Goal: Task Accomplishment & Management: Use online tool/utility

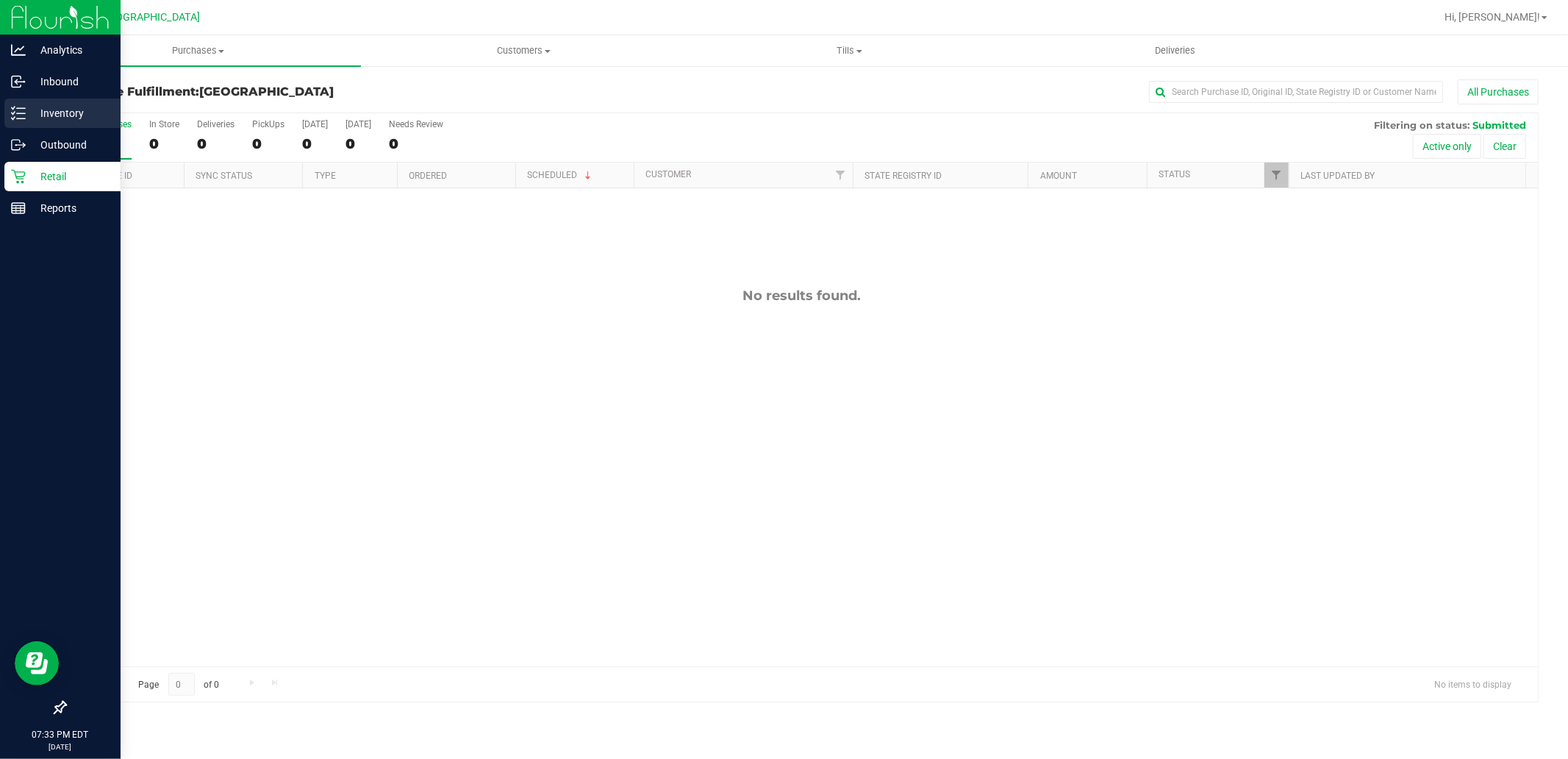
click at [42, 100] on div "Inventory" at bounding box center [62, 113] width 116 height 30
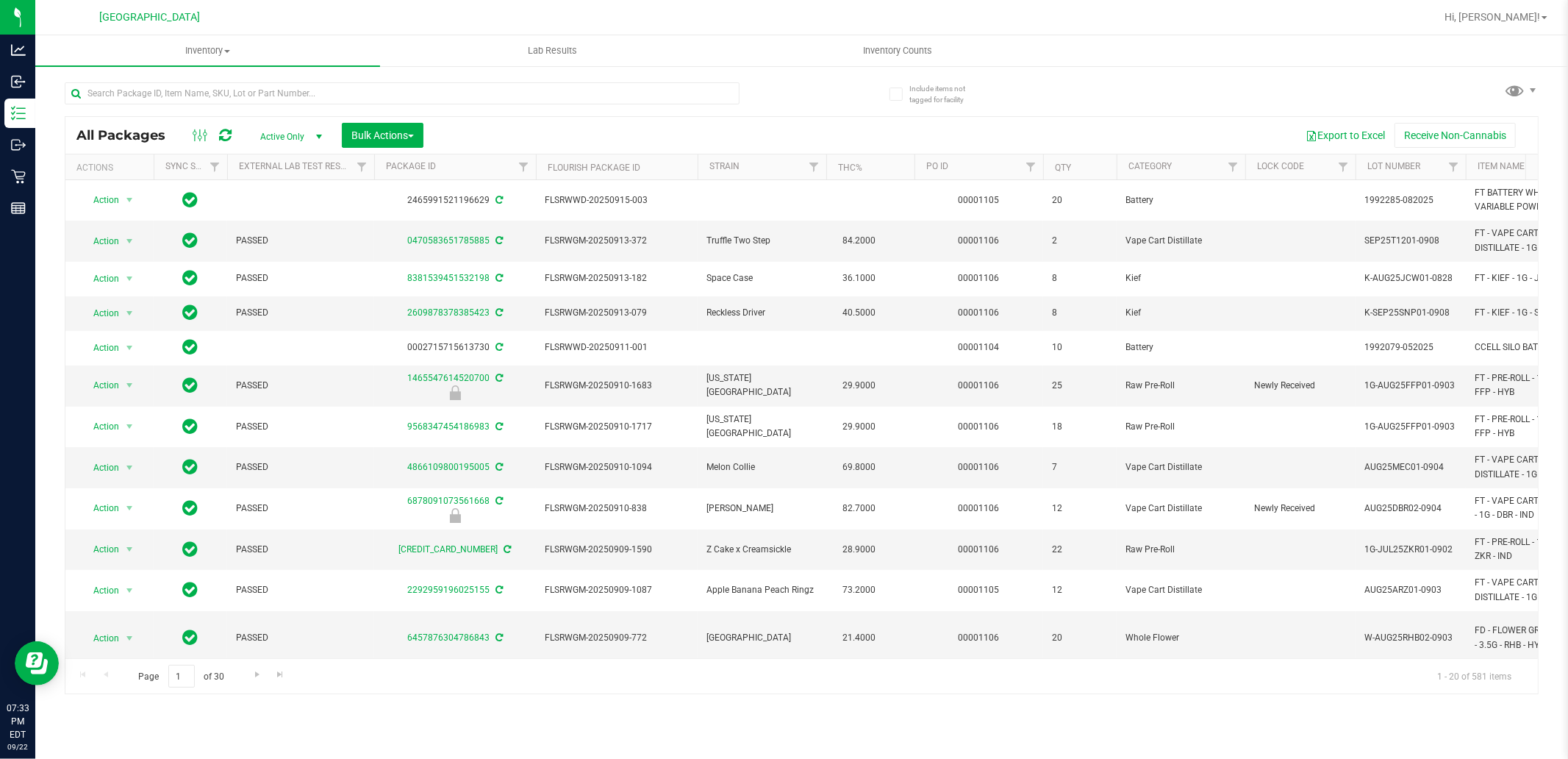
scroll to position [0, 770]
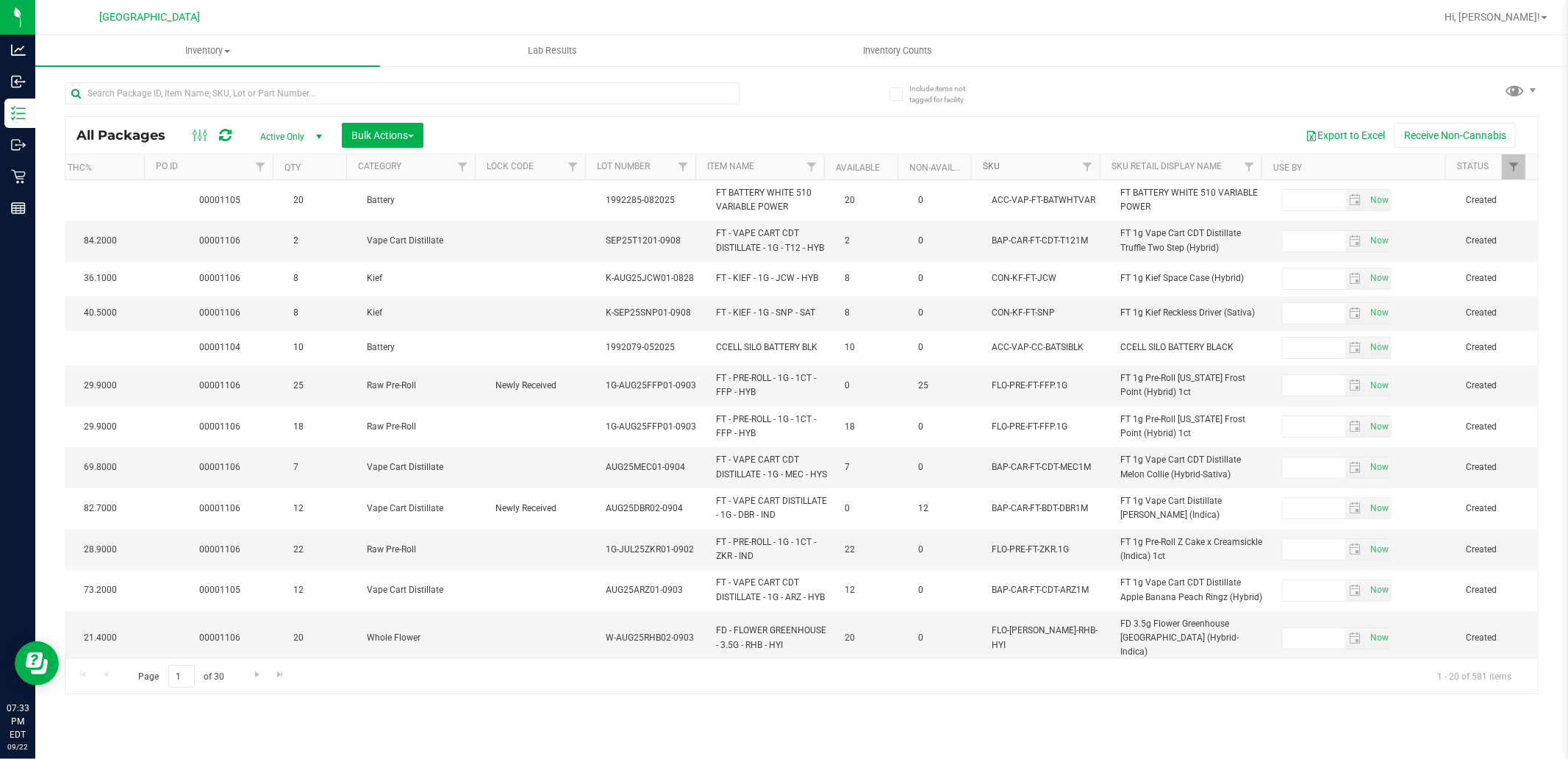
click at [991, 165] on link "SKU" at bounding box center [991, 166] width 17 height 11
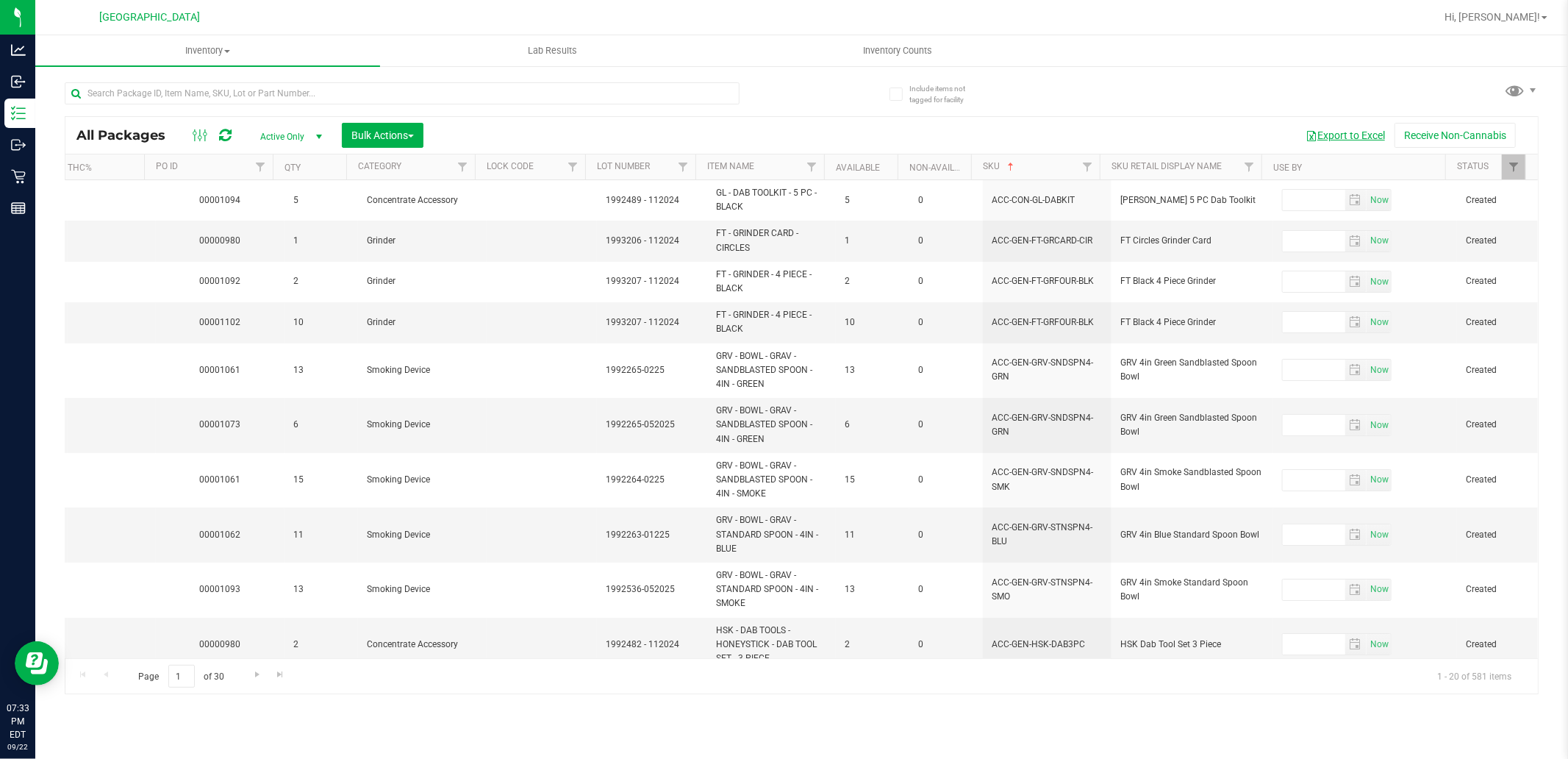
click at [1372, 131] on button "Export to Excel" at bounding box center [1344, 135] width 99 height 25
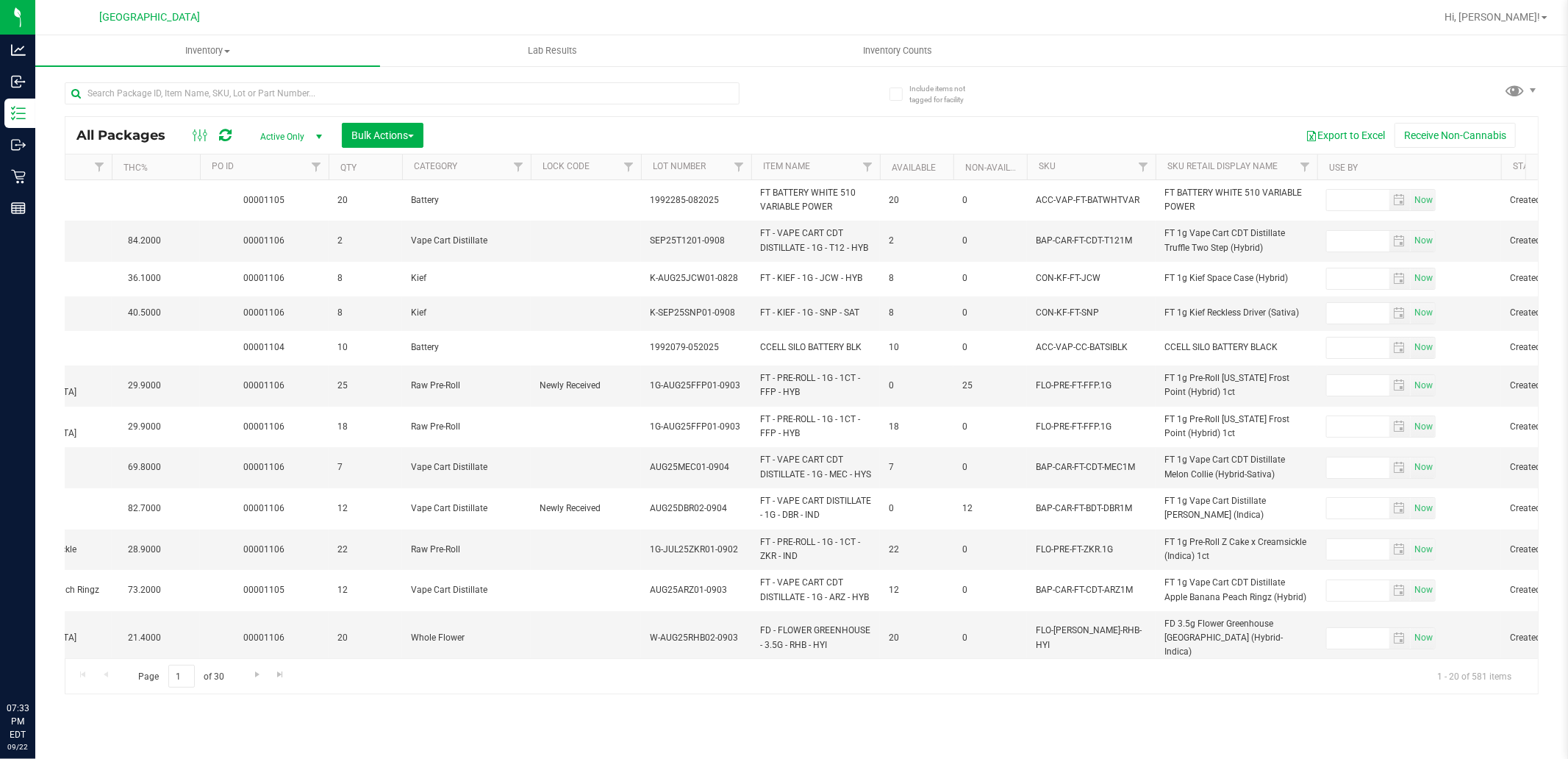
scroll to position [0, 770]
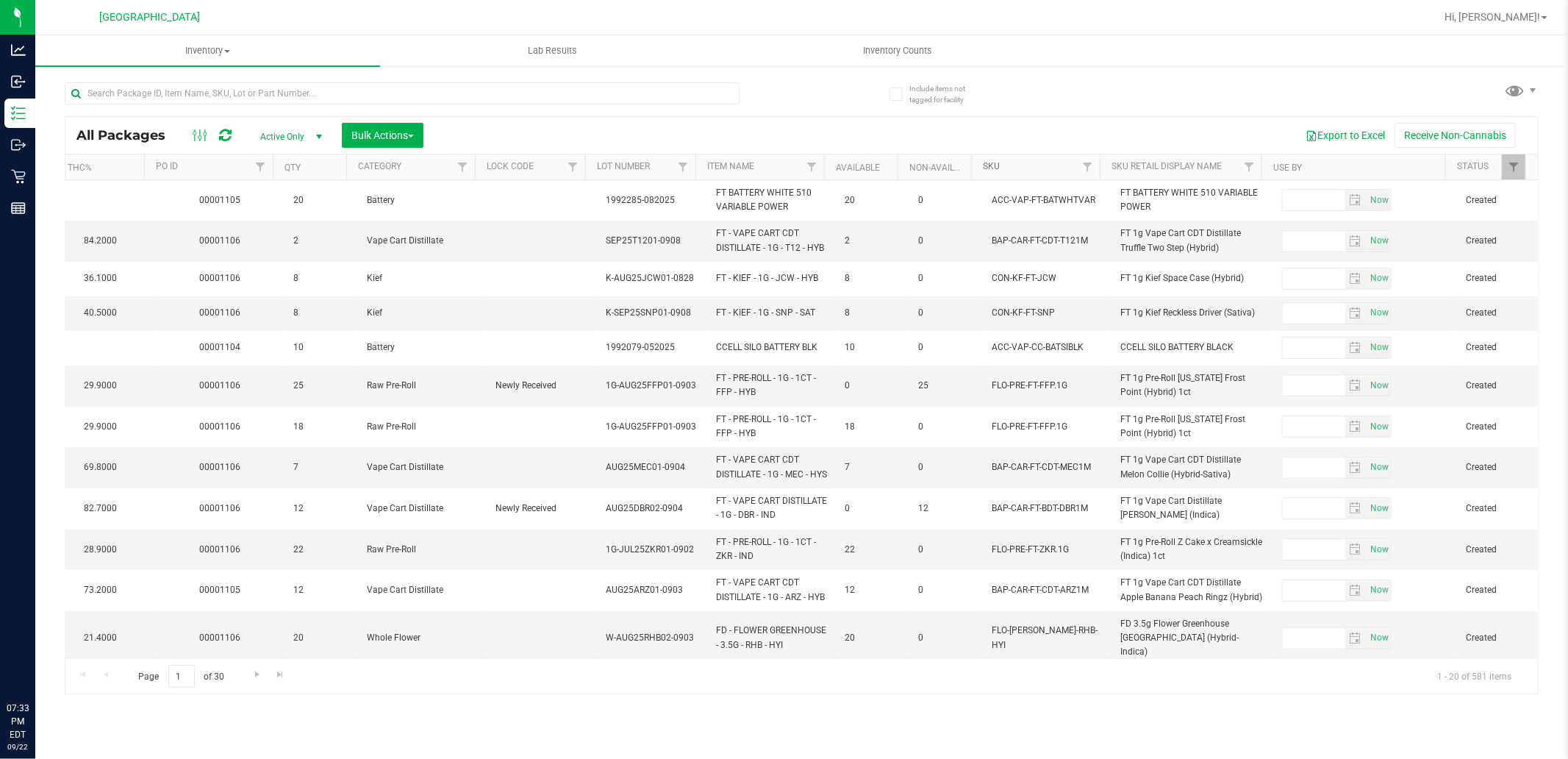
click at [995, 169] on link "SKU" at bounding box center [991, 166] width 17 height 11
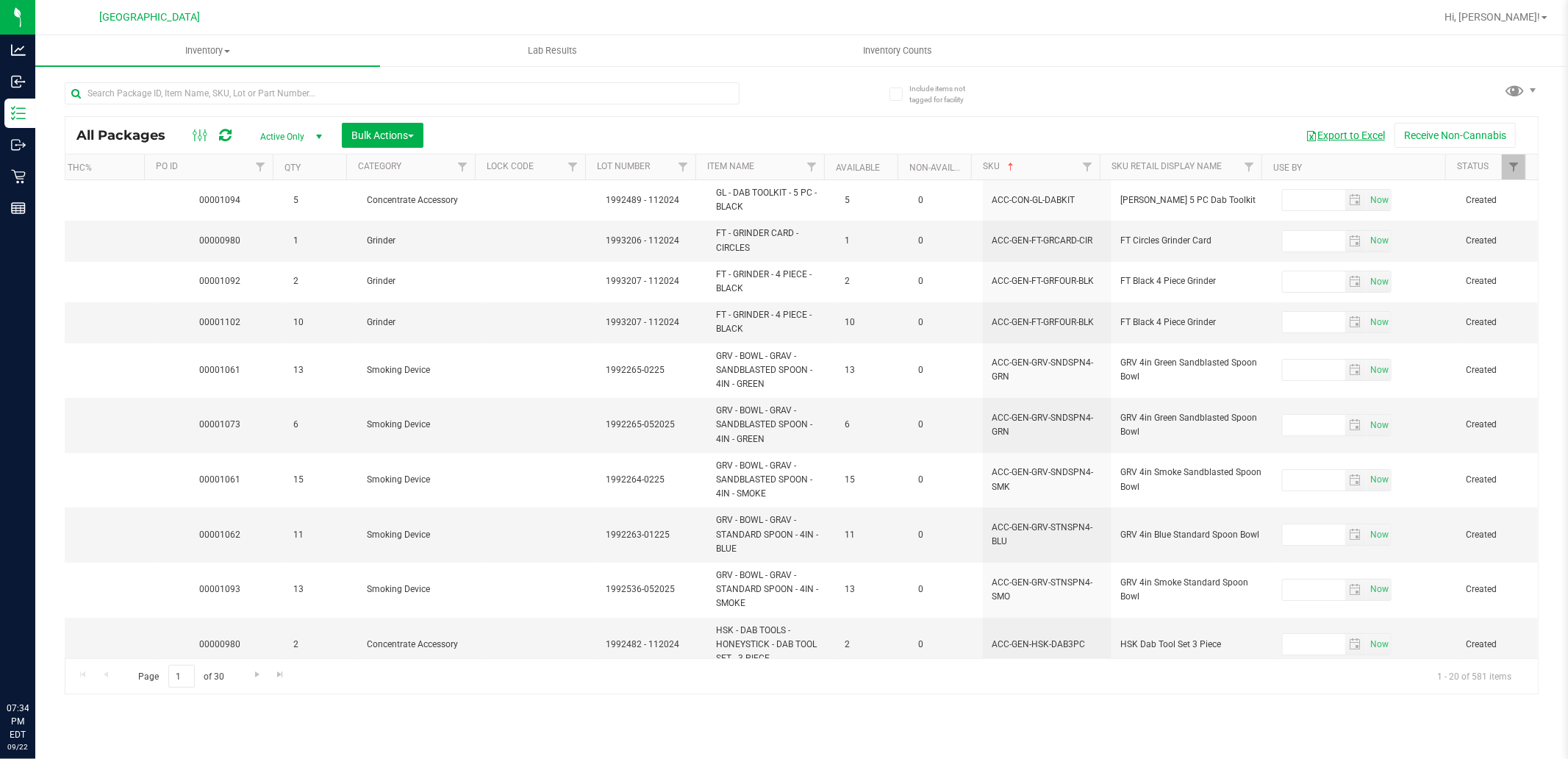
click at [1365, 135] on button "Export to Excel" at bounding box center [1344, 135] width 99 height 25
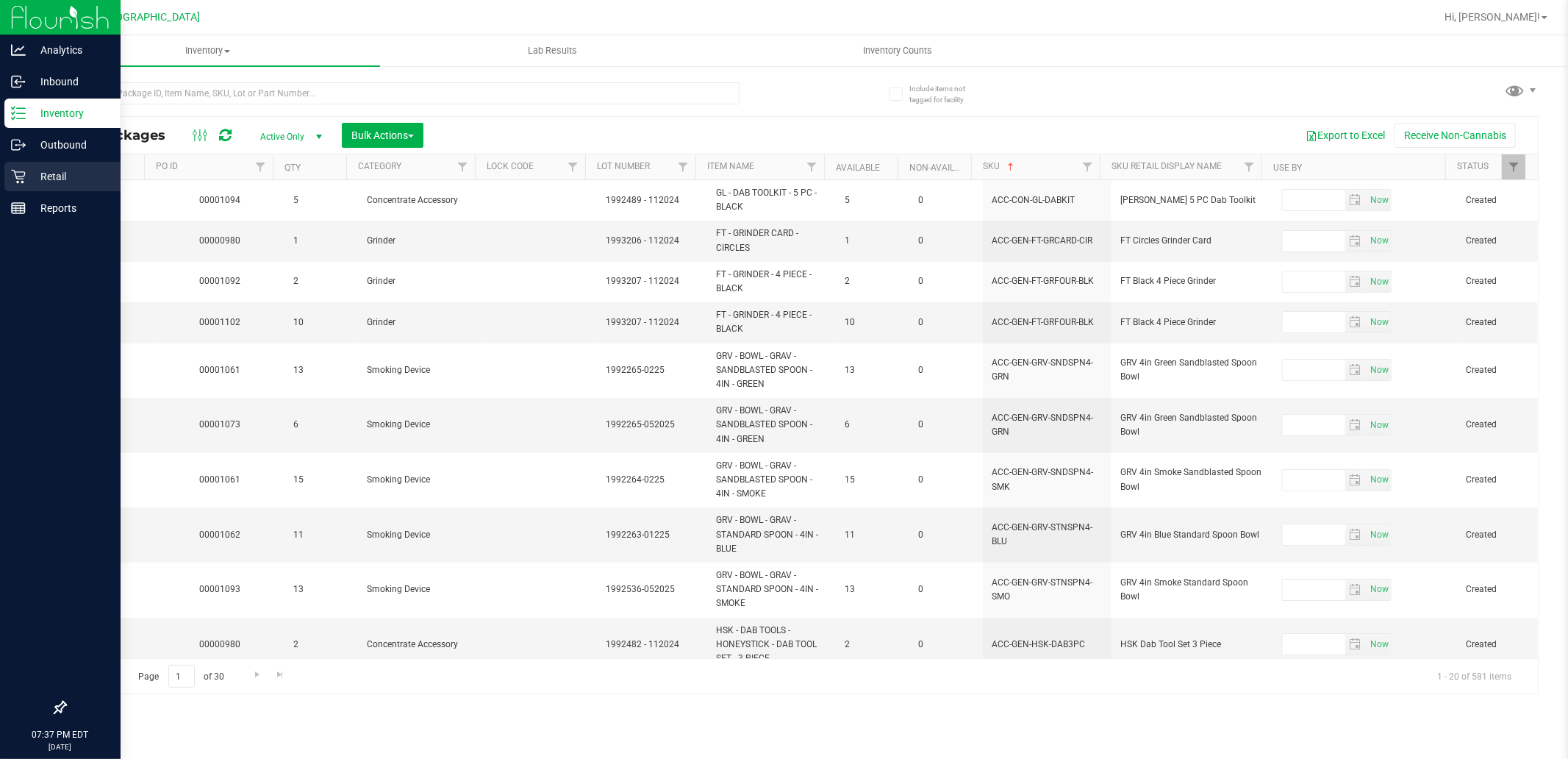
click at [41, 167] on p "Retail" at bounding box center [70, 176] width 88 height 17
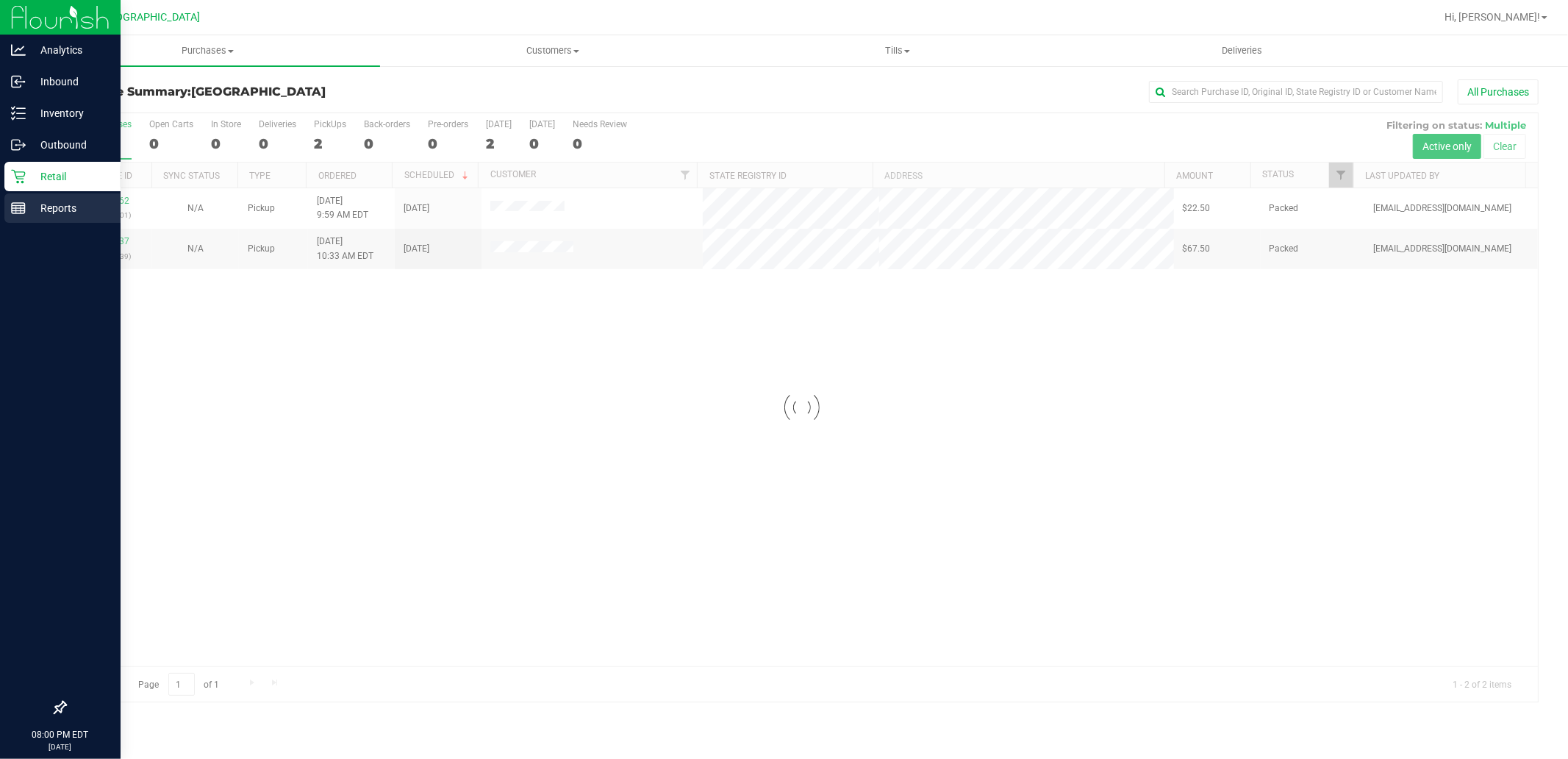
click at [99, 216] on p "Reports" at bounding box center [70, 208] width 88 height 17
click at [537, 52] on span "Customers" at bounding box center [552, 51] width 343 height 13
click at [13, 211] on line at bounding box center [18, 211] width 13 height 0
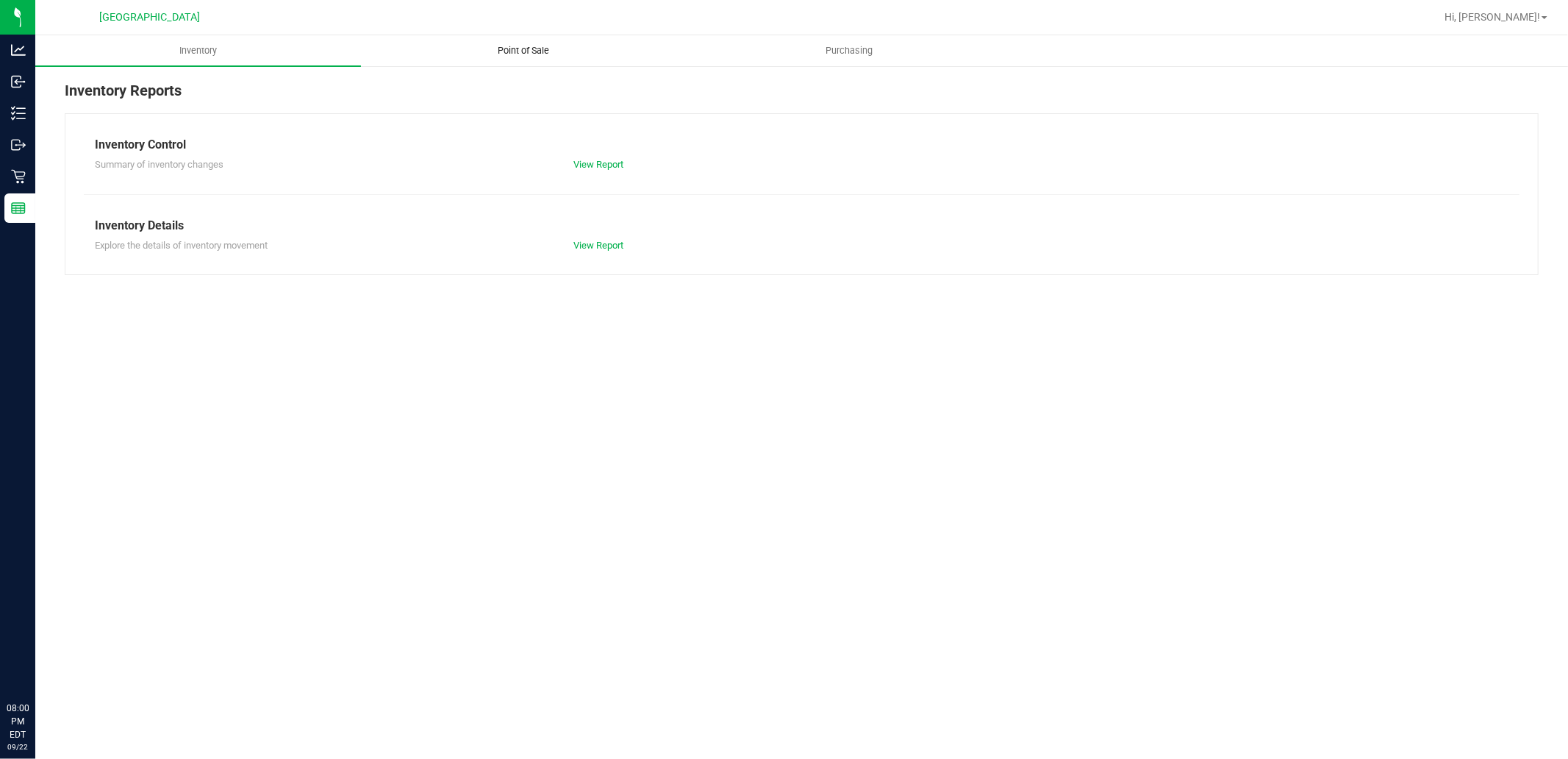
click at [512, 56] on span "Point of Sale" at bounding box center [523, 51] width 91 height 13
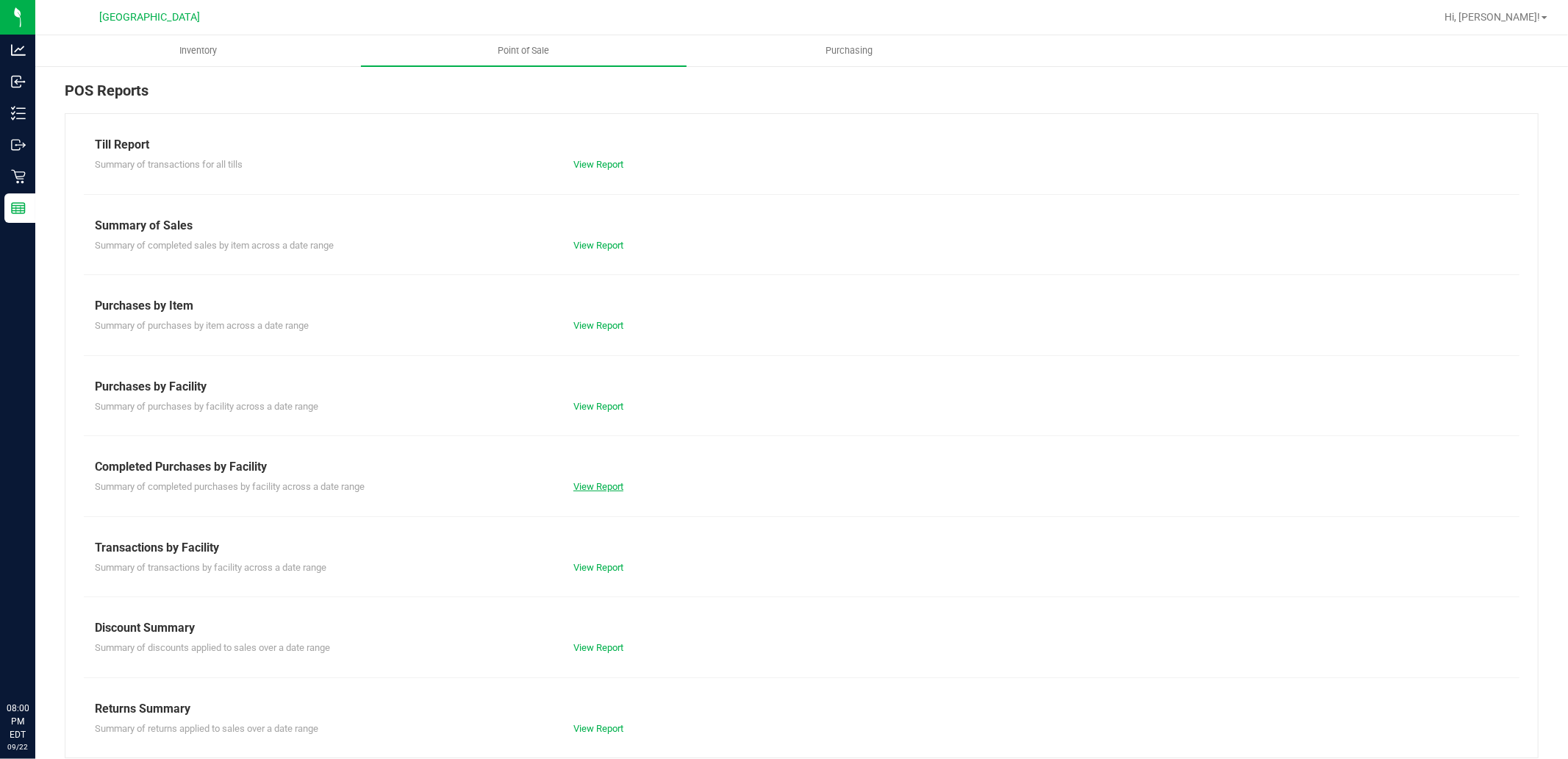
click at [608, 488] on link "View Report" at bounding box center [598, 486] width 50 height 11
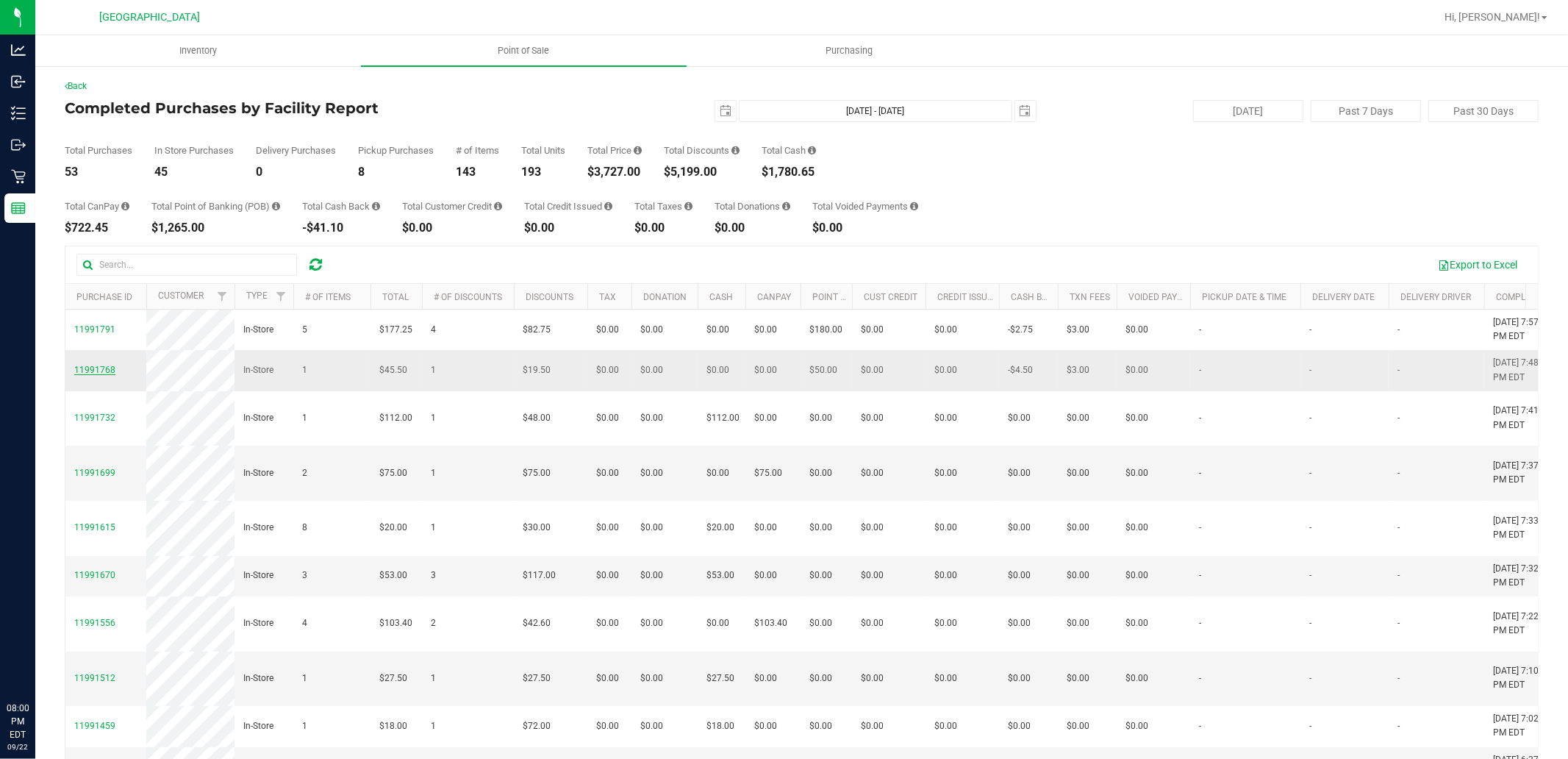
click at [103, 375] on span "11991768" at bounding box center [95, 369] width 41 height 11
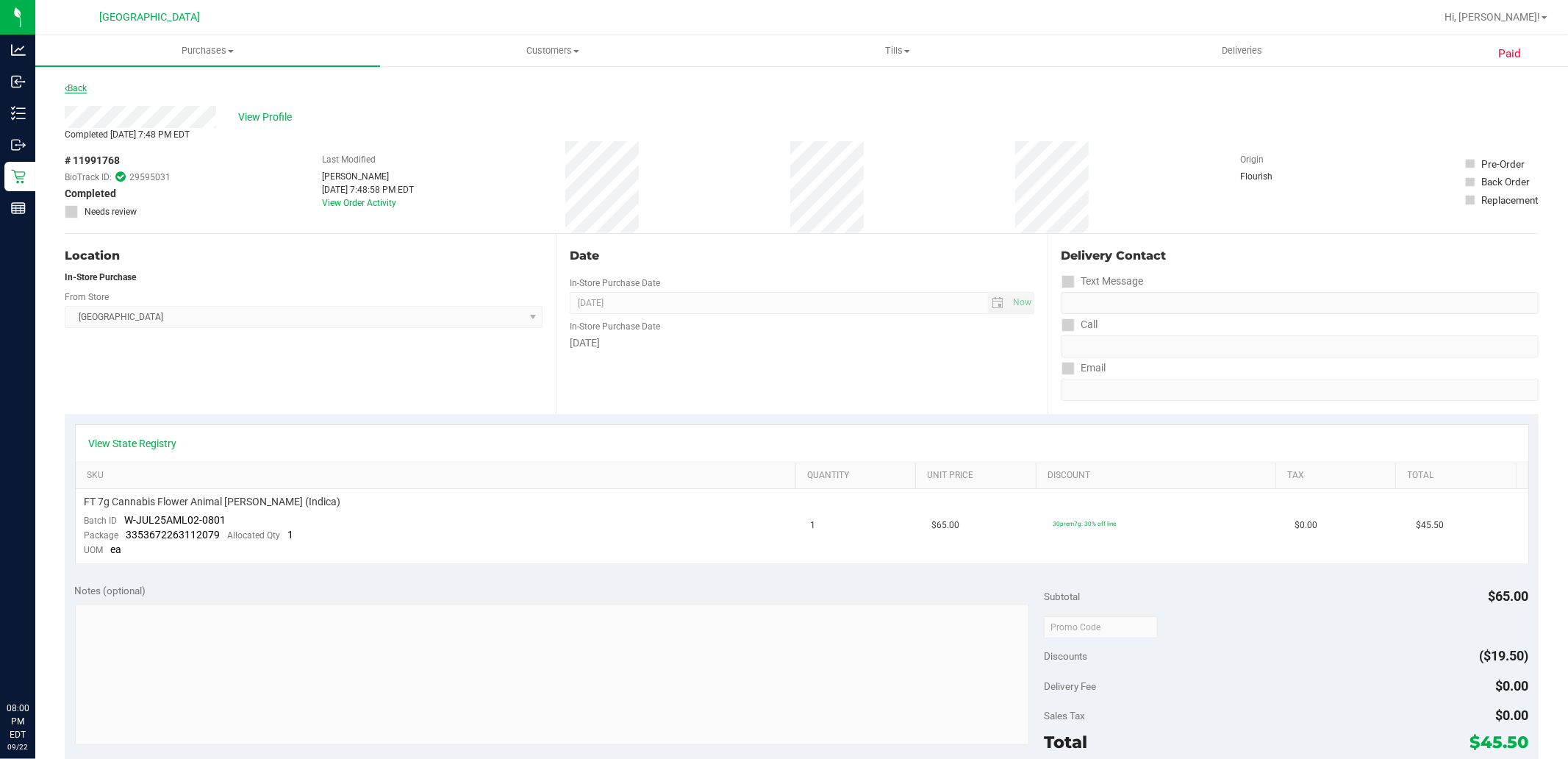
click at [79, 87] on link "Back" at bounding box center [76, 88] width 22 height 11
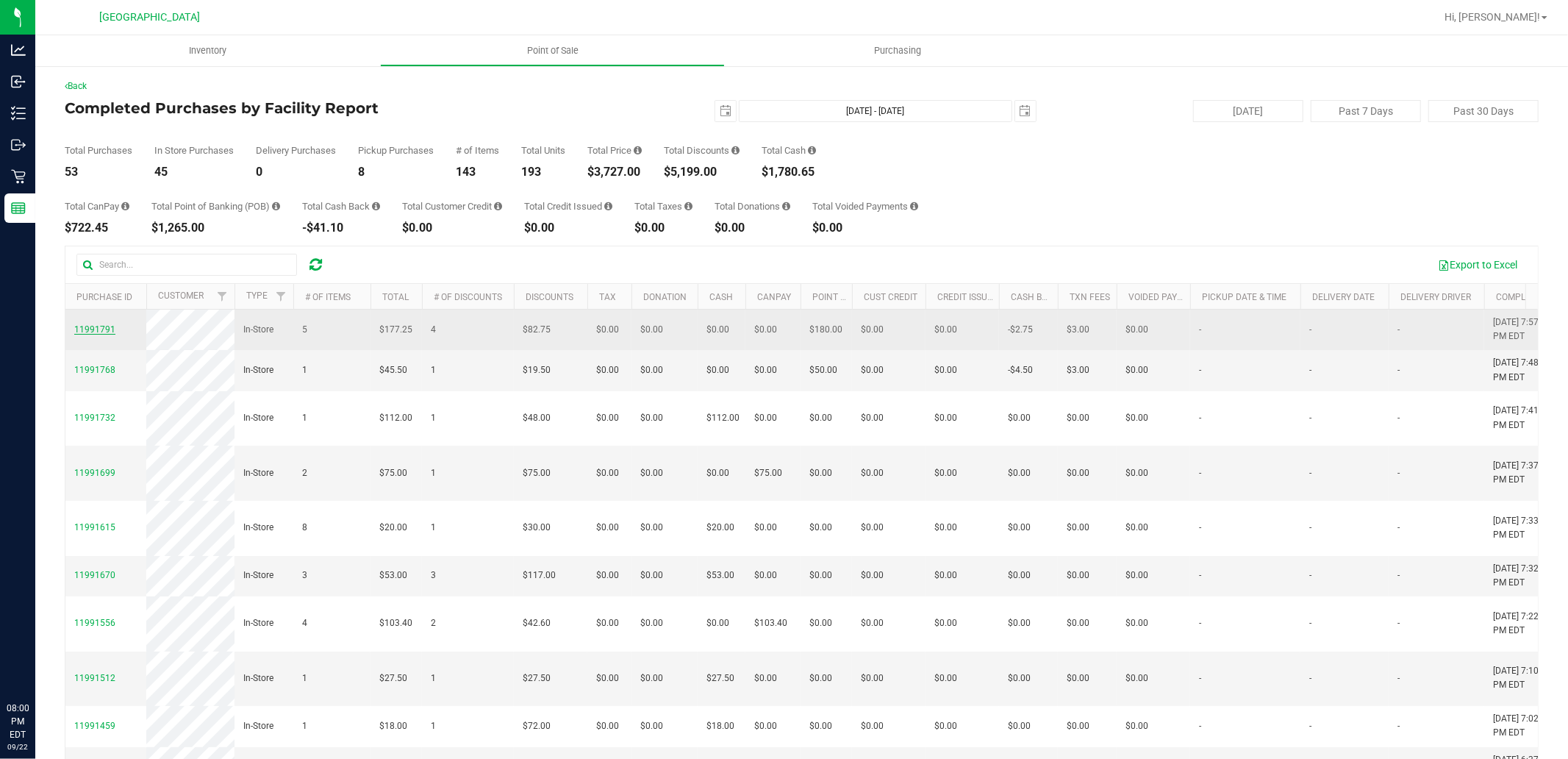
click at [107, 334] on span "11991791" at bounding box center [95, 329] width 41 height 11
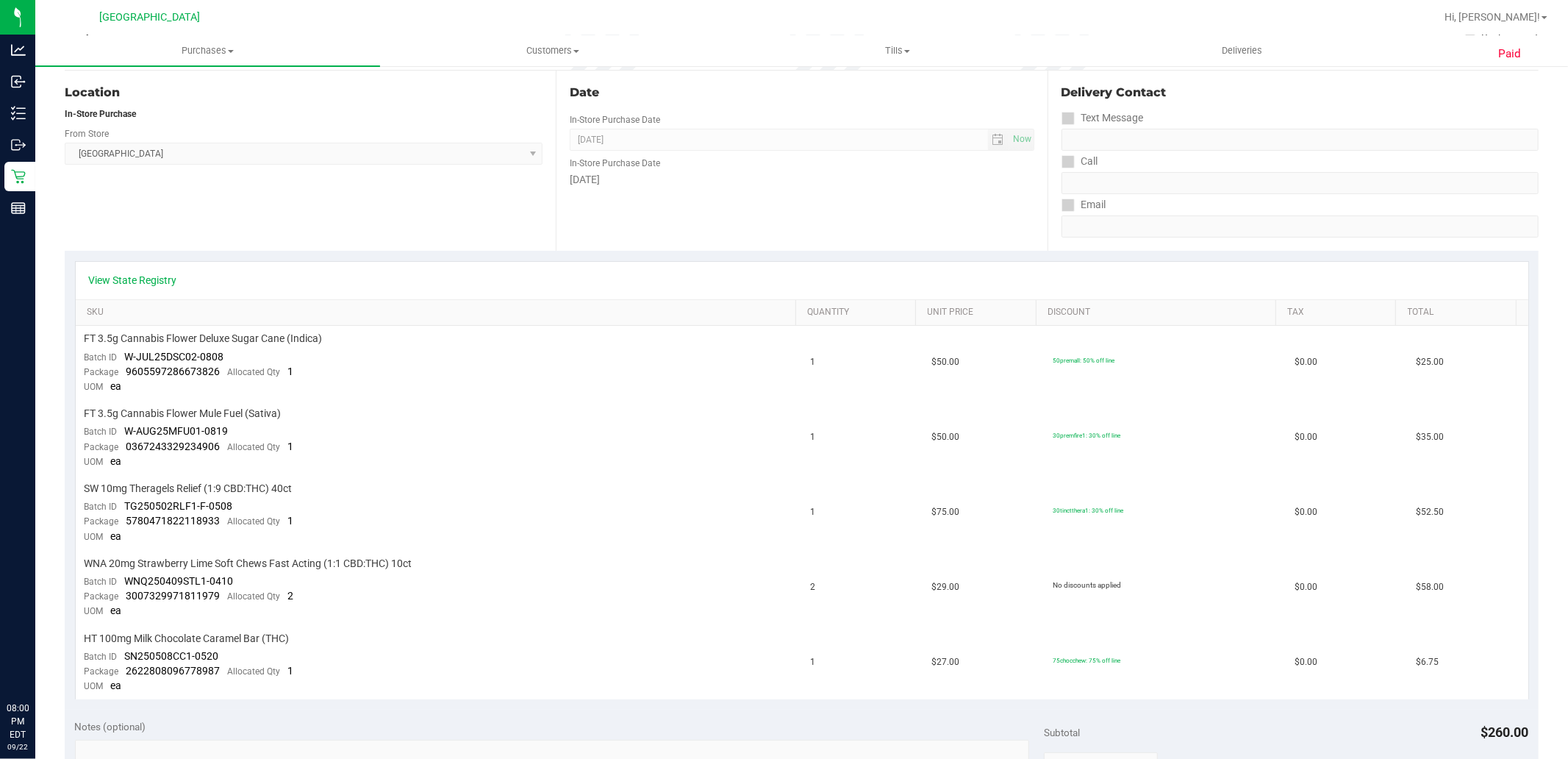
scroll to position [245, 0]
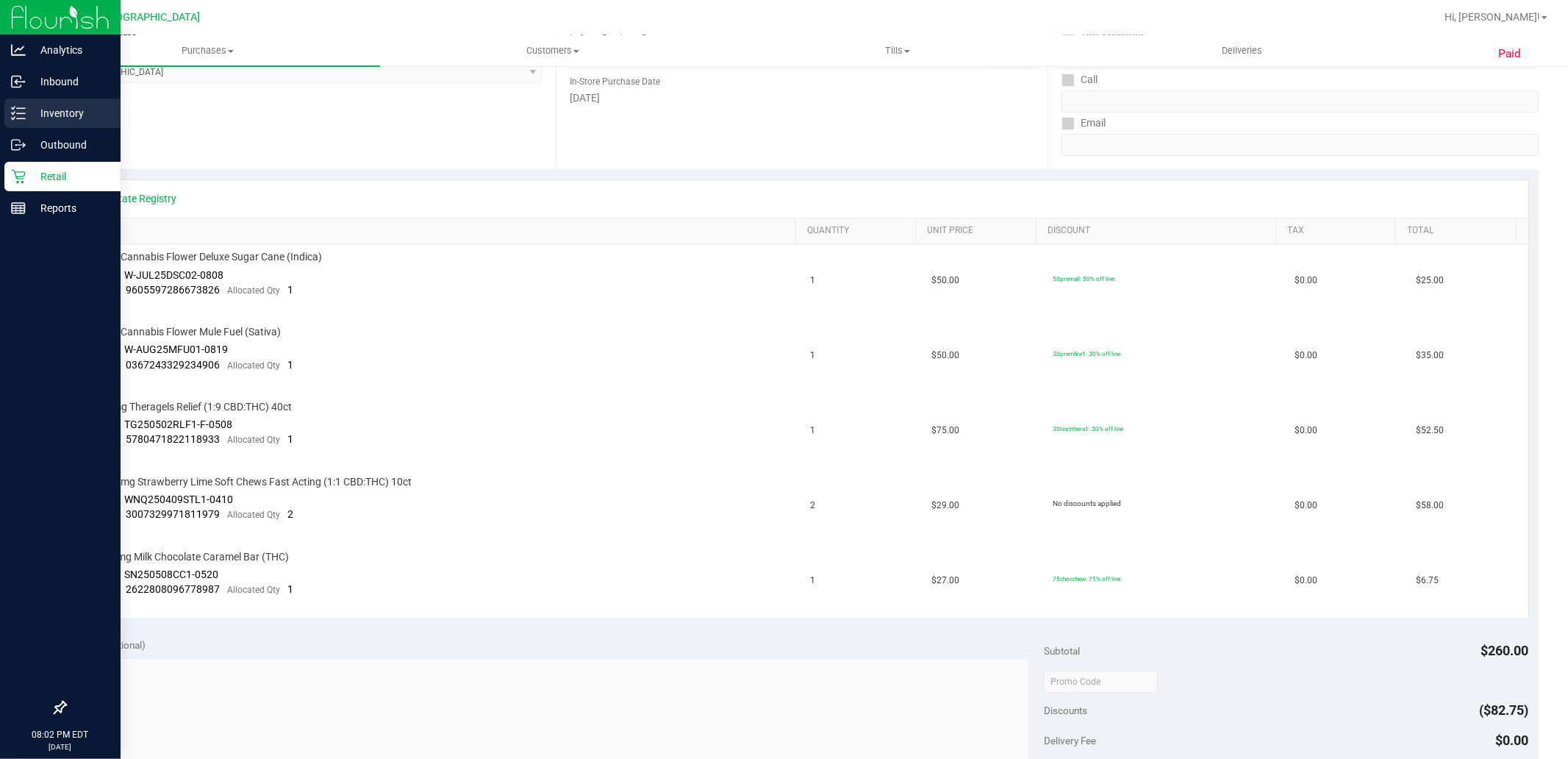
click at [30, 114] on p "Inventory" at bounding box center [70, 113] width 88 height 17
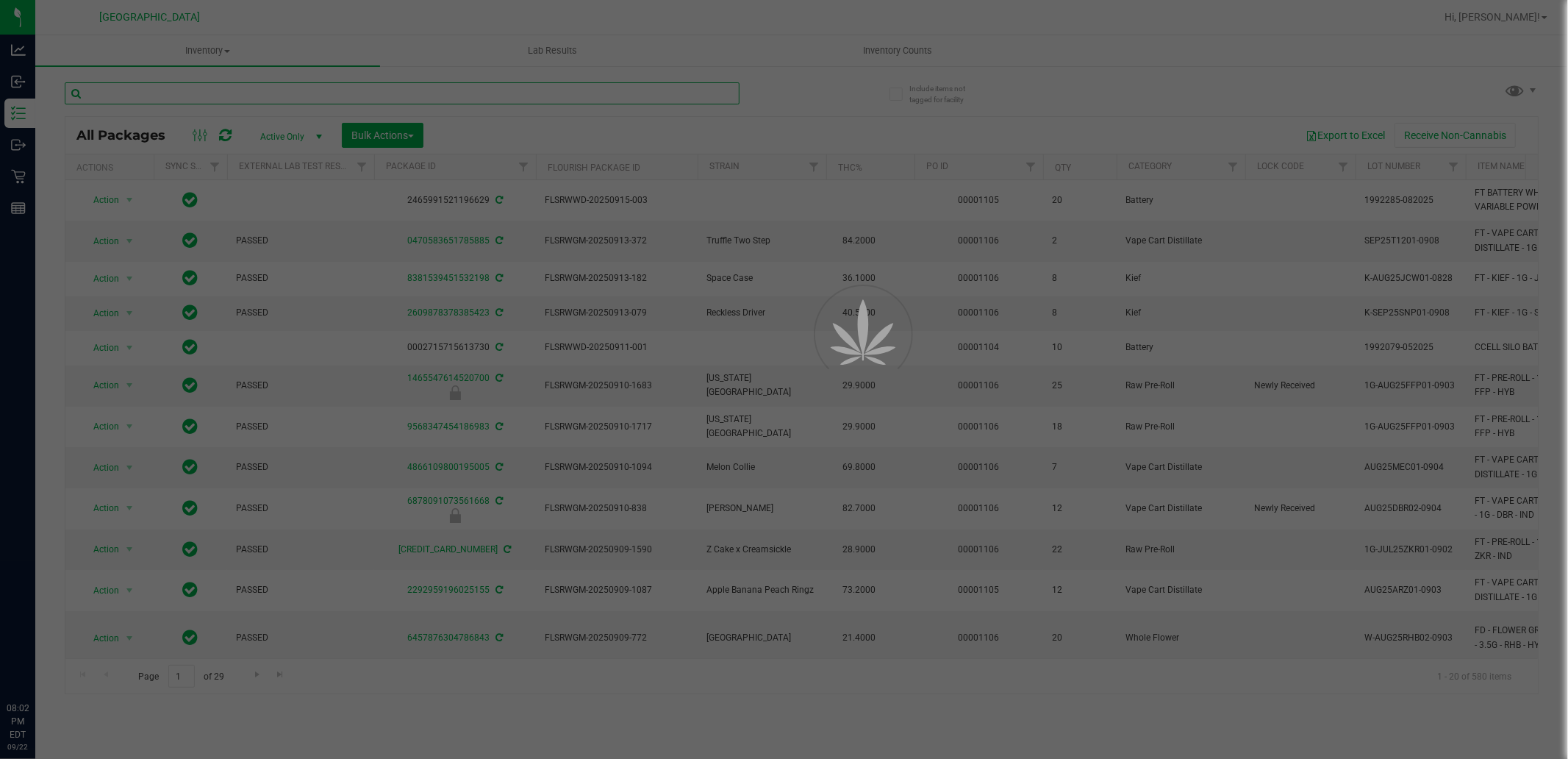
click at [497, 94] on input "text" at bounding box center [402, 93] width 674 height 22
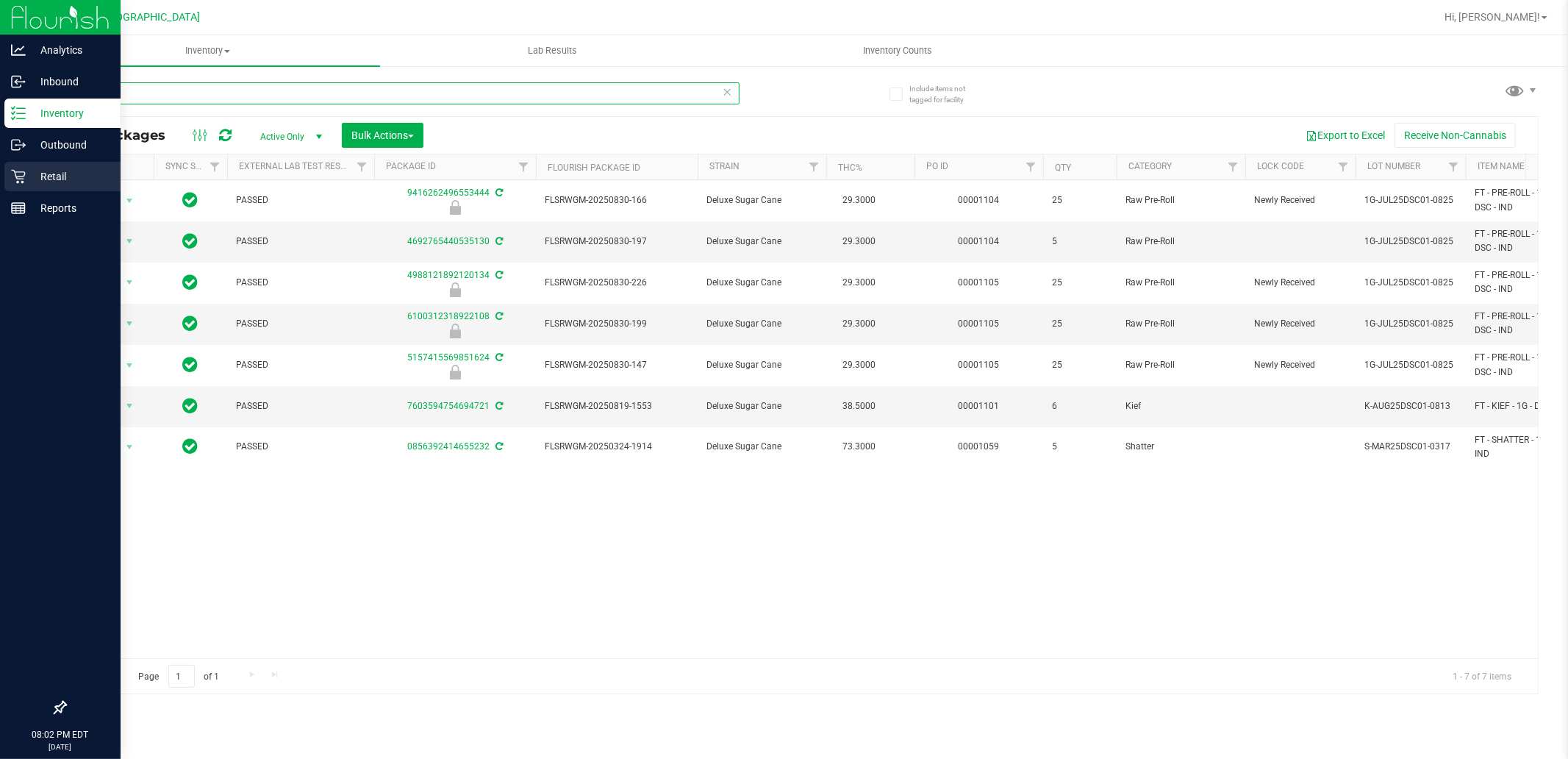
type input "DSC"
click at [64, 179] on p "Retail" at bounding box center [70, 176] width 88 height 17
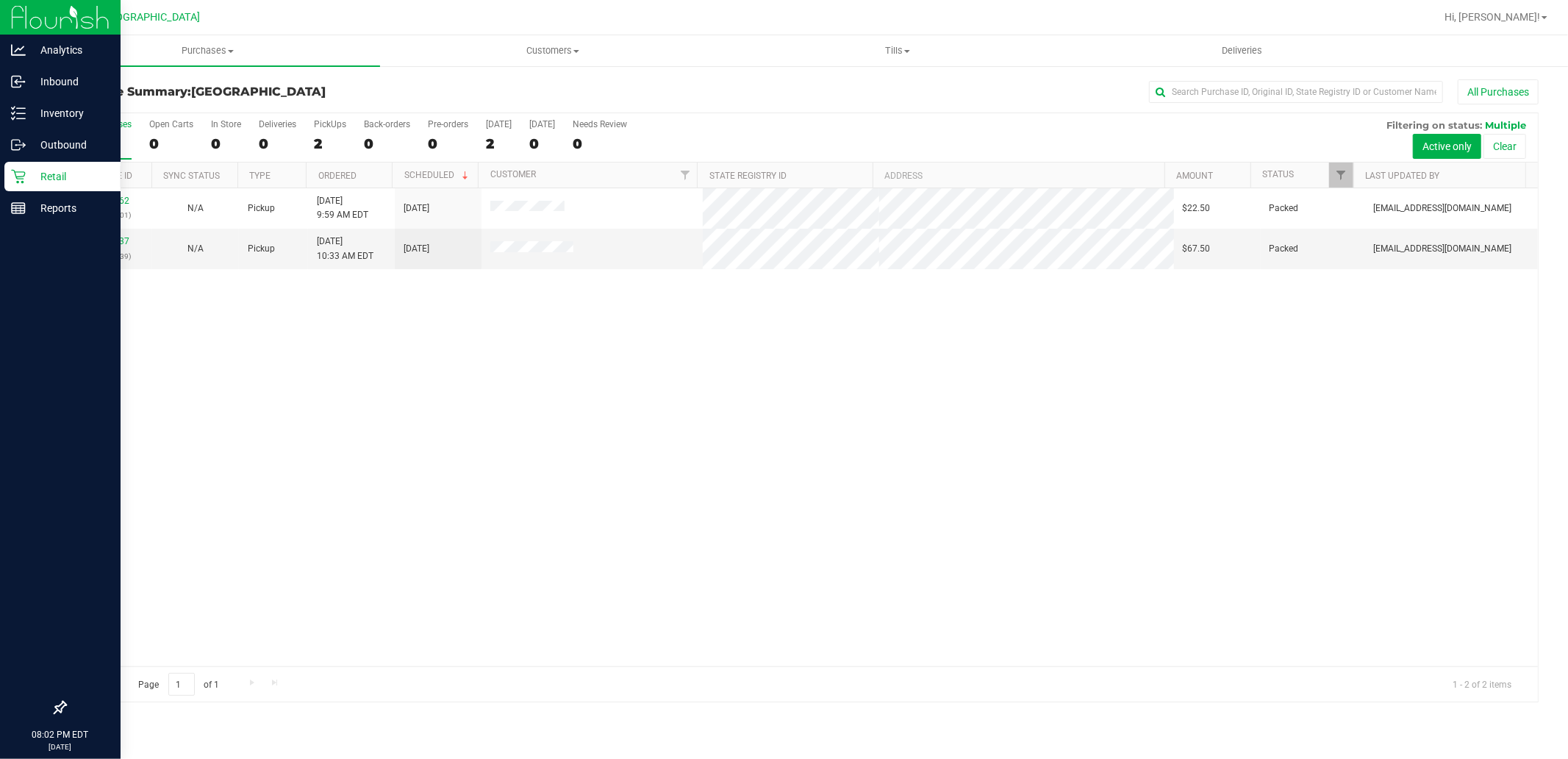
click at [33, 179] on p "Retail" at bounding box center [70, 176] width 88 height 17
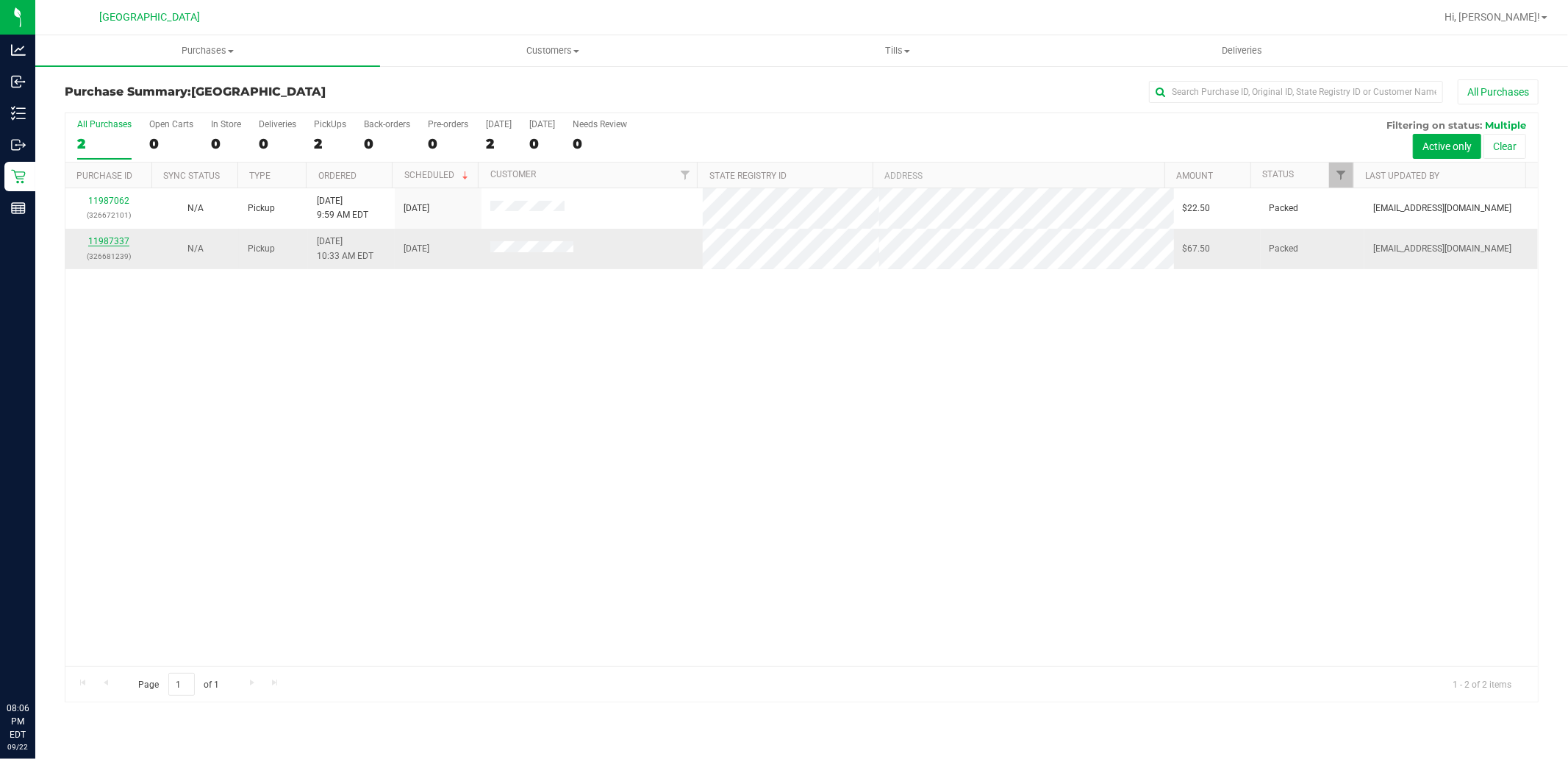
click at [113, 243] on link "11987337" at bounding box center [108, 241] width 41 height 11
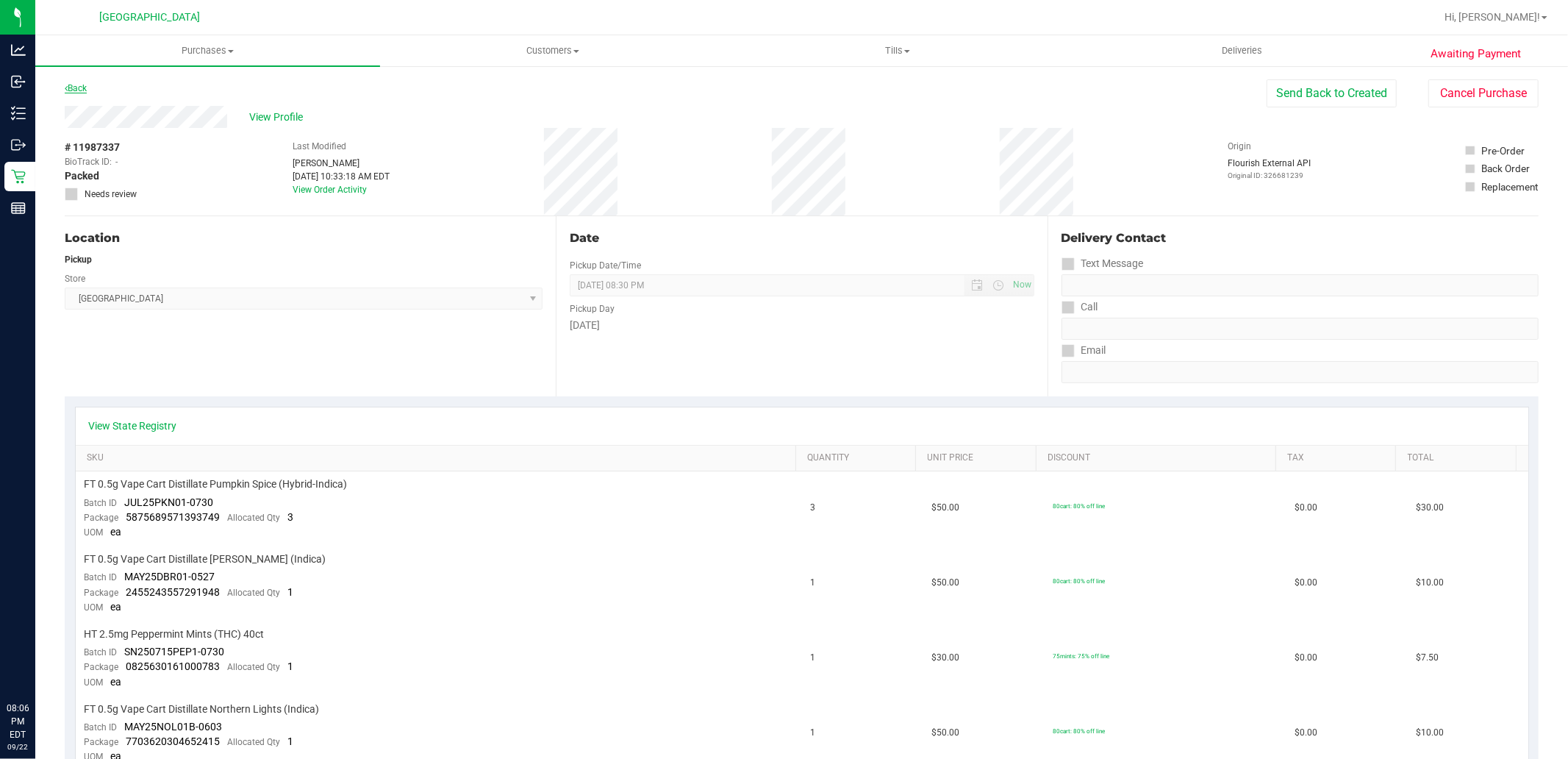
click at [71, 84] on link "Back" at bounding box center [76, 88] width 22 height 11
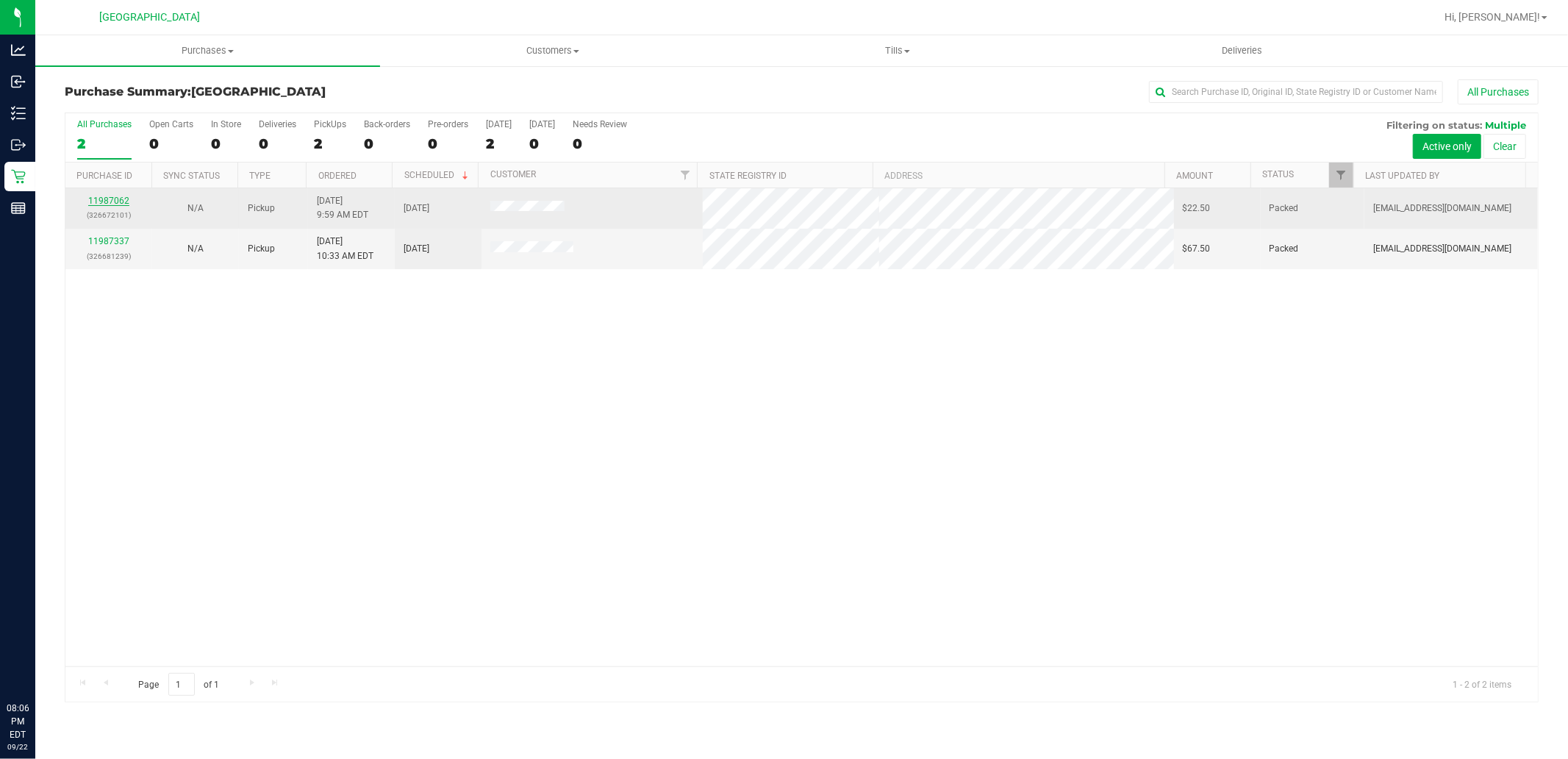
click at [122, 199] on link "11987062" at bounding box center [108, 200] width 41 height 11
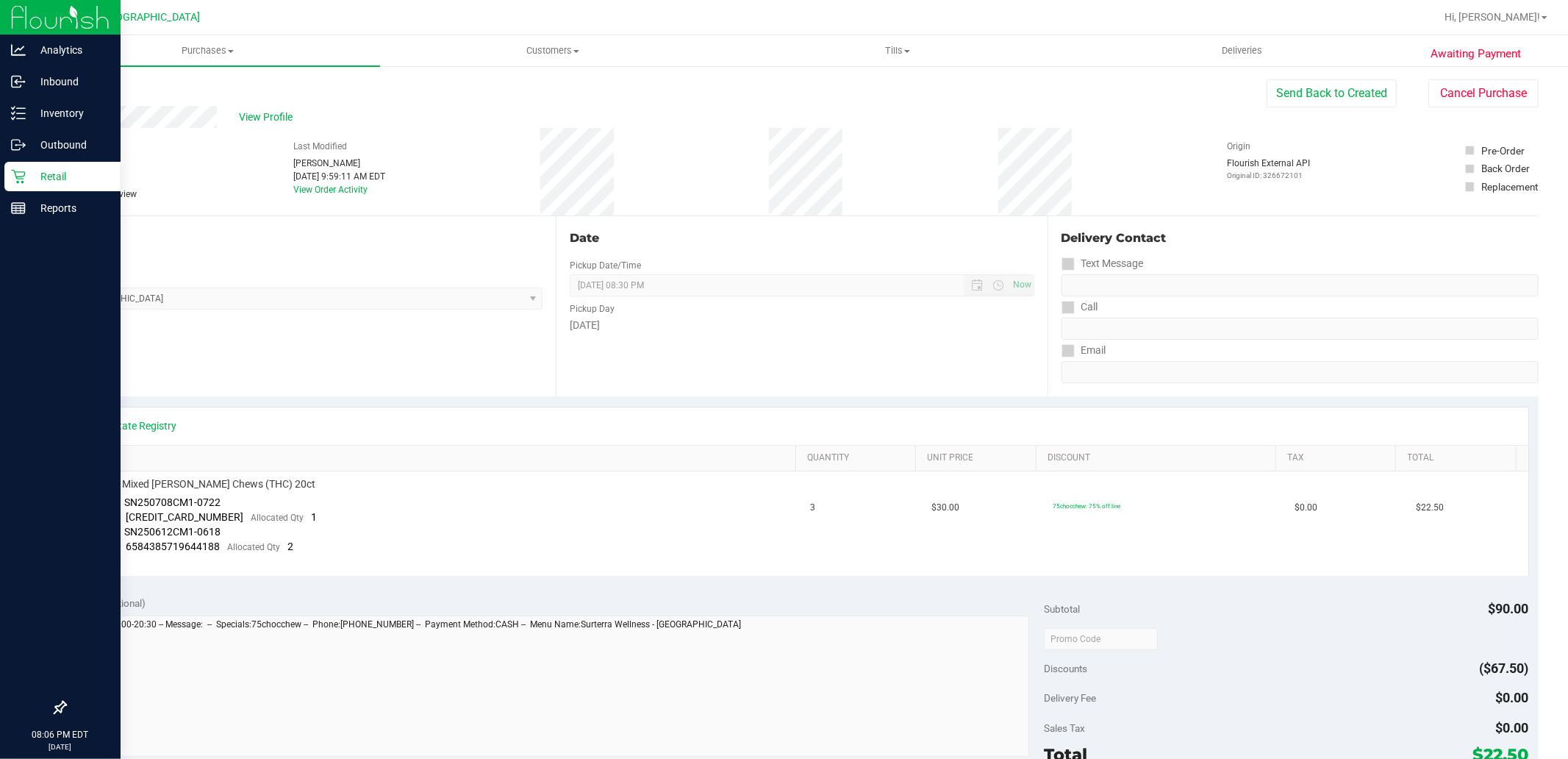
click at [24, 179] on icon at bounding box center [18, 176] width 14 height 14
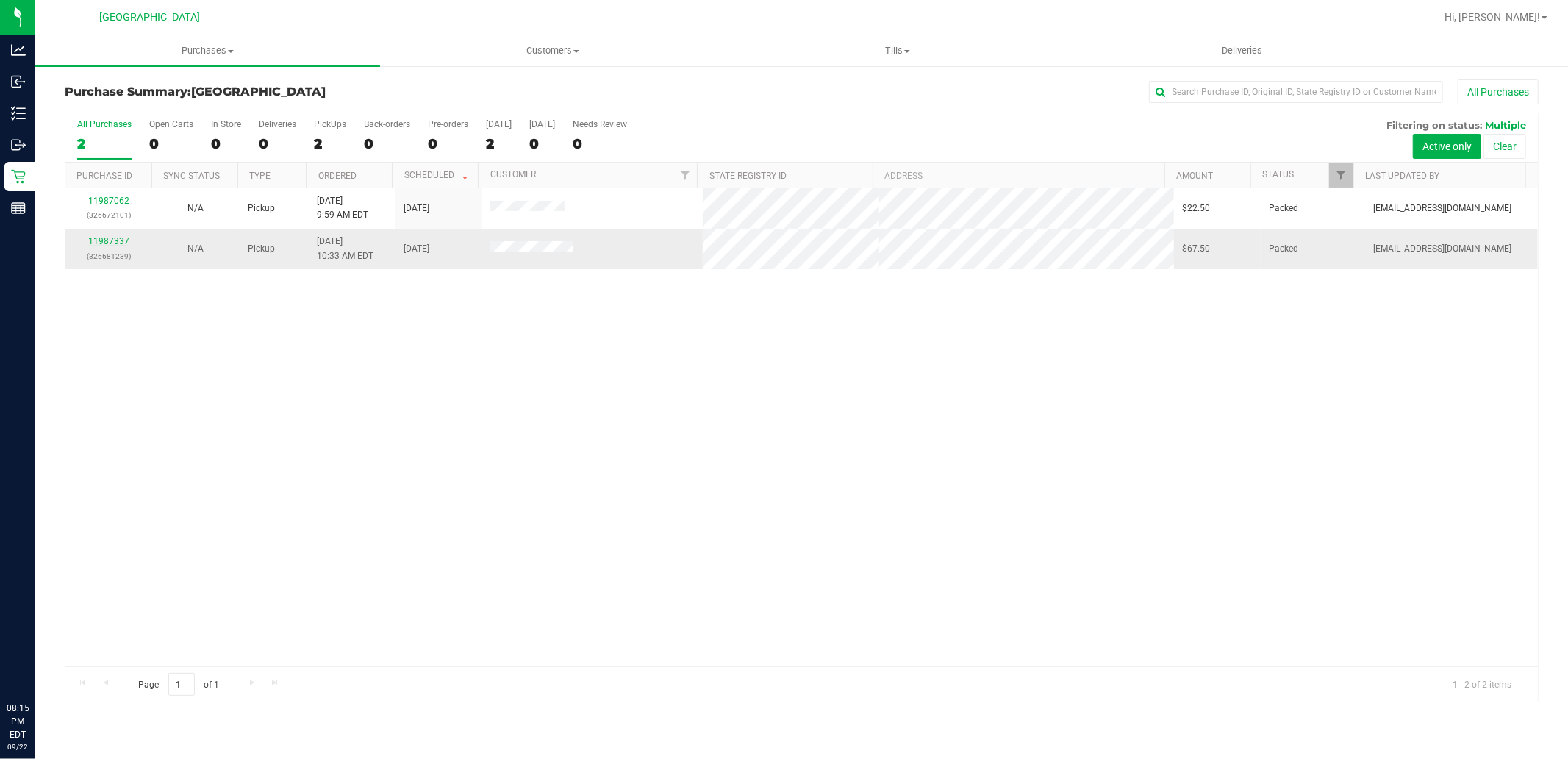
click at [116, 239] on link "11987337" at bounding box center [108, 241] width 41 height 11
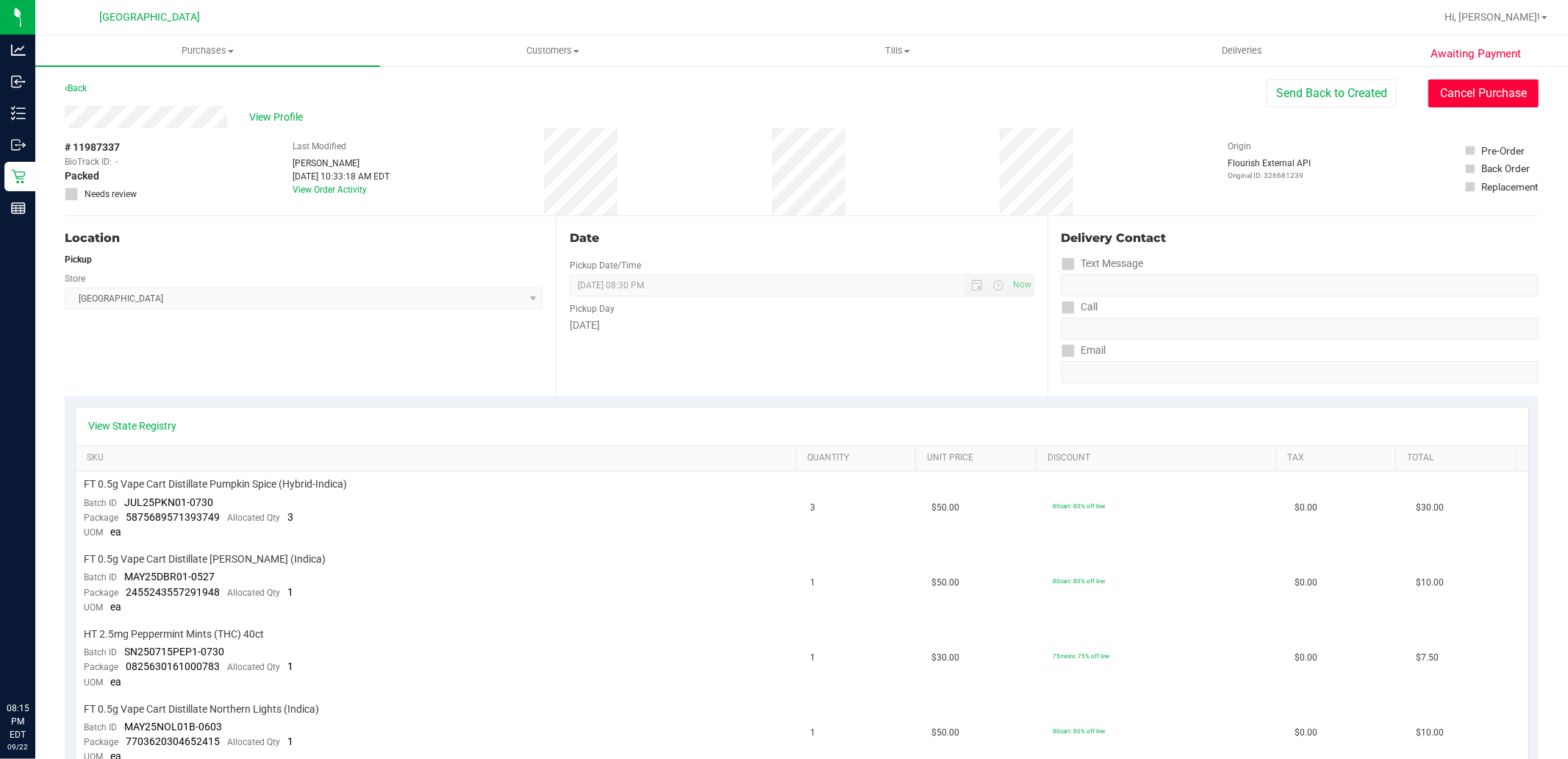
click at [1435, 101] on button "Cancel Purchase" at bounding box center [1483, 93] width 110 height 28
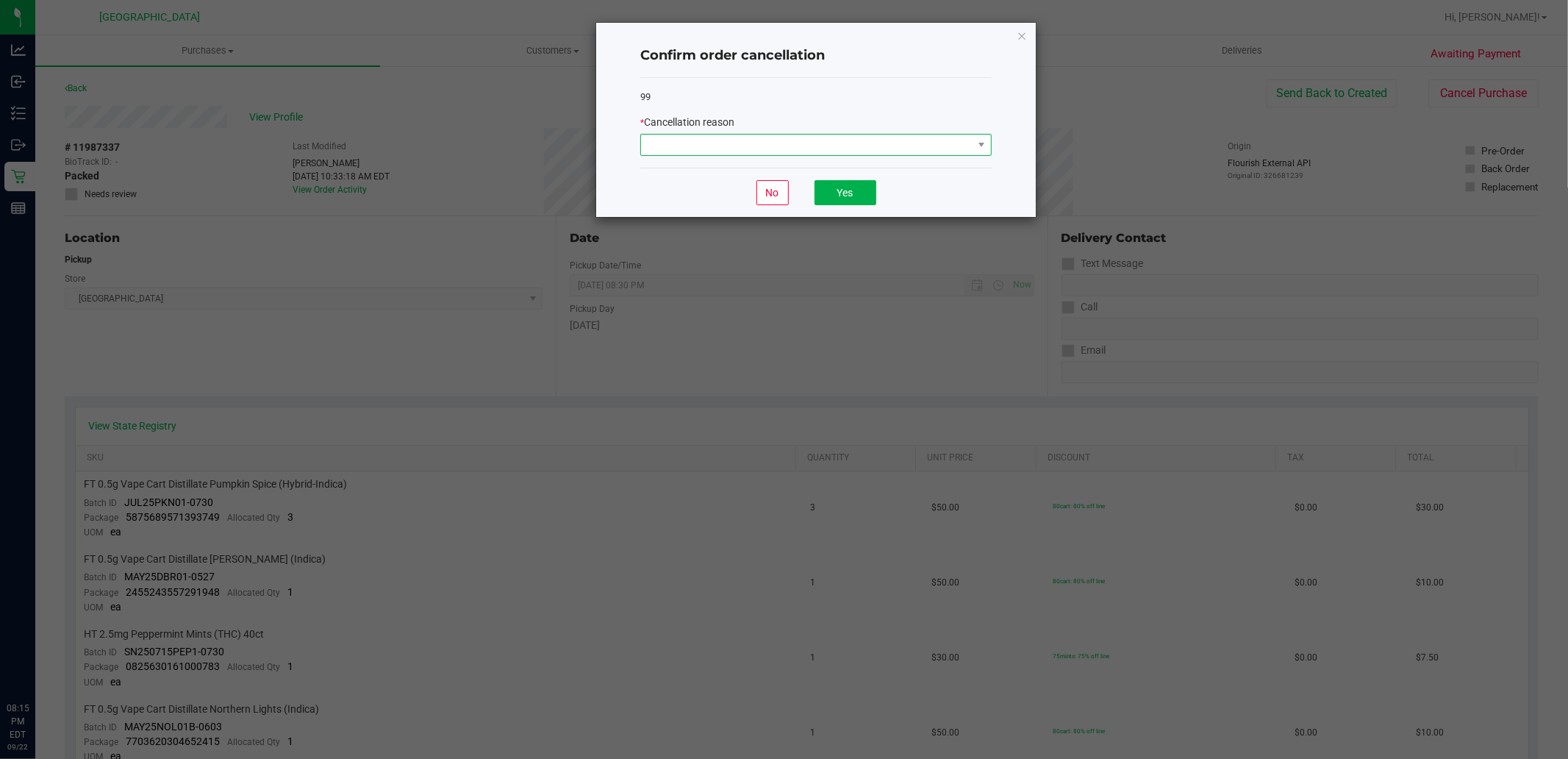
click at [898, 144] on span at bounding box center [806, 145] width 331 height 21
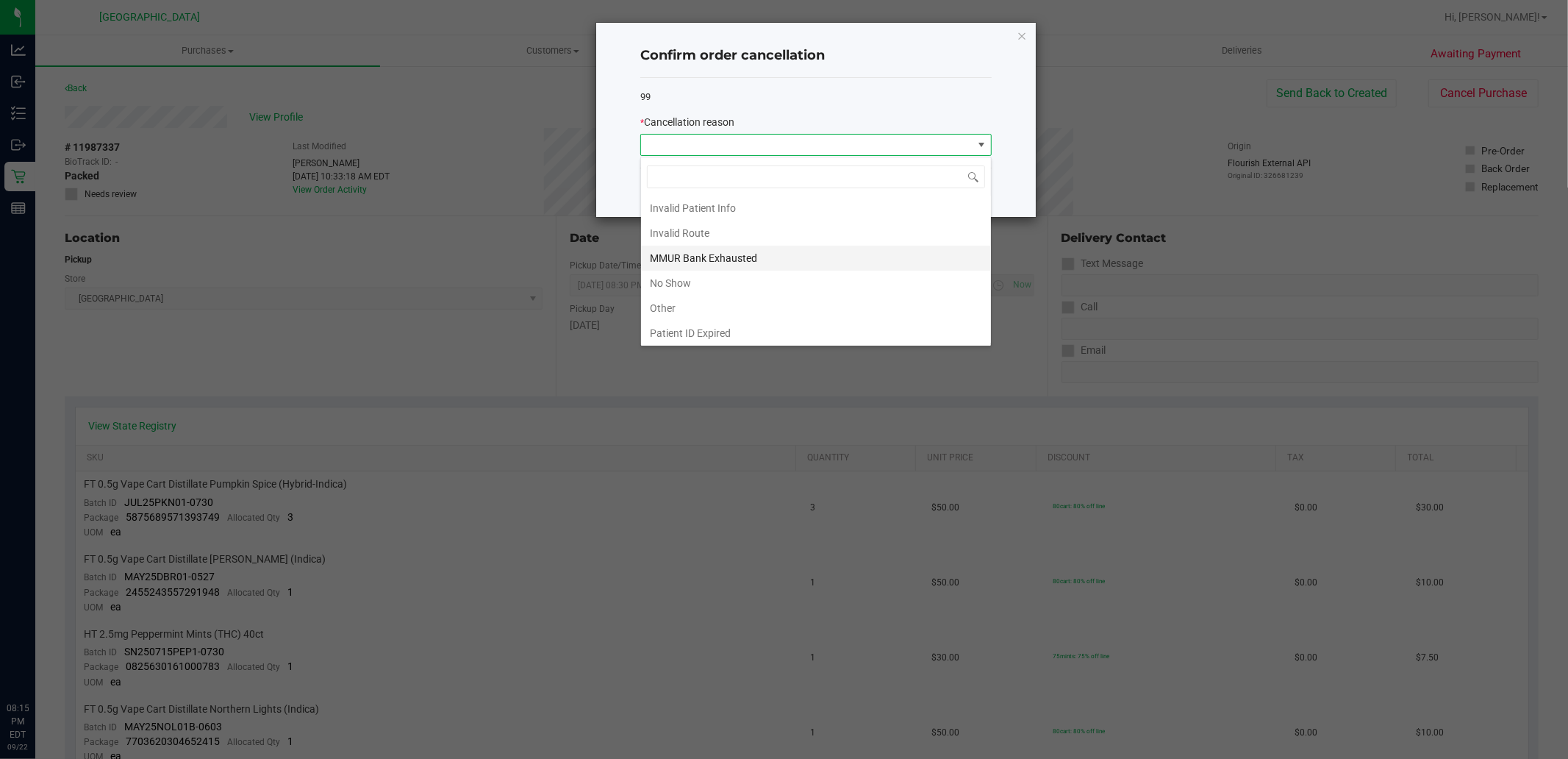
scroll to position [78, 0]
click at [722, 269] on li "Other" at bounding box center [816, 280] width 350 height 25
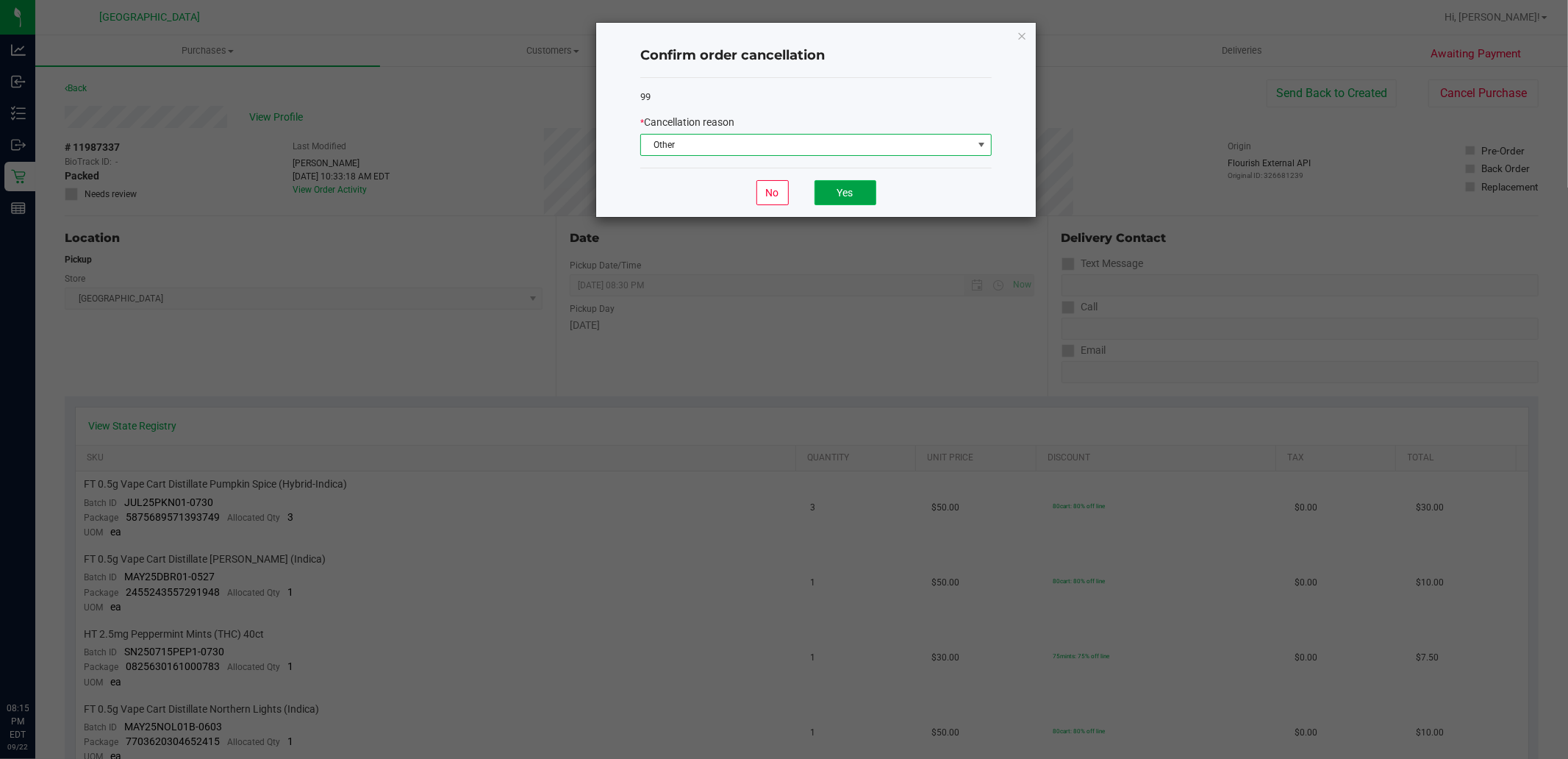
click at [835, 188] on button "Yes" at bounding box center [845, 192] width 62 height 25
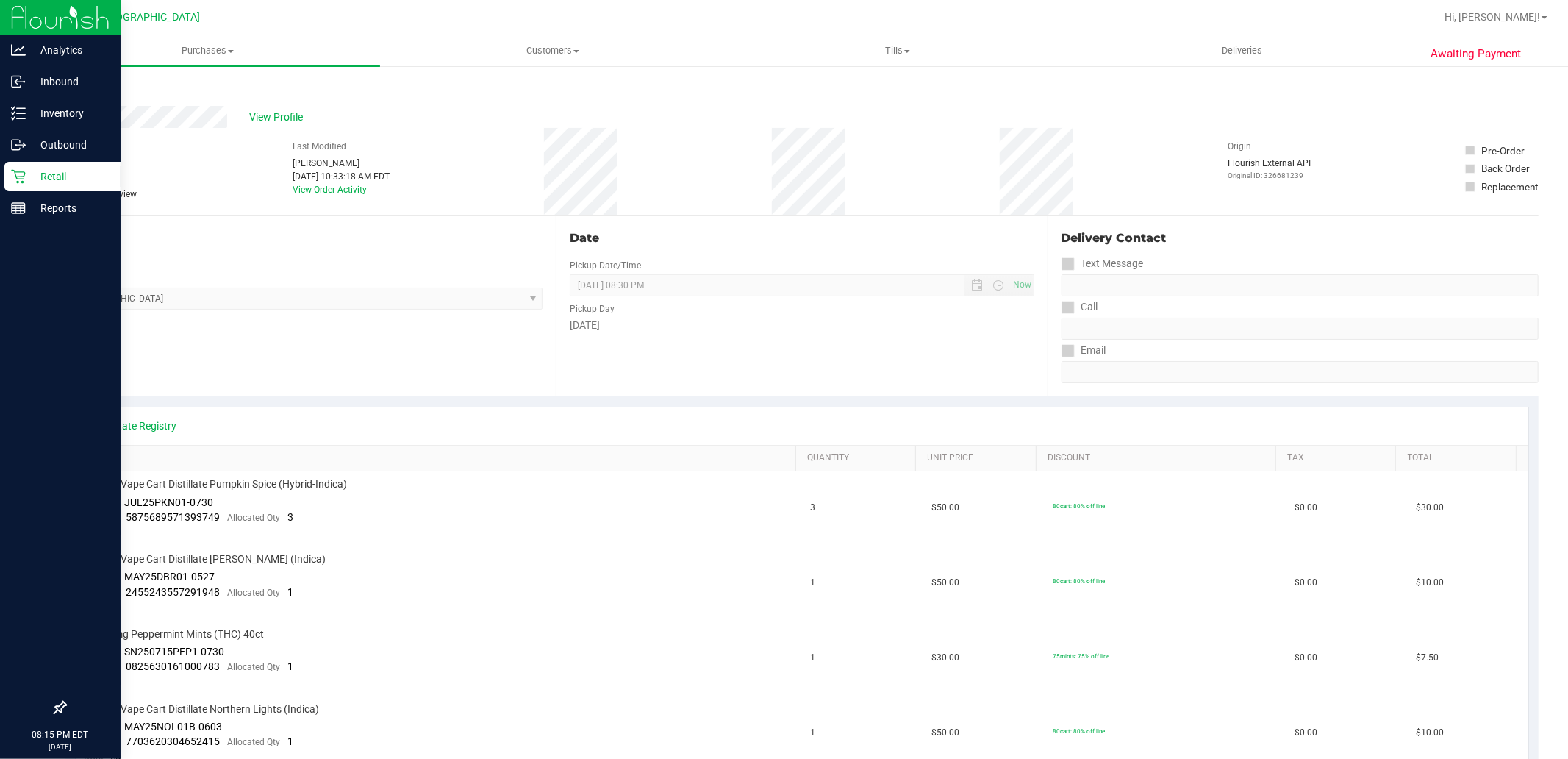
click at [55, 180] on p "Retail" at bounding box center [70, 176] width 88 height 17
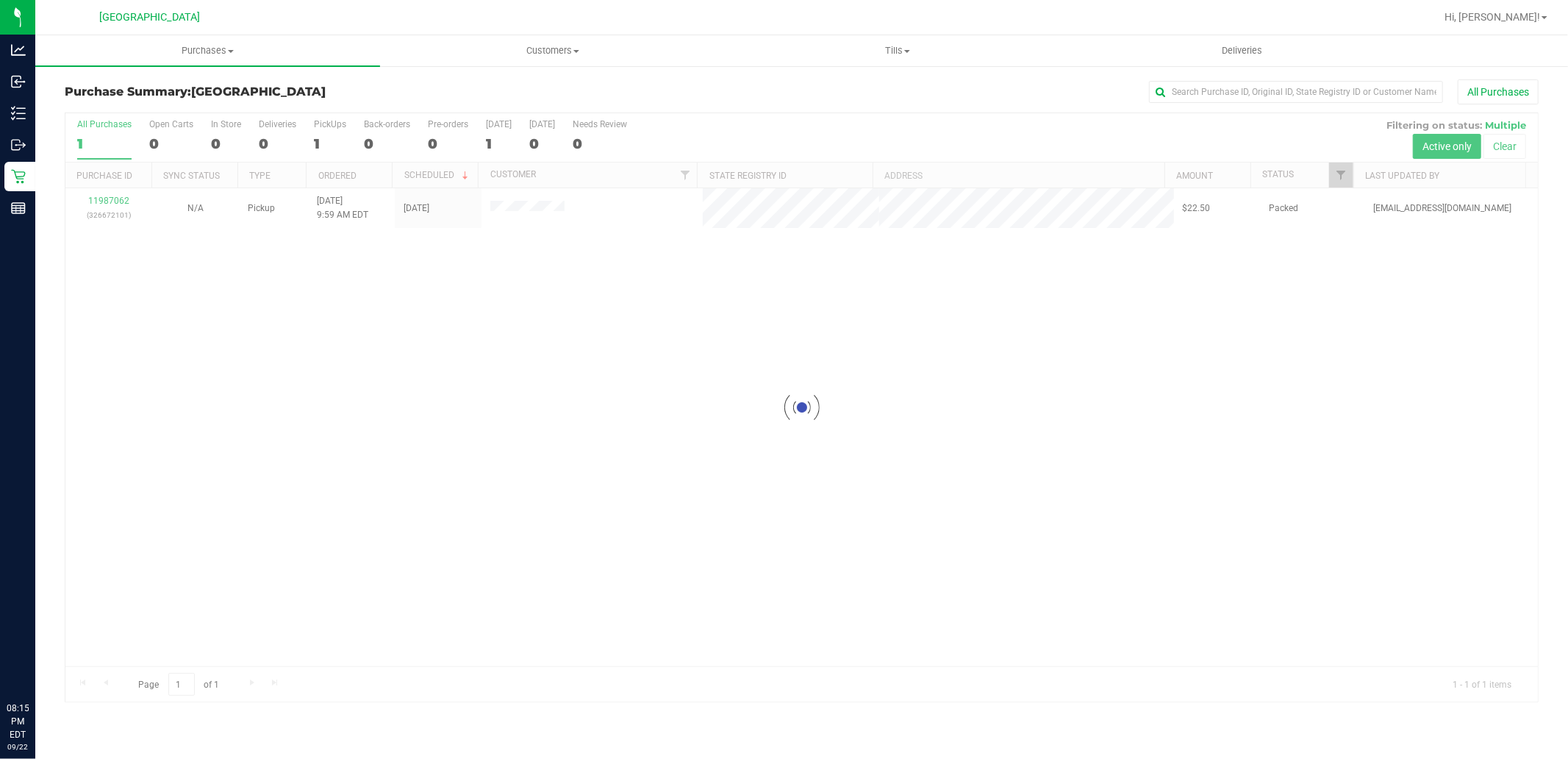
click at [116, 198] on div at bounding box center [801, 407] width 1472 height 589
click at [119, 200] on link "11987062" at bounding box center [108, 200] width 41 height 11
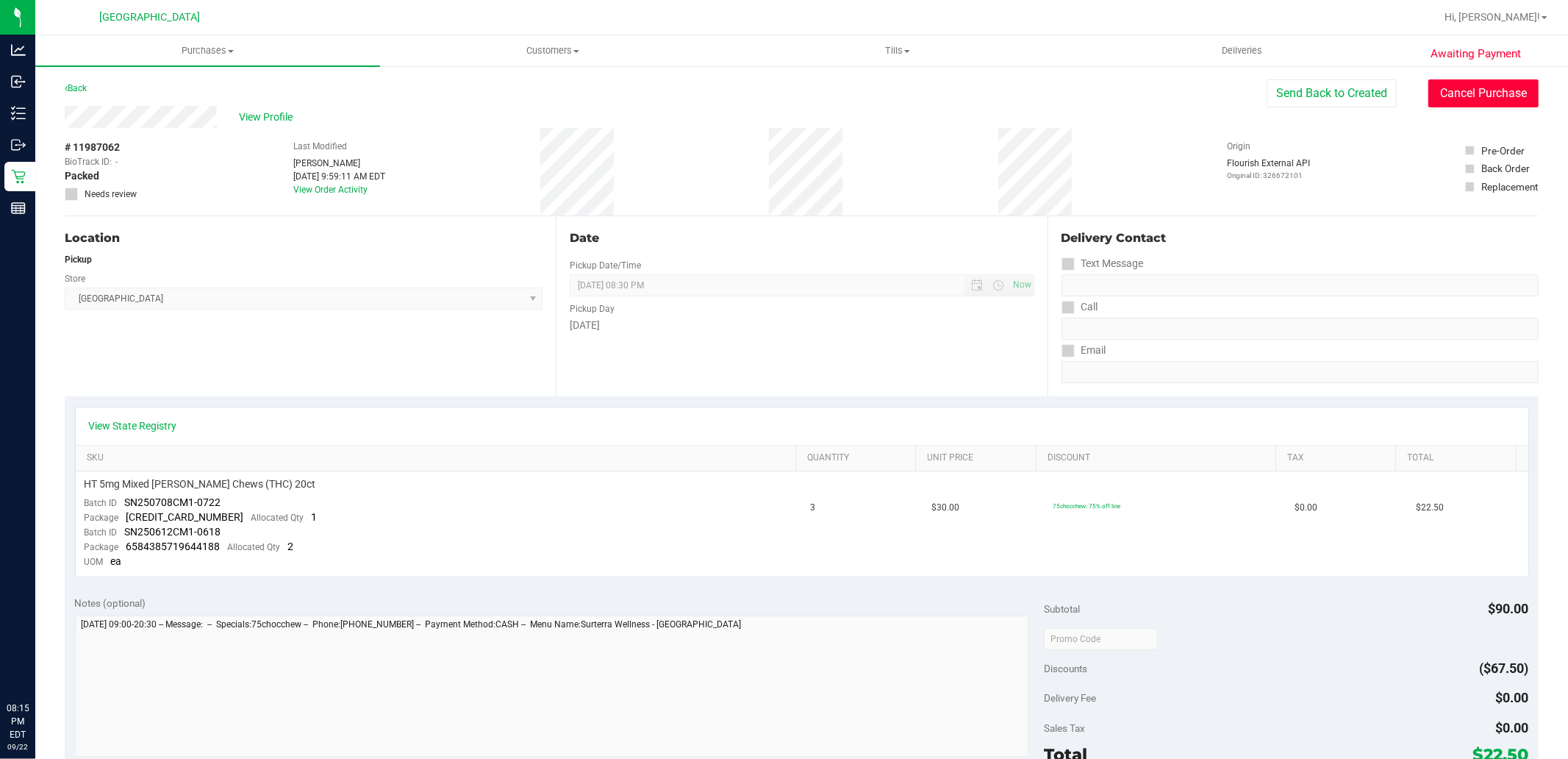
click at [1463, 106] on button "Cancel Purchase" at bounding box center [1483, 93] width 110 height 28
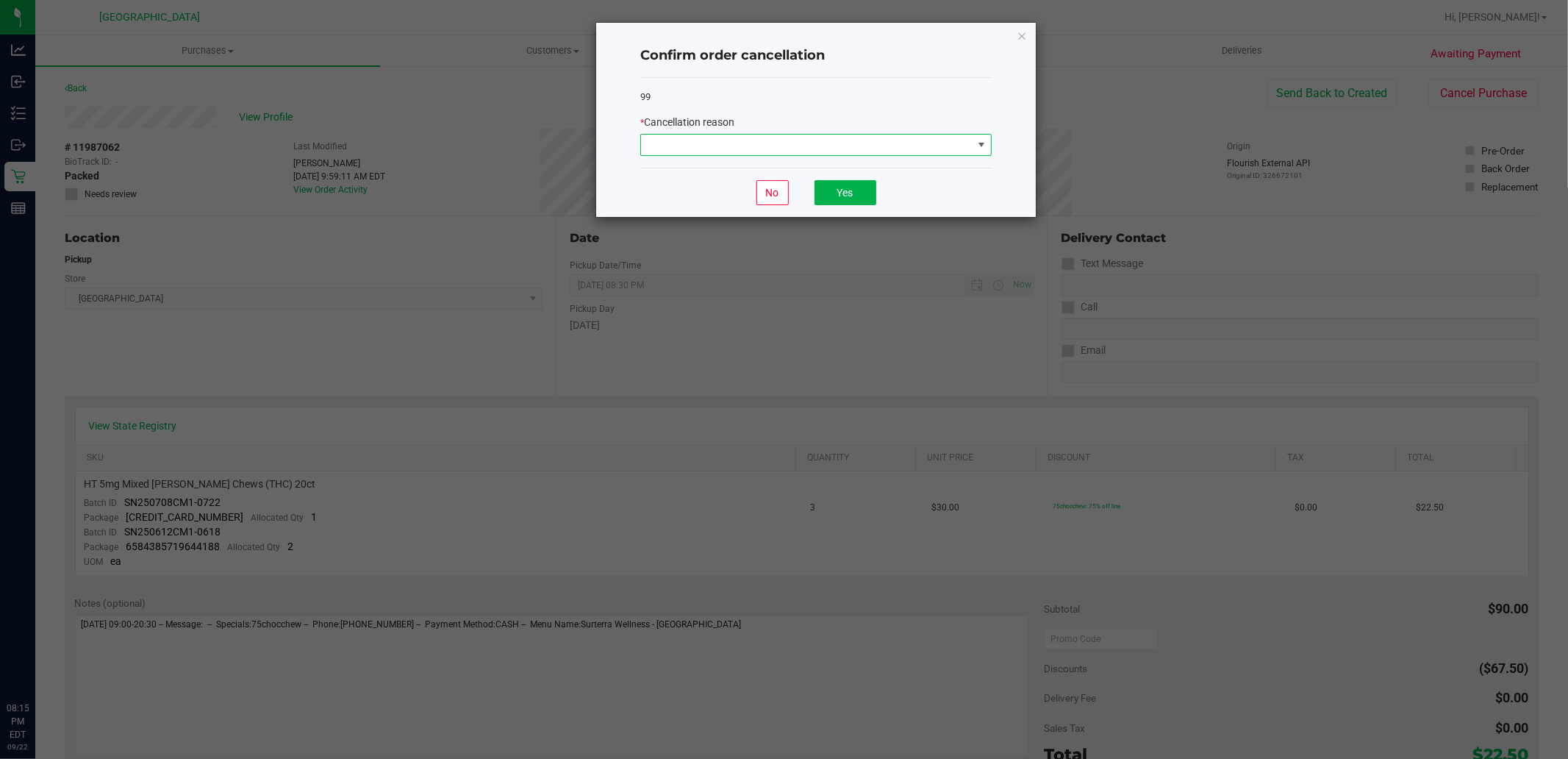
click at [979, 147] on span at bounding box center [981, 145] width 11 height 11
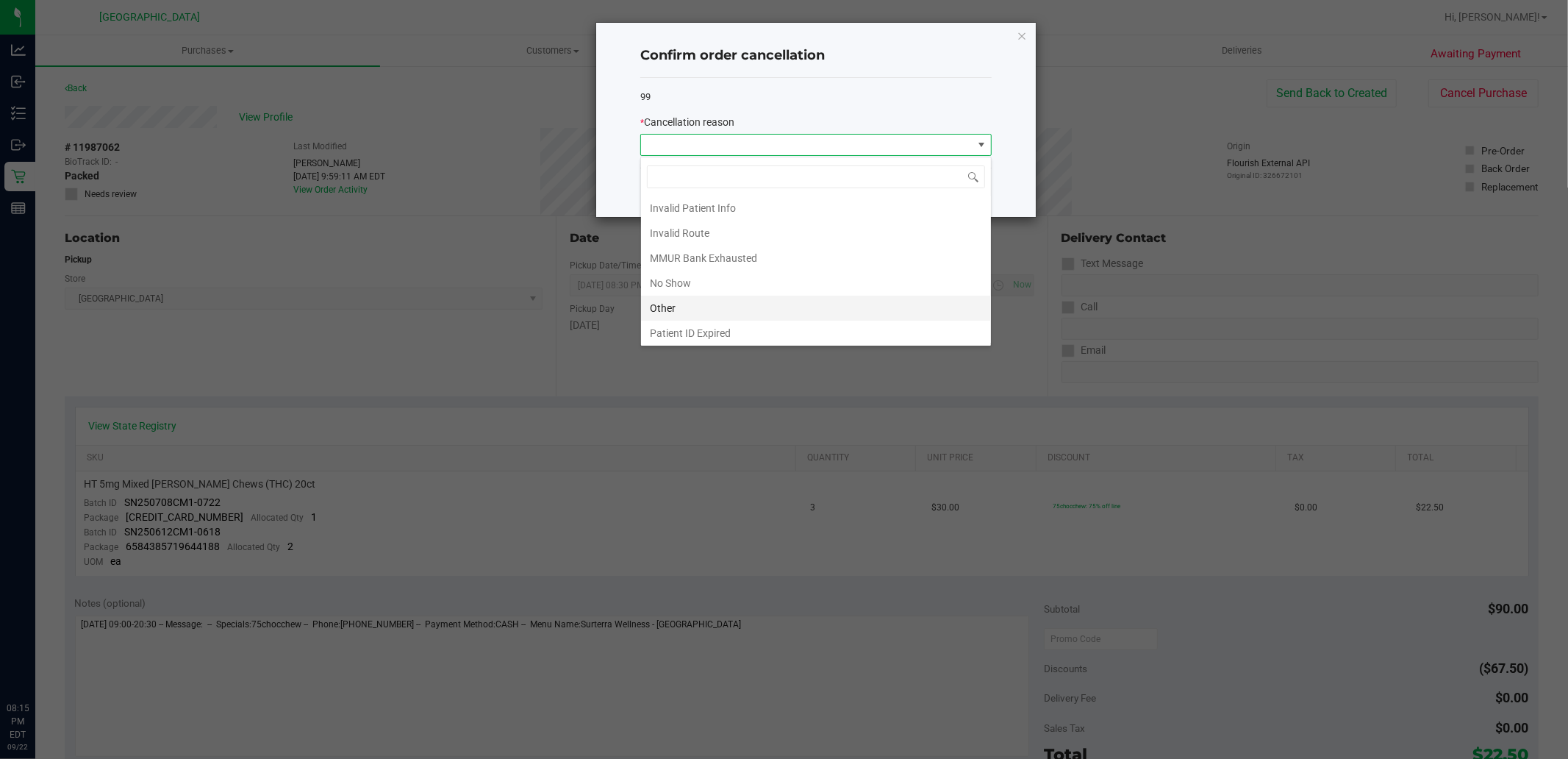
scroll to position [78, 0]
click at [699, 277] on li "Other" at bounding box center [816, 280] width 350 height 25
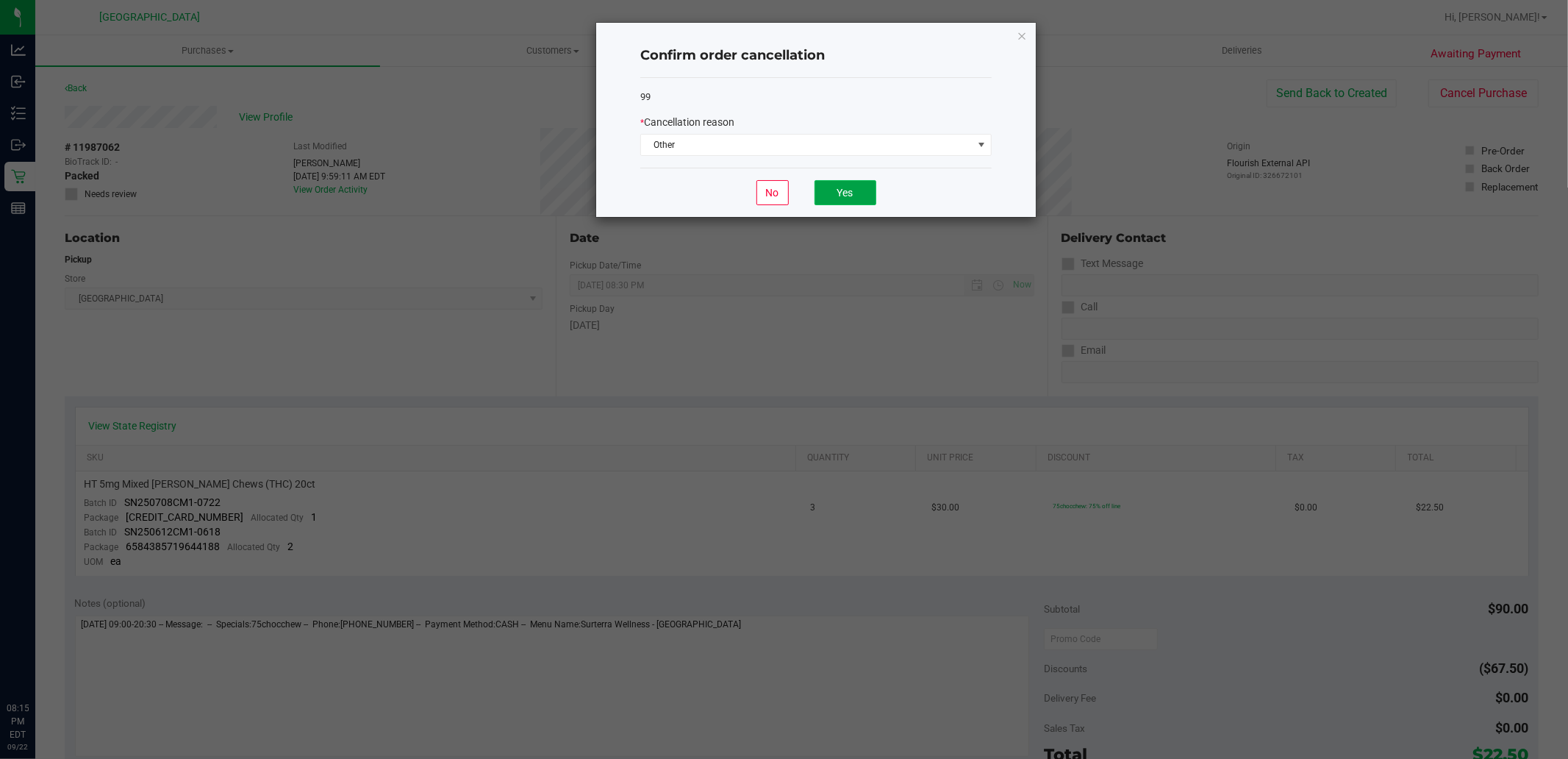
click at [850, 196] on button "Yes" at bounding box center [845, 192] width 62 height 25
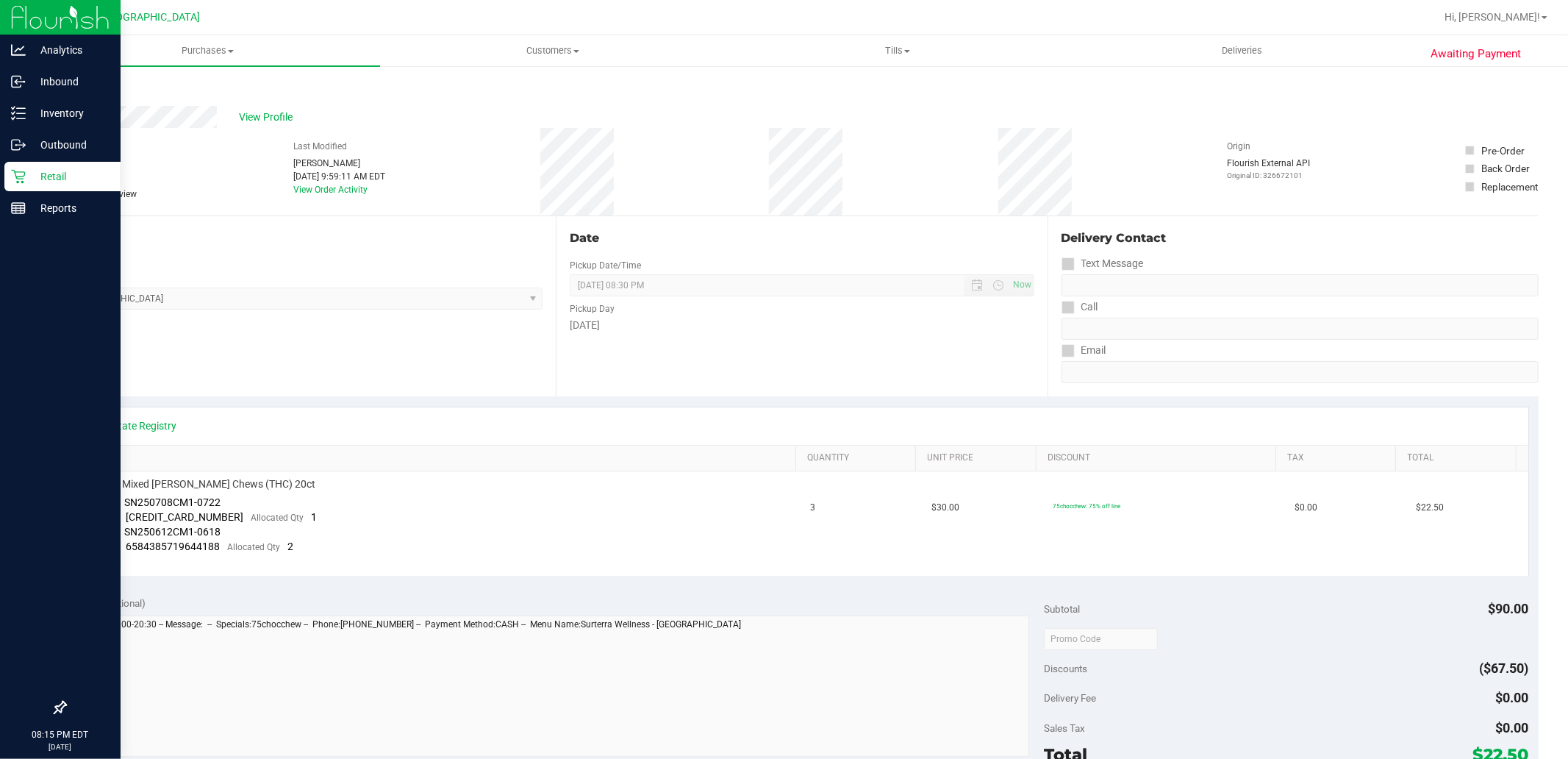
click at [37, 175] on p "Retail" at bounding box center [70, 176] width 88 height 17
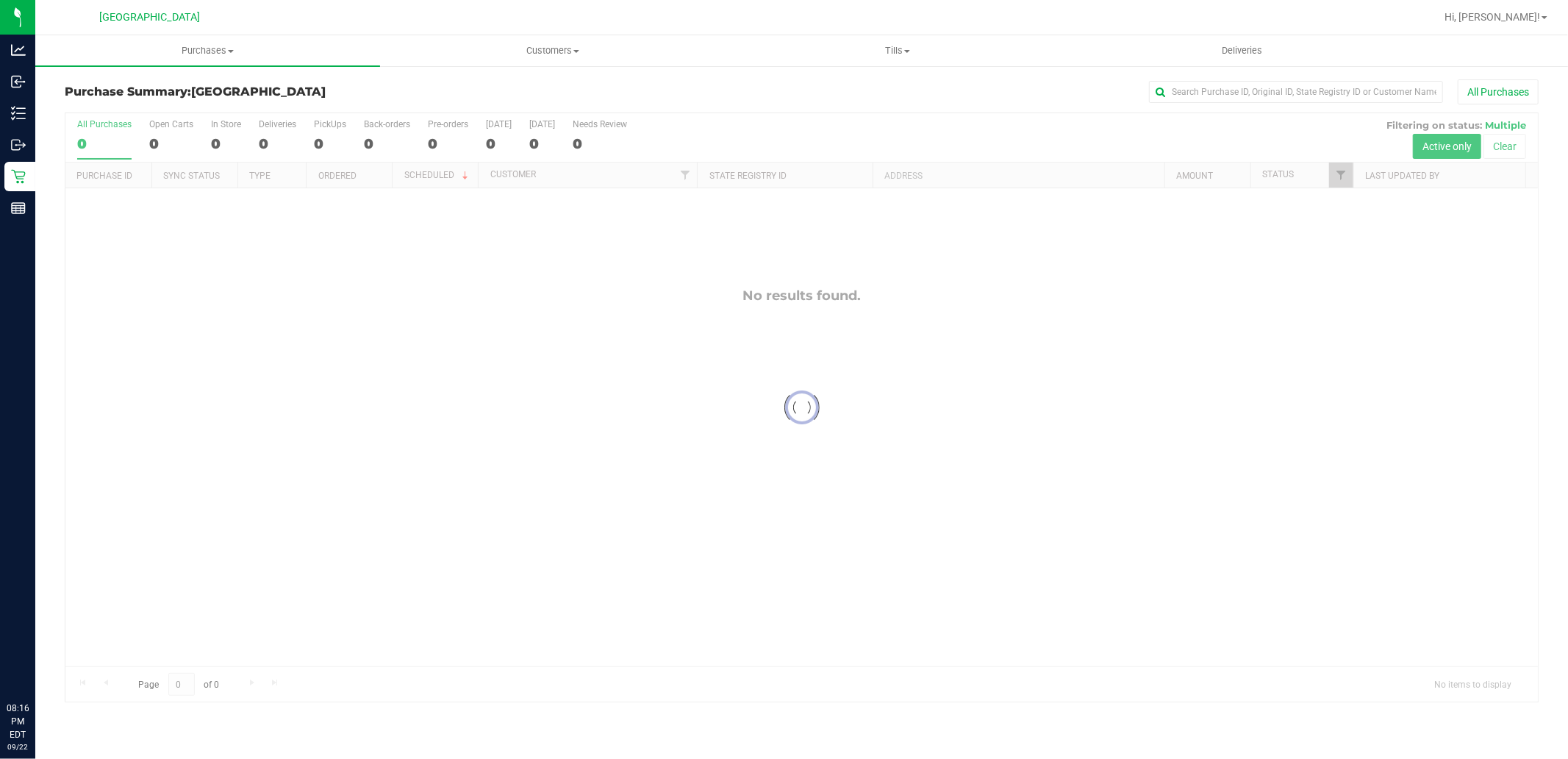
click at [1199, 628] on div at bounding box center [801, 407] width 1472 height 589
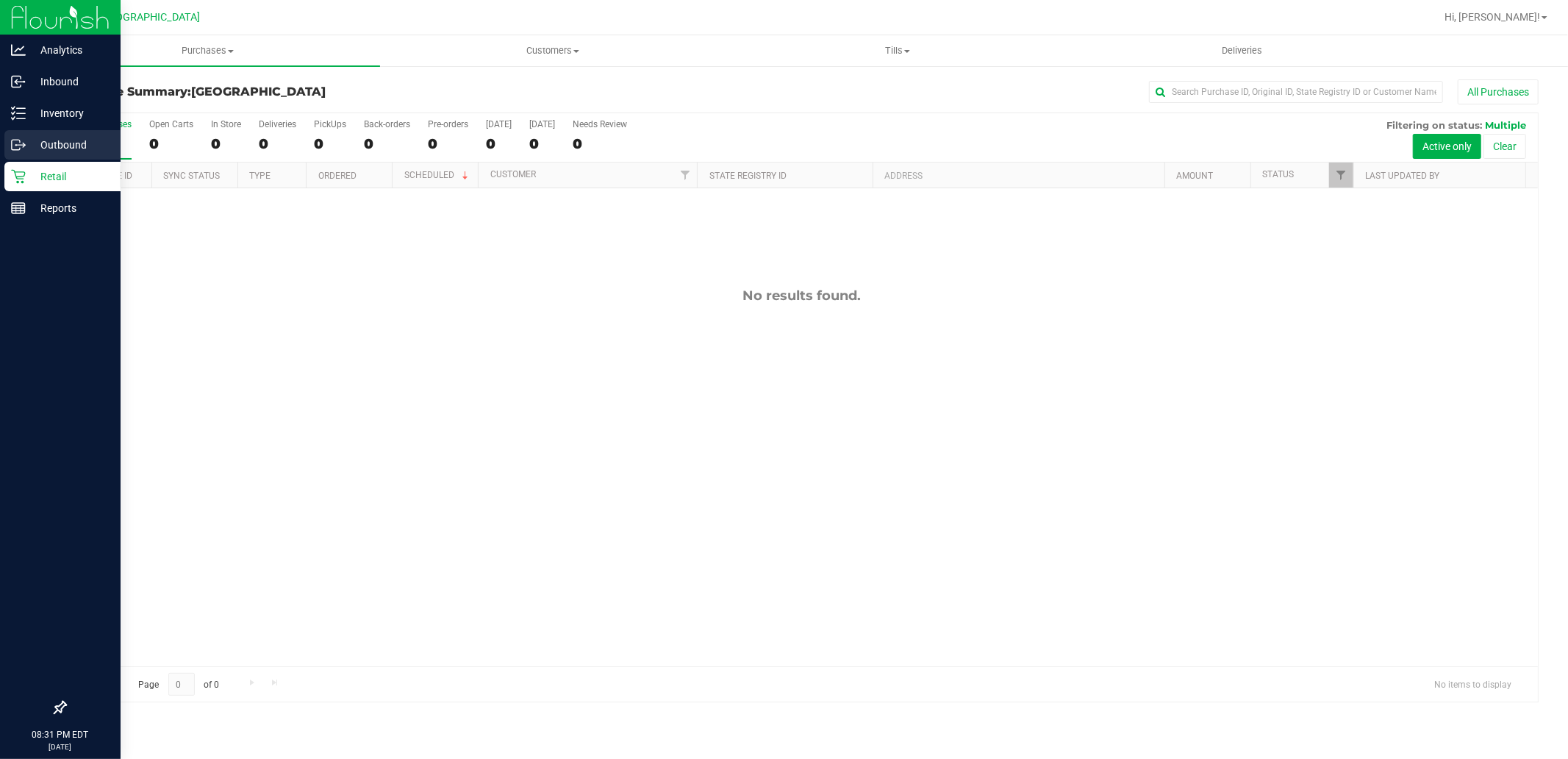
click at [9, 130] on div "Outbound" at bounding box center [62, 145] width 116 height 30
click at [34, 113] on p "Inventory" at bounding box center [70, 113] width 88 height 17
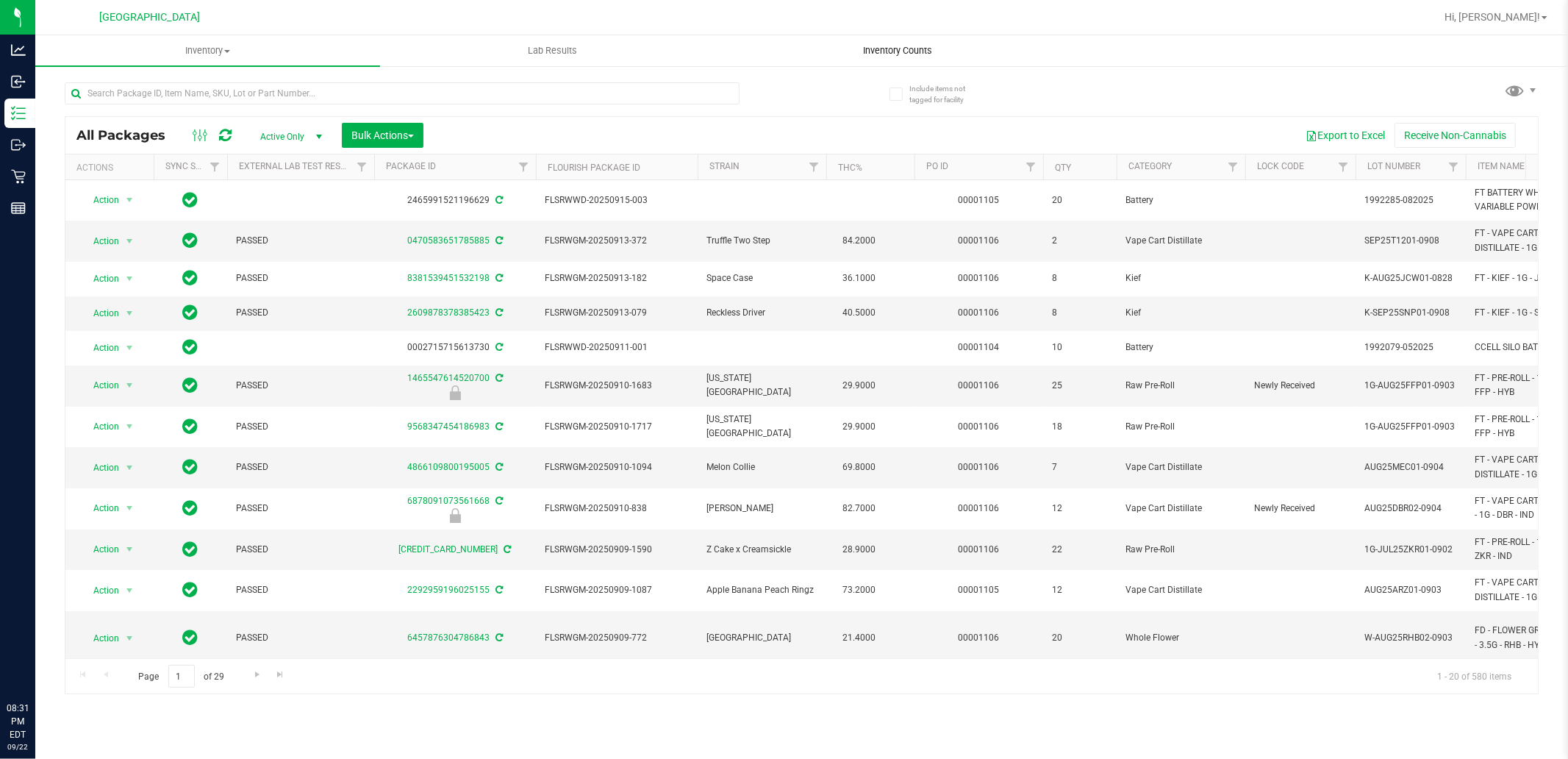
click at [869, 47] on span "Inventory Counts" at bounding box center [897, 51] width 109 height 13
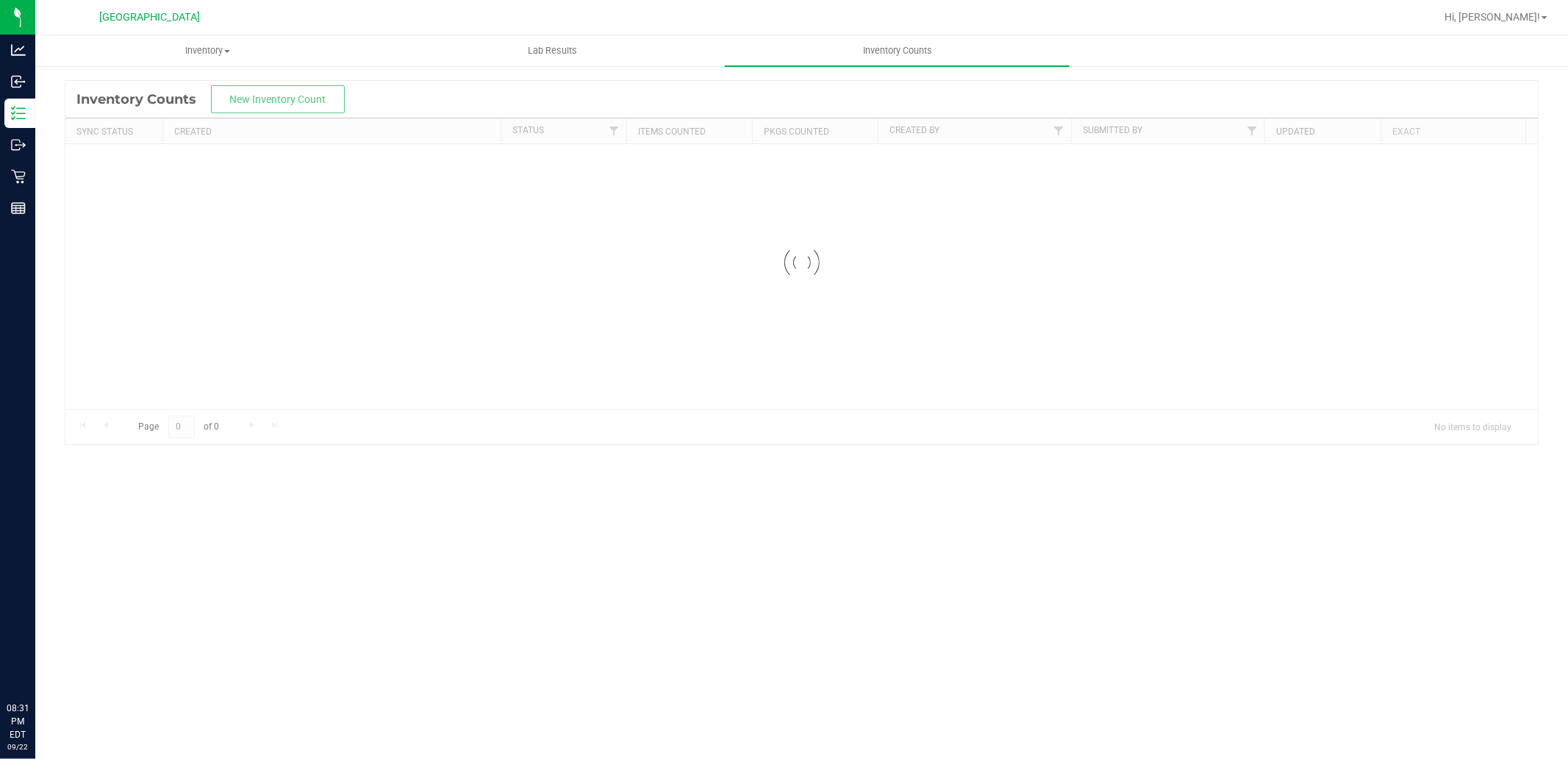
click at [233, 103] on div at bounding box center [801, 261] width 1472 height 363
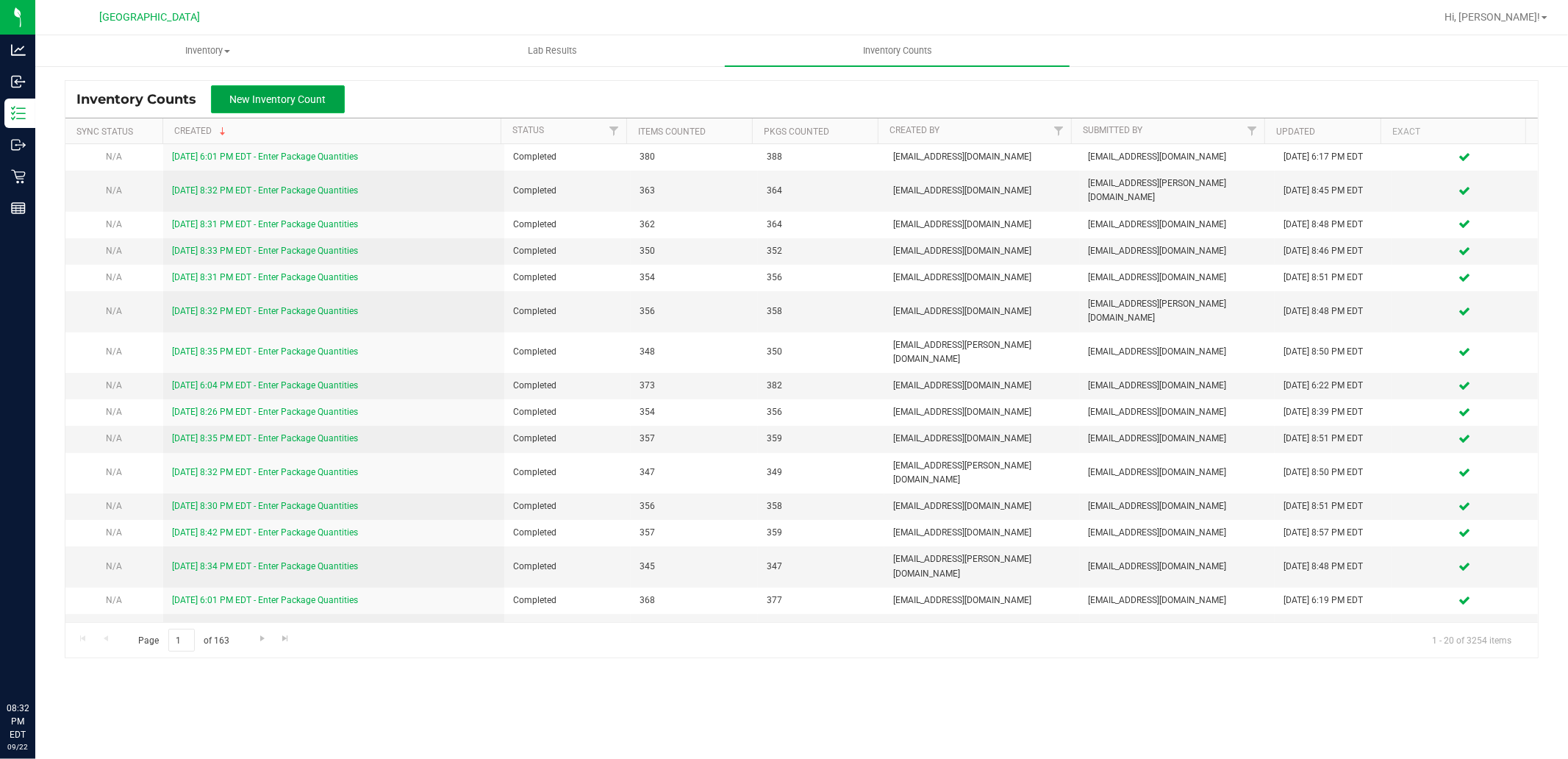
click at [275, 108] on button "New Inventory Count" at bounding box center [277, 99] width 134 height 28
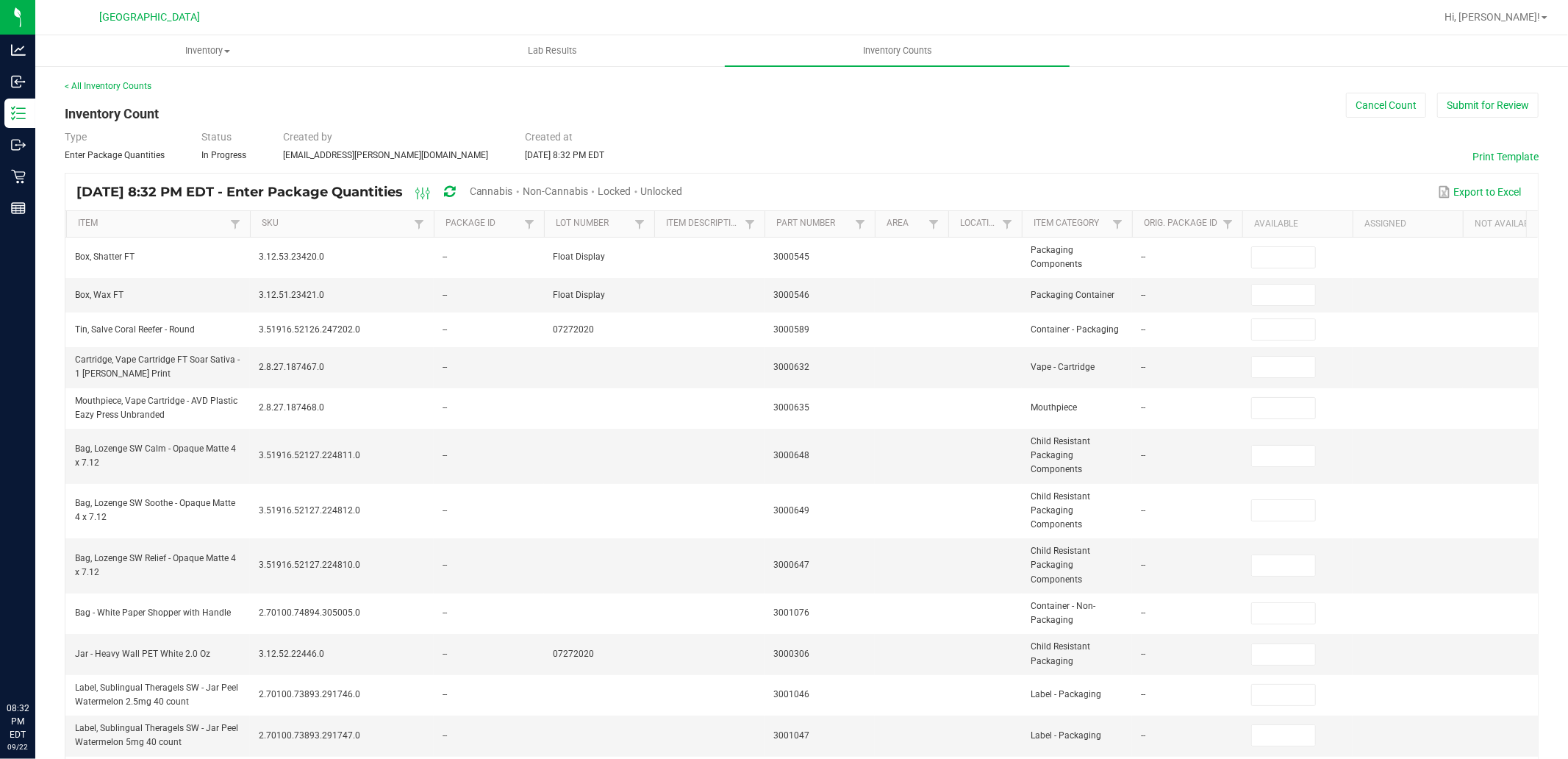
click at [683, 189] on span "Unlocked" at bounding box center [662, 191] width 42 height 11
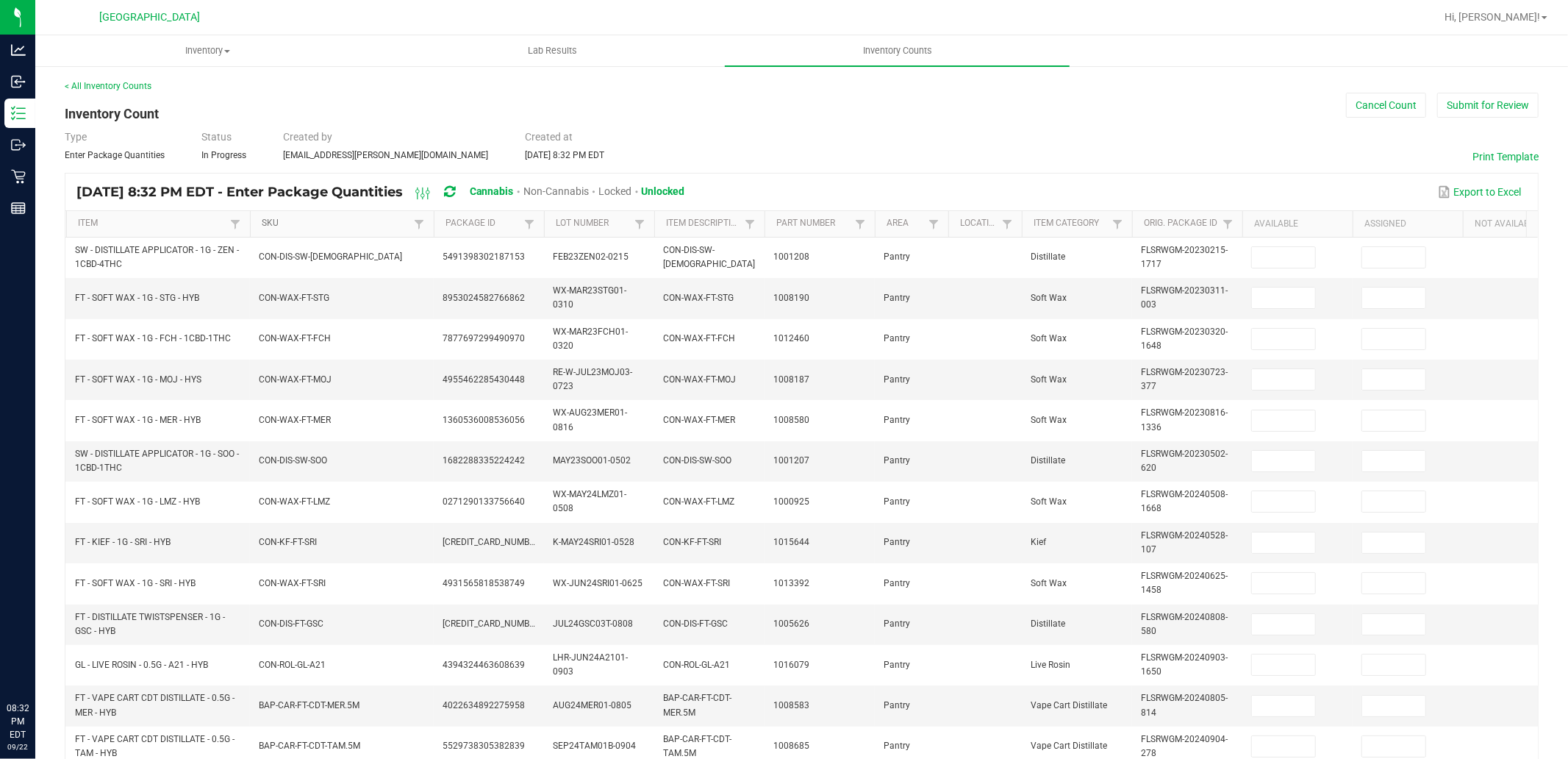
click at [277, 219] on link "SKU" at bounding box center [335, 223] width 147 height 11
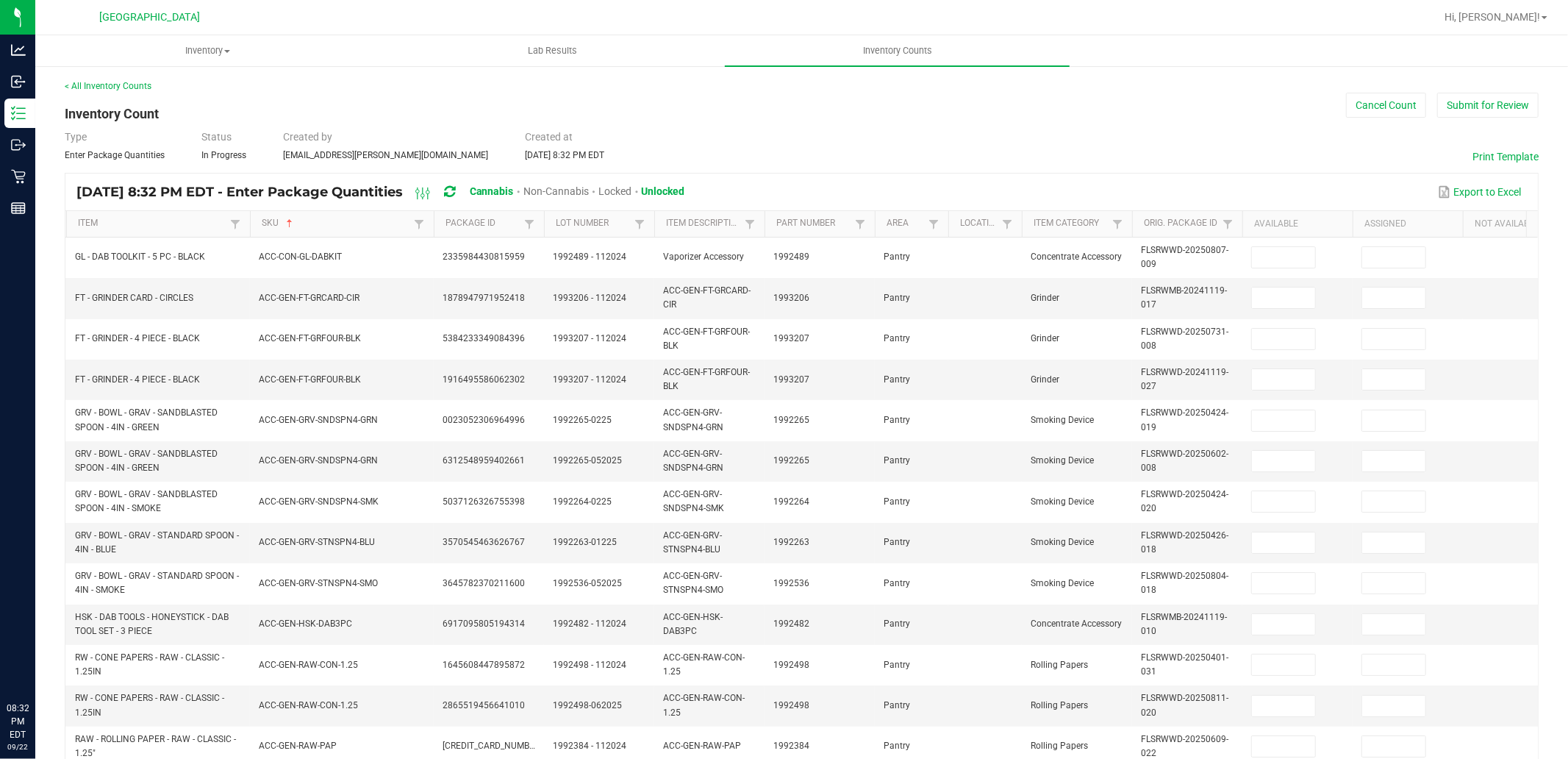
drag, startPoint x: 422, startPoint y: 317, endPoint x: 0, endPoint y: 782, distance: 627.9
drag, startPoint x: 0, startPoint y: 782, endPoint x: 1178, endPoint y: 108, distance: 1357.2
click at [1178, 108] on div "< All Inventory Counts Inventory Count Cancel Count Submit for Review Type Ente…" at bounding box center [802, 584] width 1473 height 1010
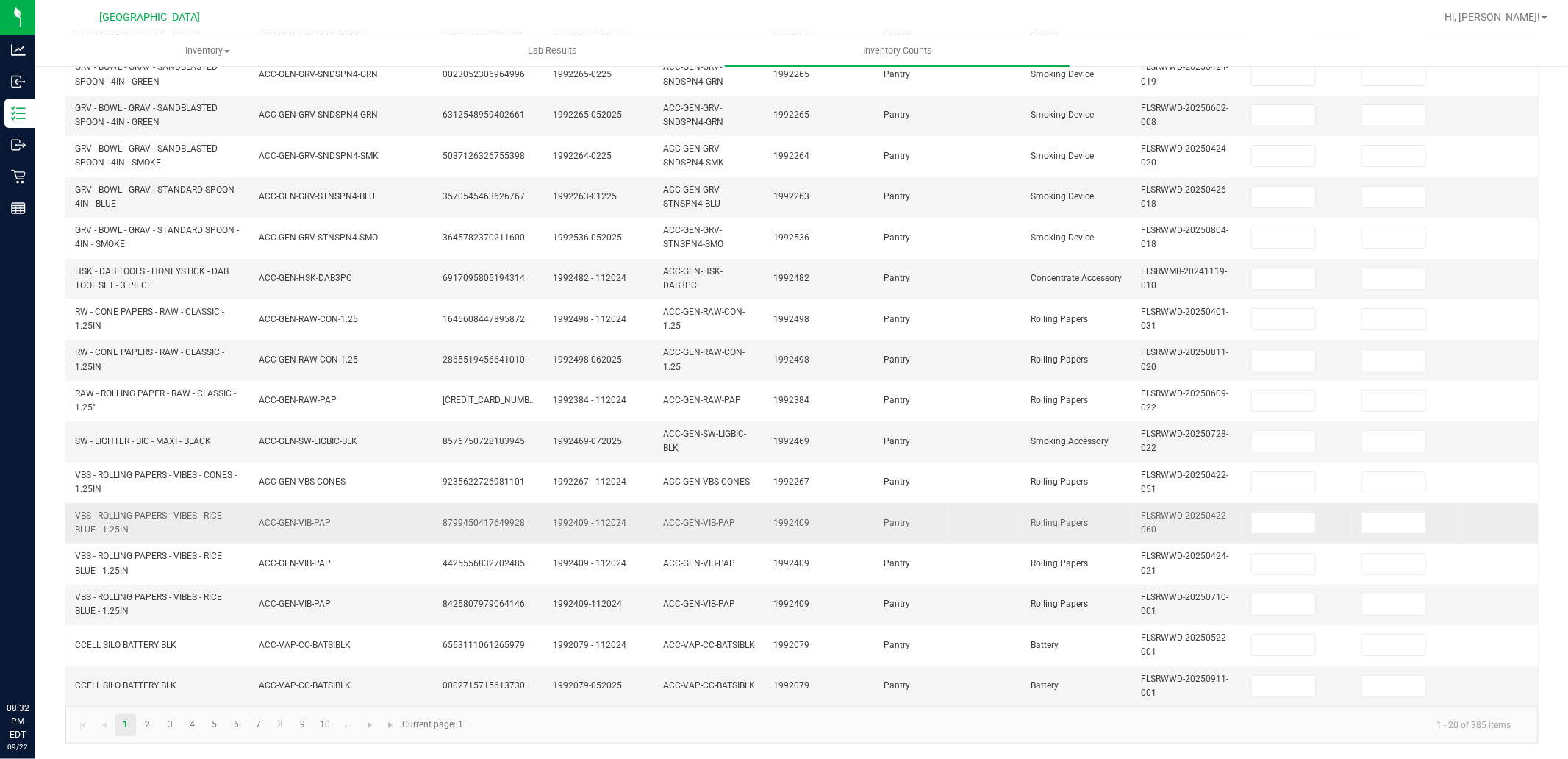
scroll to position [359, 0]
click at [140, 726] on link "2" at bounding box center [147, 725] width 21 height 22
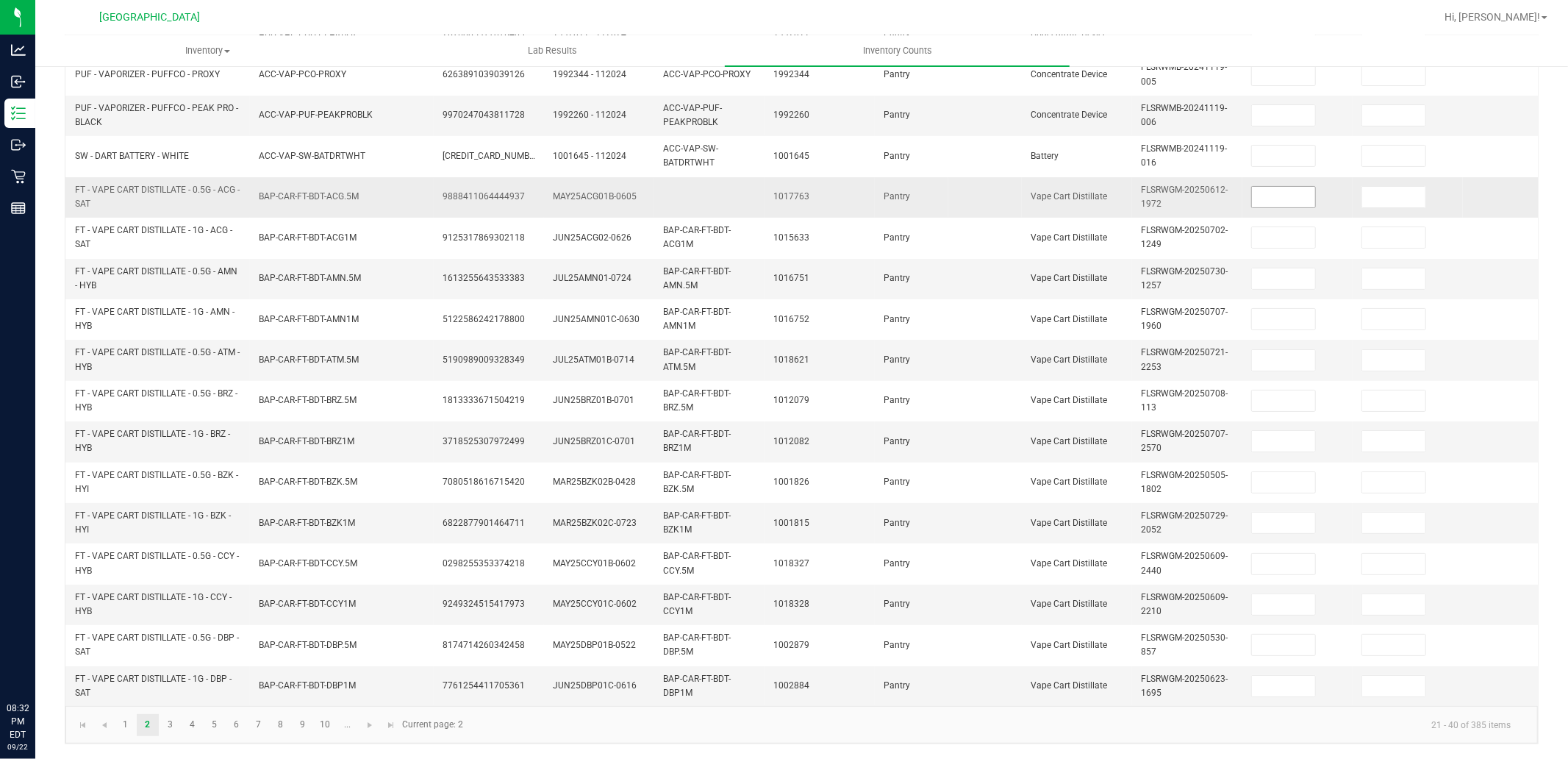
click at [1291, 188] on input at bounding box center [1283, 197] width 63 height 21
type input "4"
type input "5"
type input "10"
type input "12"
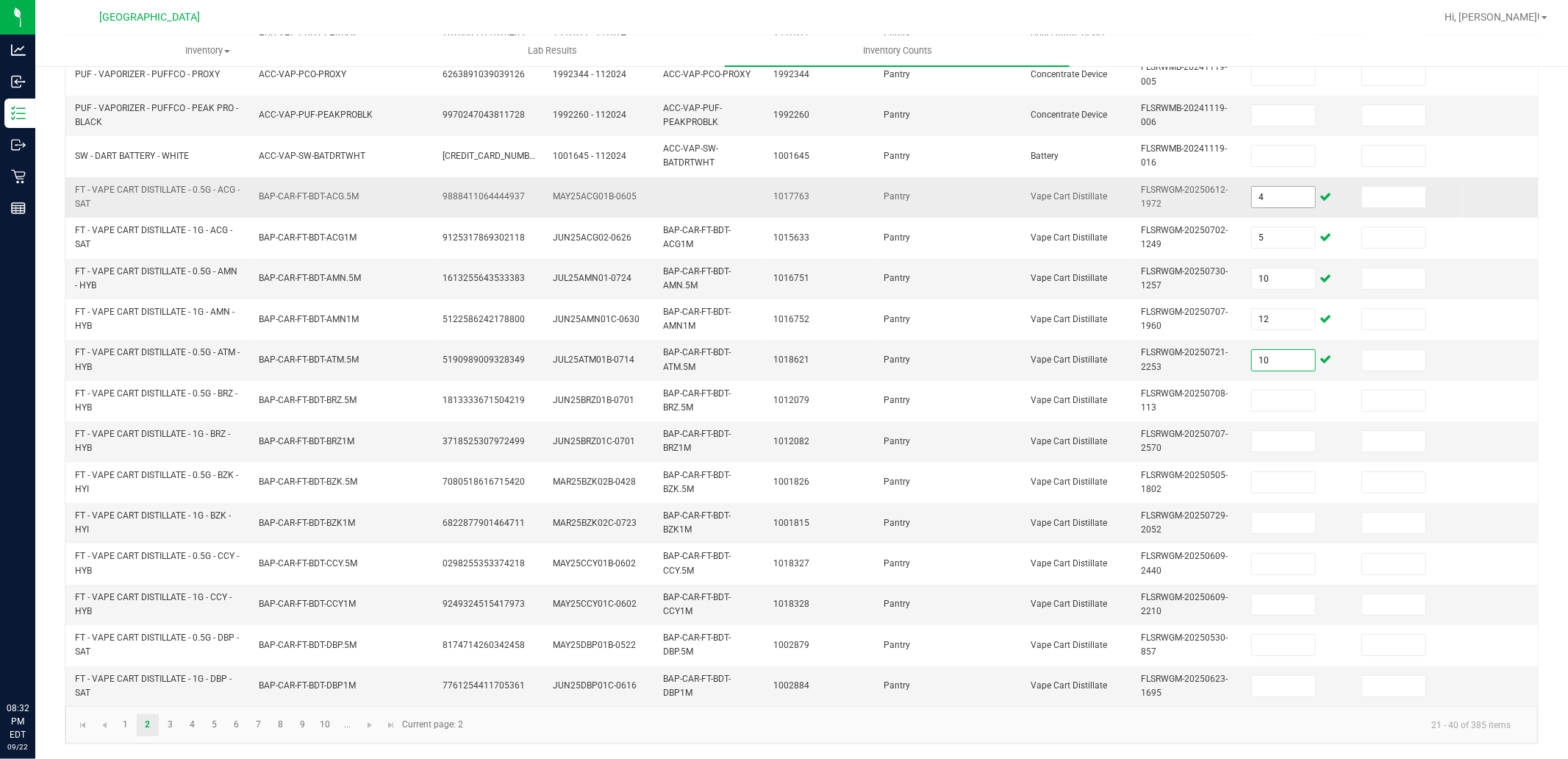
type input "10"
type input "12"
type input "10"
type input "6"
type input "7"
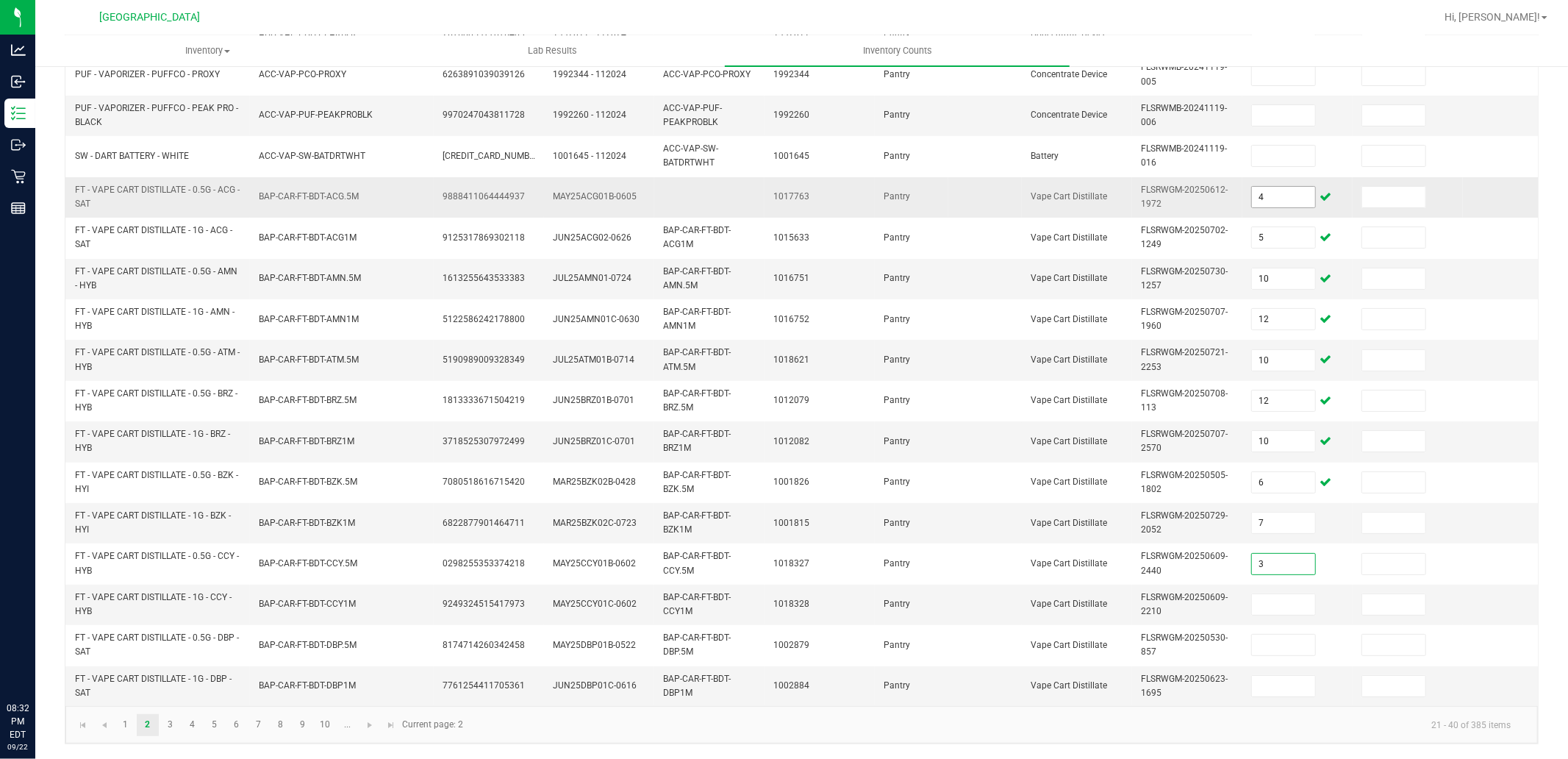
type input "3"
type input "8"
type input "3"
type input "2"
click at [179, 726] on link "3" at bounding box center [170, 725] width 21 height 22
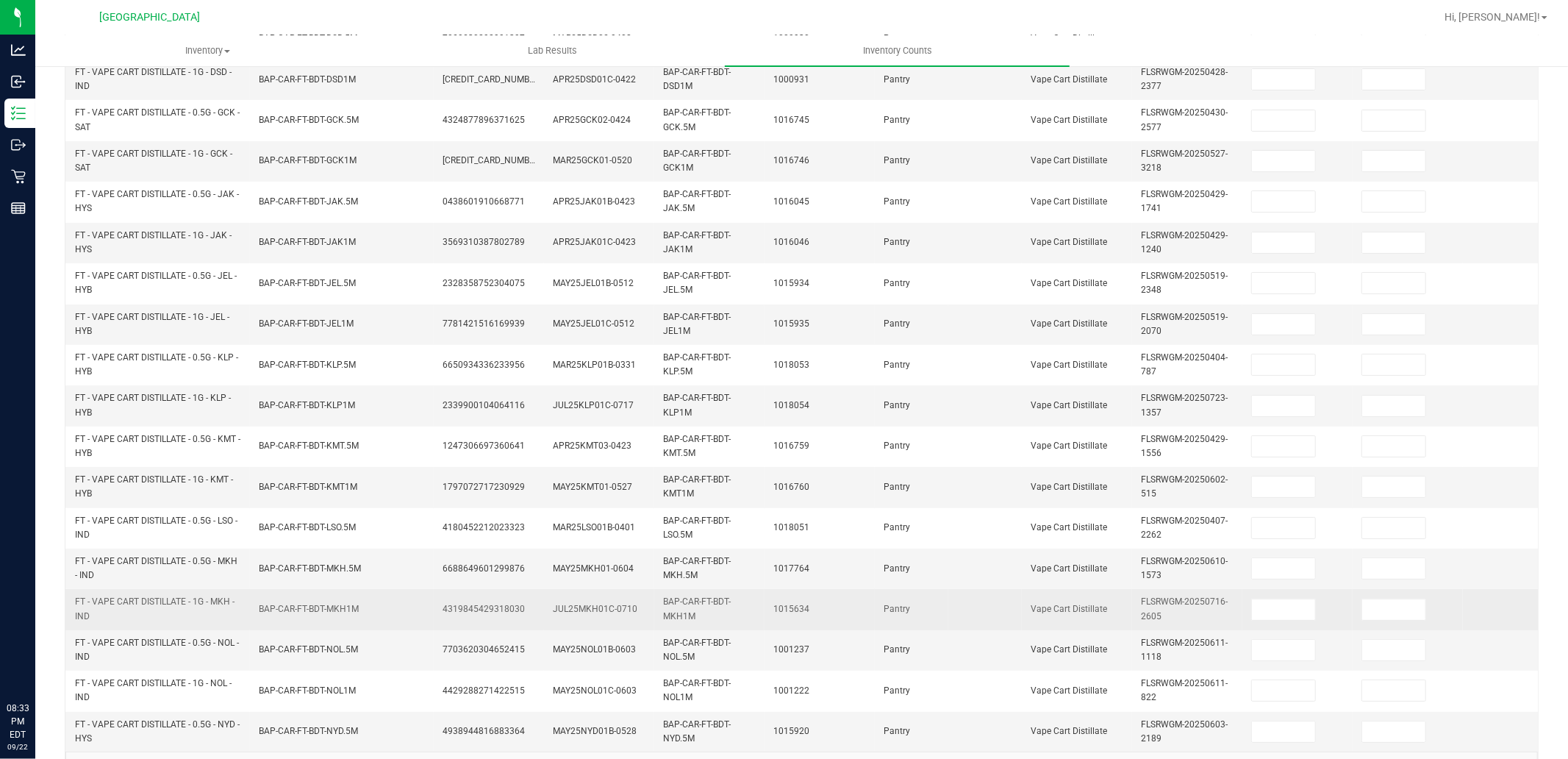
scroll to position [114, 0]
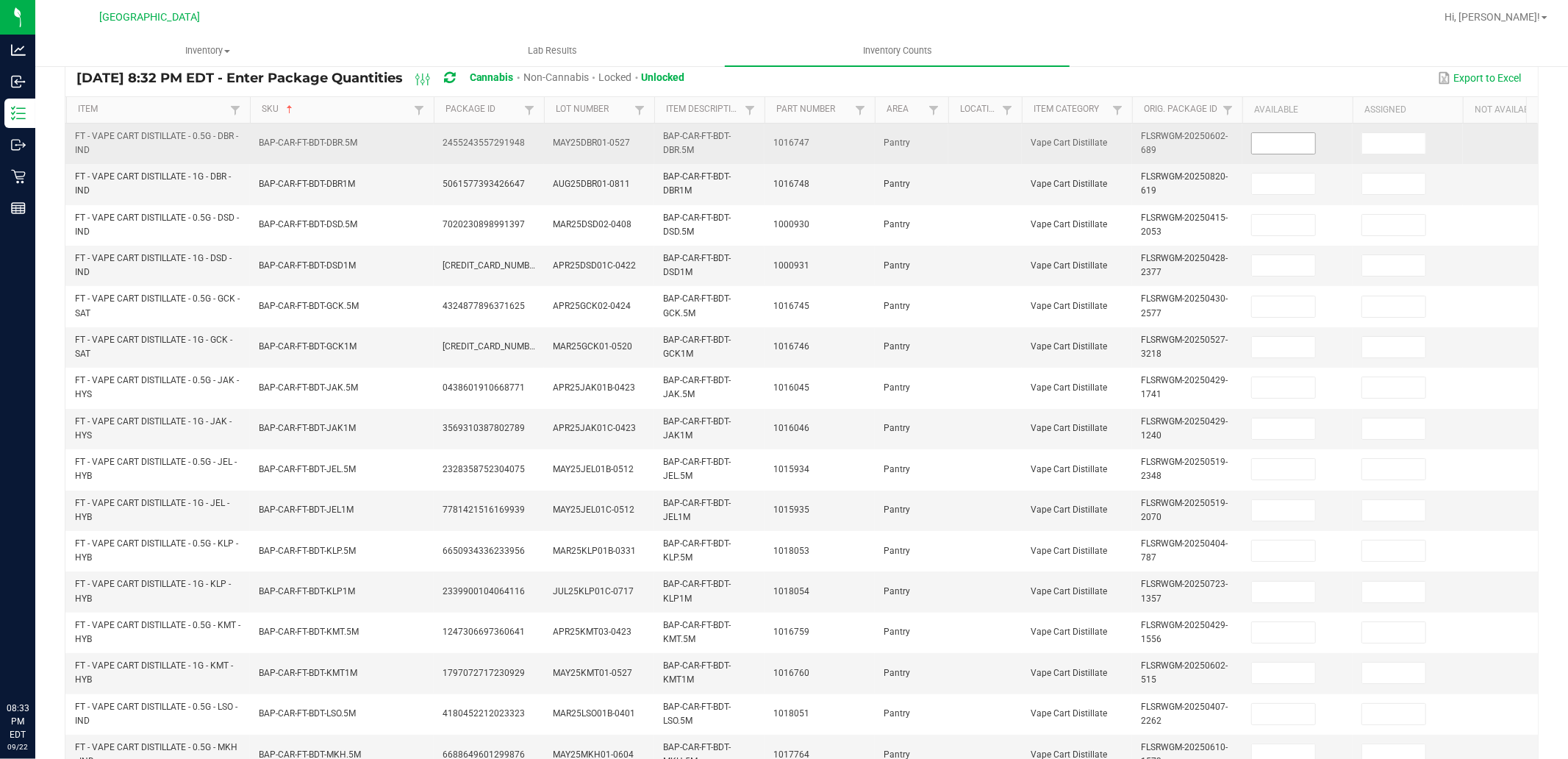
click at [1288, 149] on input at bounding box center [1283, 144] width 63 height 21
type input "10"
type input "4"
type input "12"
type input "6"
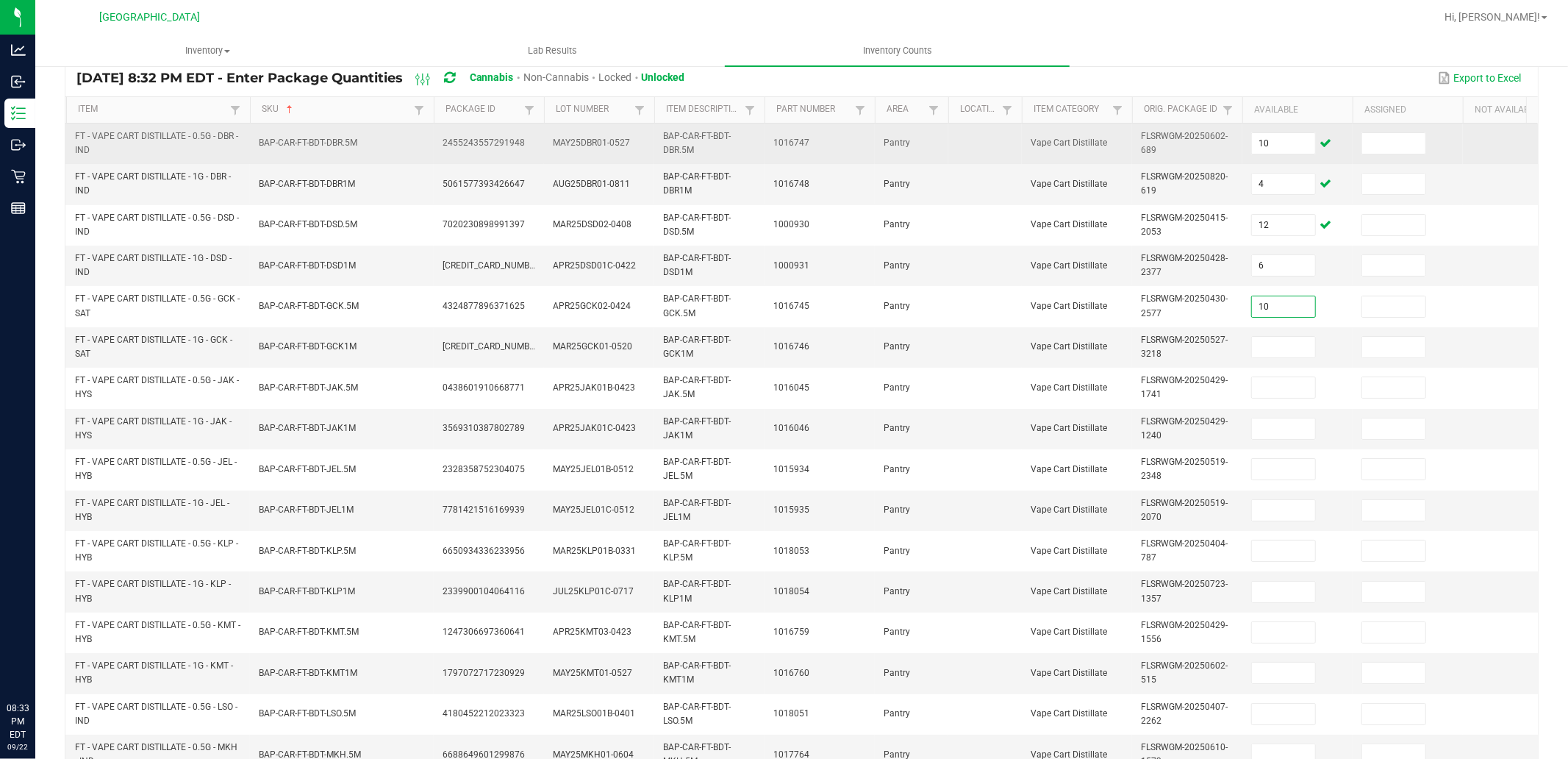
type input "10"
type input "12"
type input "6"
type input "8"
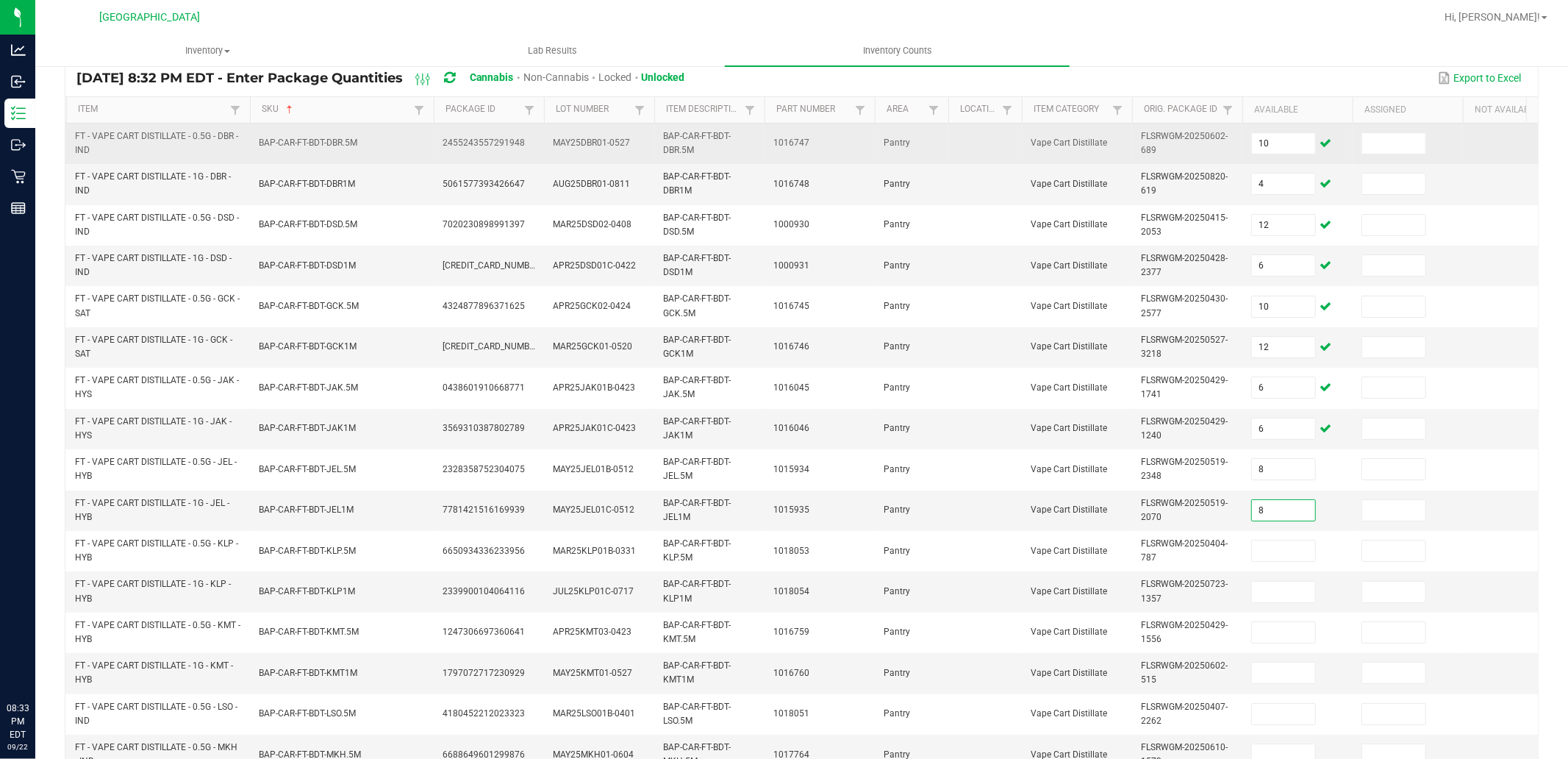
type input "8"
type input "10"
type input "7"
type input "10"
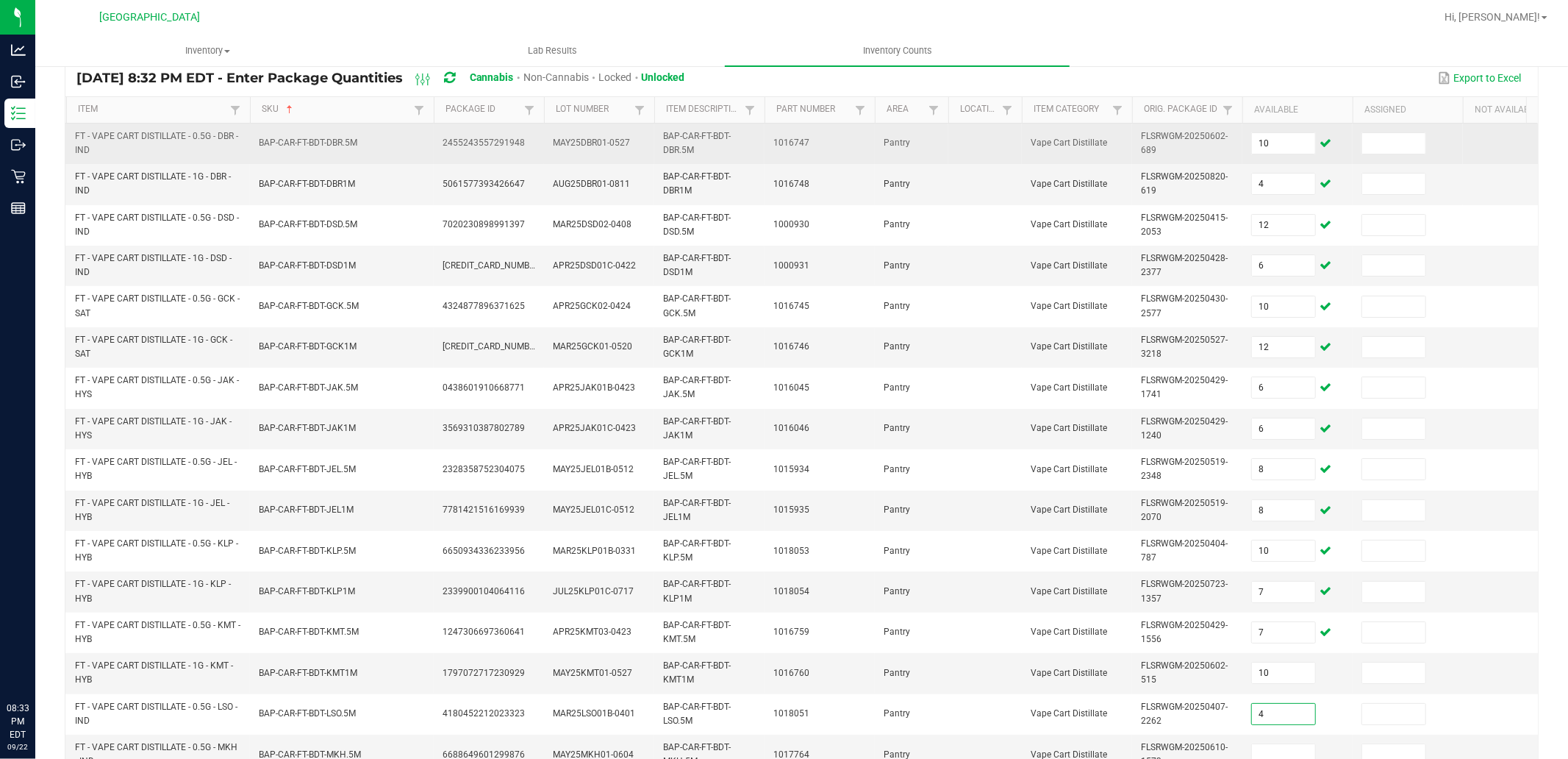
type input "4"
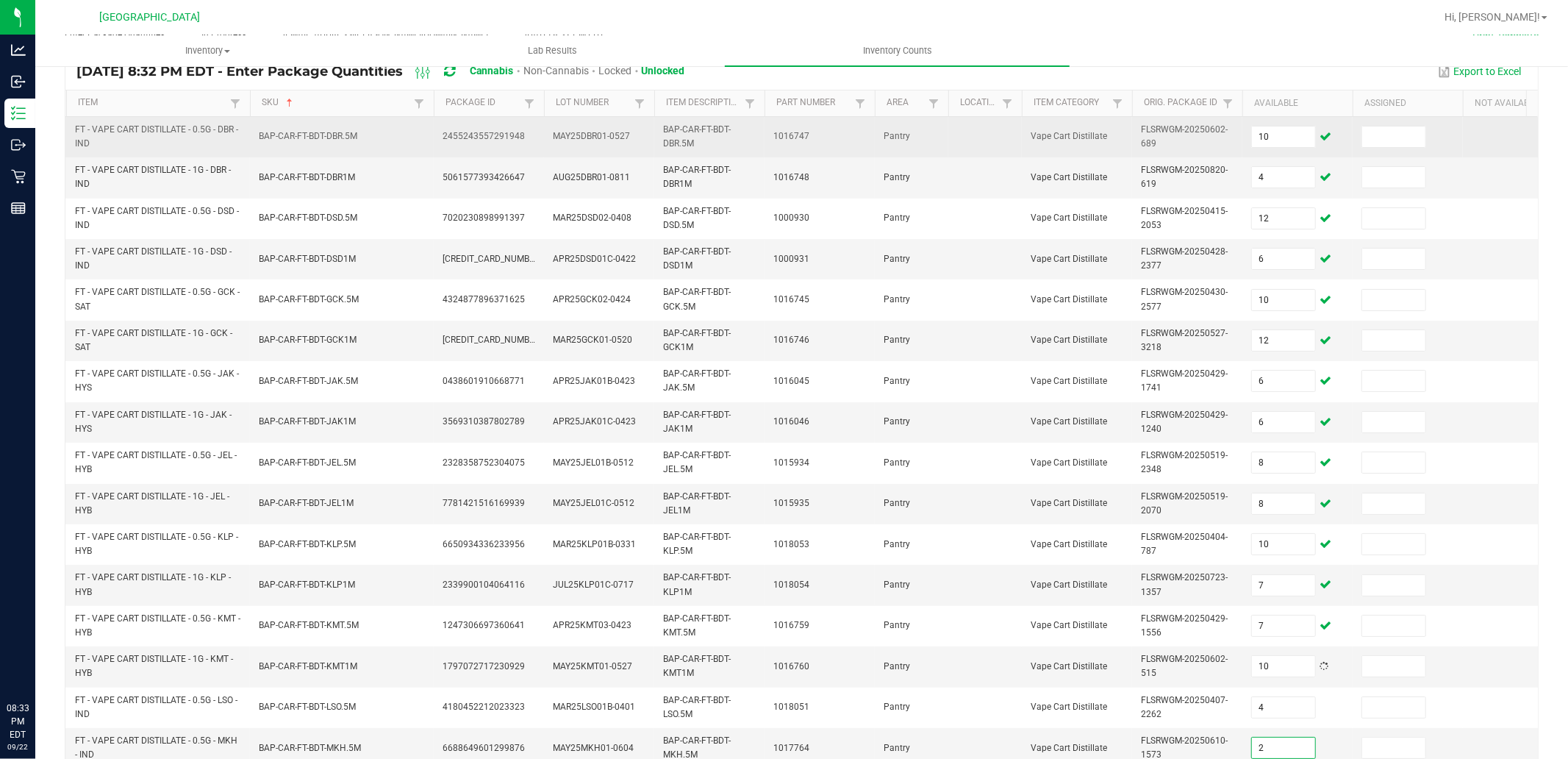
type input "2"
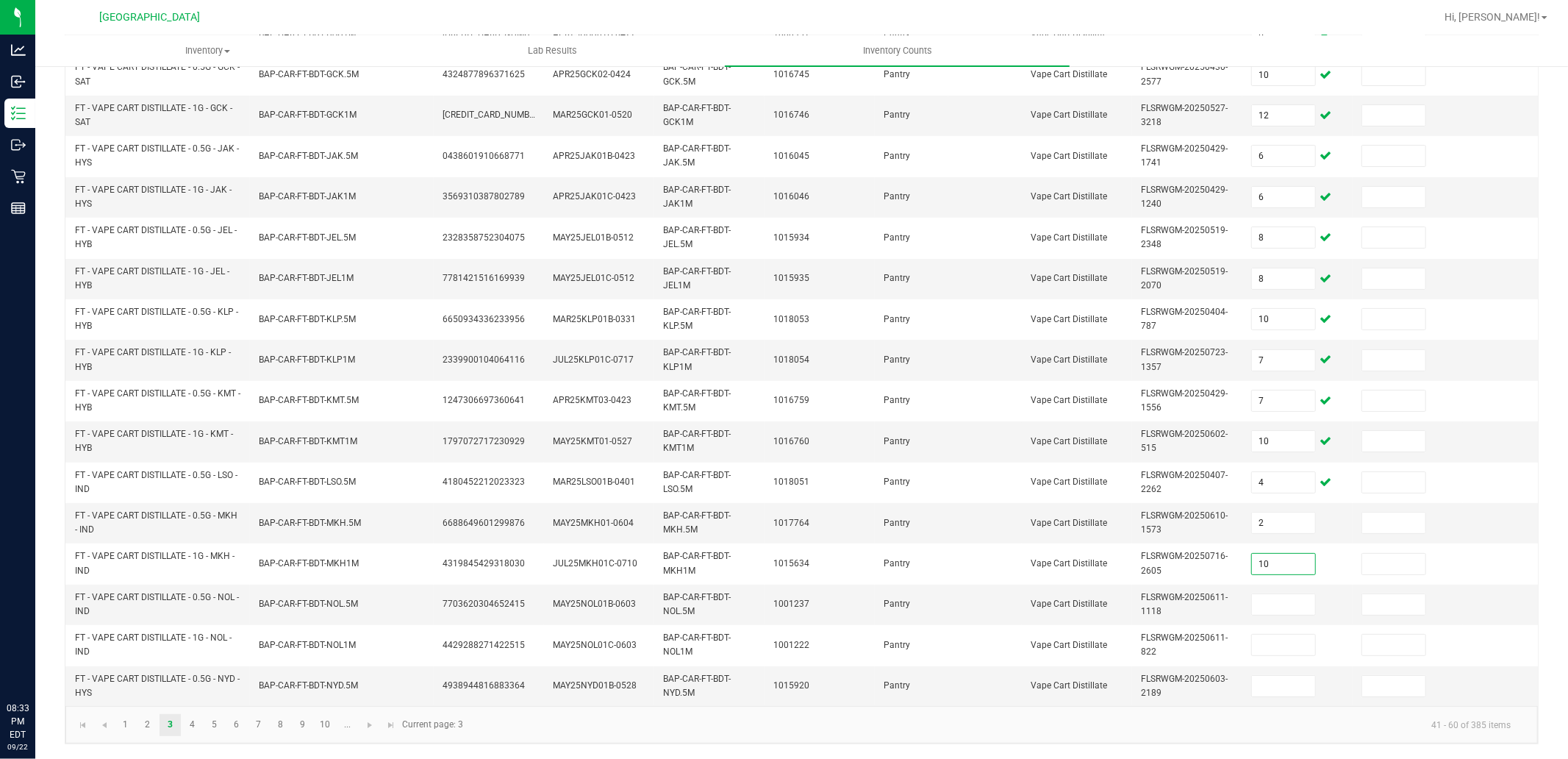
type input "10"
type input "6"
type input "2"
type input "3"
click at [198, 723] on link "4" at bounding box center [192, 725] width 21 height 22
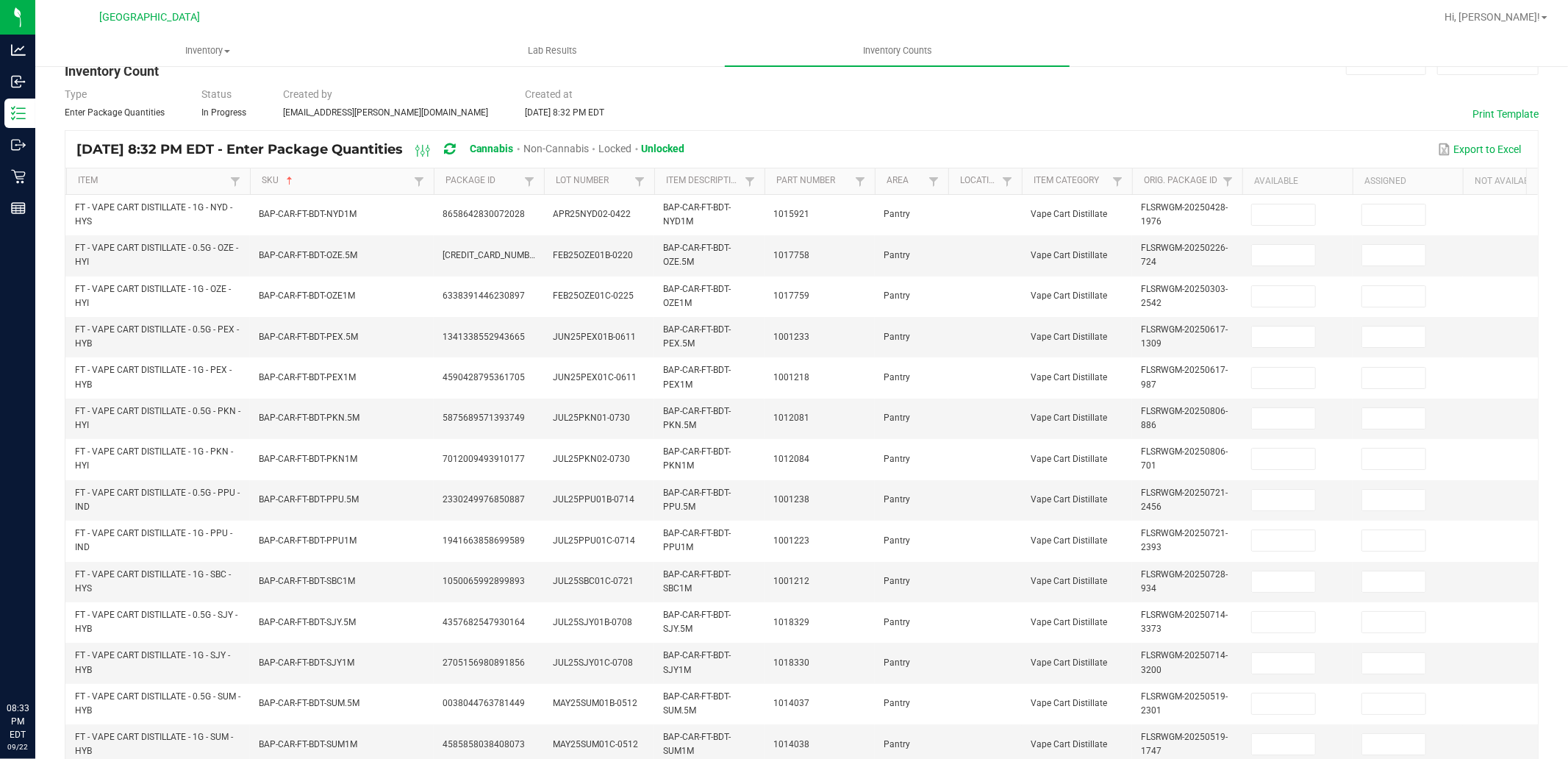
scroll to position [33, 0]
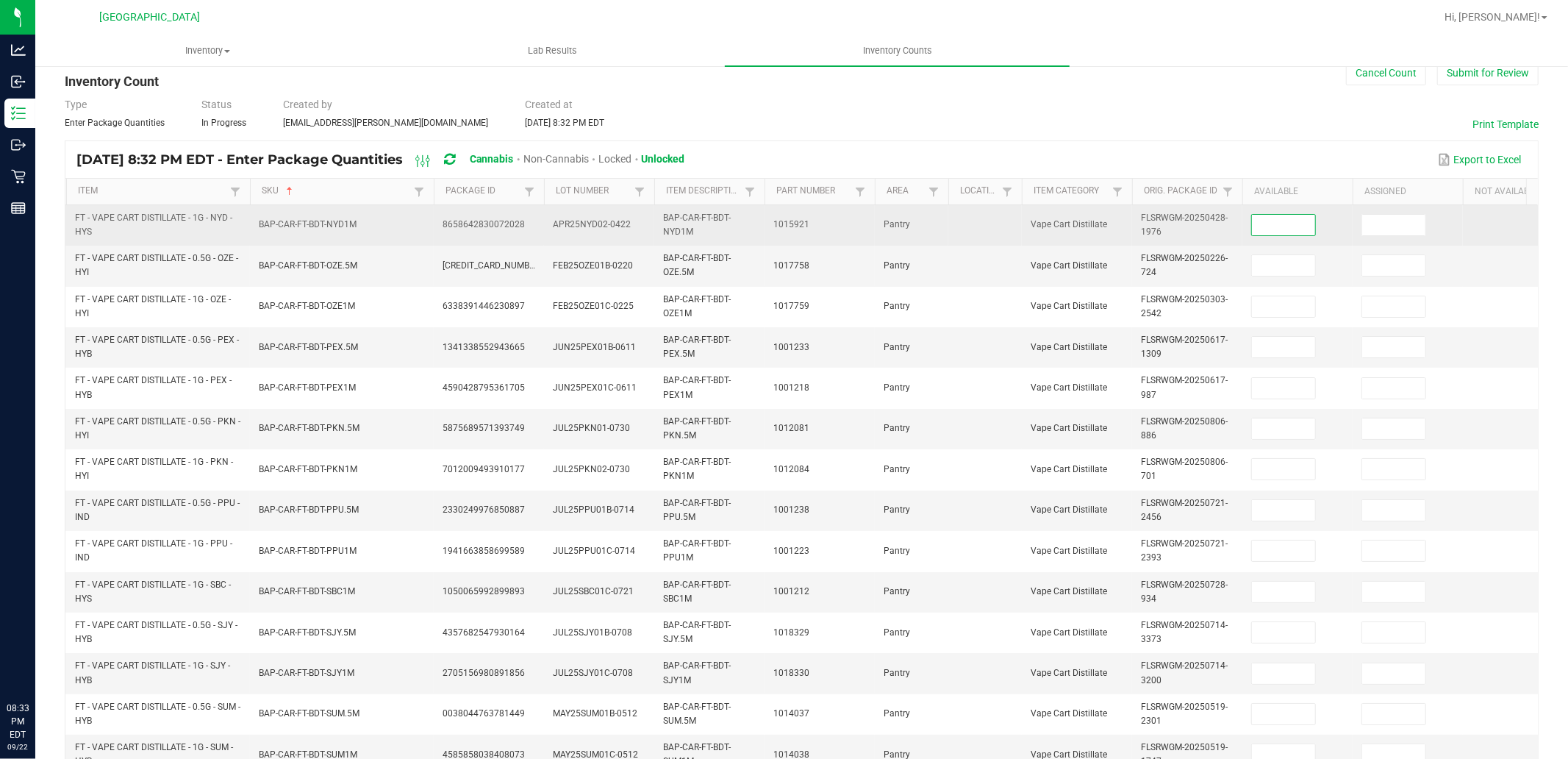
click at [1299, 228] on input at bounding box center [1283, 225] width 63 height 21
type input "1"
type input "6"
type input "11"
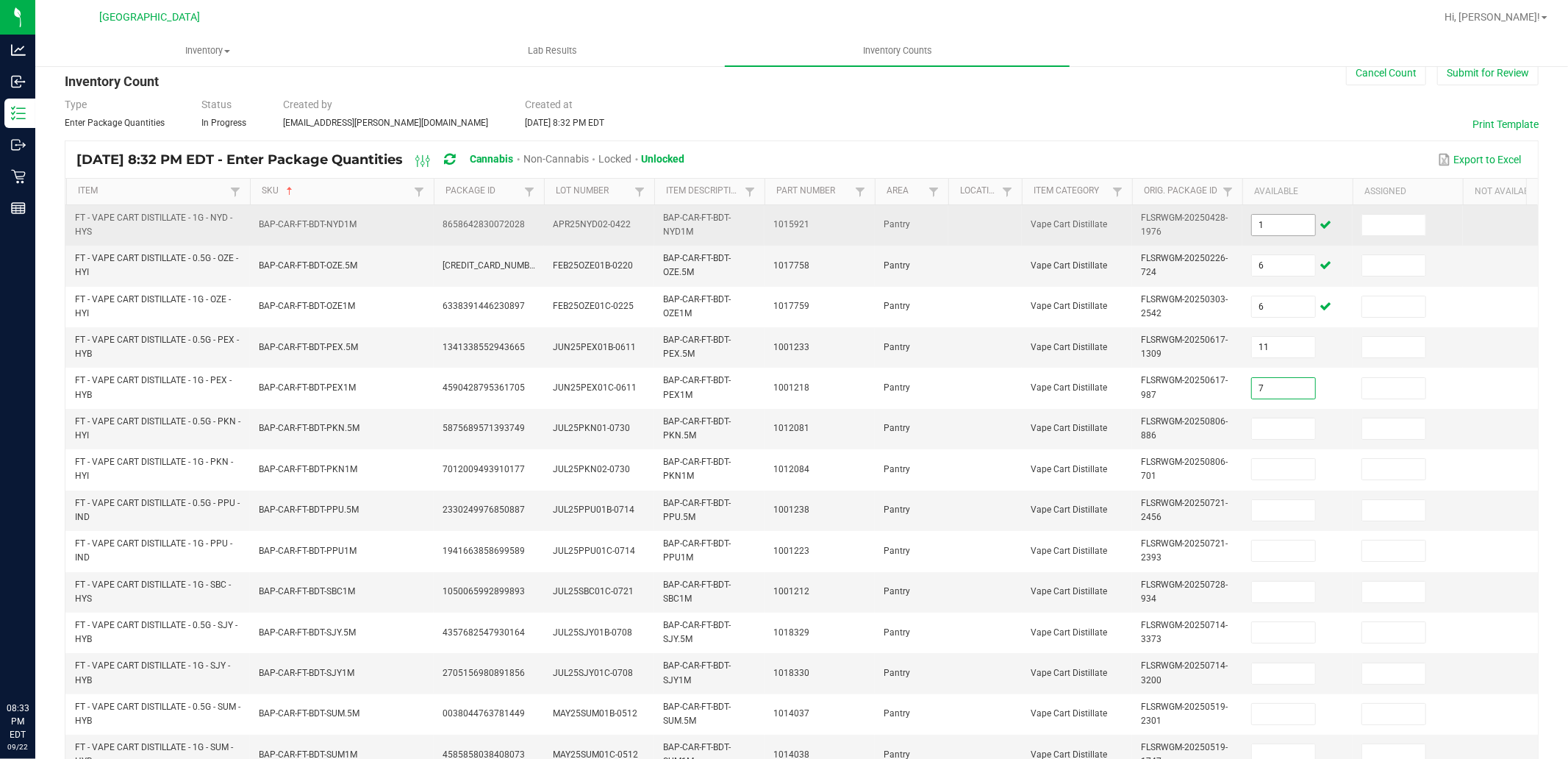
type input "7"
type input "11"
type input "7"
type input "3"
type input "2"
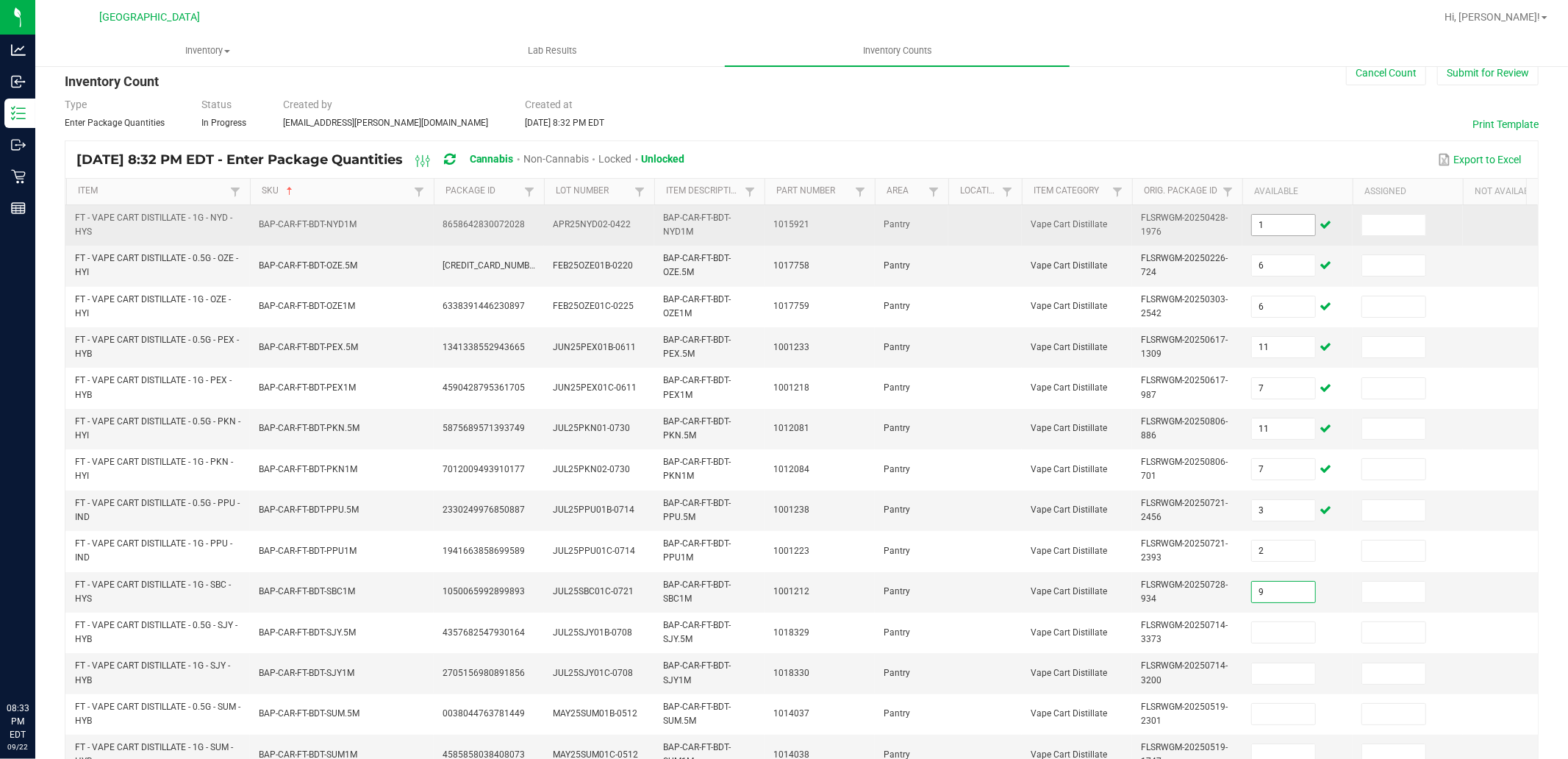
type input "9"
type input "3"
type input "9"
type input "10"
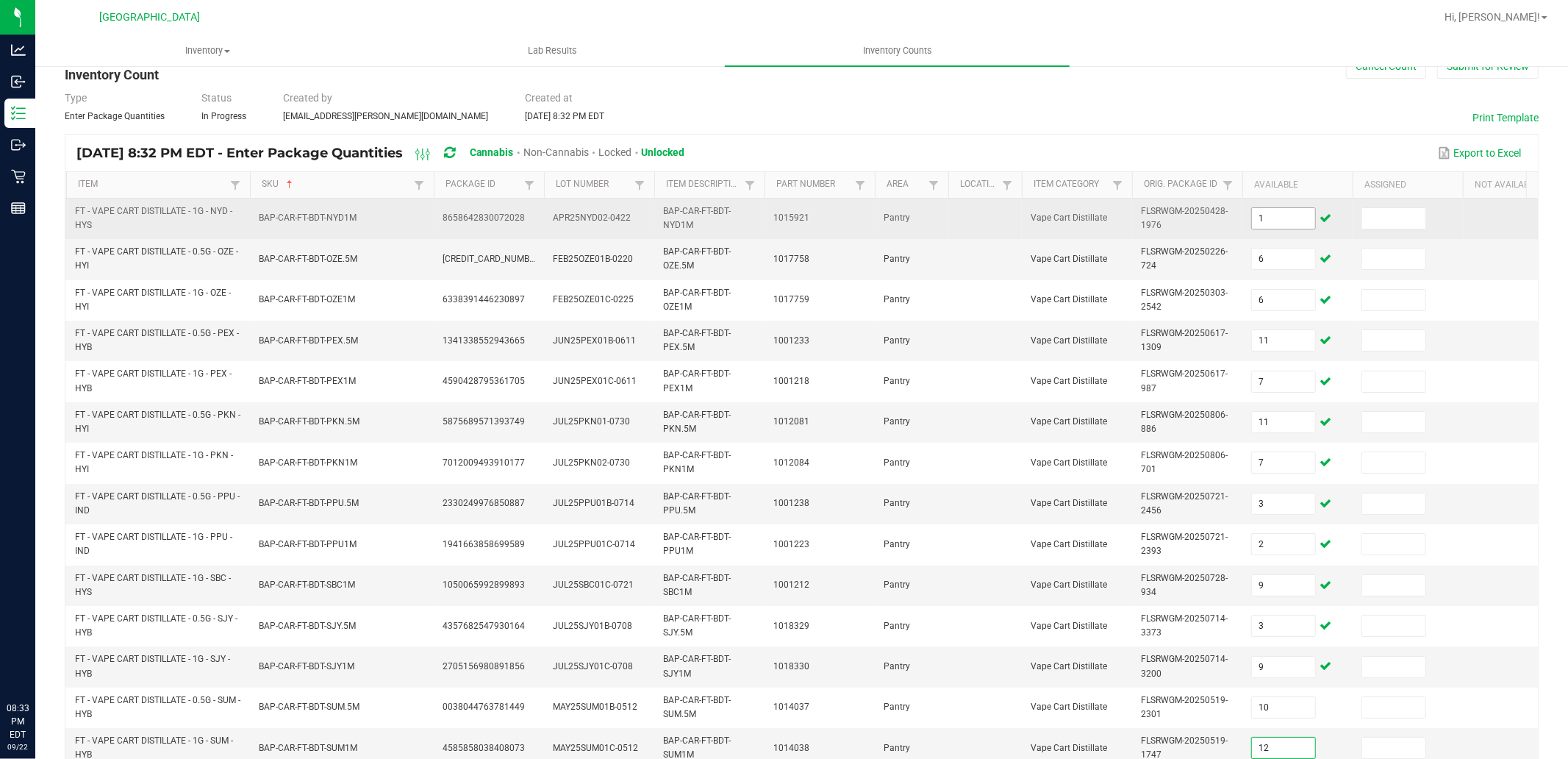
type input "12"
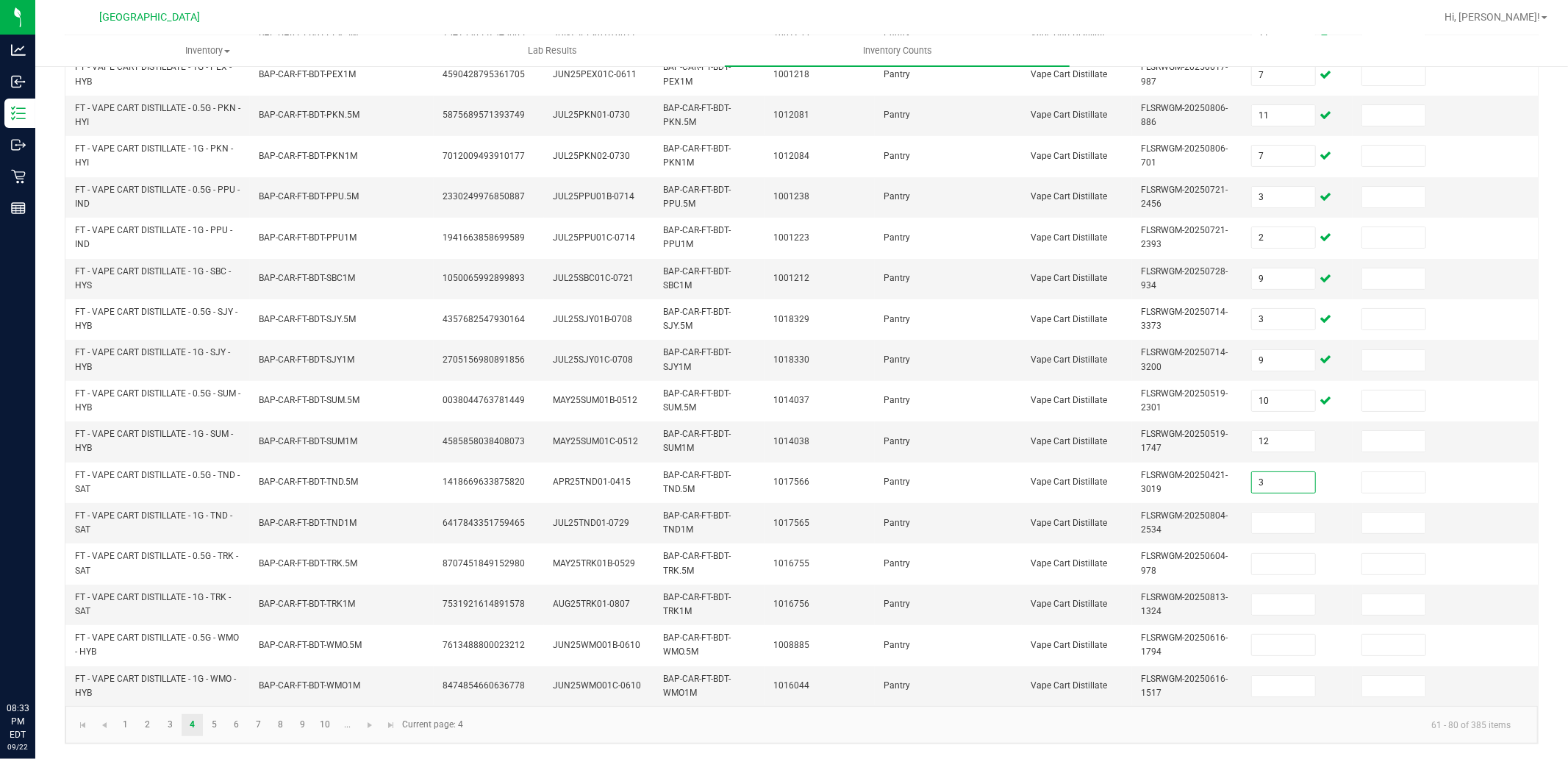
type input "3"
type input "11"
type input "8"
click at [1307, 595] on input "96" at bounding box center [1283, 605] width 63 height 21
type input "9"
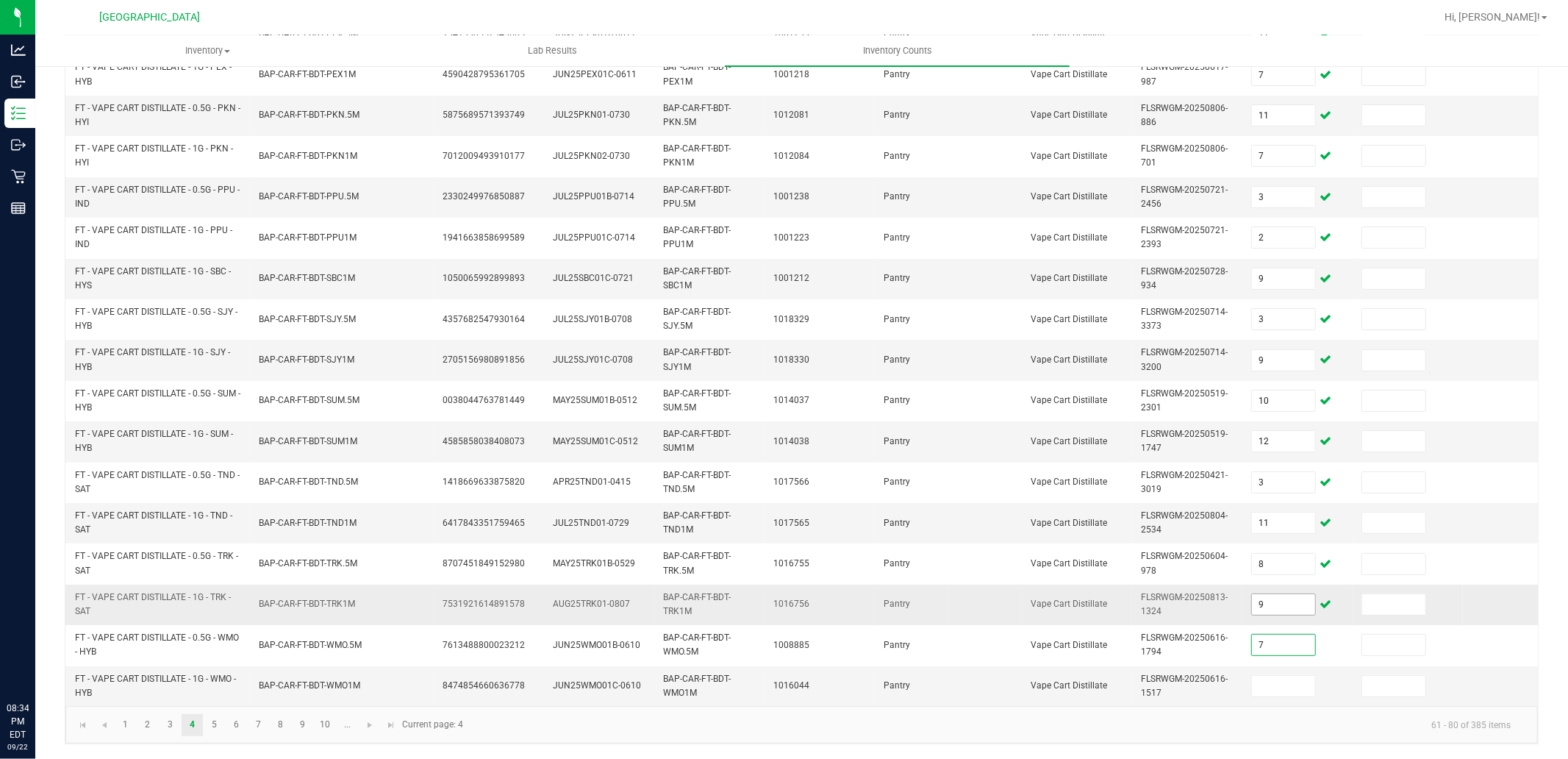
type input "7"
type input "3"
click at [216, 716] on link "5" at bounding box center [214, 725] width 21 height 22
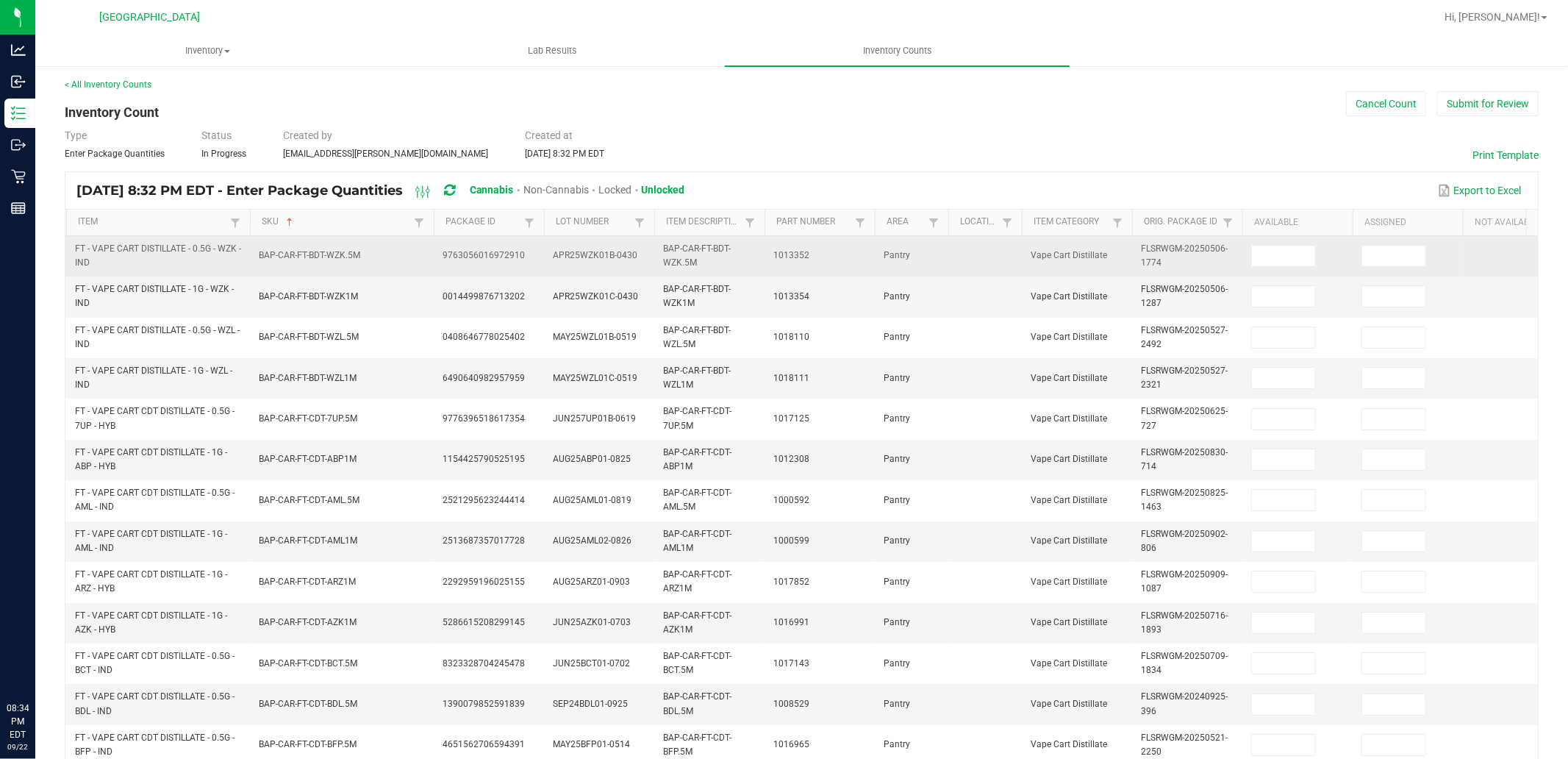
scroll to position [0, 0]
click at [1267, 251] on input at bounding box center [1283, 257] width 63 height 21
type input "3"
type input "11"
type input "4"
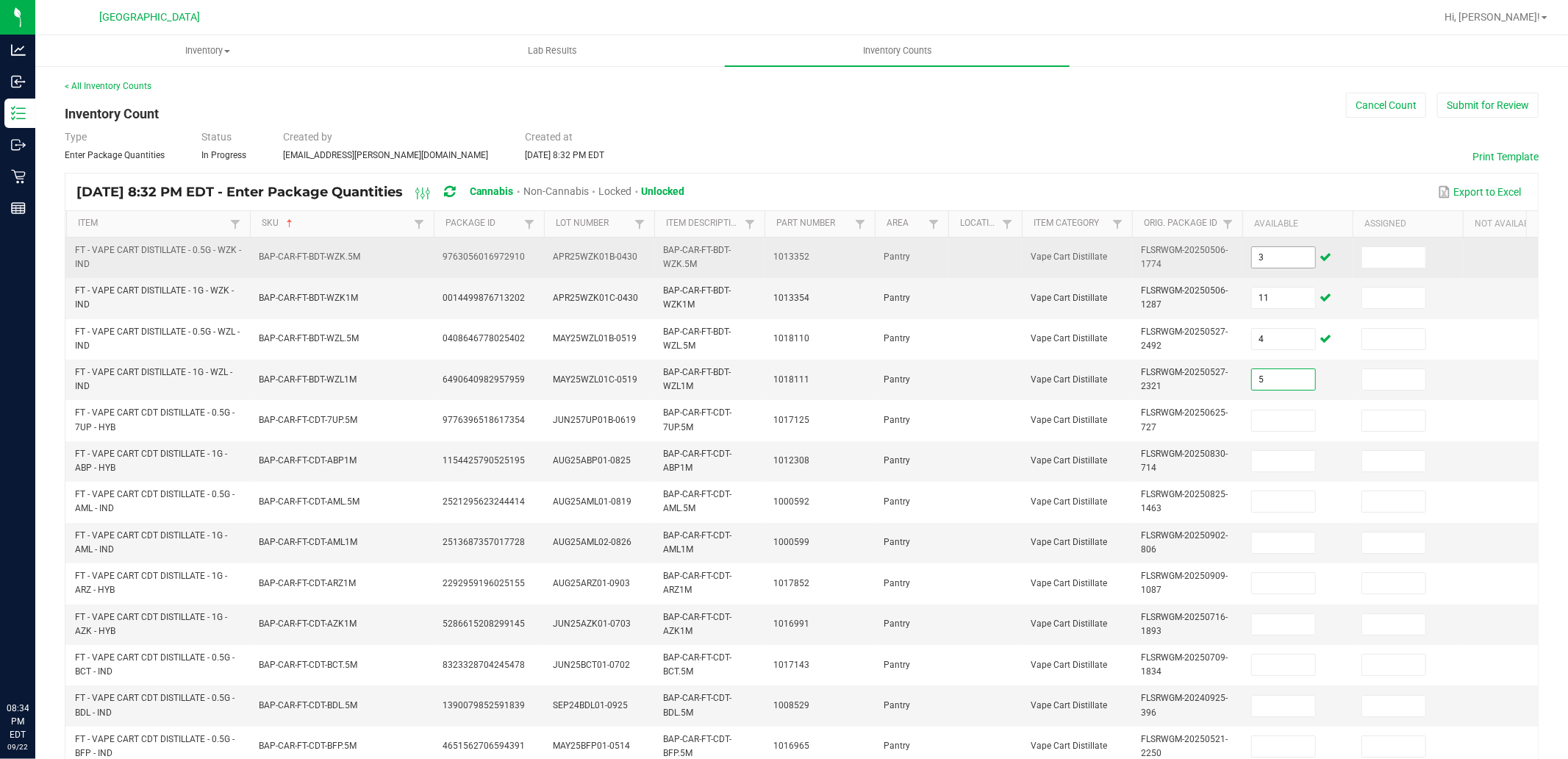
type input "5"
type input "7"
type input "9"
type input "10"
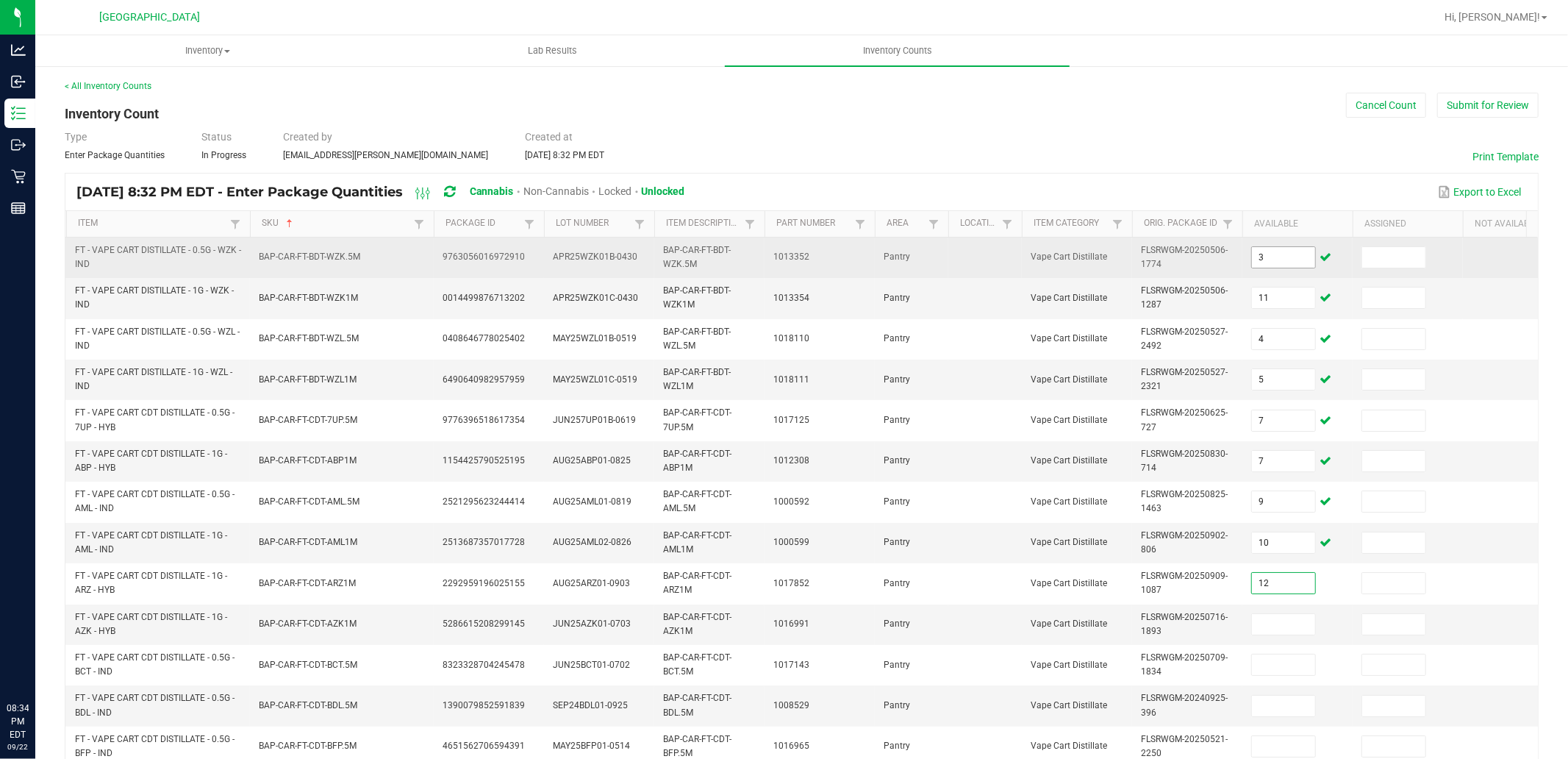
type input "12"
type input "8"
type input "1"
type input "4"
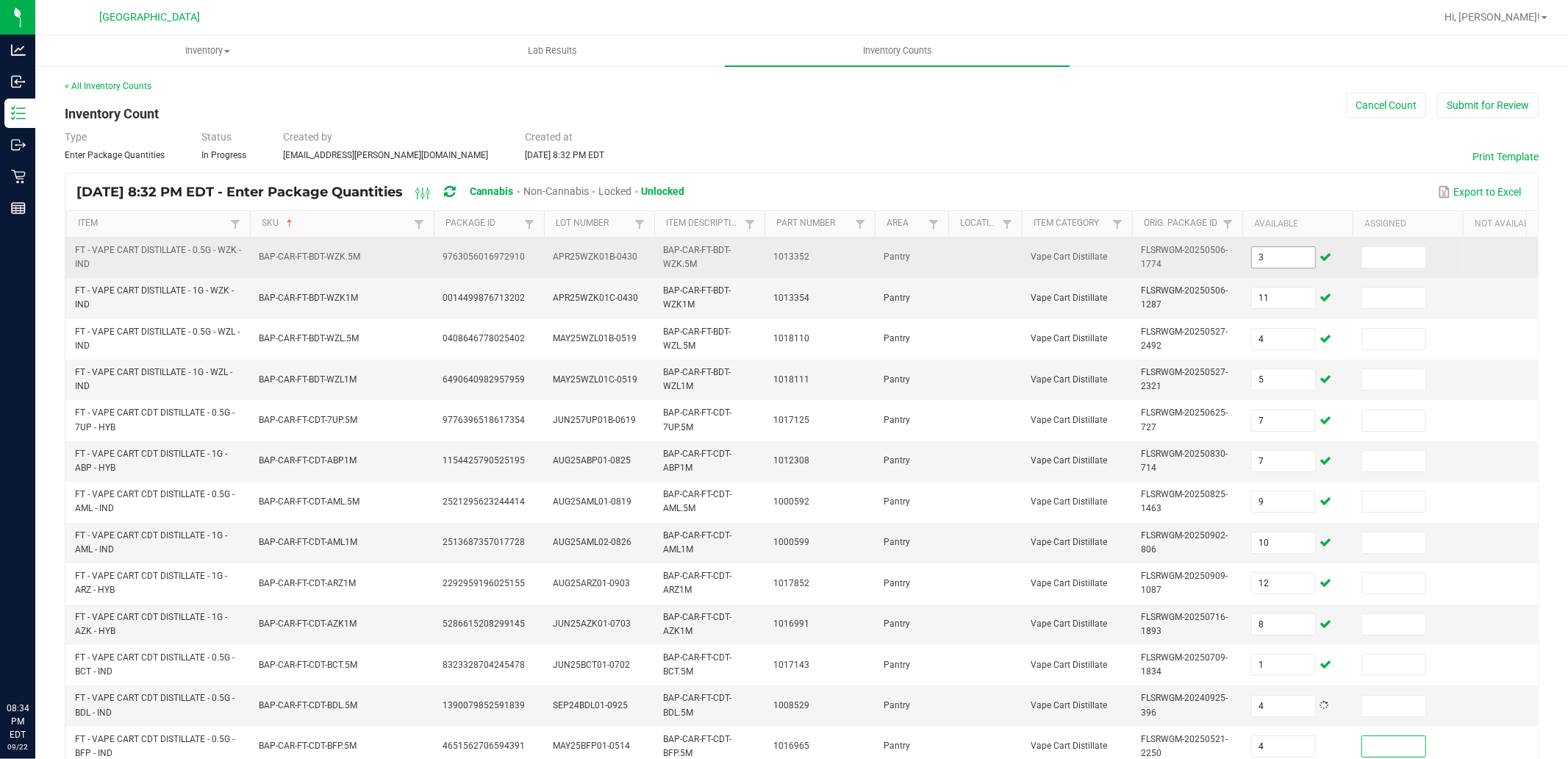
scroll to position [359, 0]
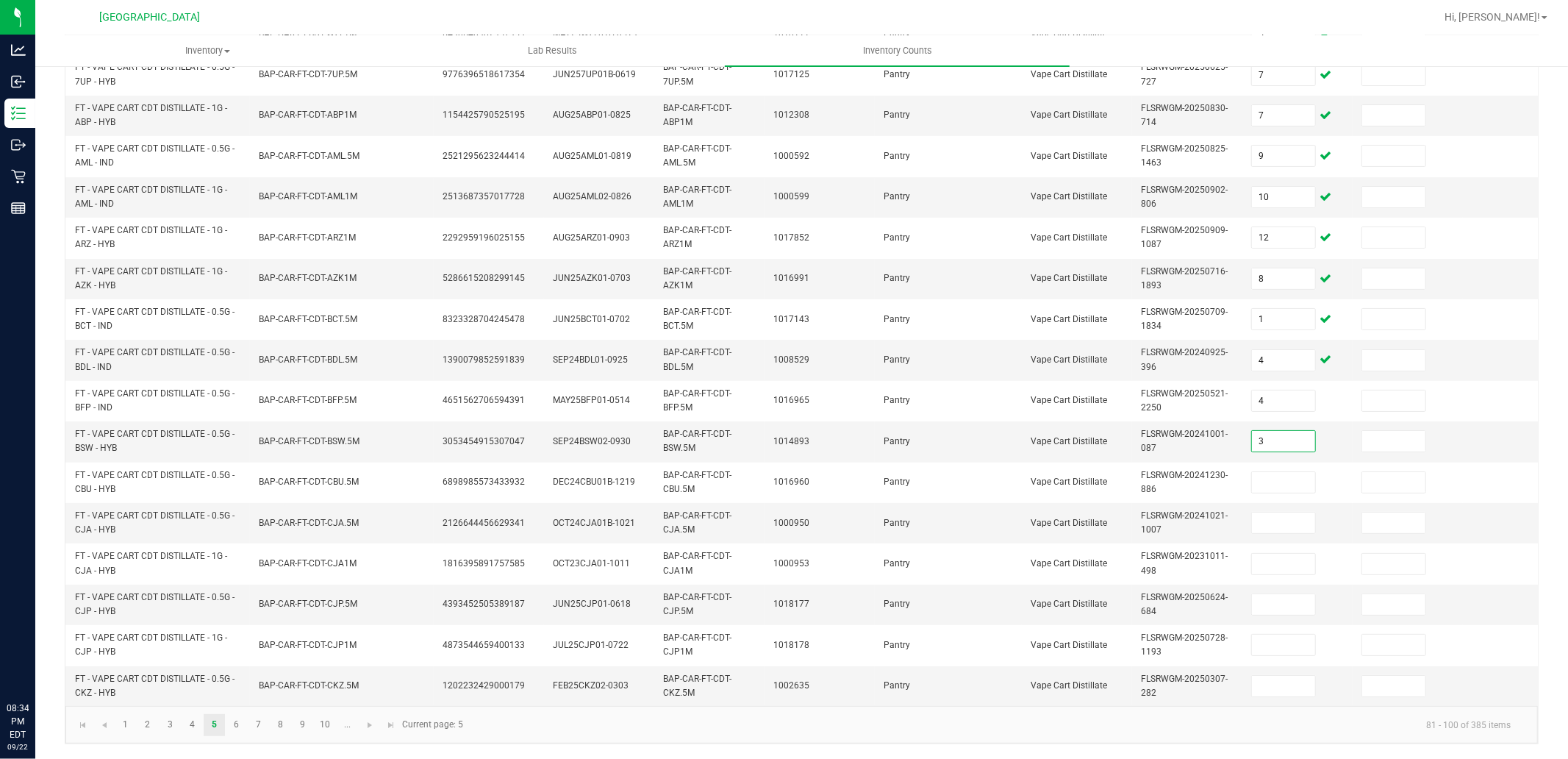
type input "3"
type input "5"
type input "12"
type input "4"
type input "8"
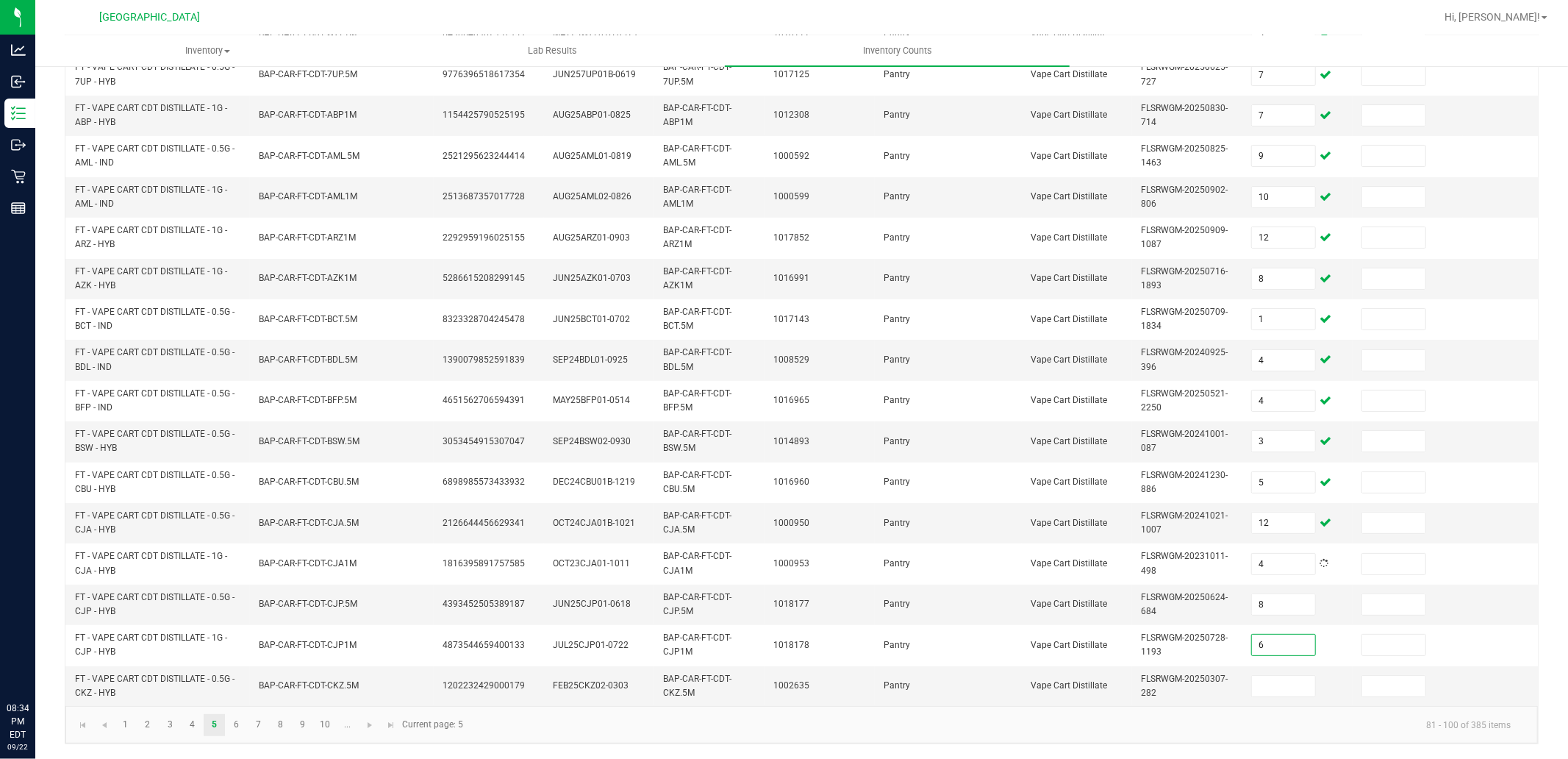
type input "6"
type input "4"
click at [236, 729] on link "6" at bounding box center [236, 725] width 21 height 22
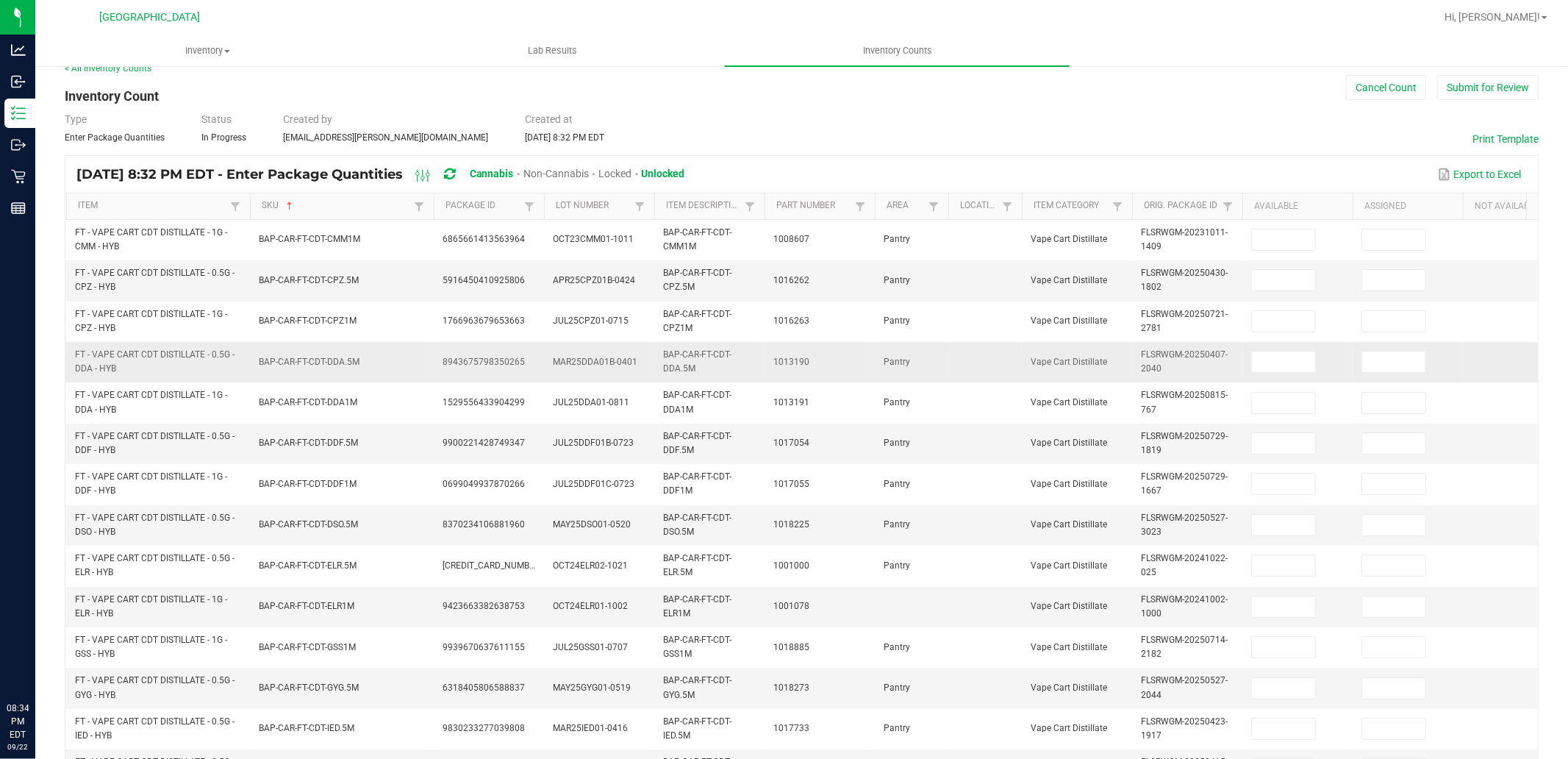
scroll to position [0, 0]
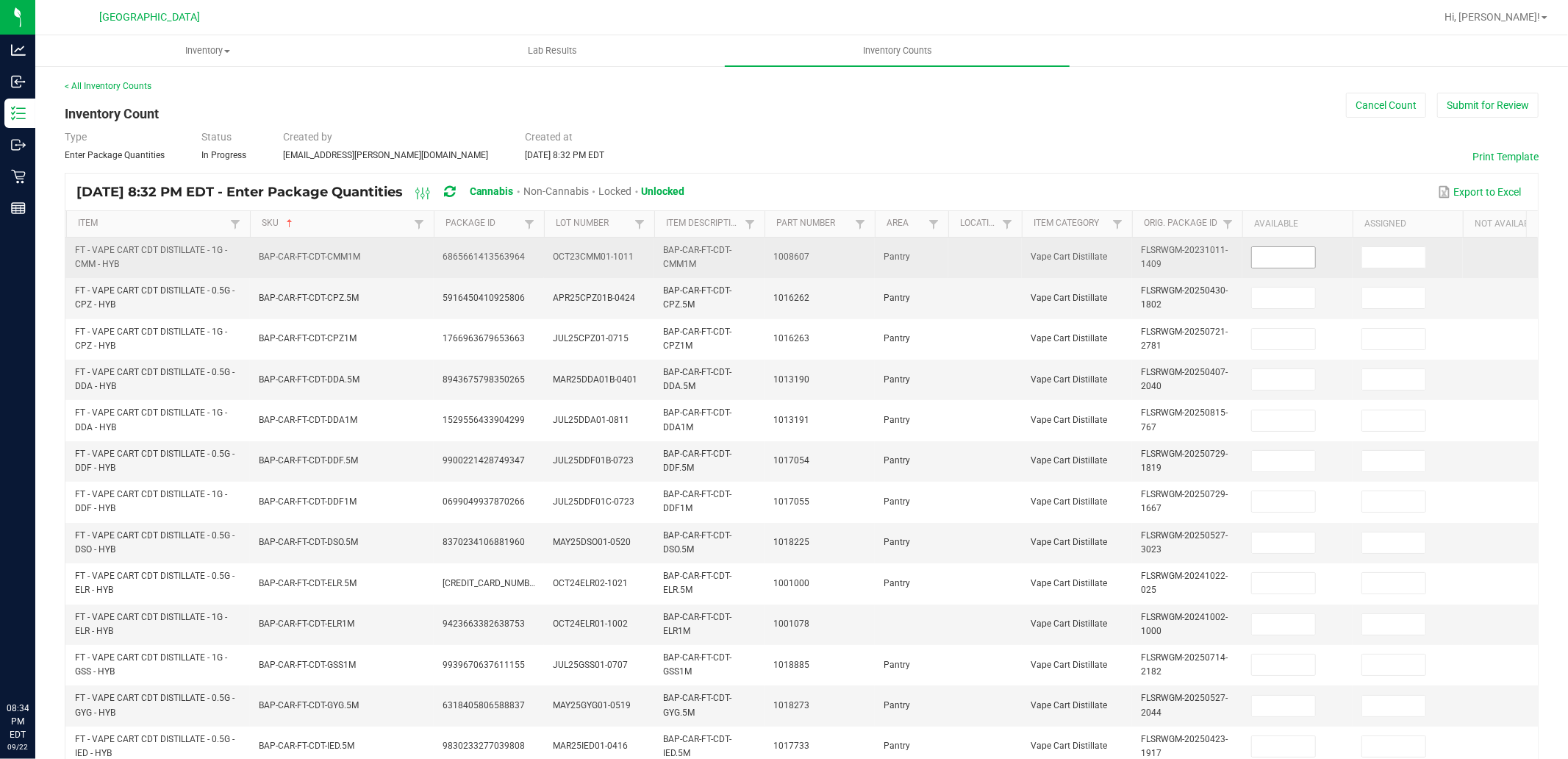
click at [1292, 253] on input at bounding box center [1283, 257] width 63 height 21
type input "1"
type input "3"
type input "1"
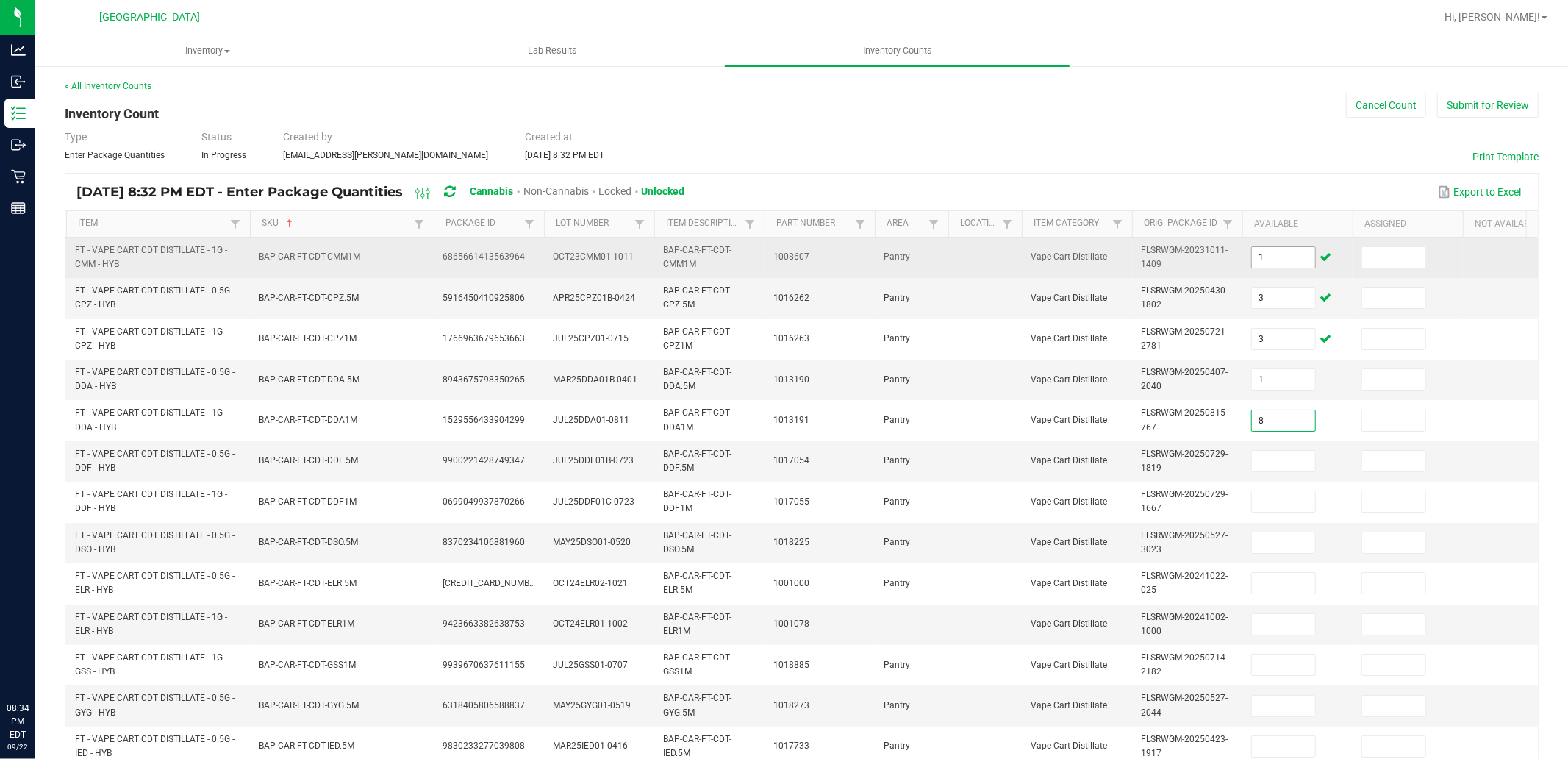
type input "8"
type input "9"
type input "8"
type input "12"
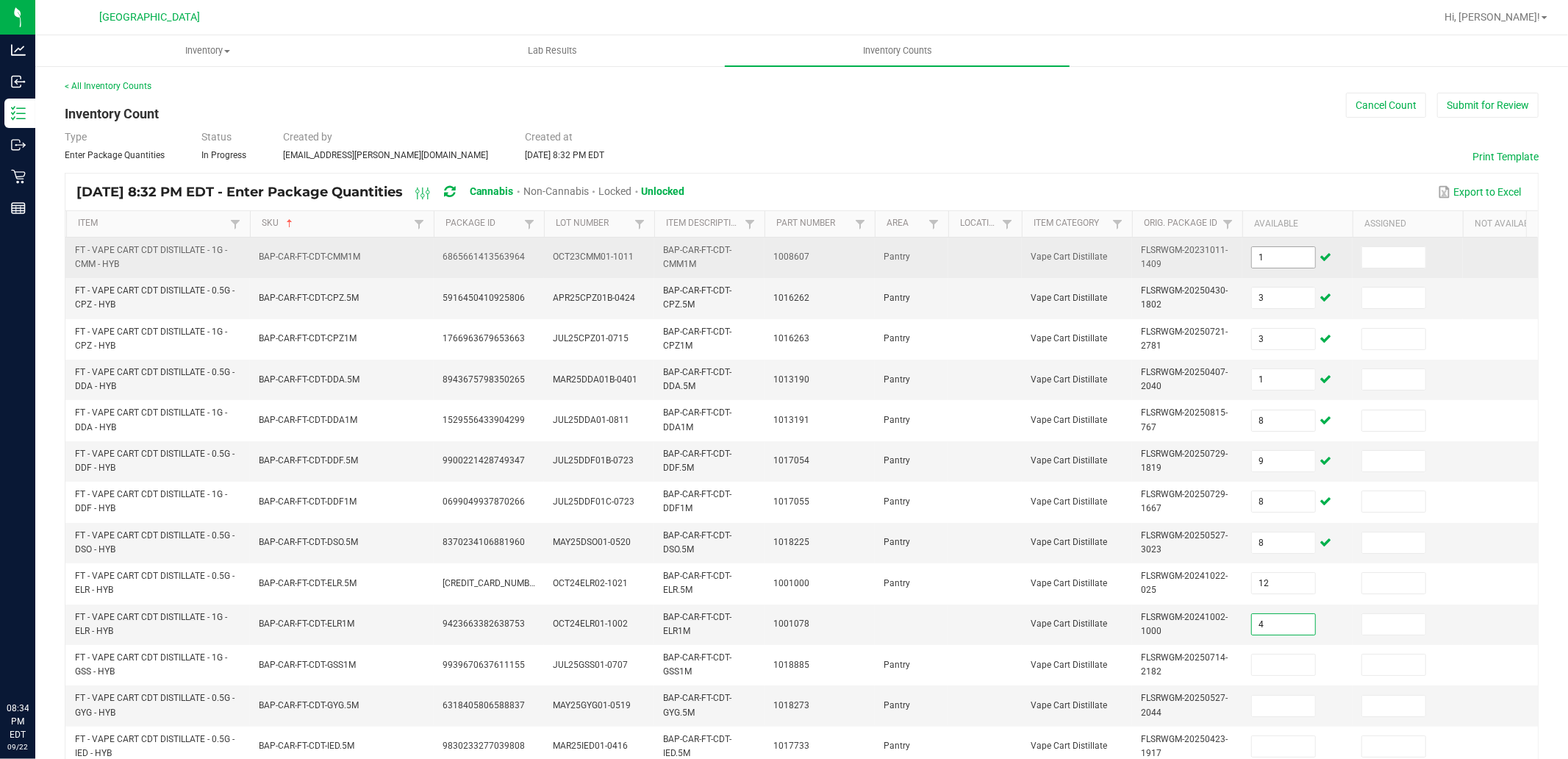
type input "4"
type input "10"
type input "12"
type input "8"
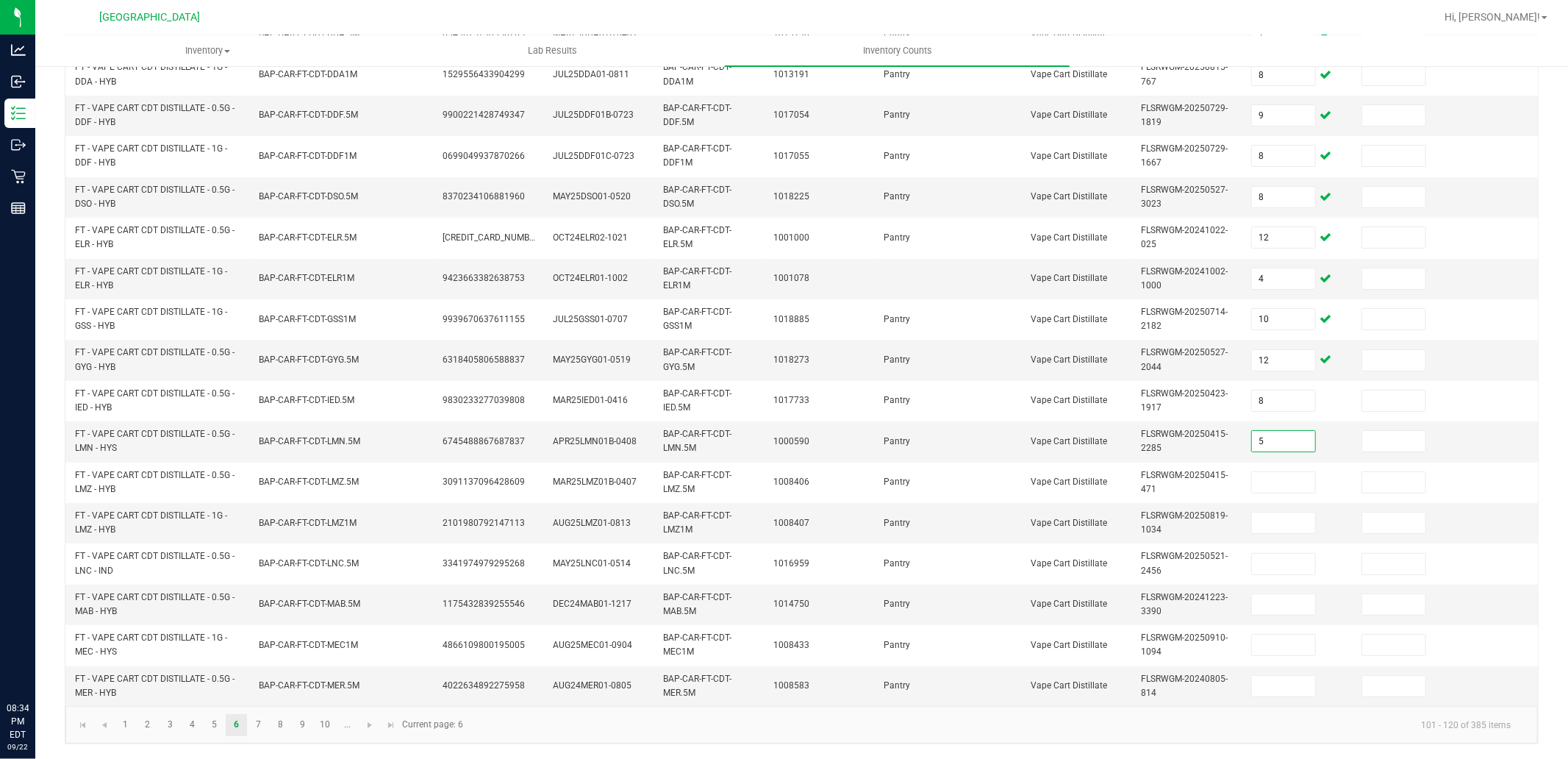
type input "5"
type input "8"
type input "11"
type input "9"
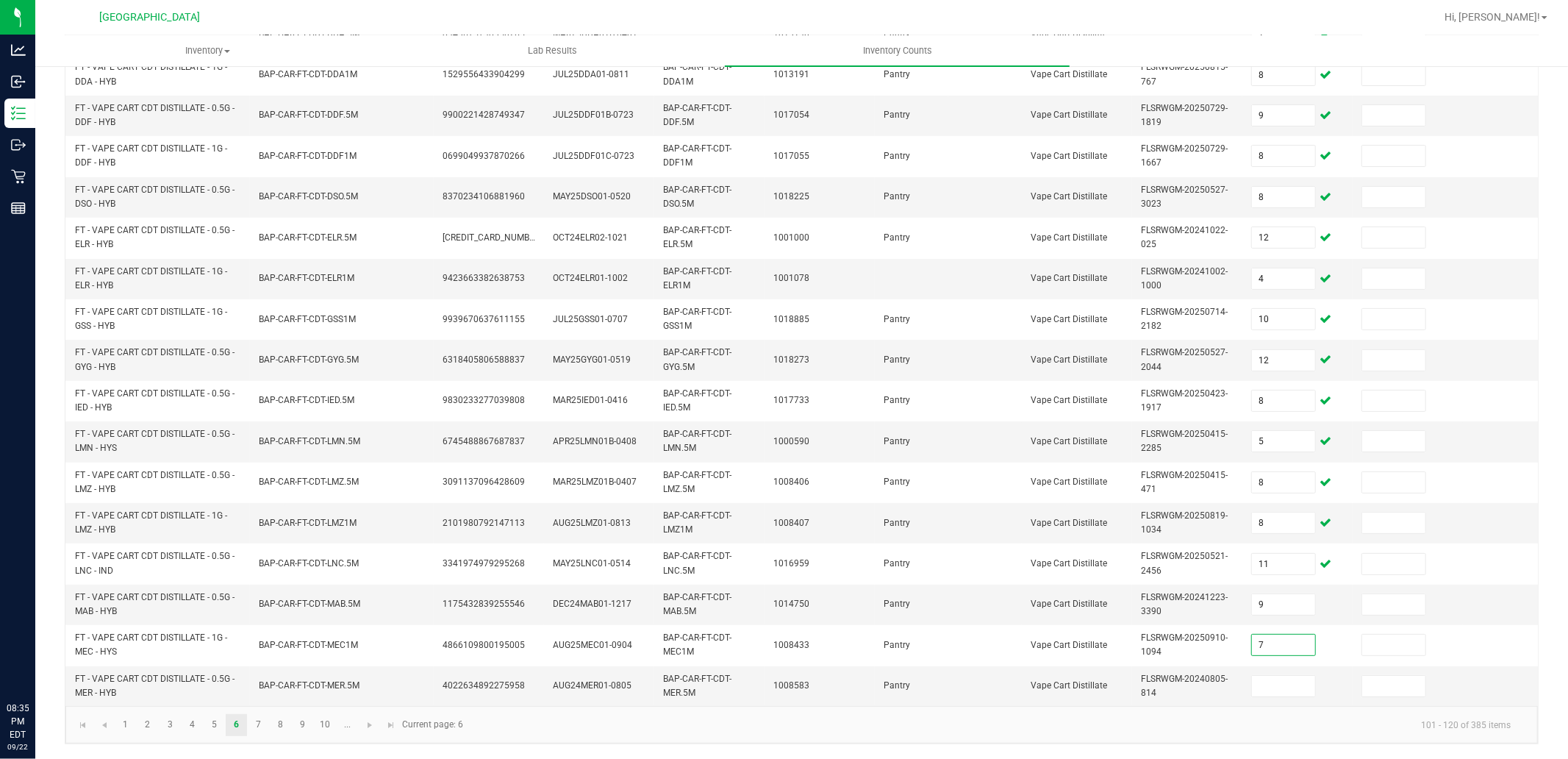
type input "7"
type input "5"
click at [249, 735] on link "7" at bounding box center [258, 725] width 21 height 22
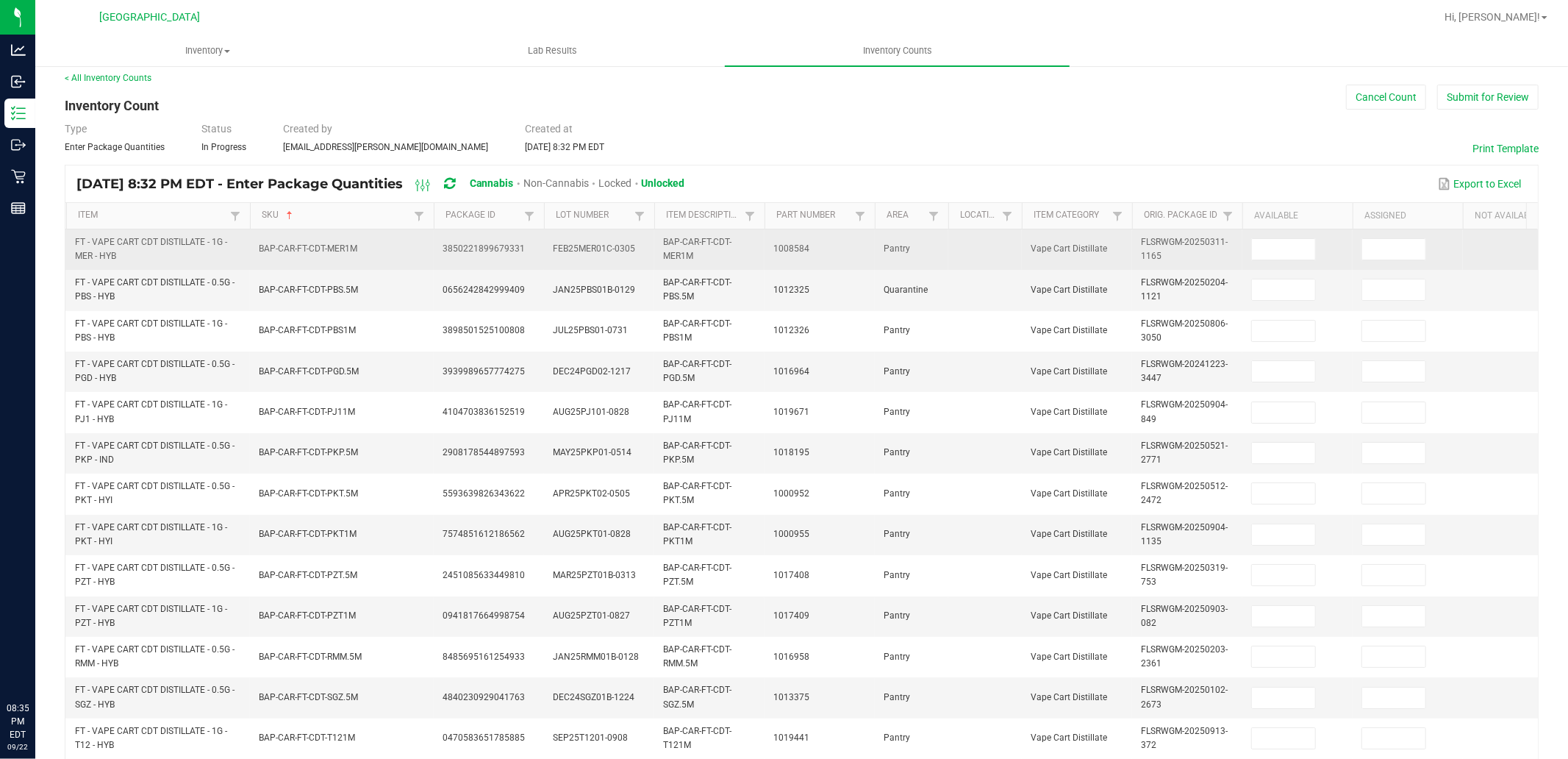
scroll to position [0, 0]
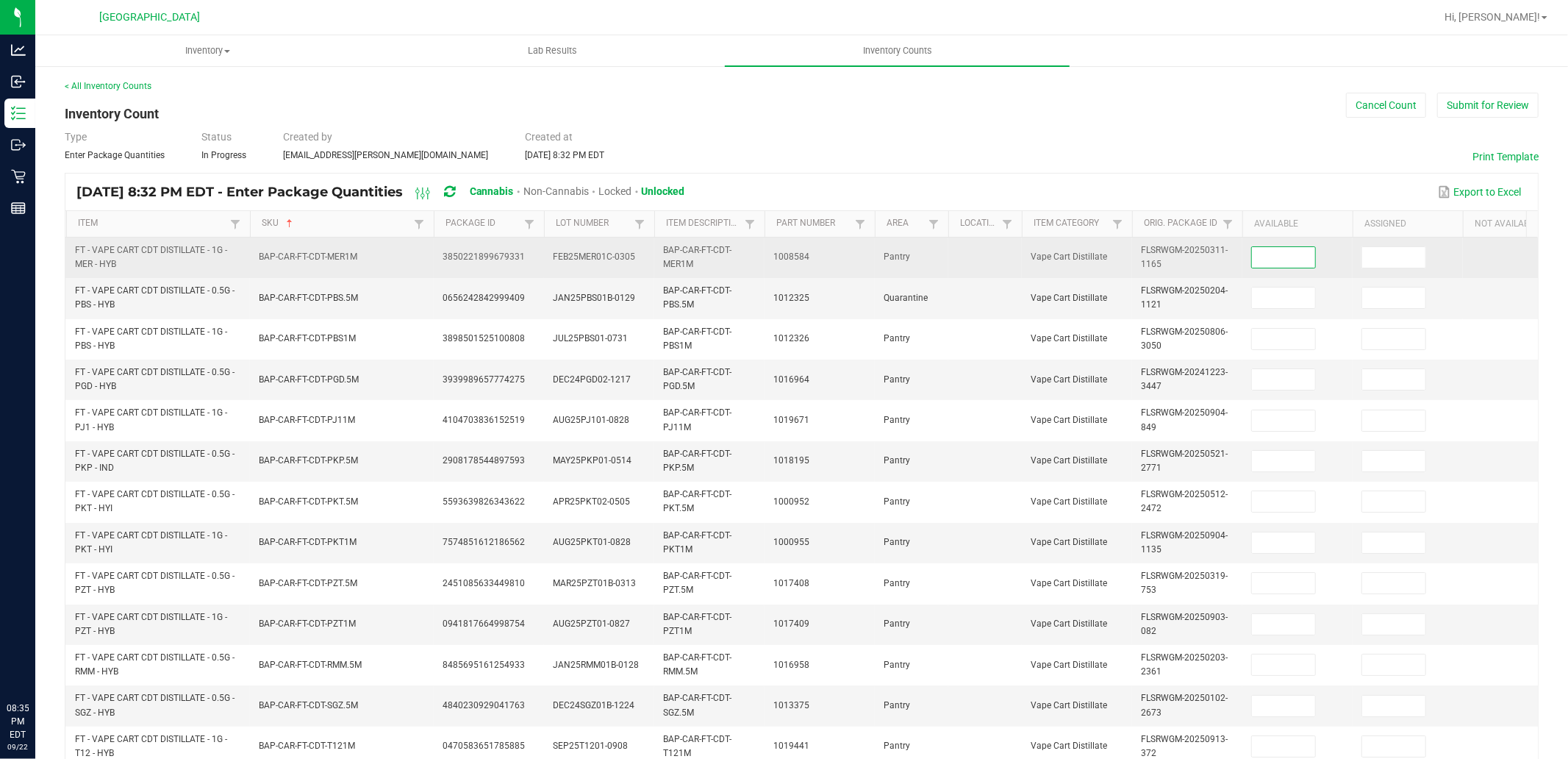
click at [1255, 266] on input at bounding box center [1283, 257] width 63 height 21
type input "11"
type input "7"
type input "1"
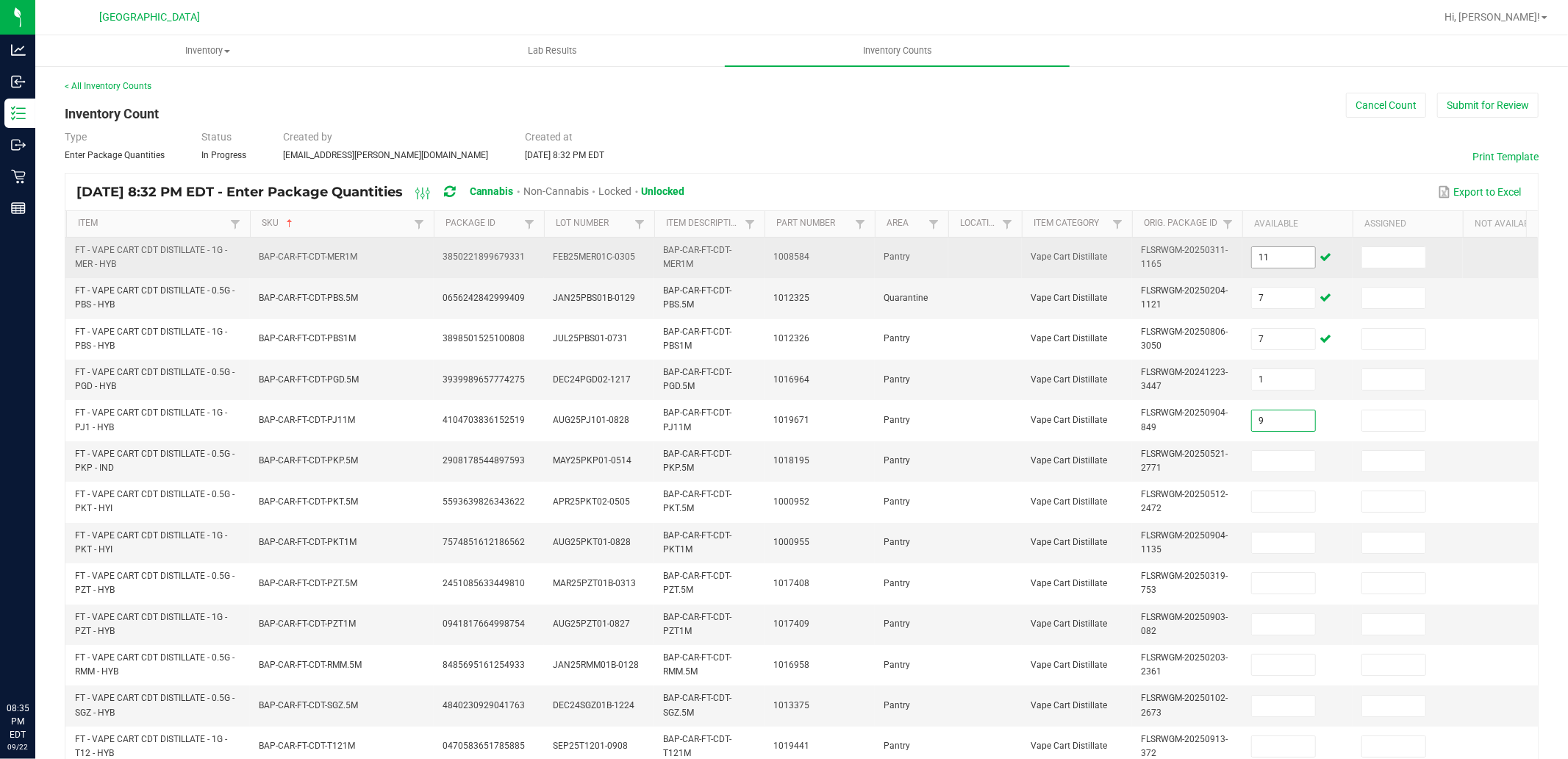
type input "9"
type input "1"
type input "4"
type input "3"
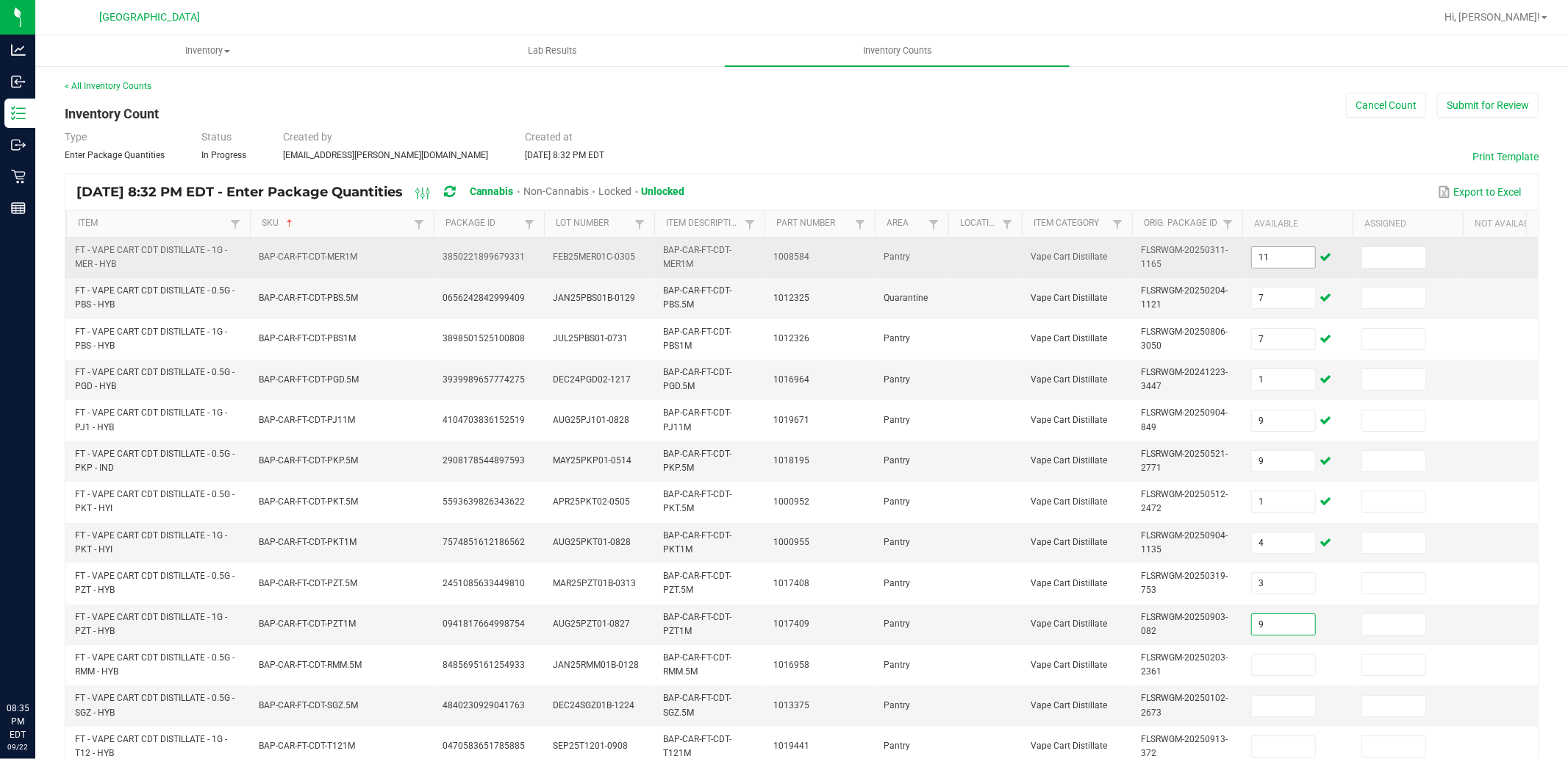
type input "9"
type input "12"
type input "1"
type input "2"
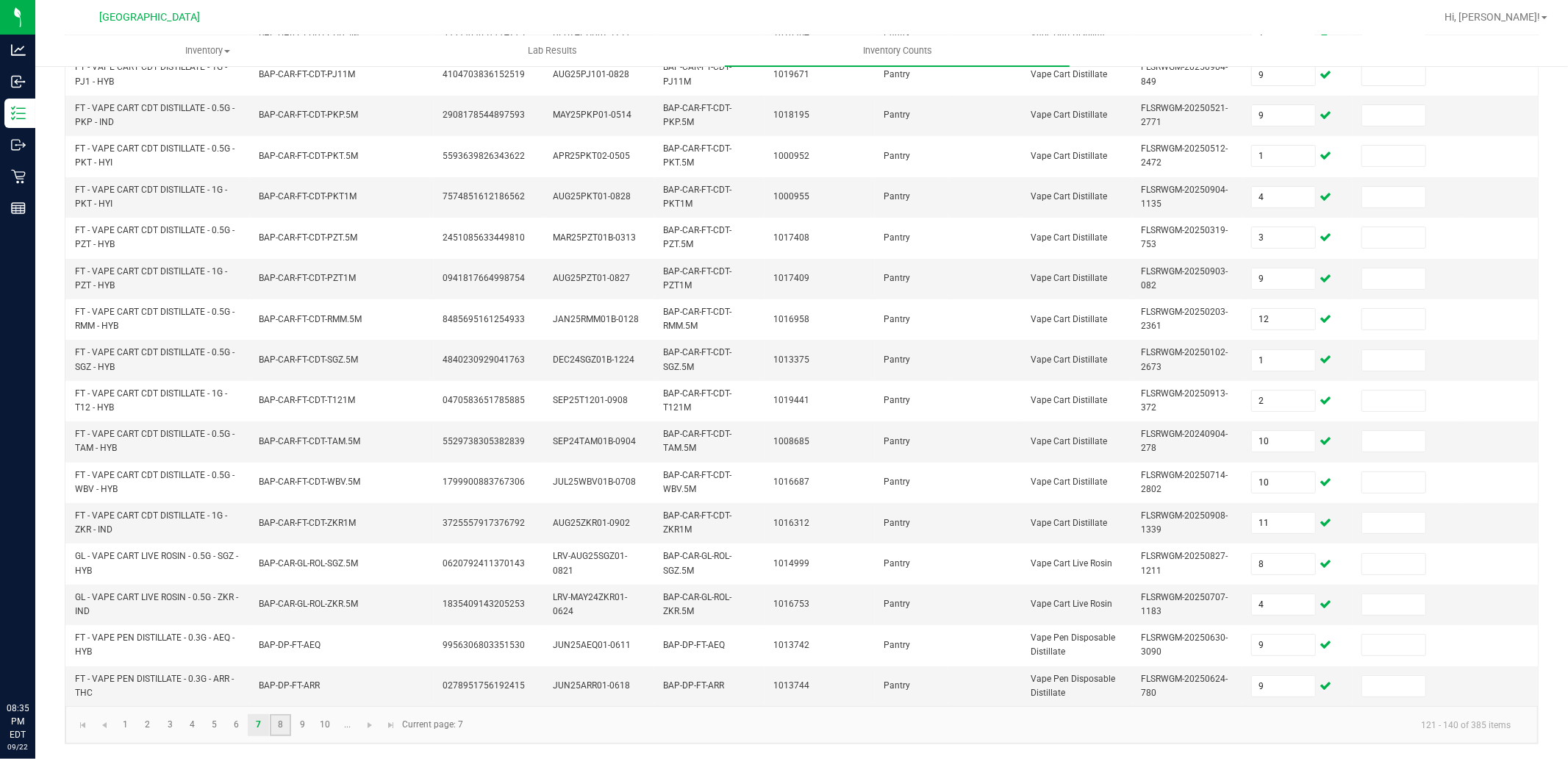
click at [280, 721] on link "8" at bounding box center [280, 725] width 21 height 22
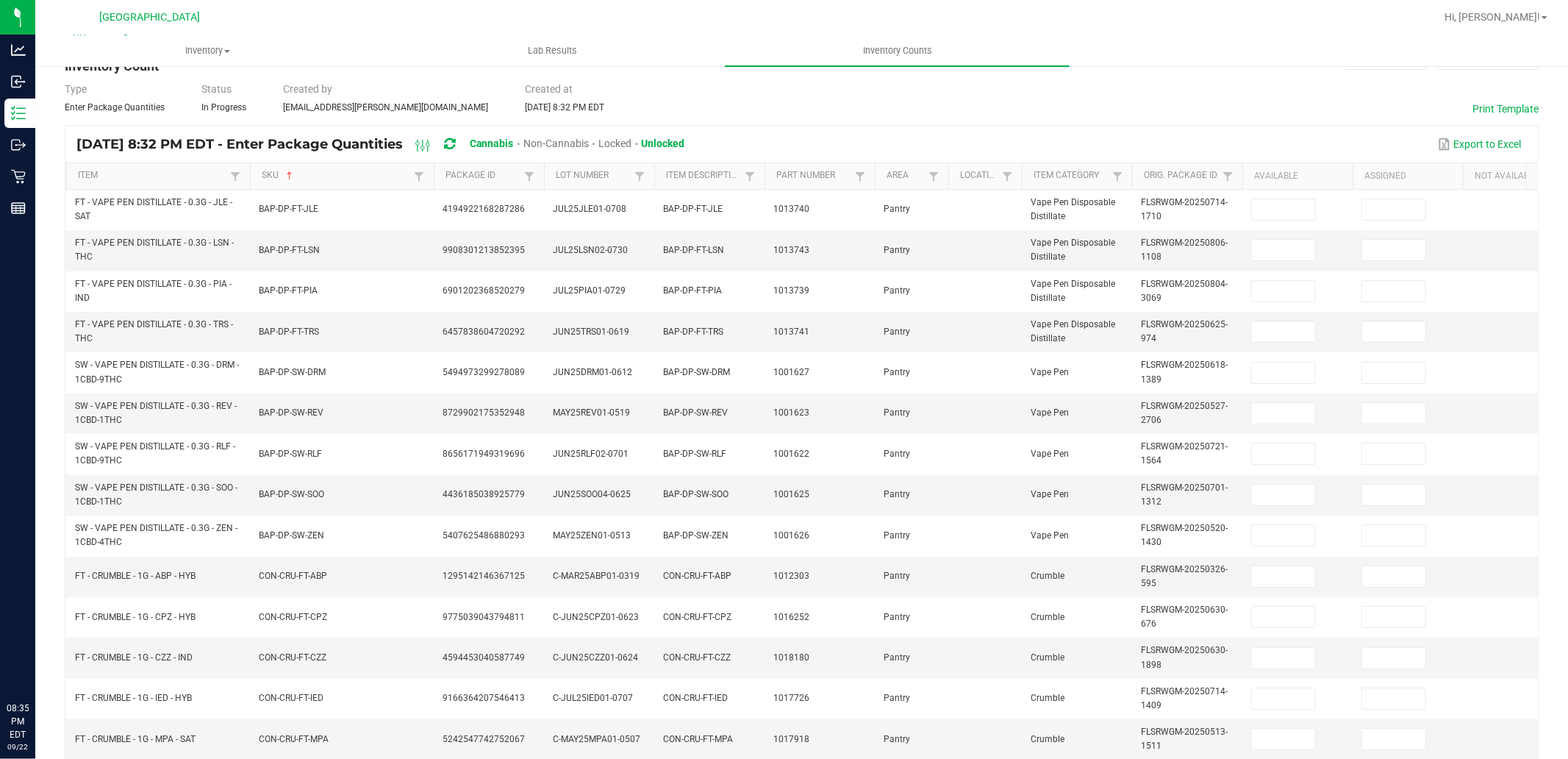
scroll to position [33, 0]
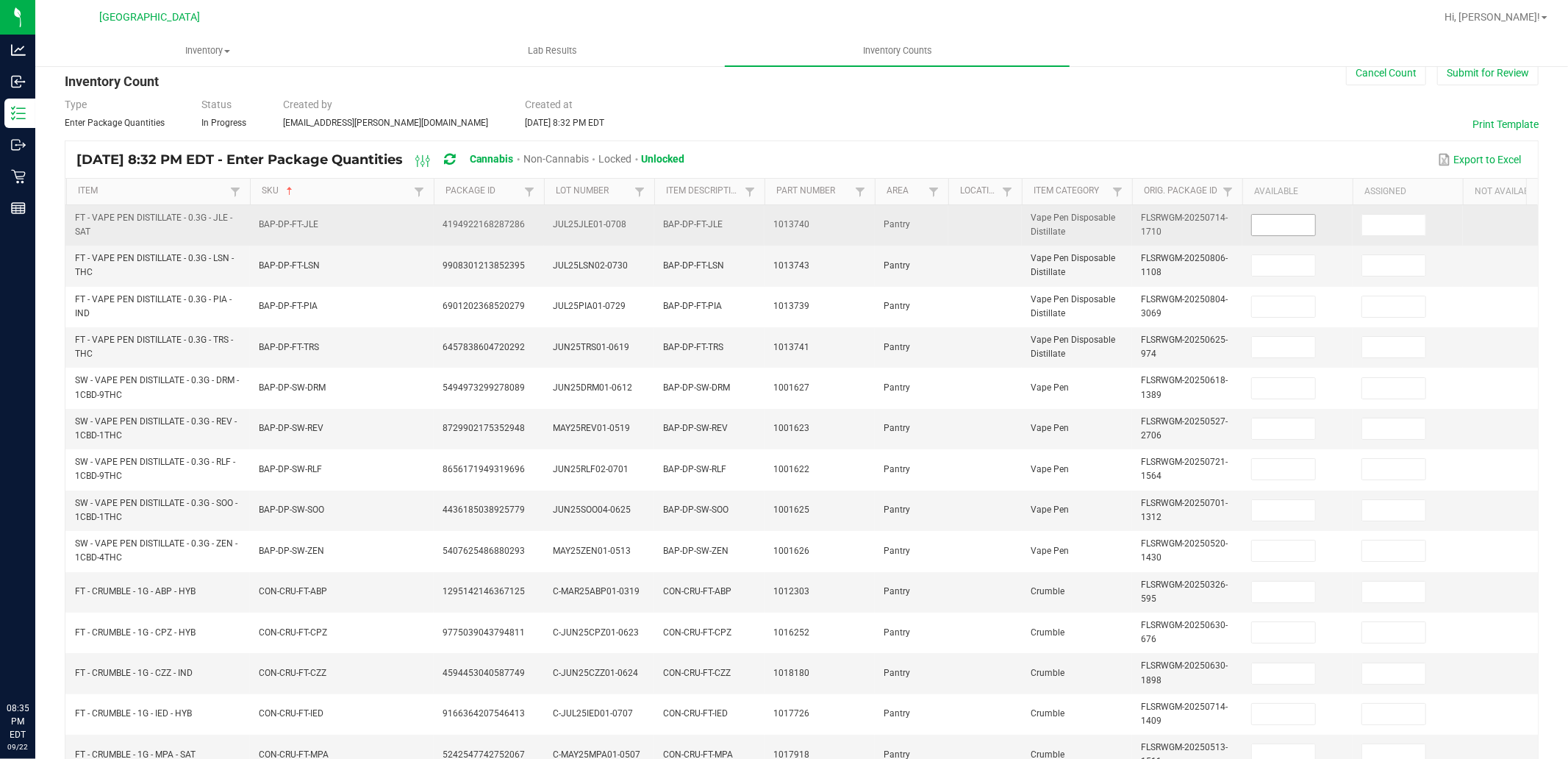
click at [1298, 222] on input at bounding box center [1283, 225] width 63 height 21
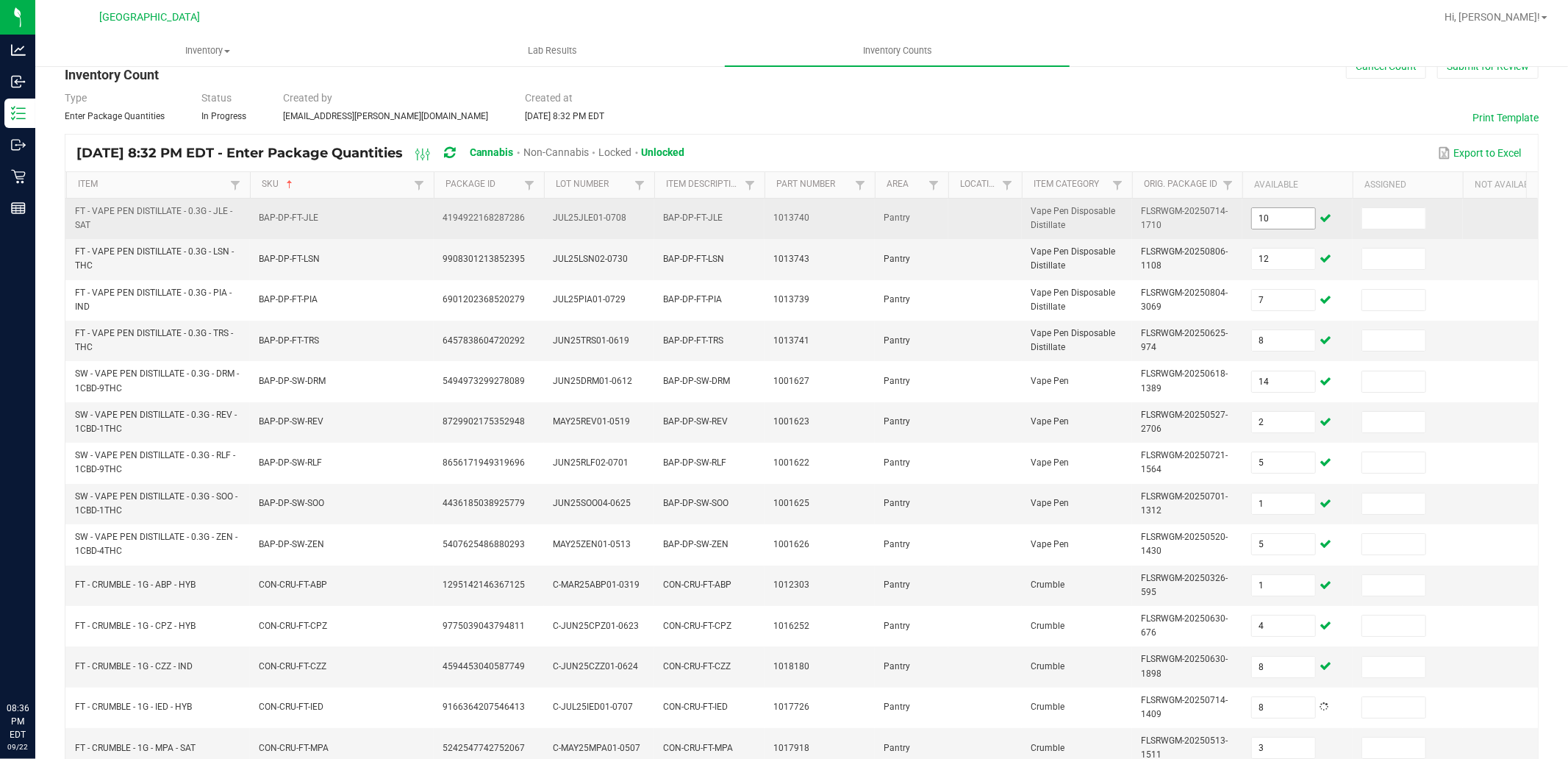
scroll to position [359, 0]
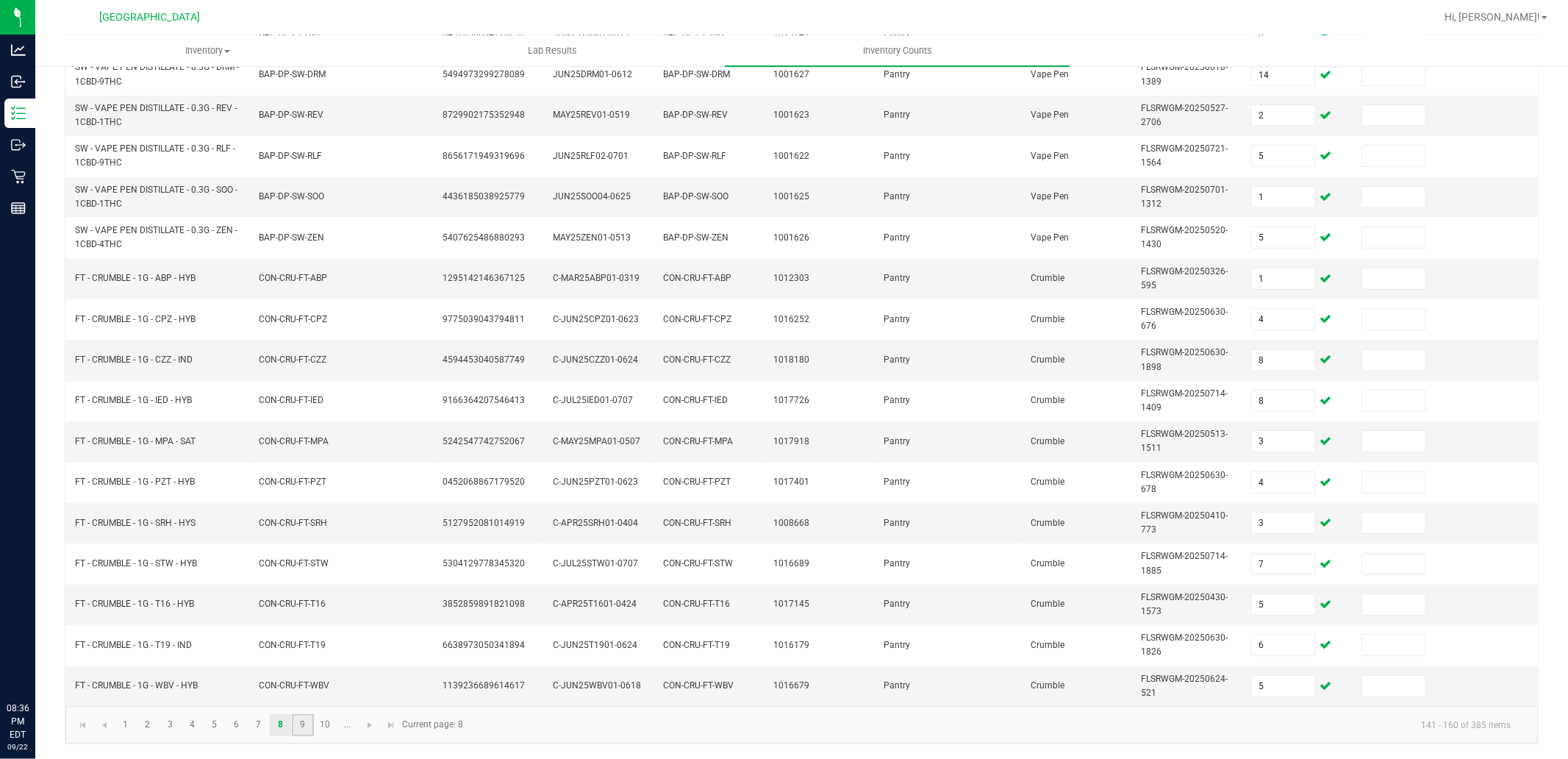
click at [306, 726] on link "9" at bounding box center [302, 725] width 21 height 22
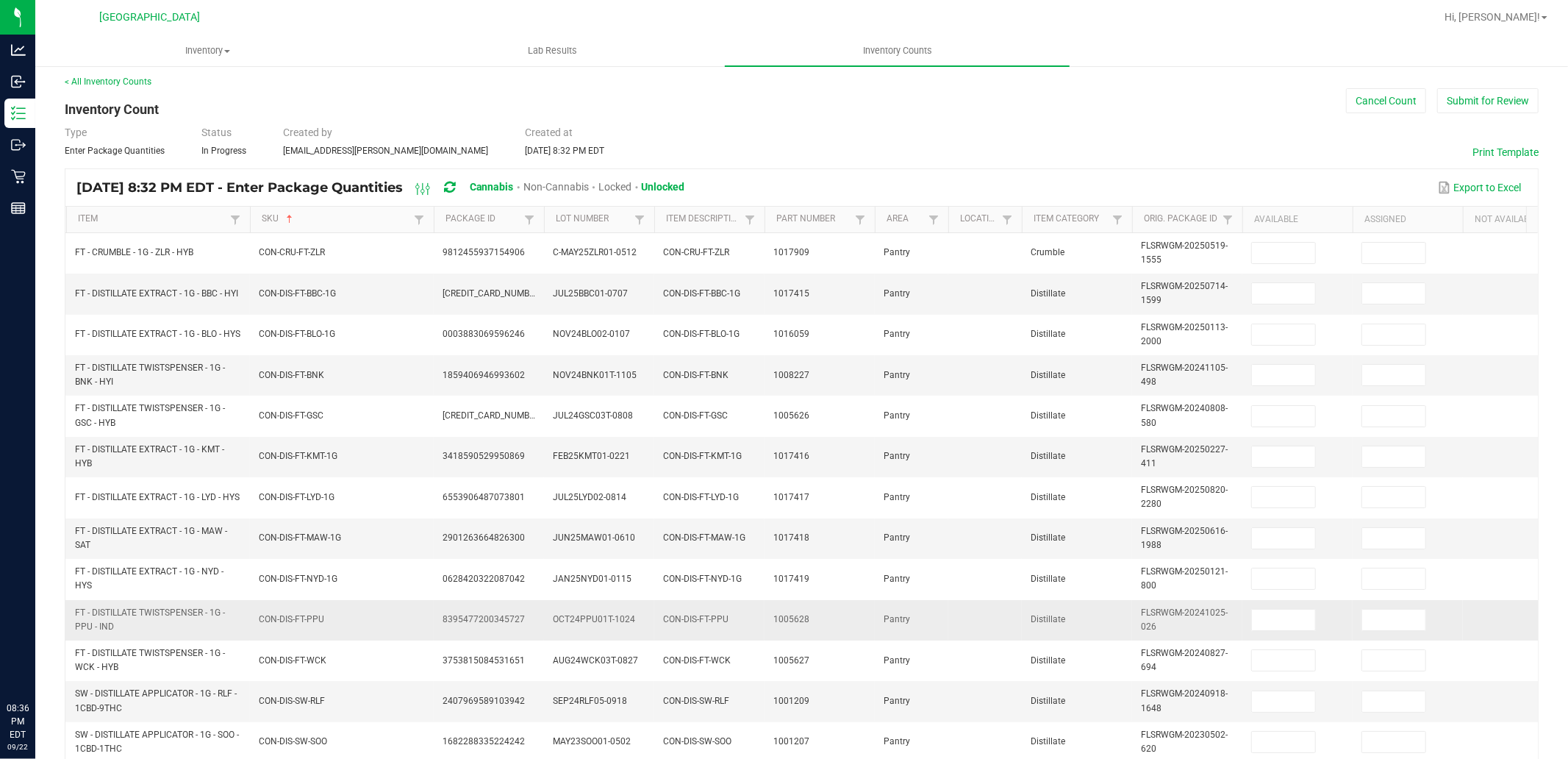
scroll to position [0, 0]
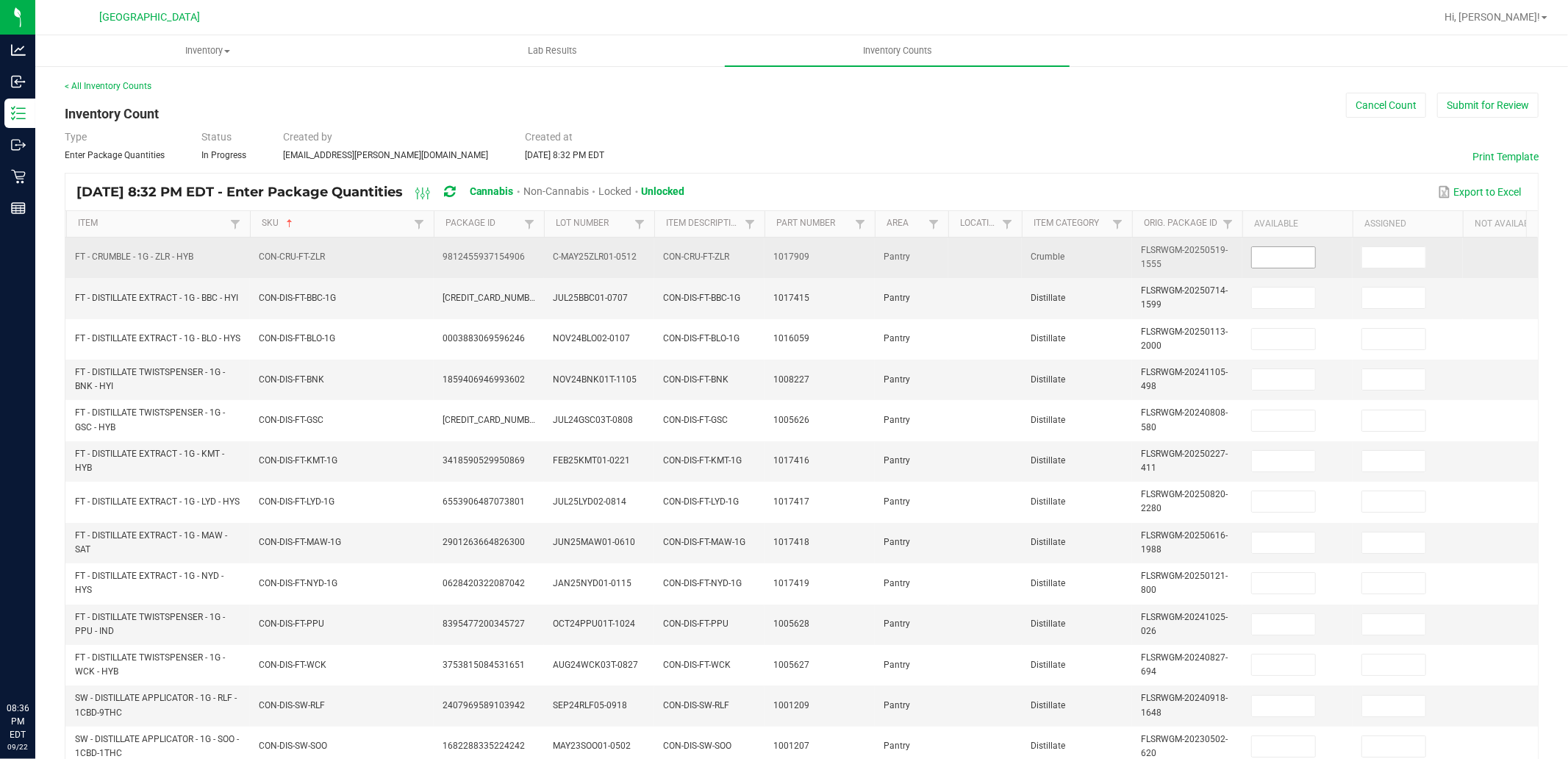
click at [1295, 261] on input at bounding box center [1283, 257] width 63 height 21
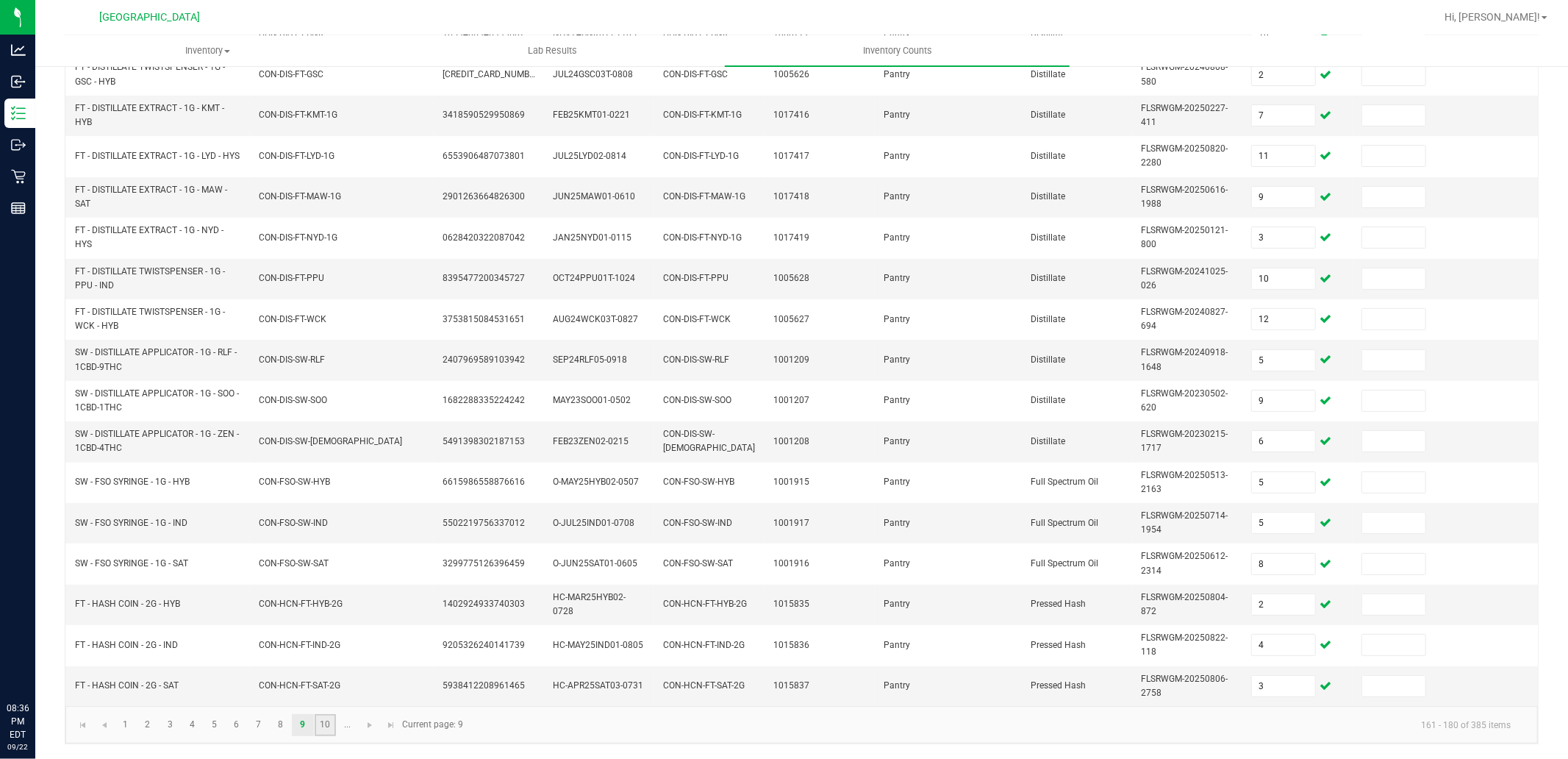
click at [320, 725] on link "10" at bounding box center [325, 725] width 21 height 22
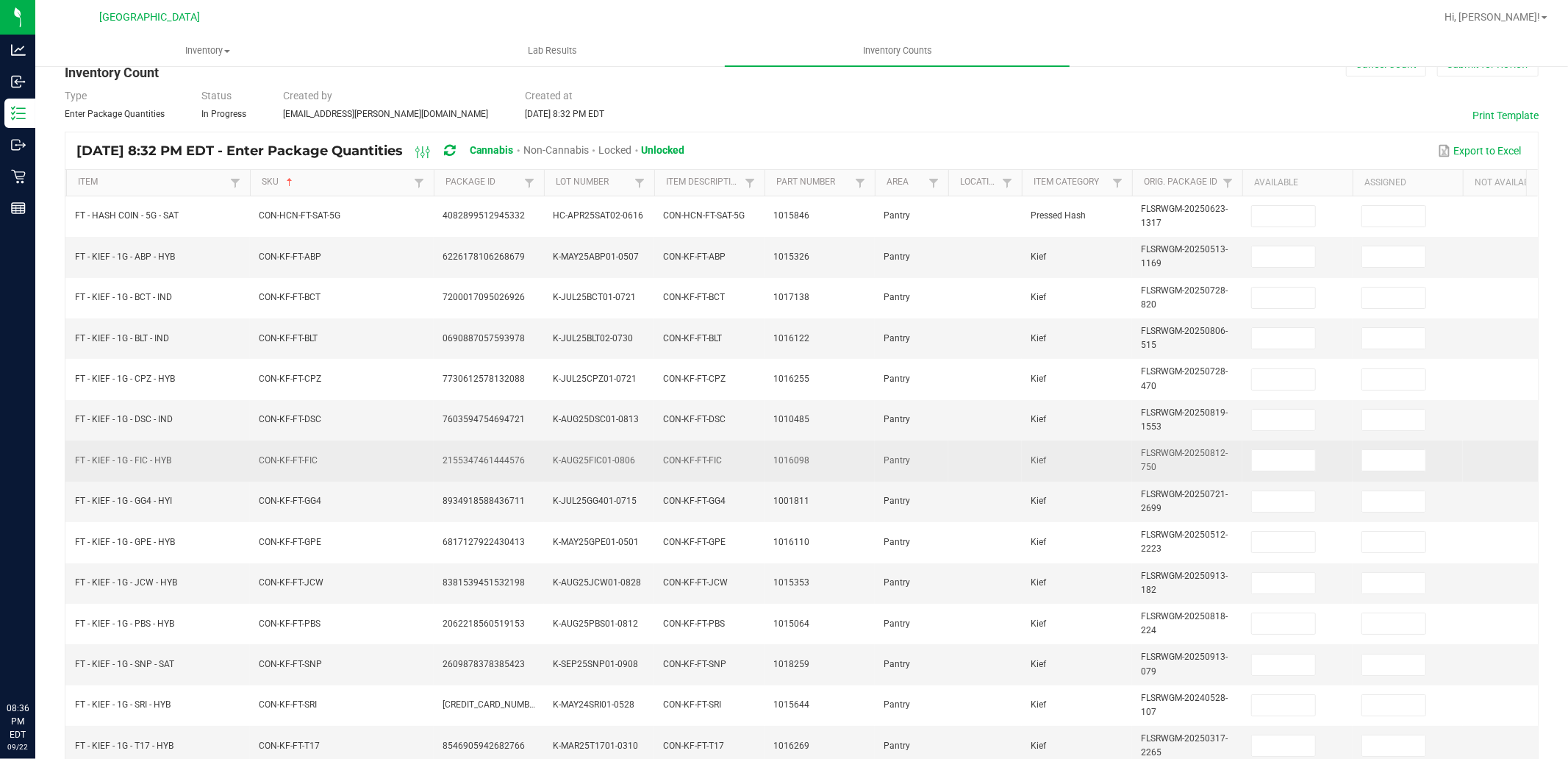
scroll to position [33, 0]
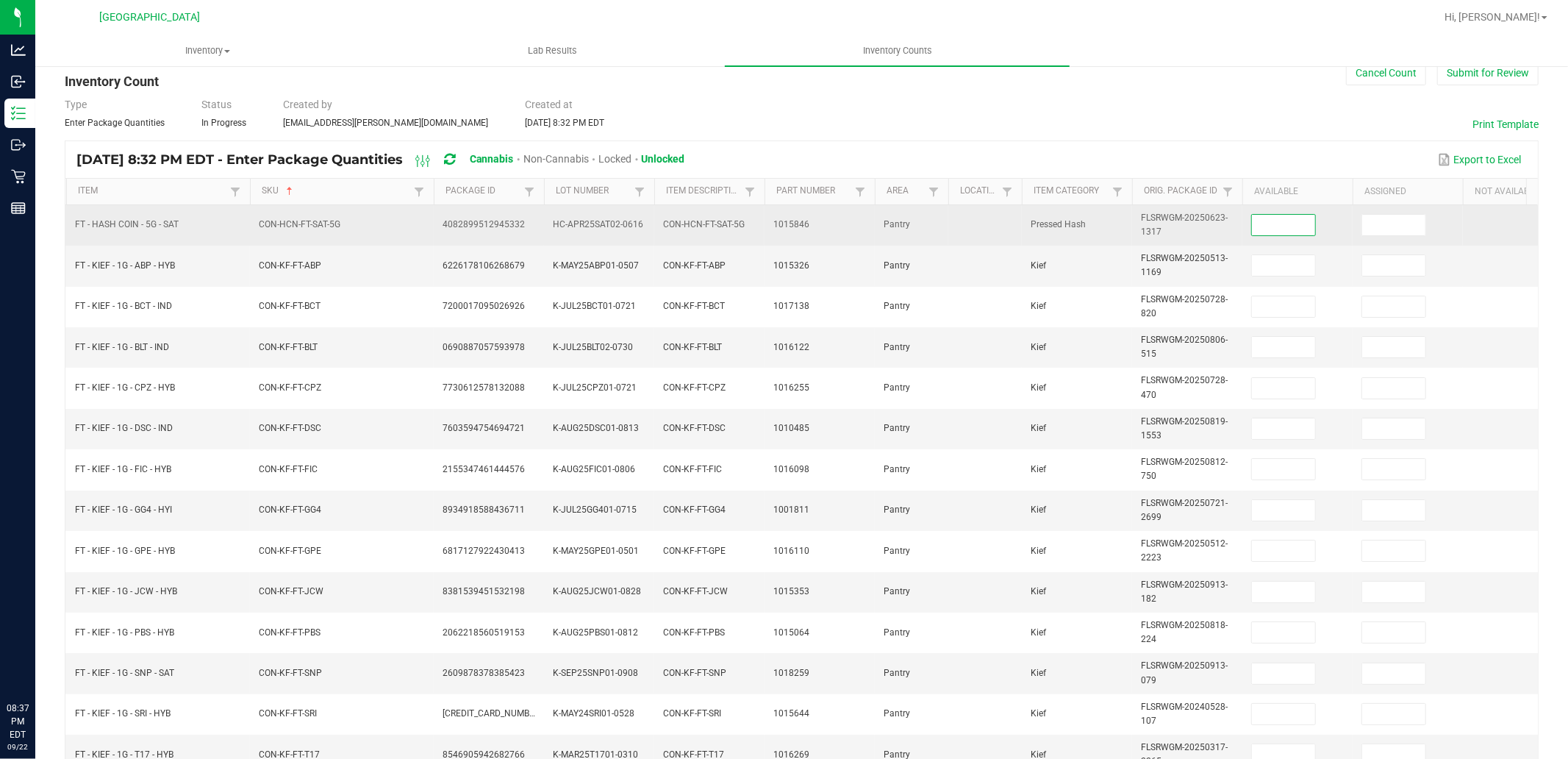
click at [1296, 222] on input at bounding box center [1283, 225] width 63 height 21
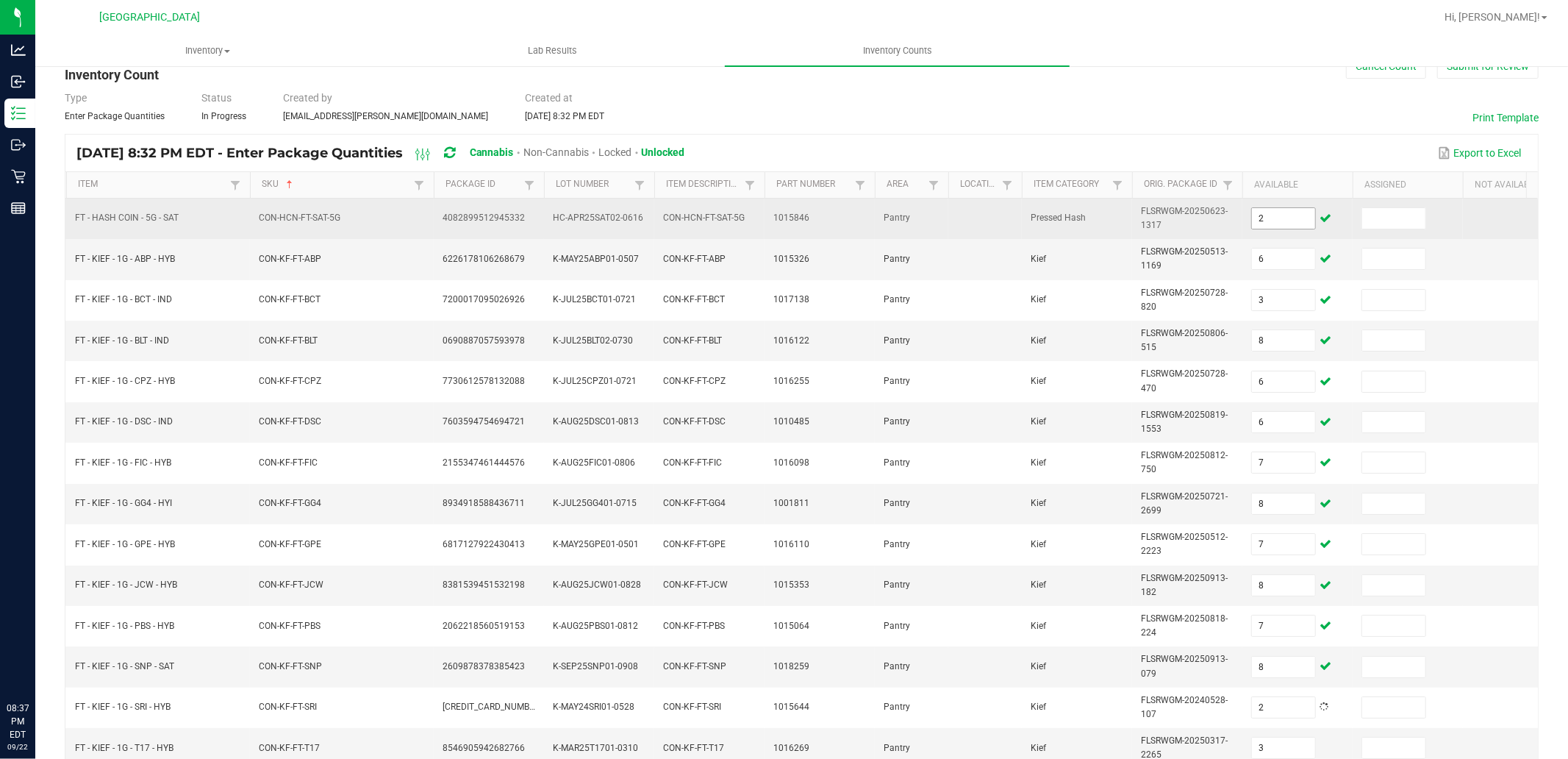
scroll to position [359, 0]
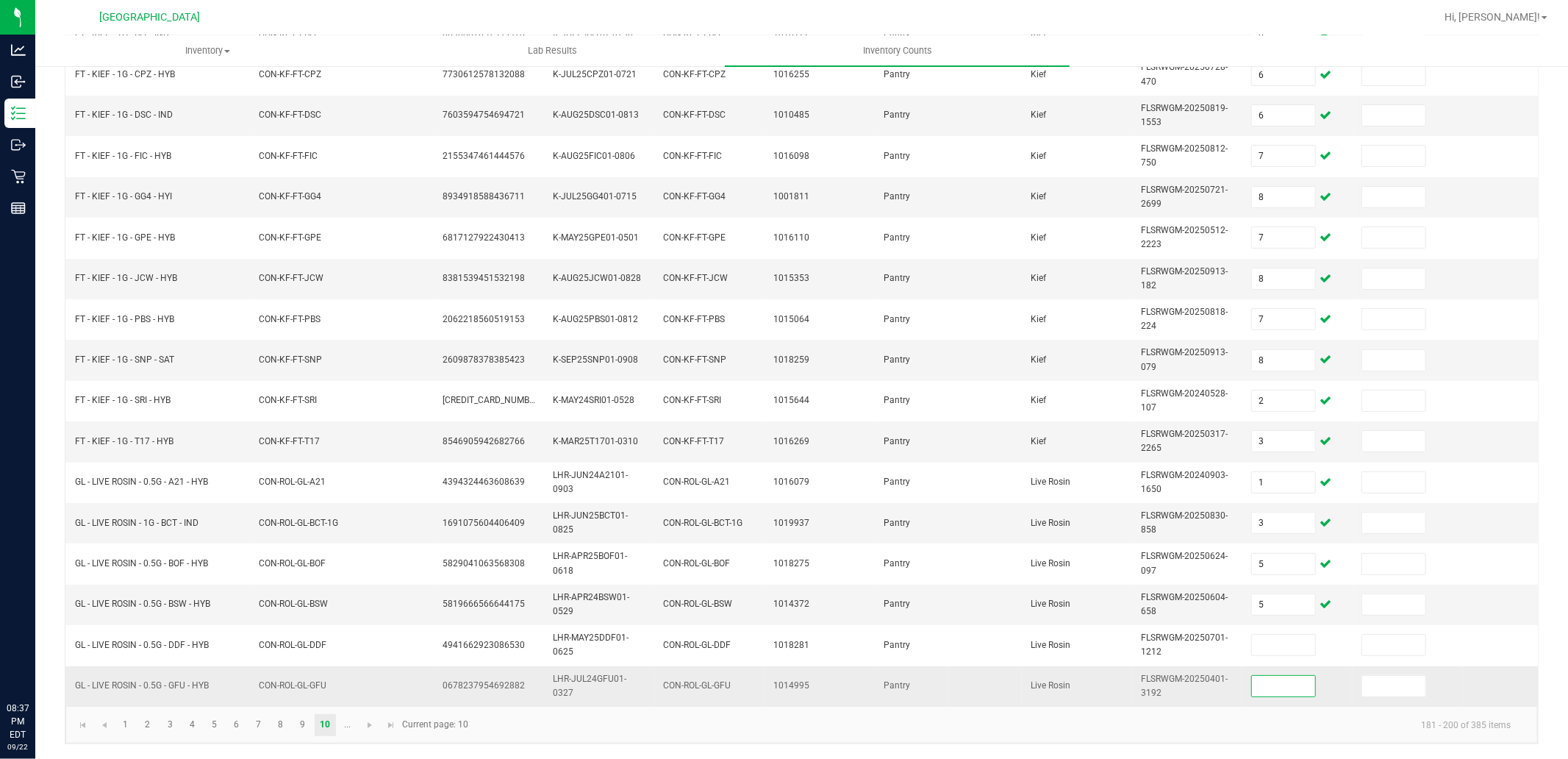
click at [1297, 677] on input at bounding box center [1283, 686] width 63 height 21
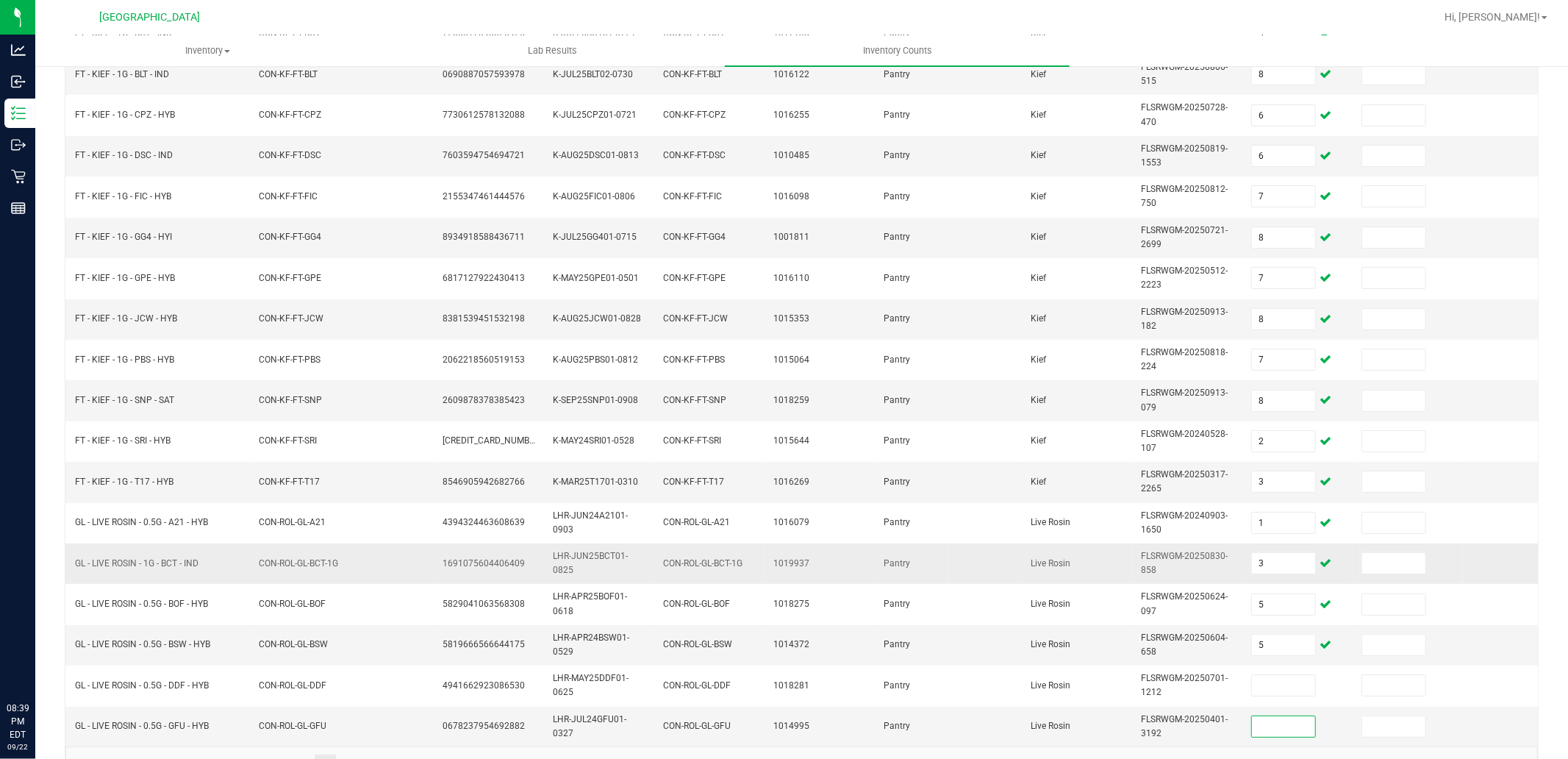
scroll to position [326, 0]
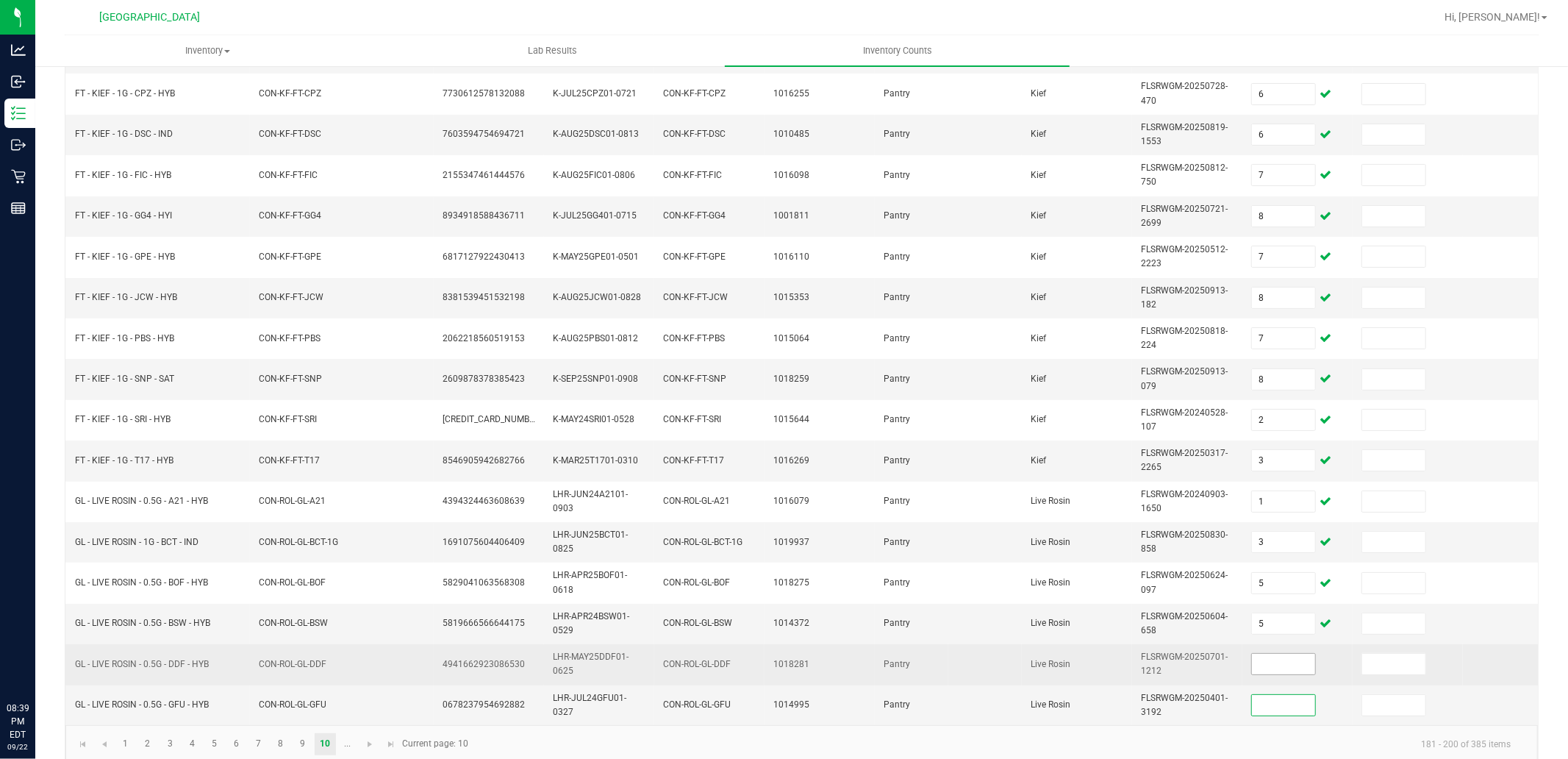
click at [1276, 667] on input at bounding box center [1283, 664] width 63 height 21
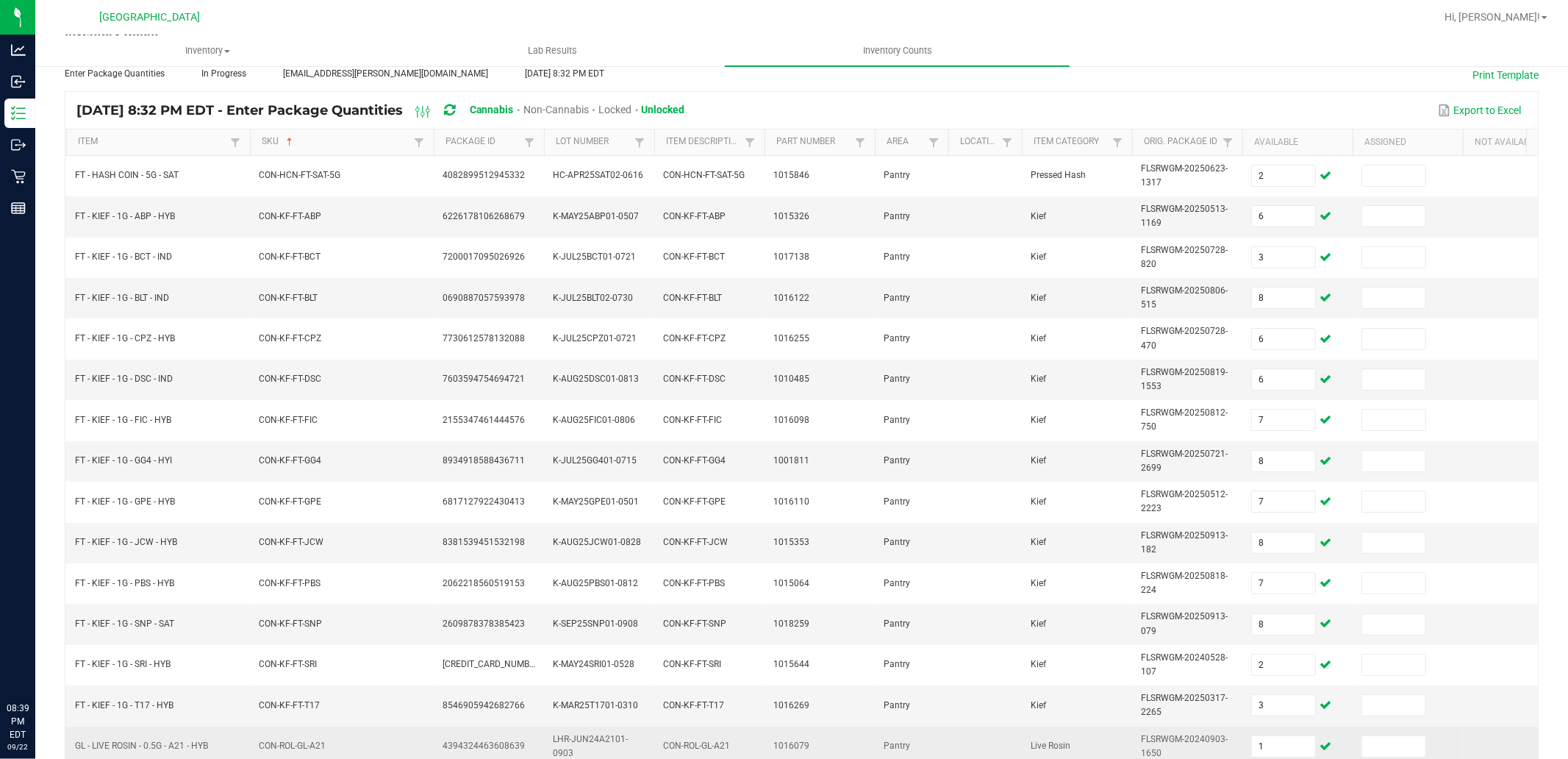
scroll to position [0, 0]
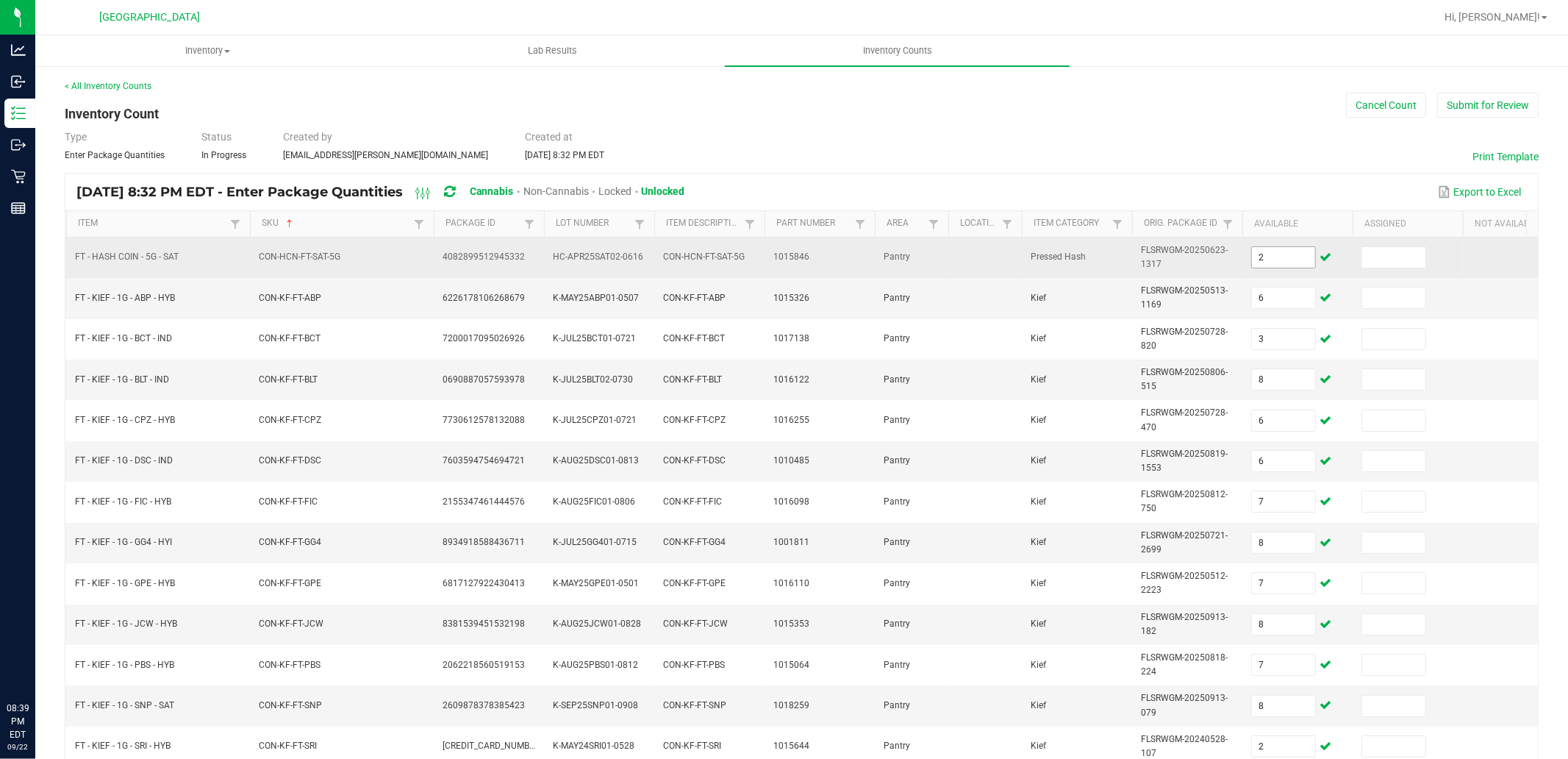
click at [1293, 258] on input "2" at bounding box center [1283, 257] width 63 height 21
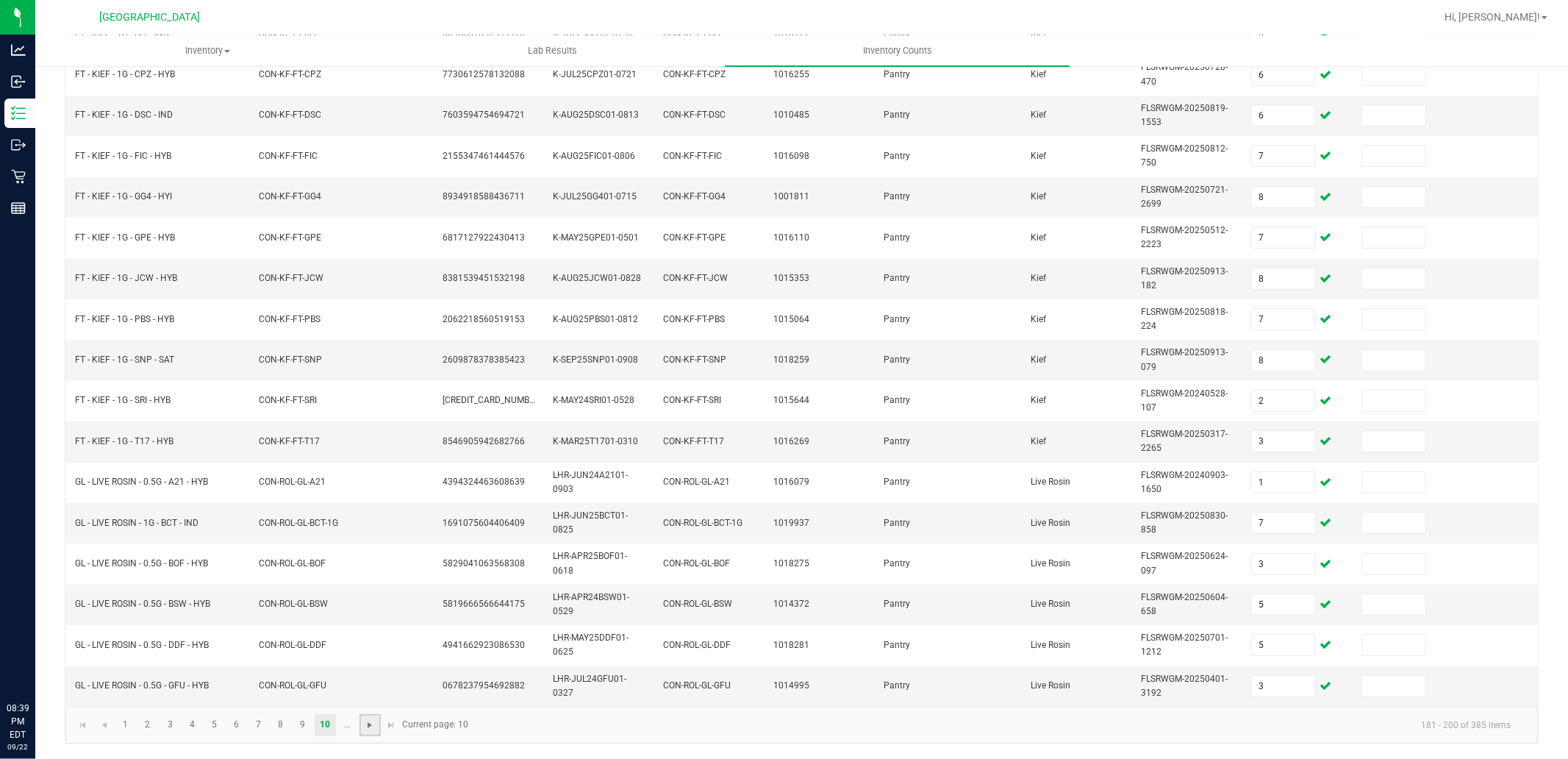
click at [366, 719] on span "Go to the next page" at bounding box center [369, 725] width 11 height 11
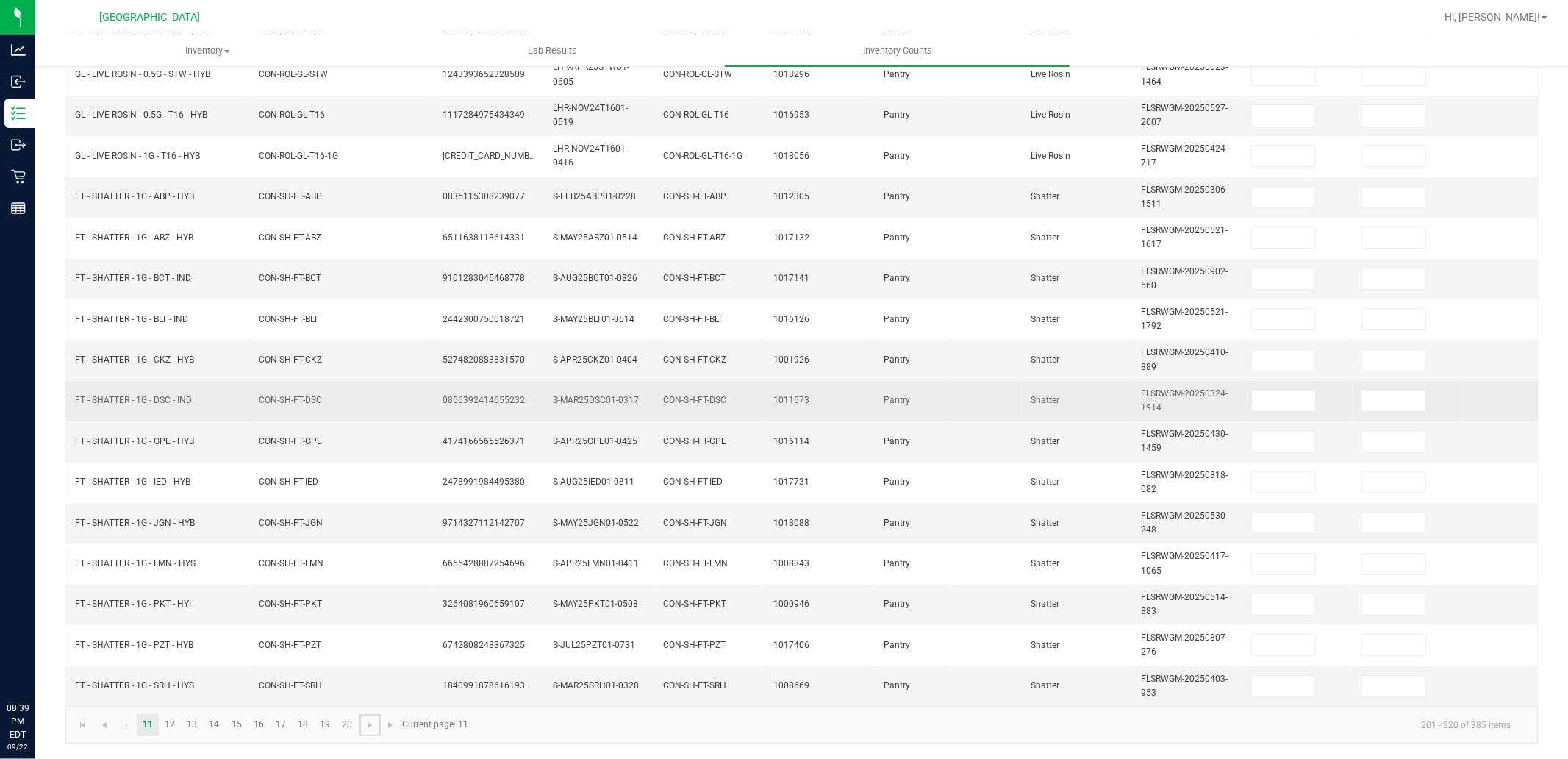
scroll to position [114, 0]
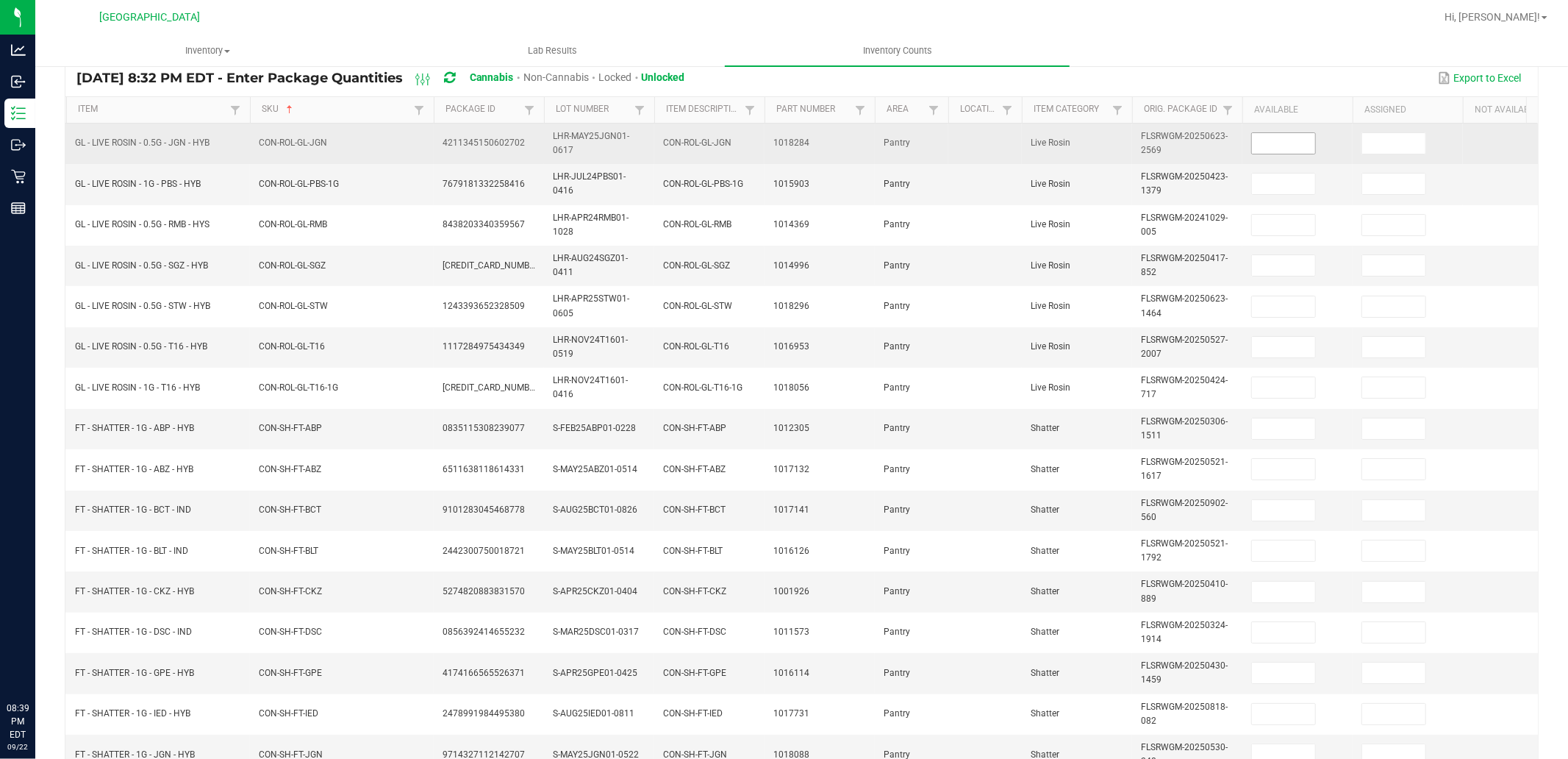
click at [1285, 145] on input at bounding box center [1283, 144] width 63 height 21
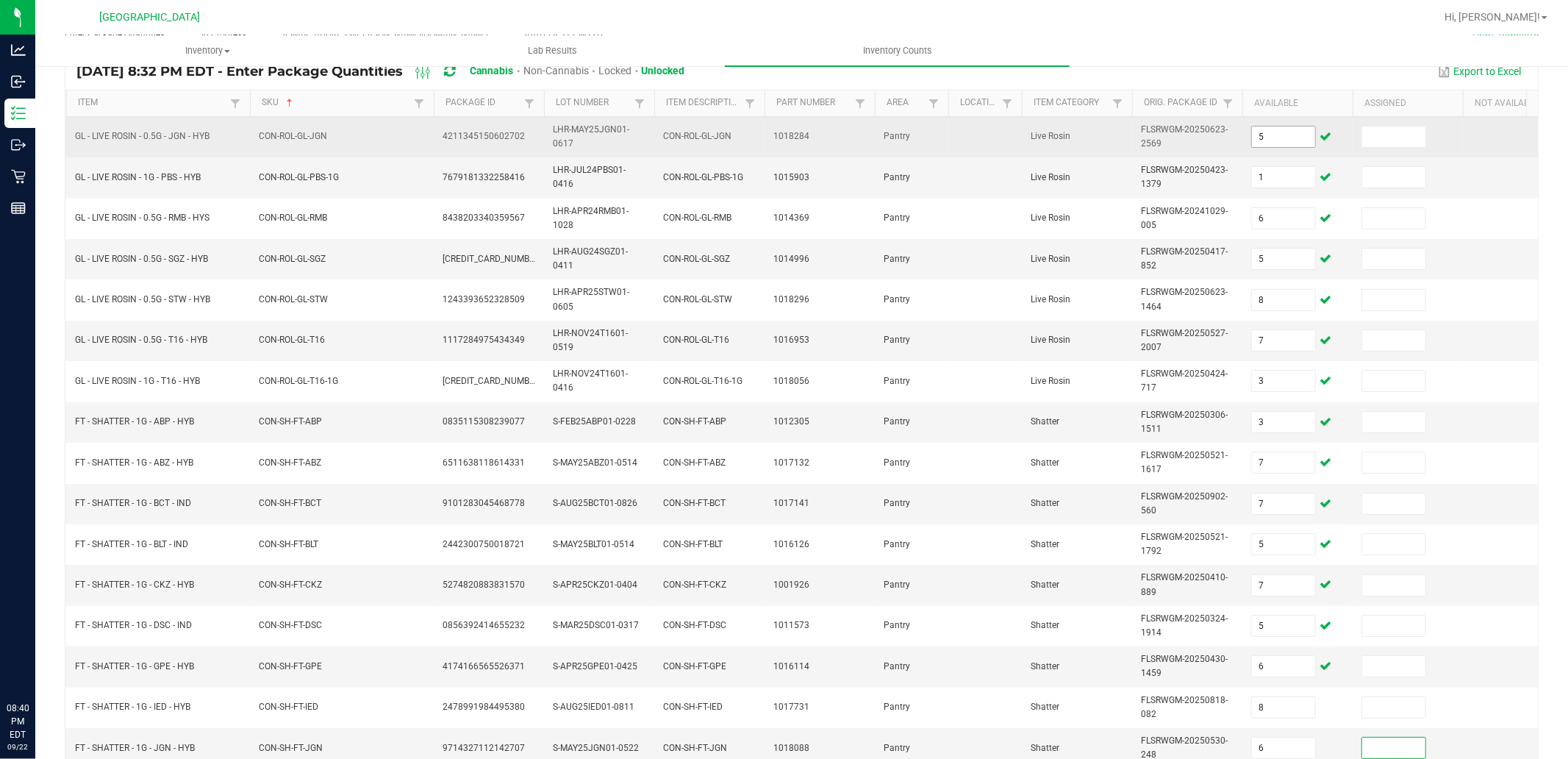
scroll to position [359, 0]
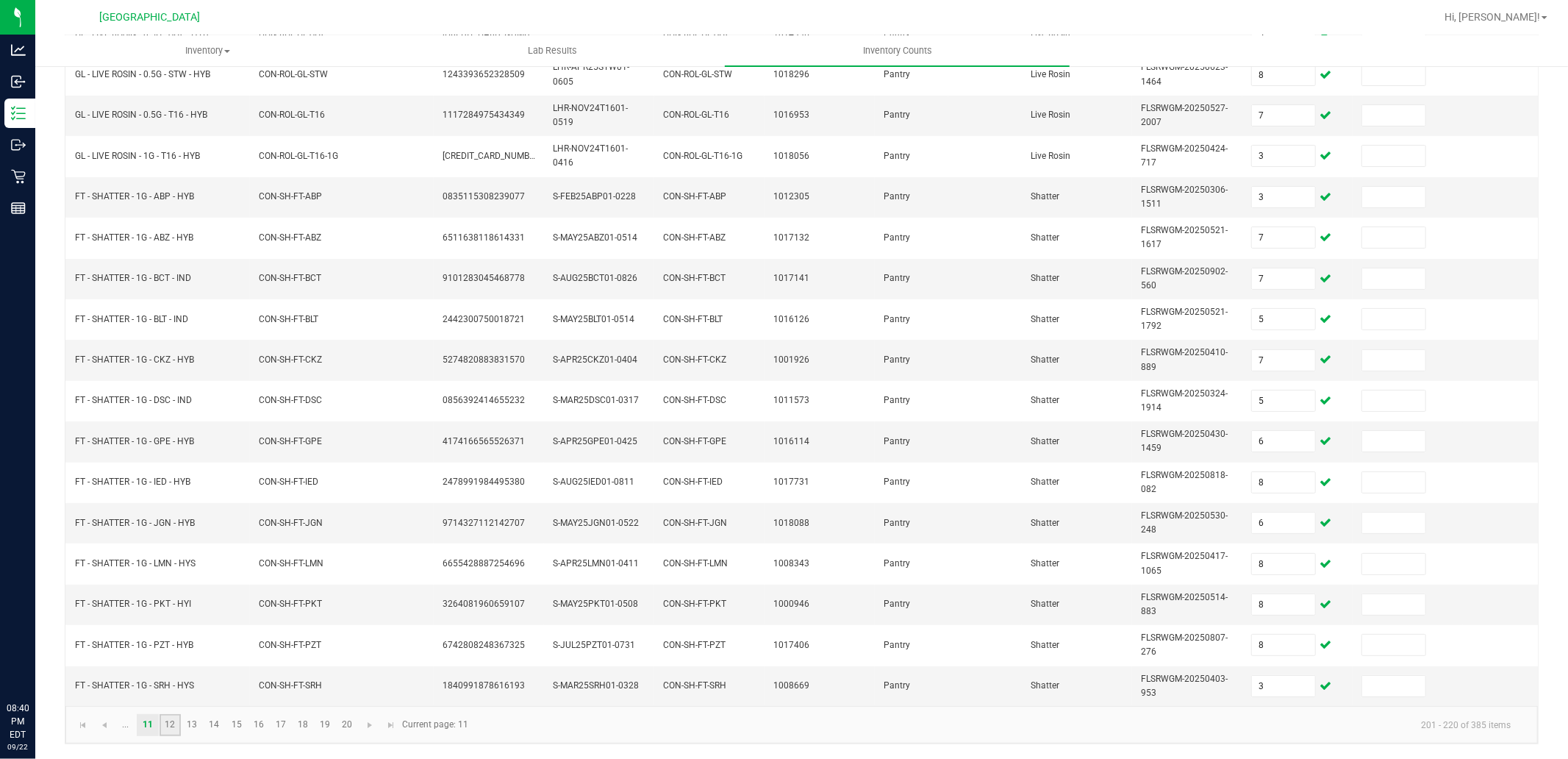
click at [164, 717] on link "12" at bounding box center [170, 725] width 21 height 22
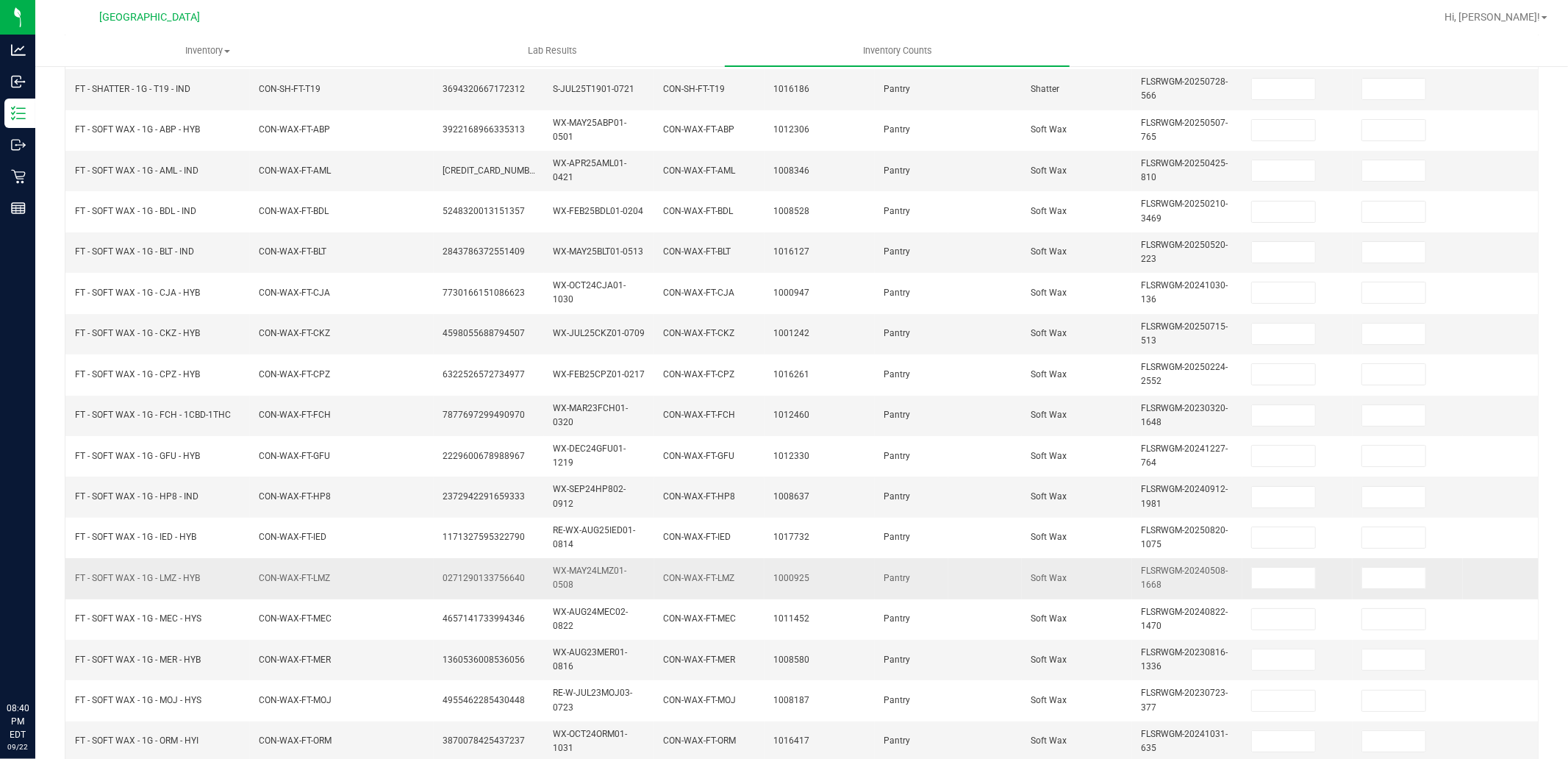
scroll to position [0, 0]
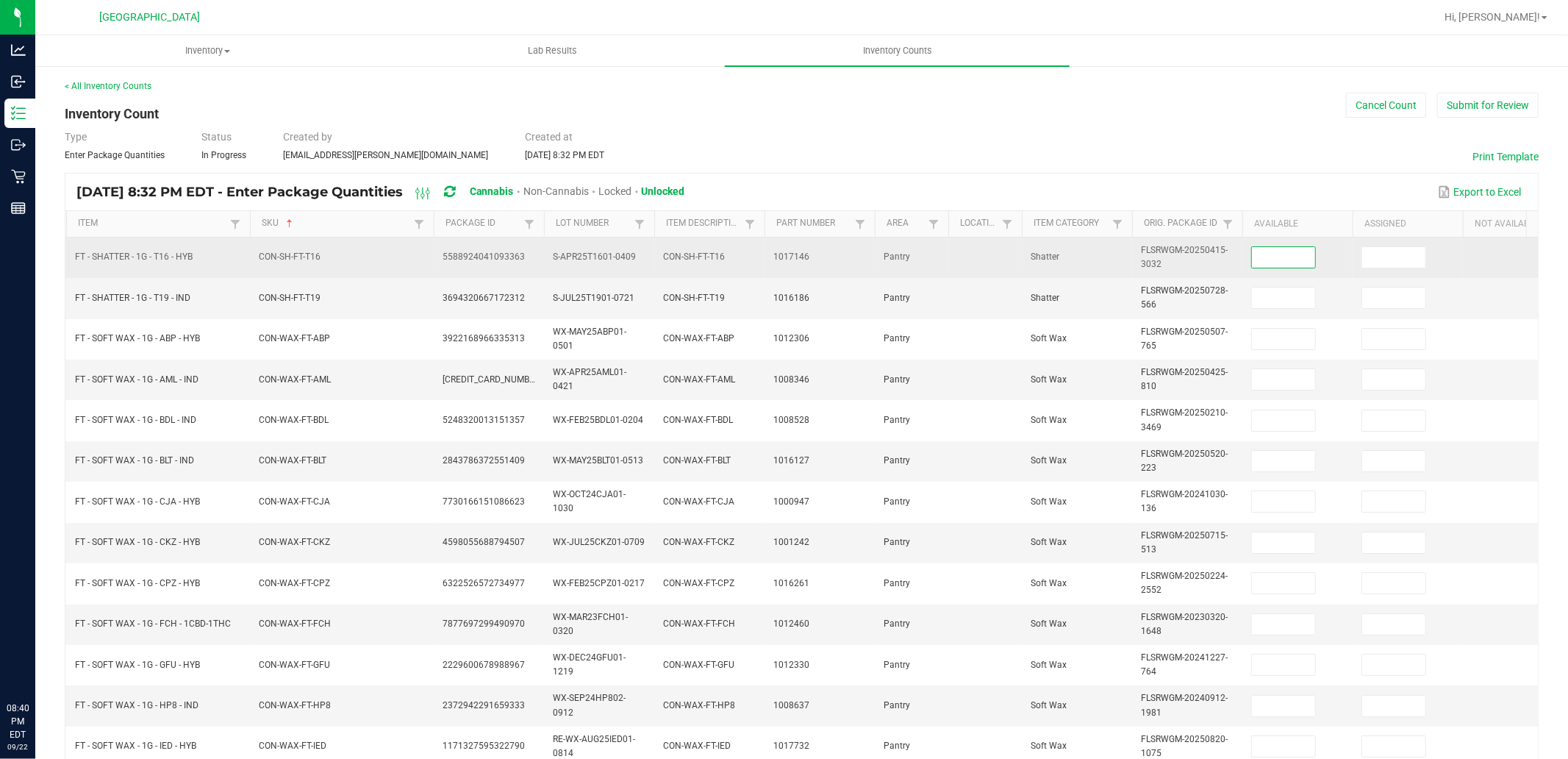
click at [1276, 265] on input at bounding box center [1283, 257] width 63 height 21
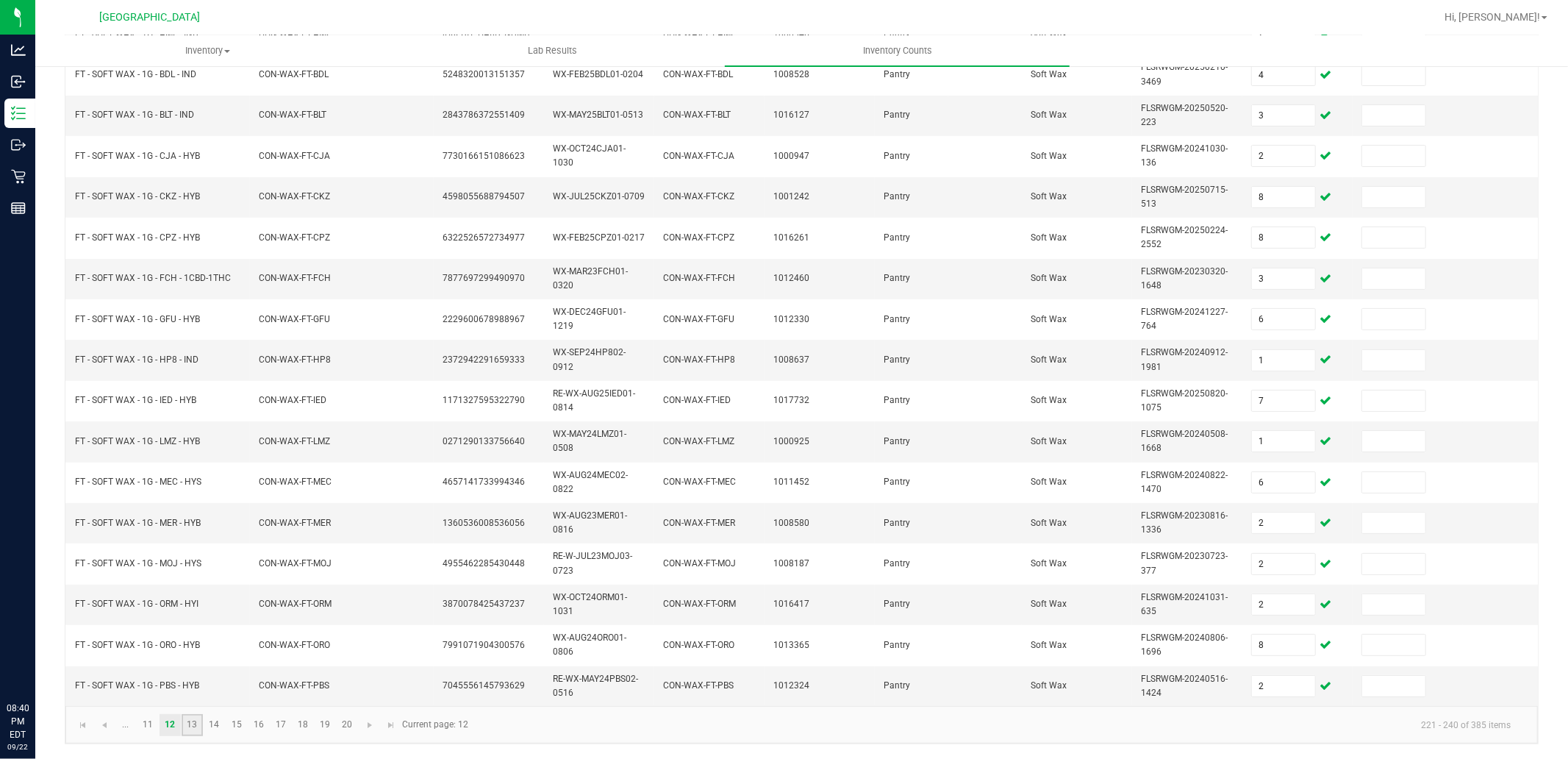
click at [191, 723] on link "13" at bounding box center [192, 725] width 21 height 22
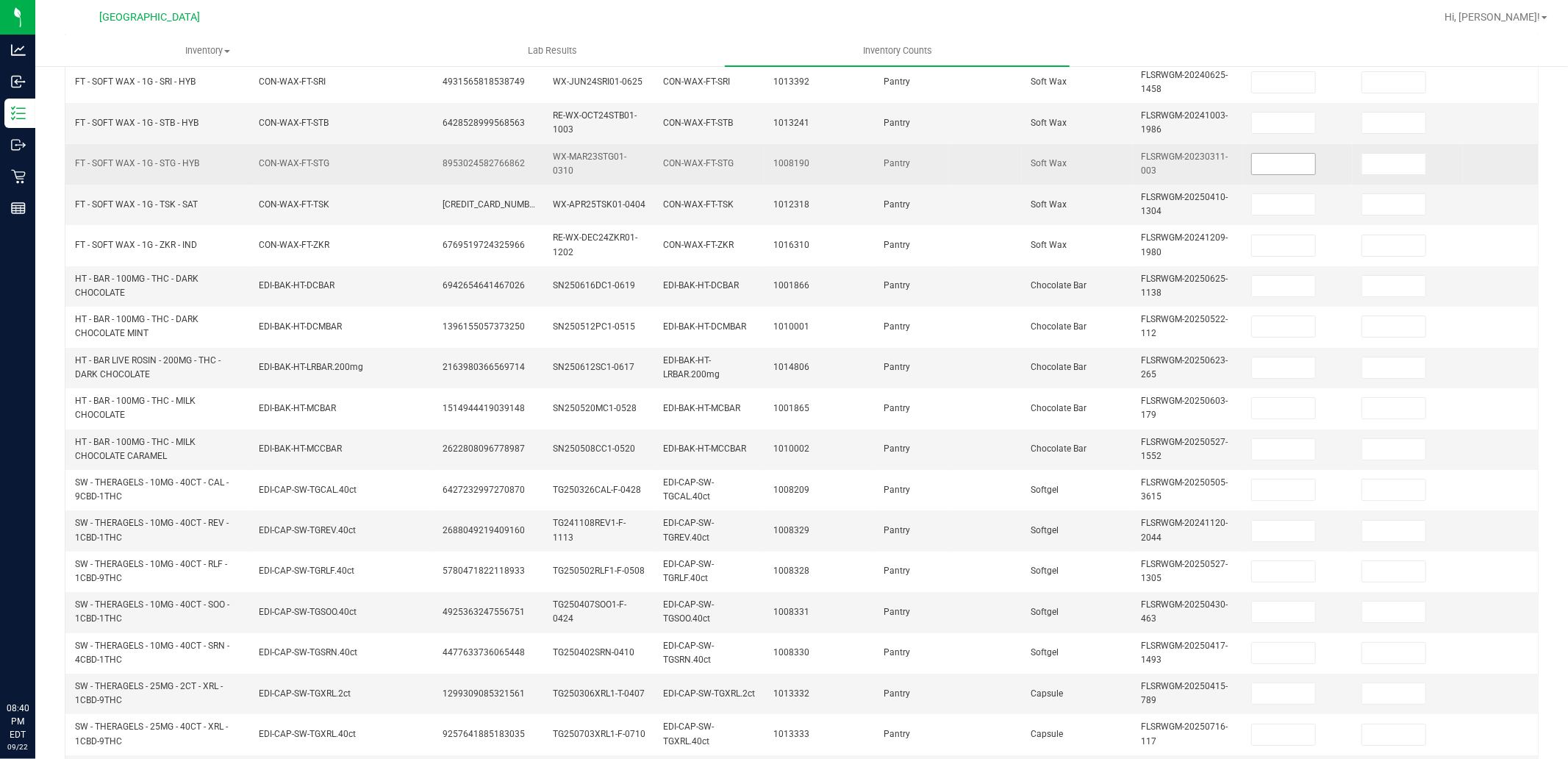
scroll to position [114, 0]
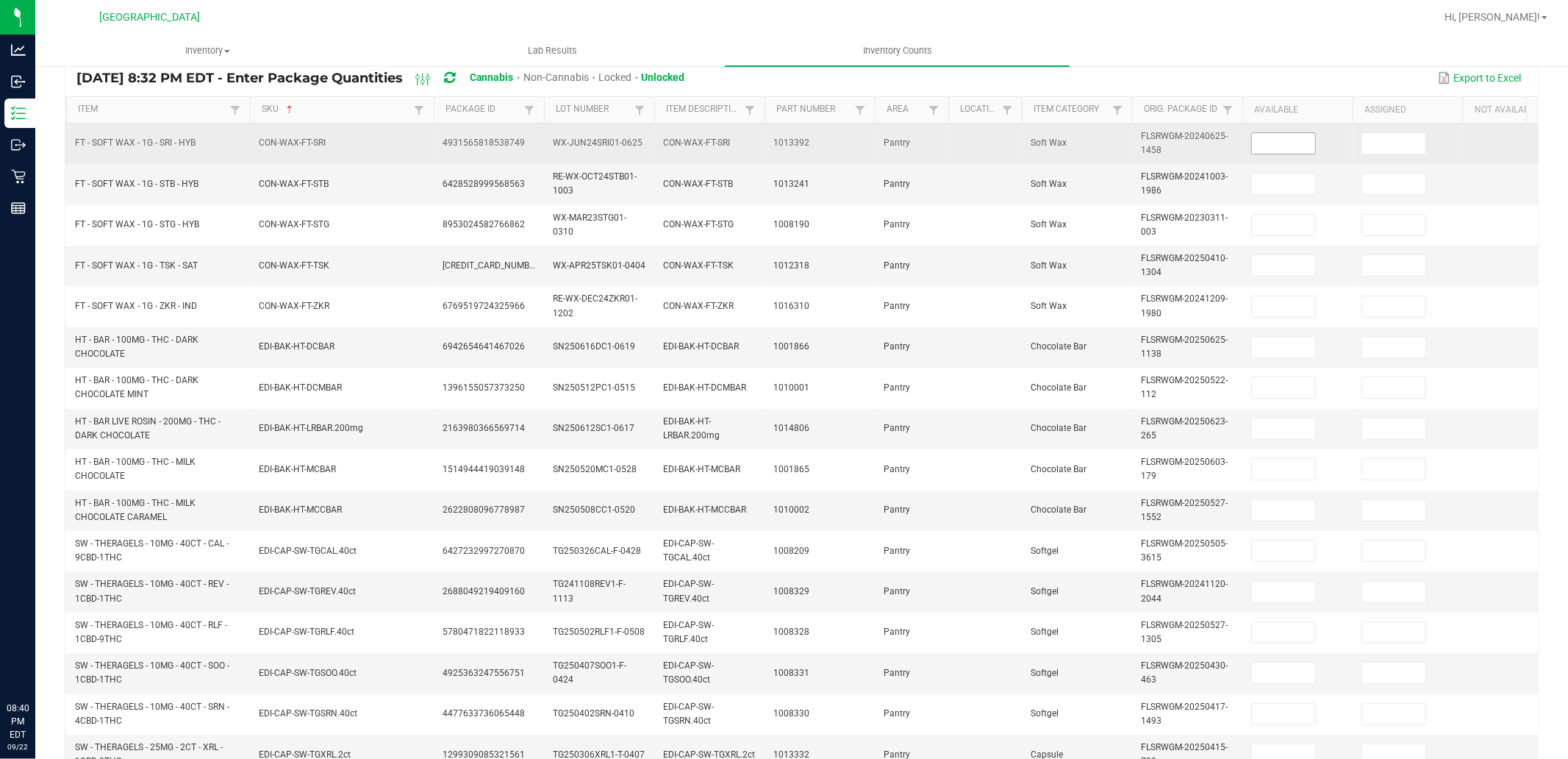
click at [1292, 145] on input at bounding box center [1283, 144] width 63 height 21
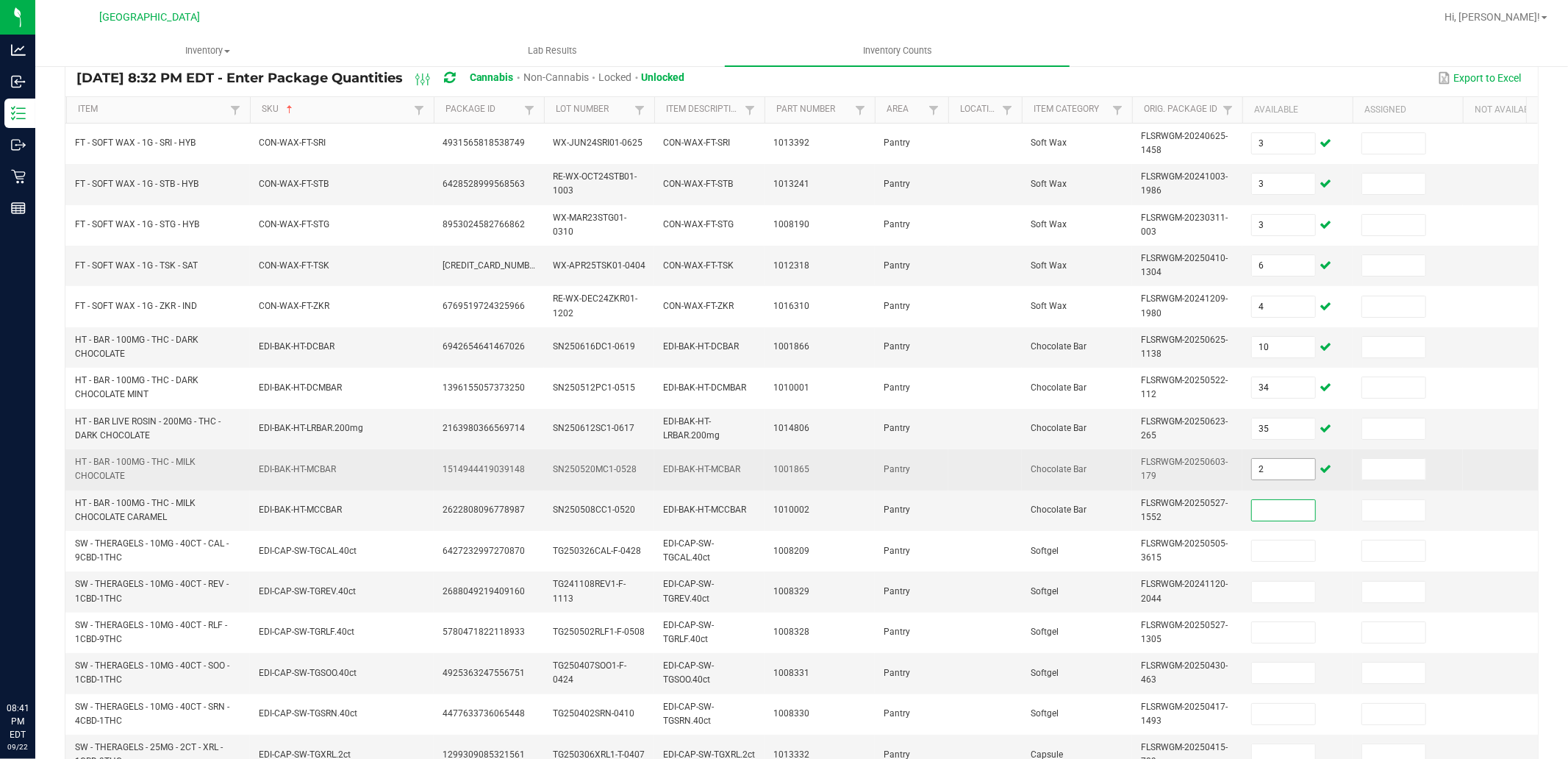
click at [1269, 478] on input "2" at bounding box center [1283, 469] width 63 height 21
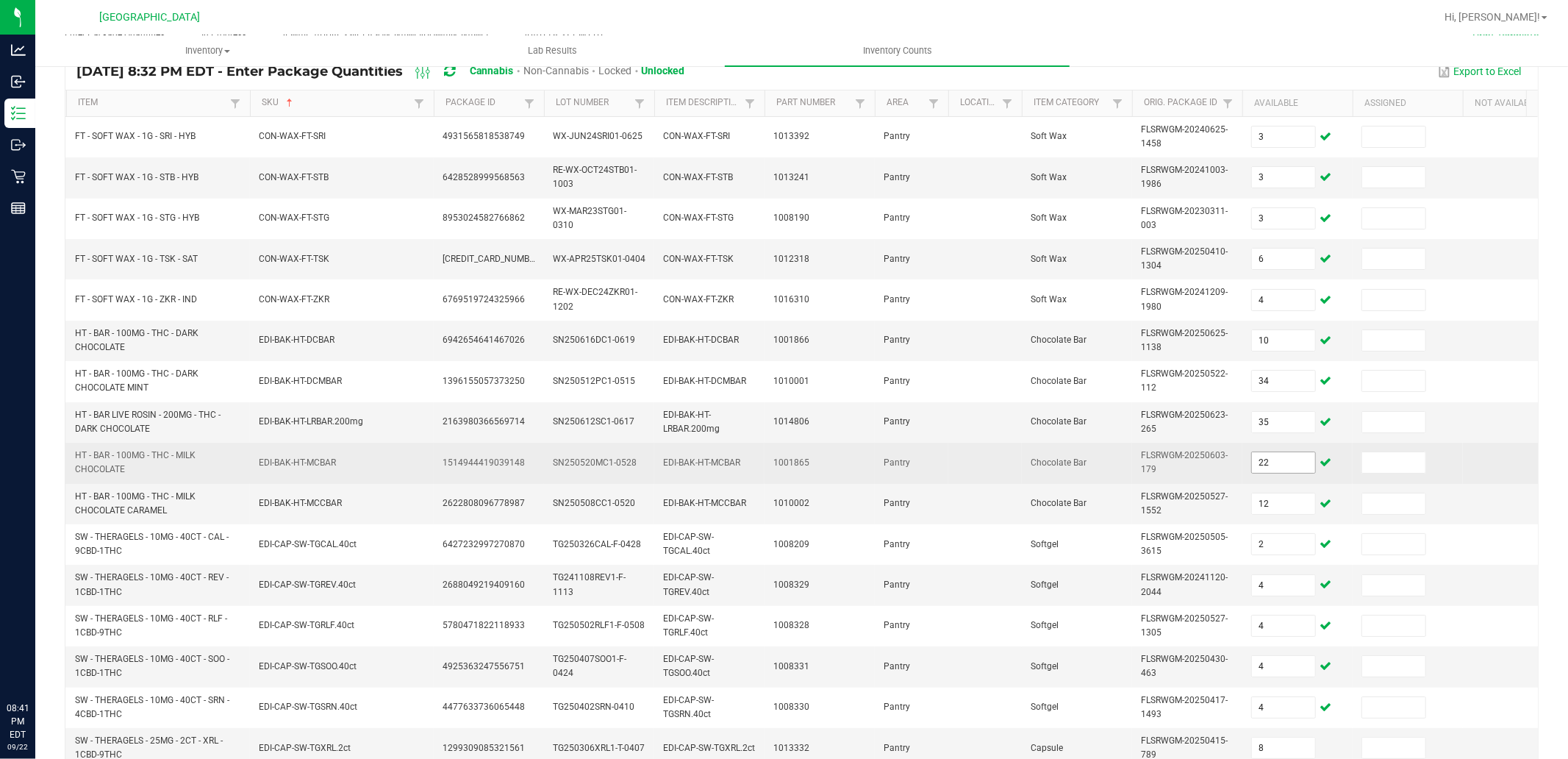
scroll to position [359, 0]
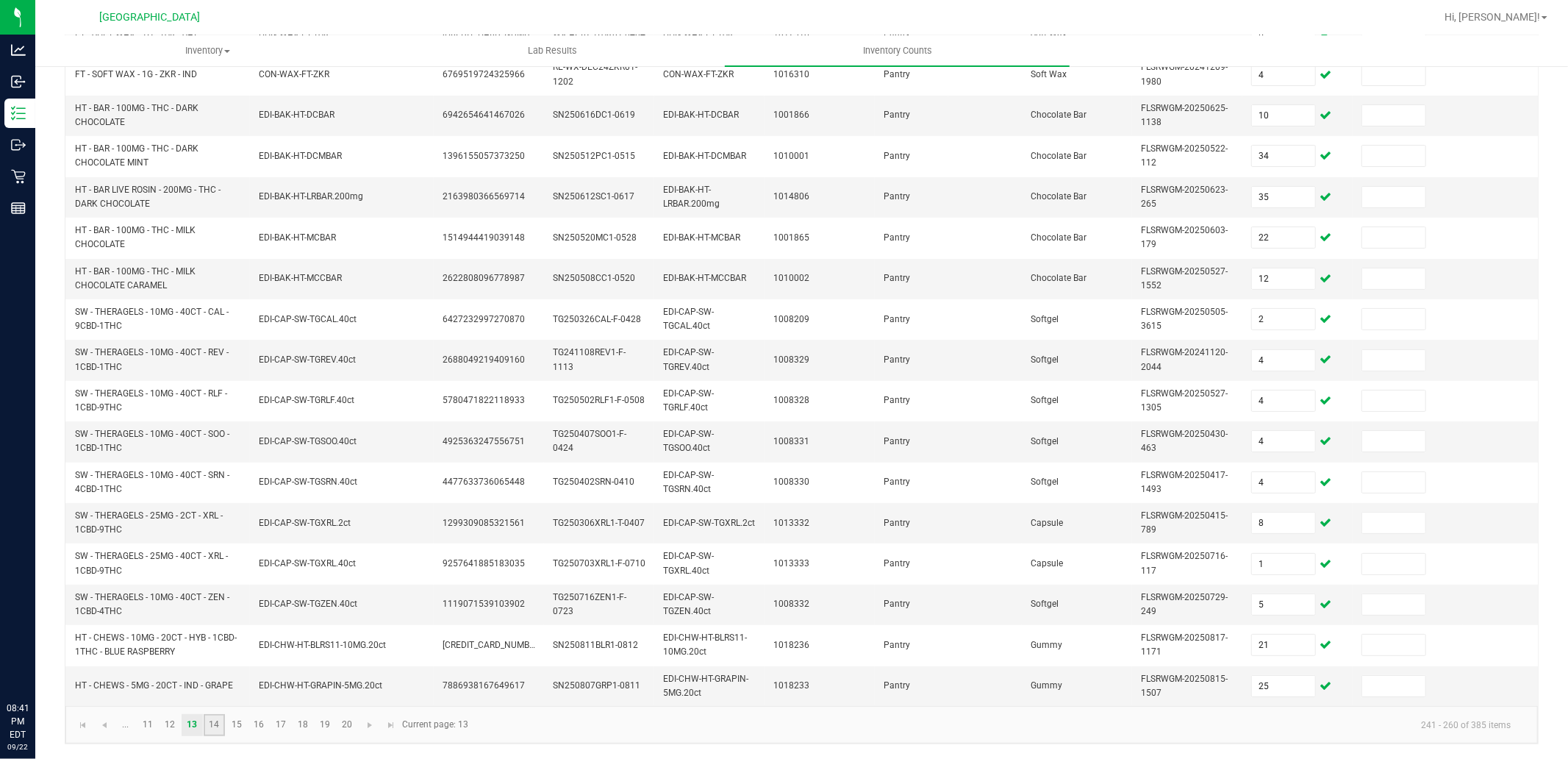
click at [224, 726] on link "14" at bounding box center [214, 725] width 21 height 22
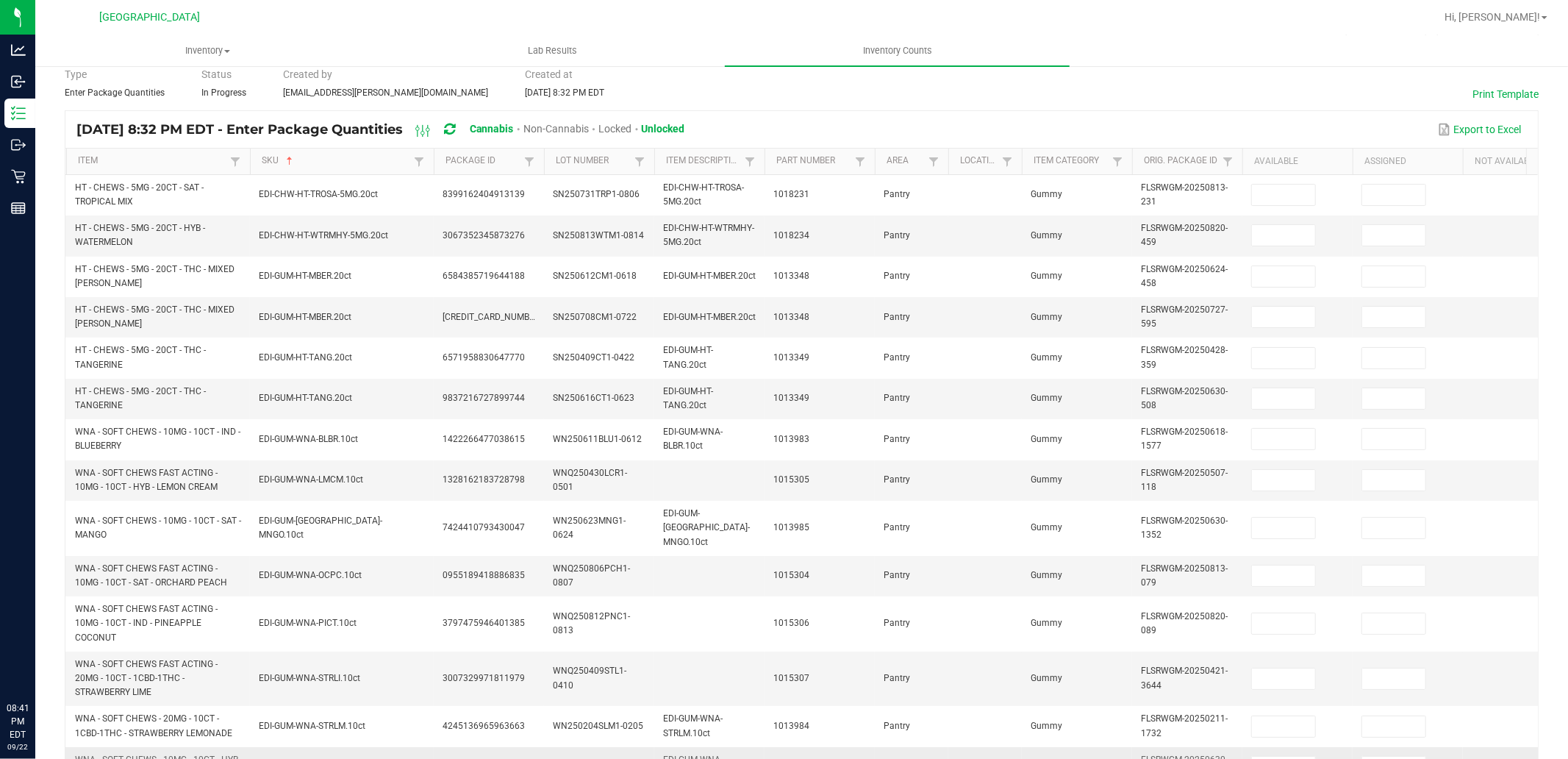
scroll to position [0, 0]
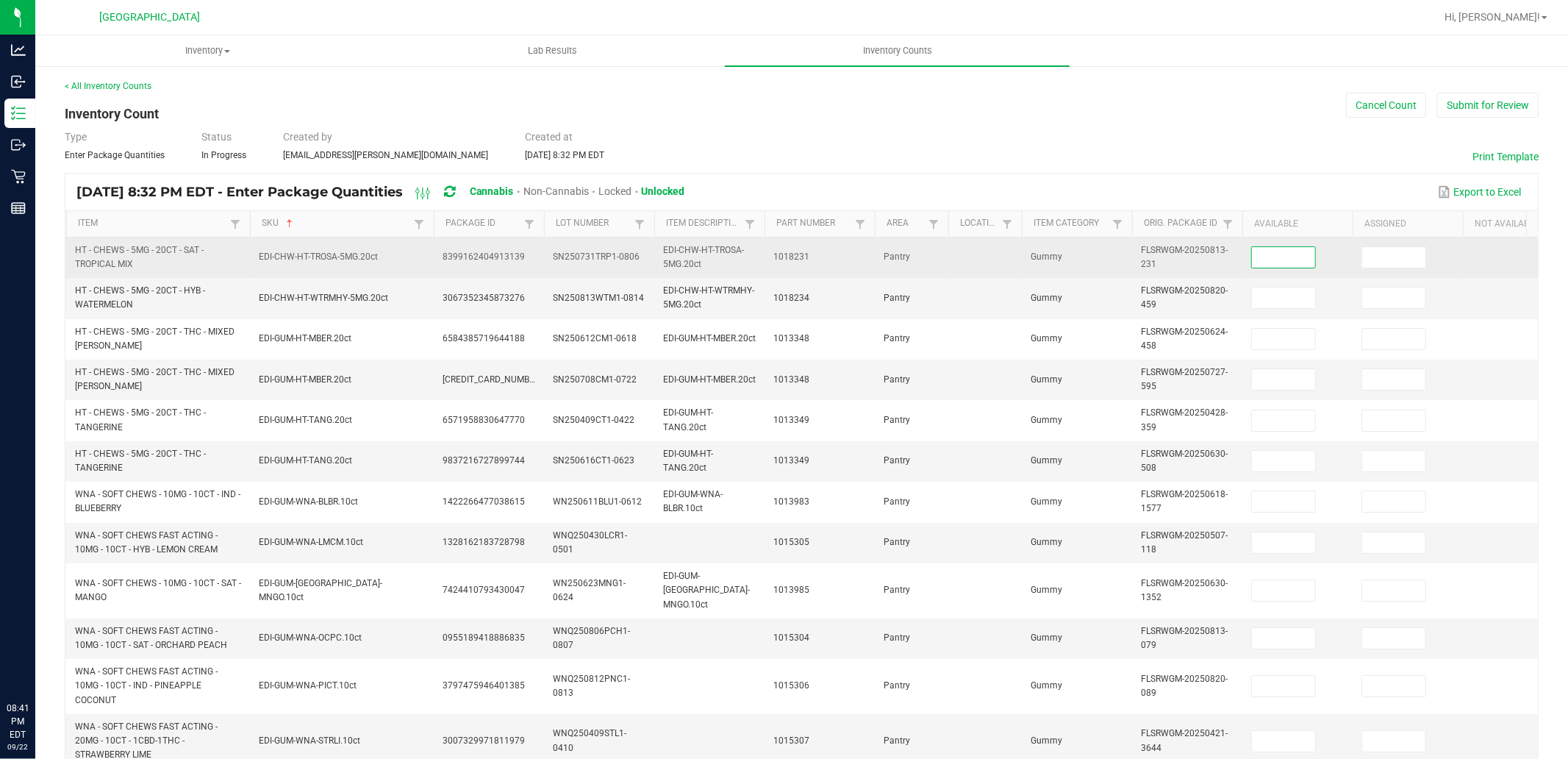
click at [1275, 265] on input at bounding box center [1283, 257] width 63 height 21
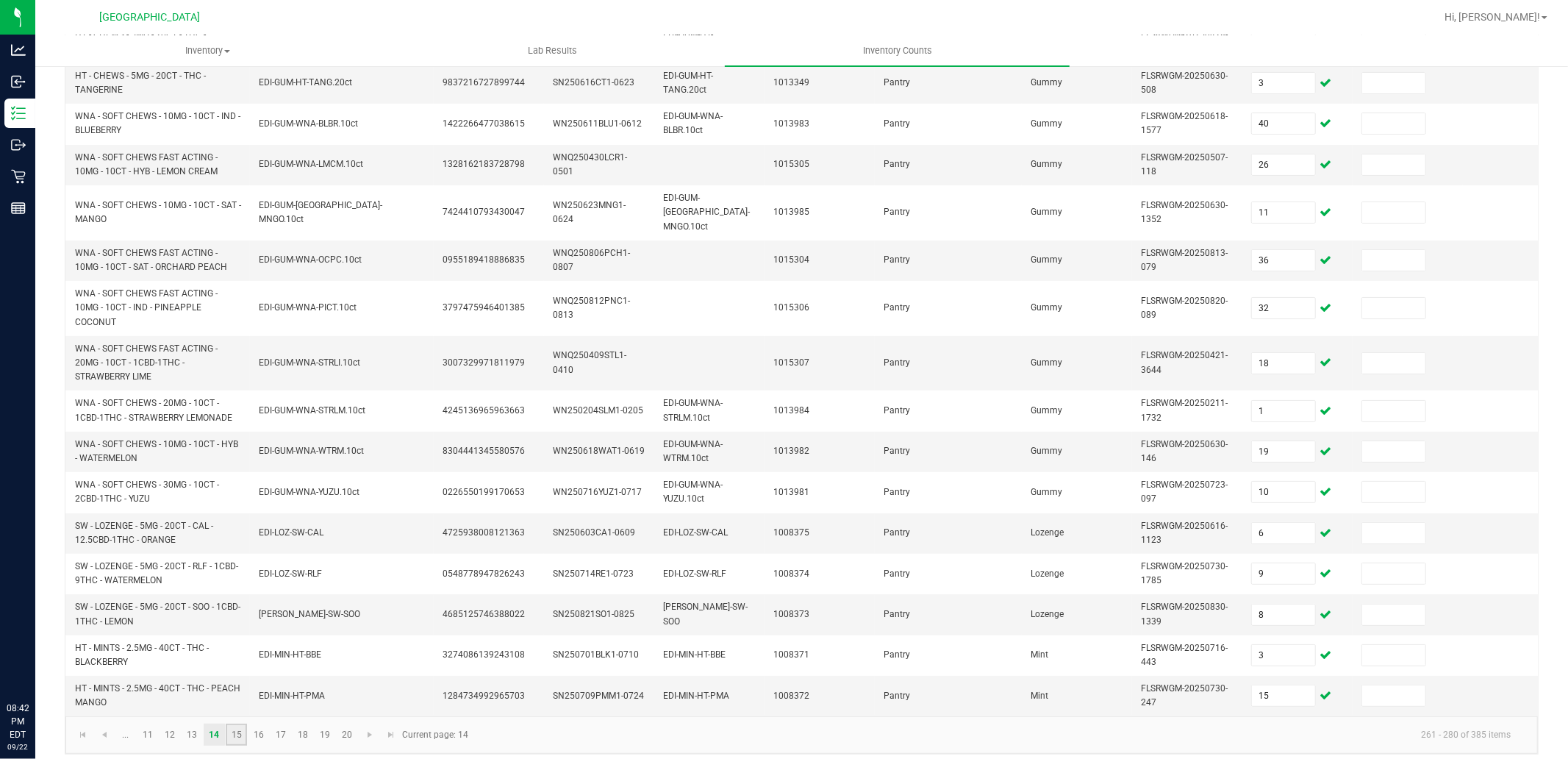
click at [238, 740] on link "15" at bounding box center [236, 734] width 21 height 22
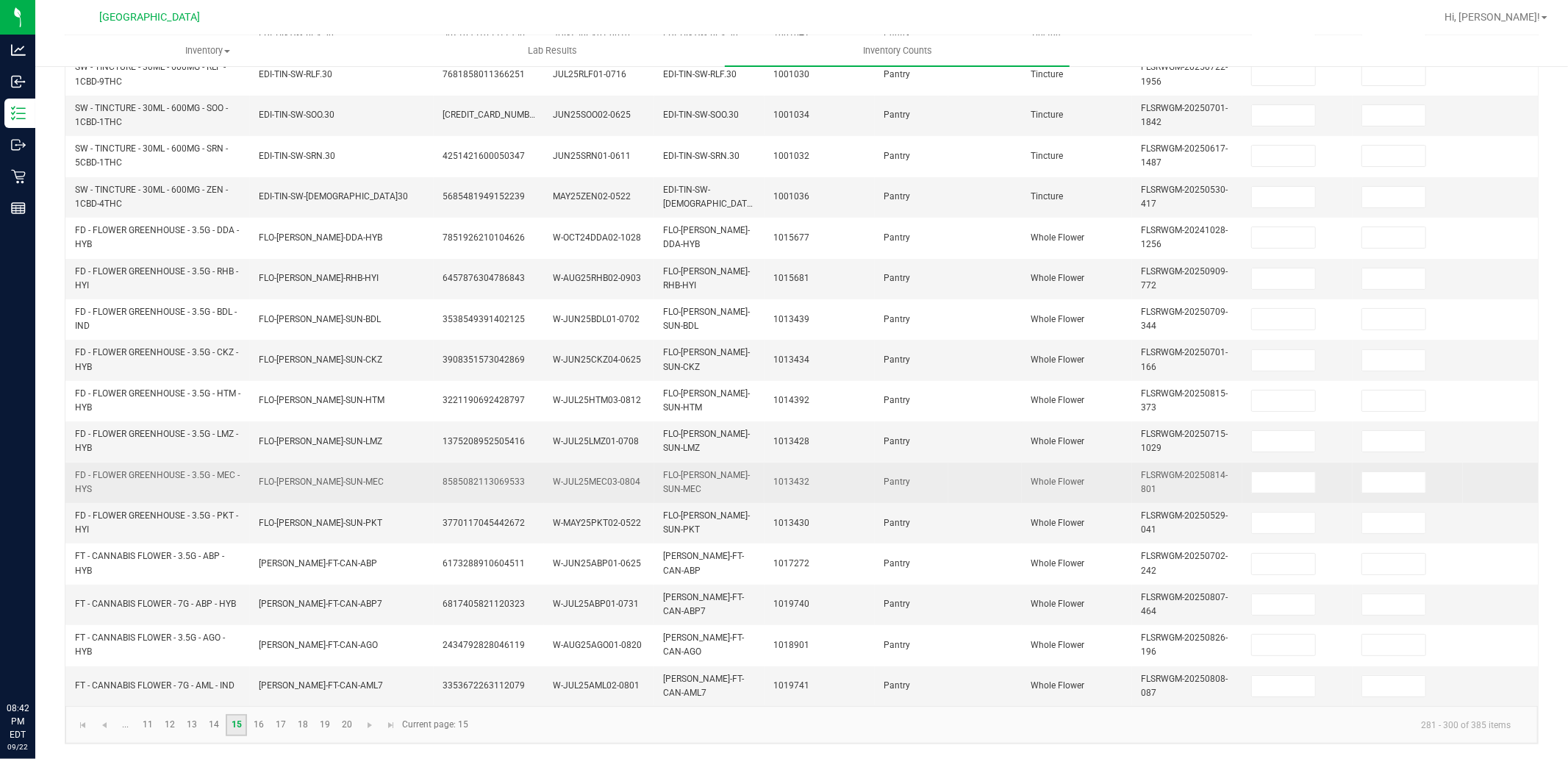
scroll to position [33, 0]
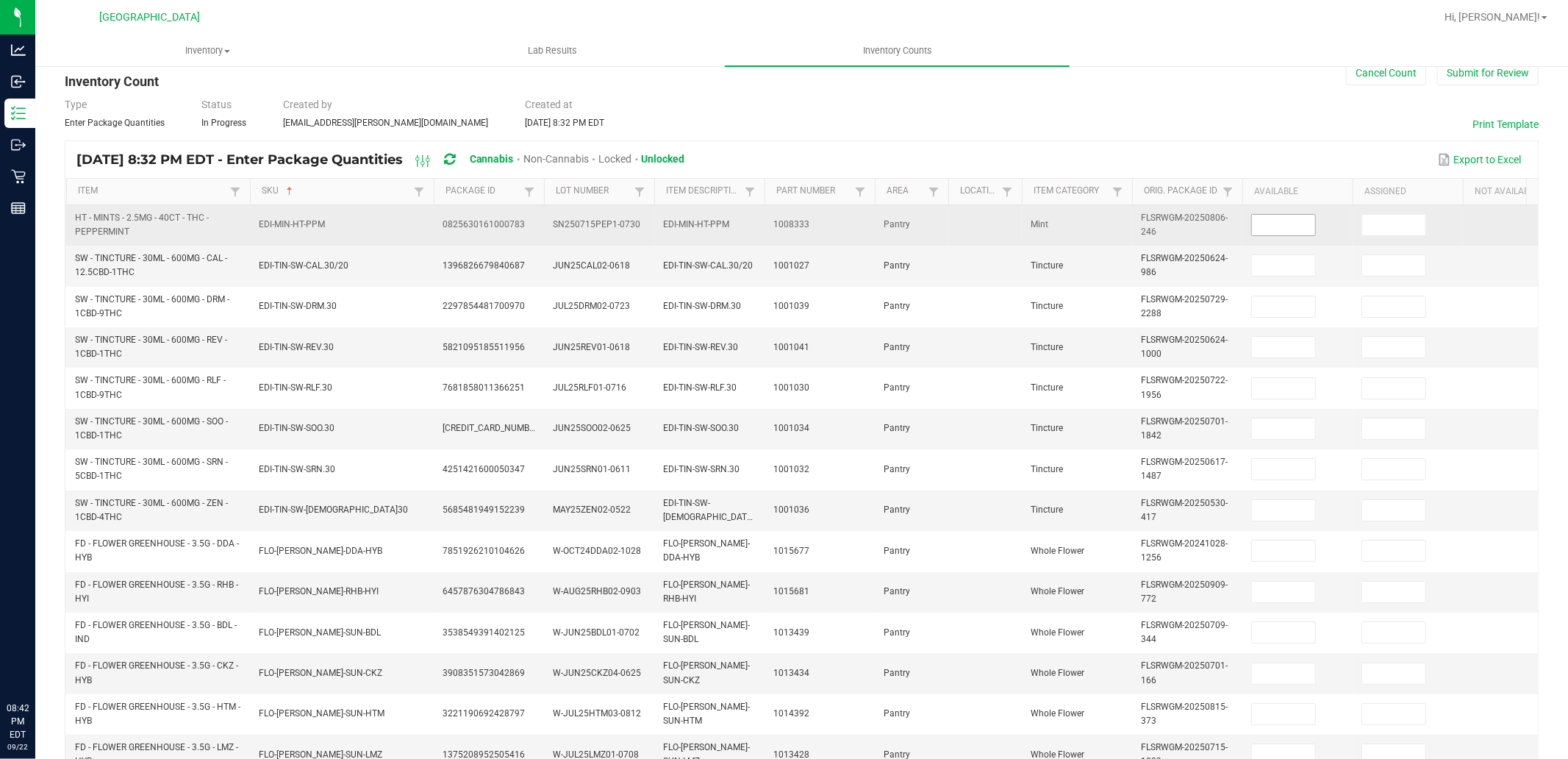
click at [1280, 234] on input at bounding box center [1283, 225] width 63 height 21
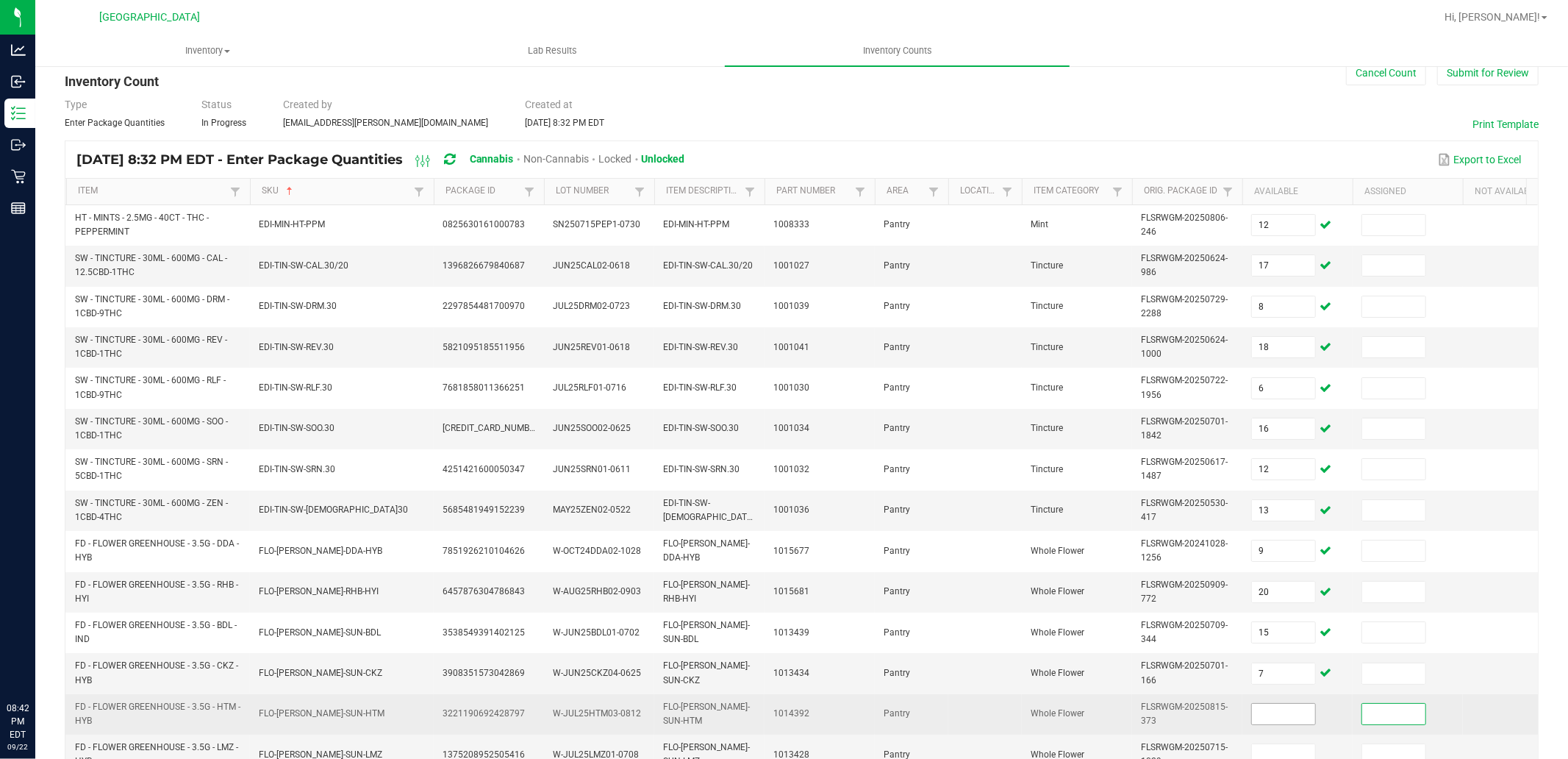
click at [1311, 705] on input at bounding box center [1283, 714] width 63 height 21
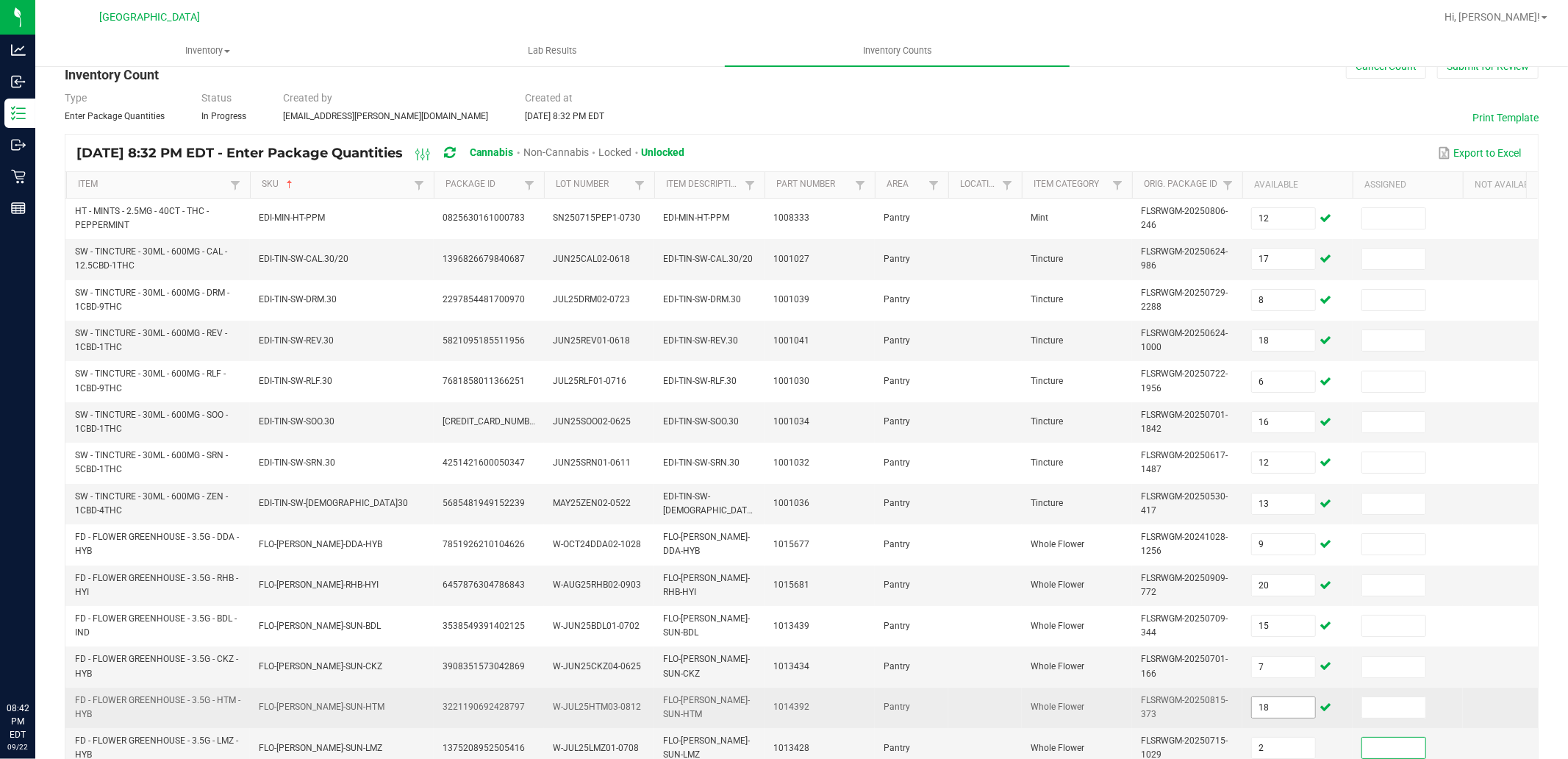
scroll to position [359, 0]
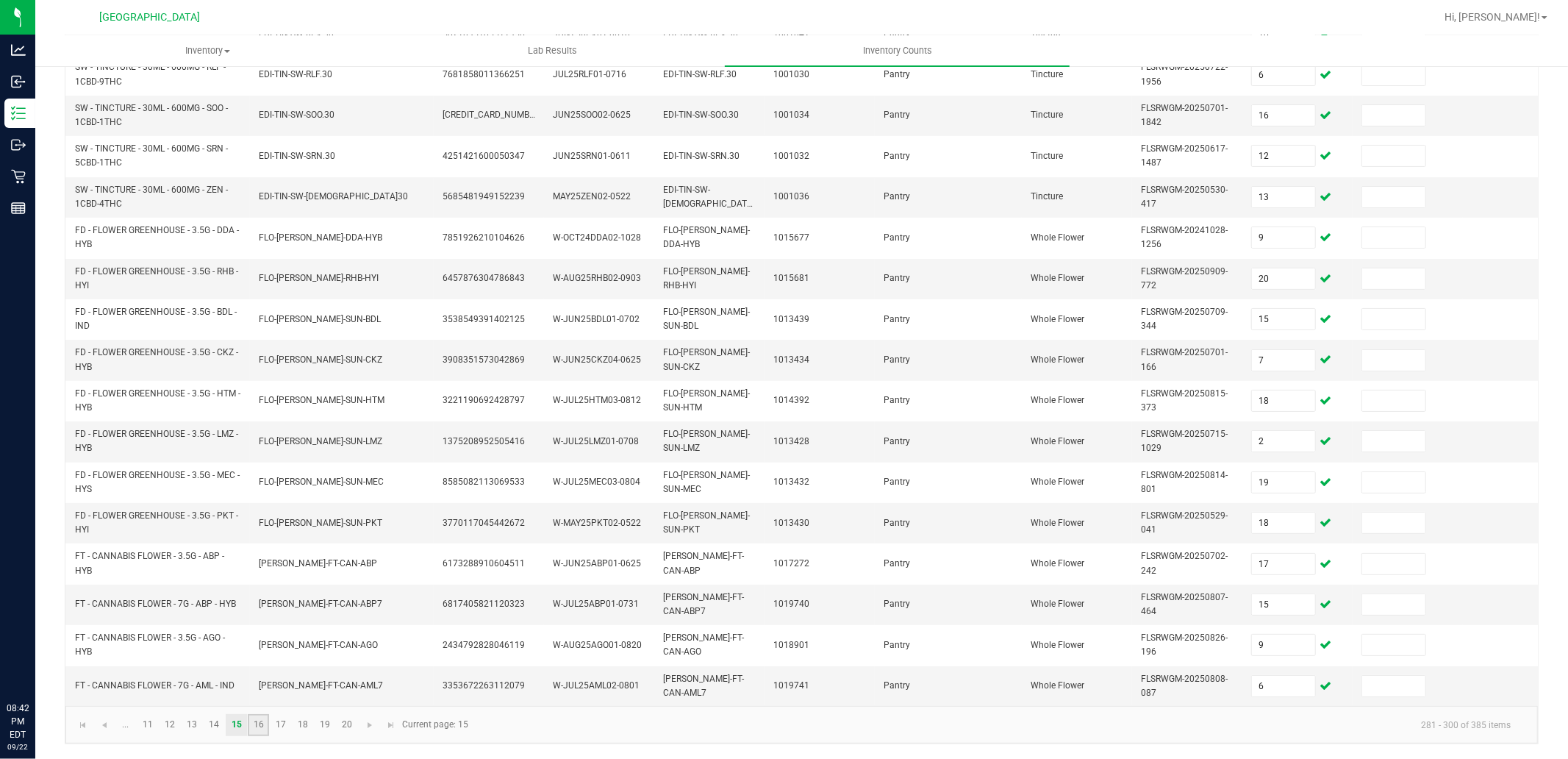
click at [260, 722] on link "16" at bounding box center [258, 725] width 21 height 22
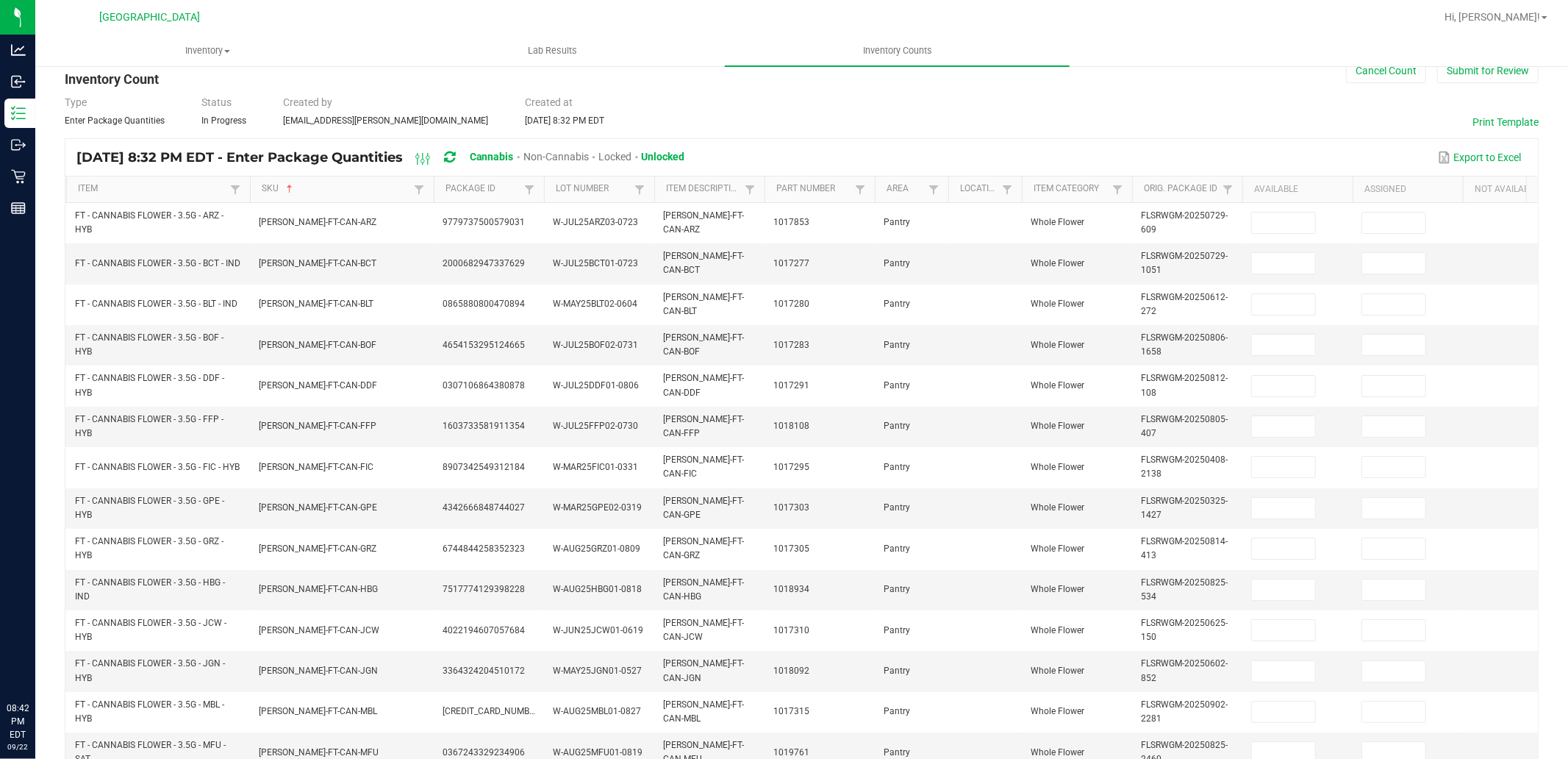
scroll to position [33, 0]
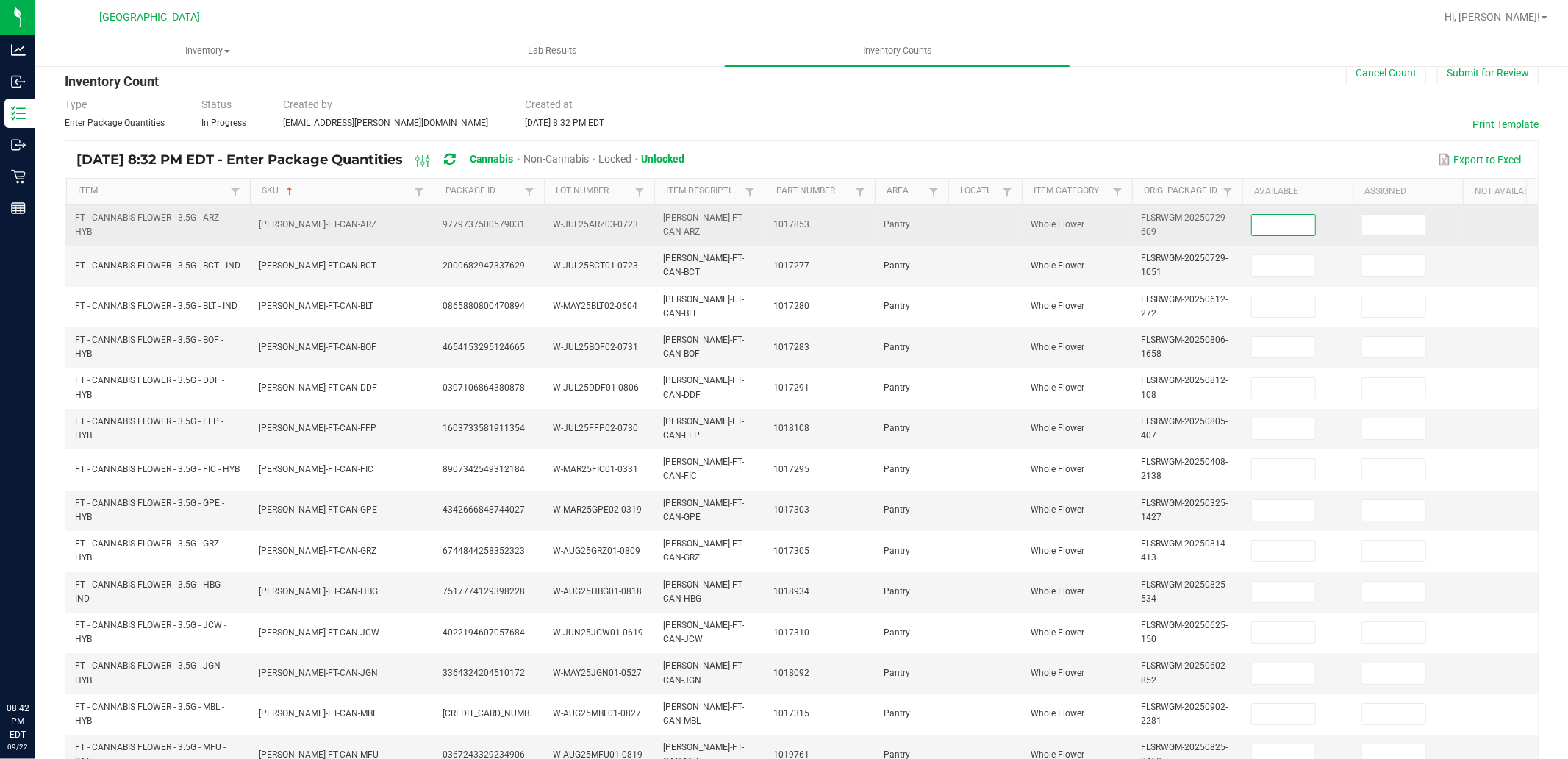
click at [1296, 216] on input at bounding box center [1283, 225] width 63 height 21
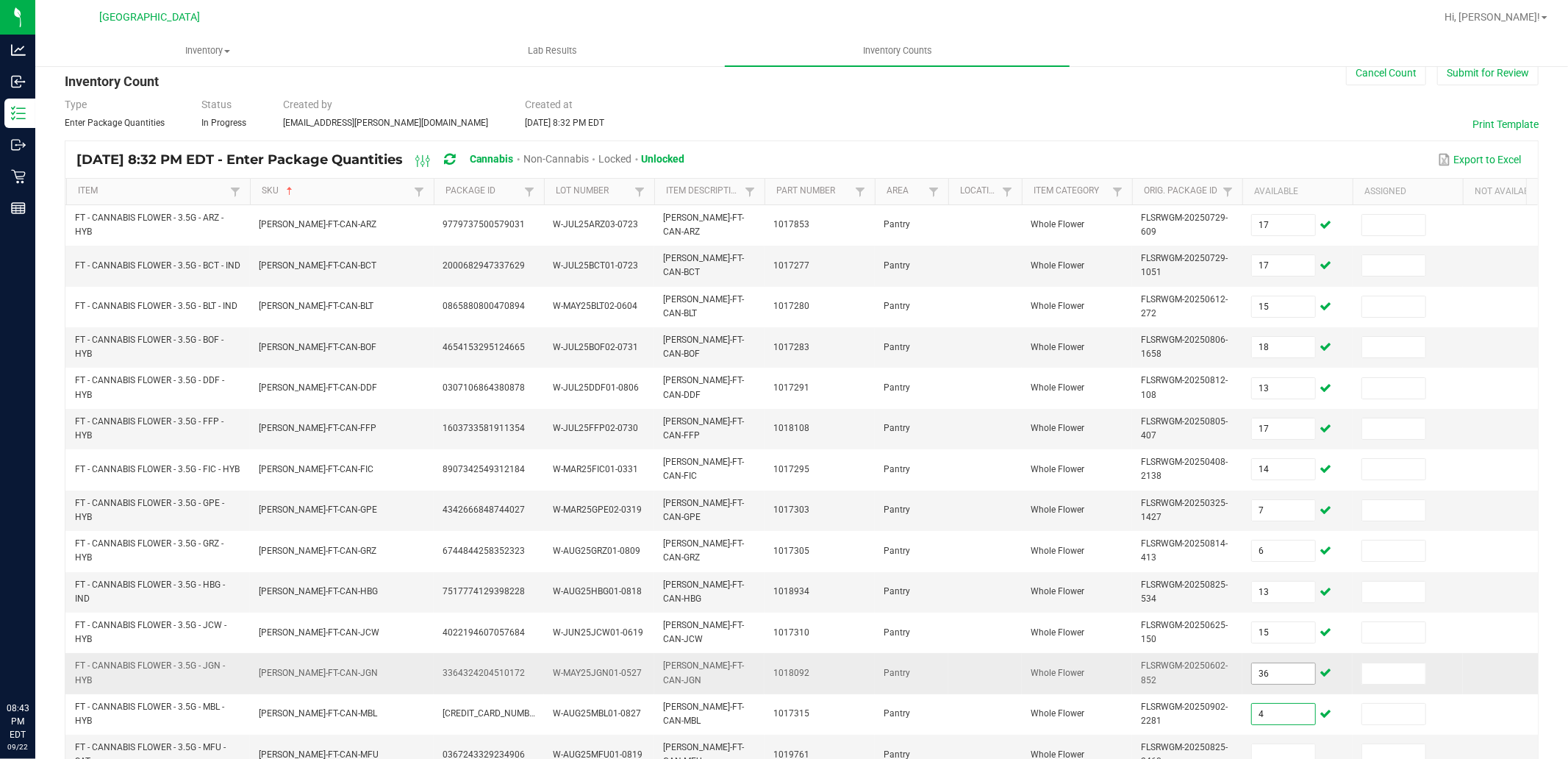
click at [1274, 671] on input "36" at bounding box center [1283, 674] width 63 height 21
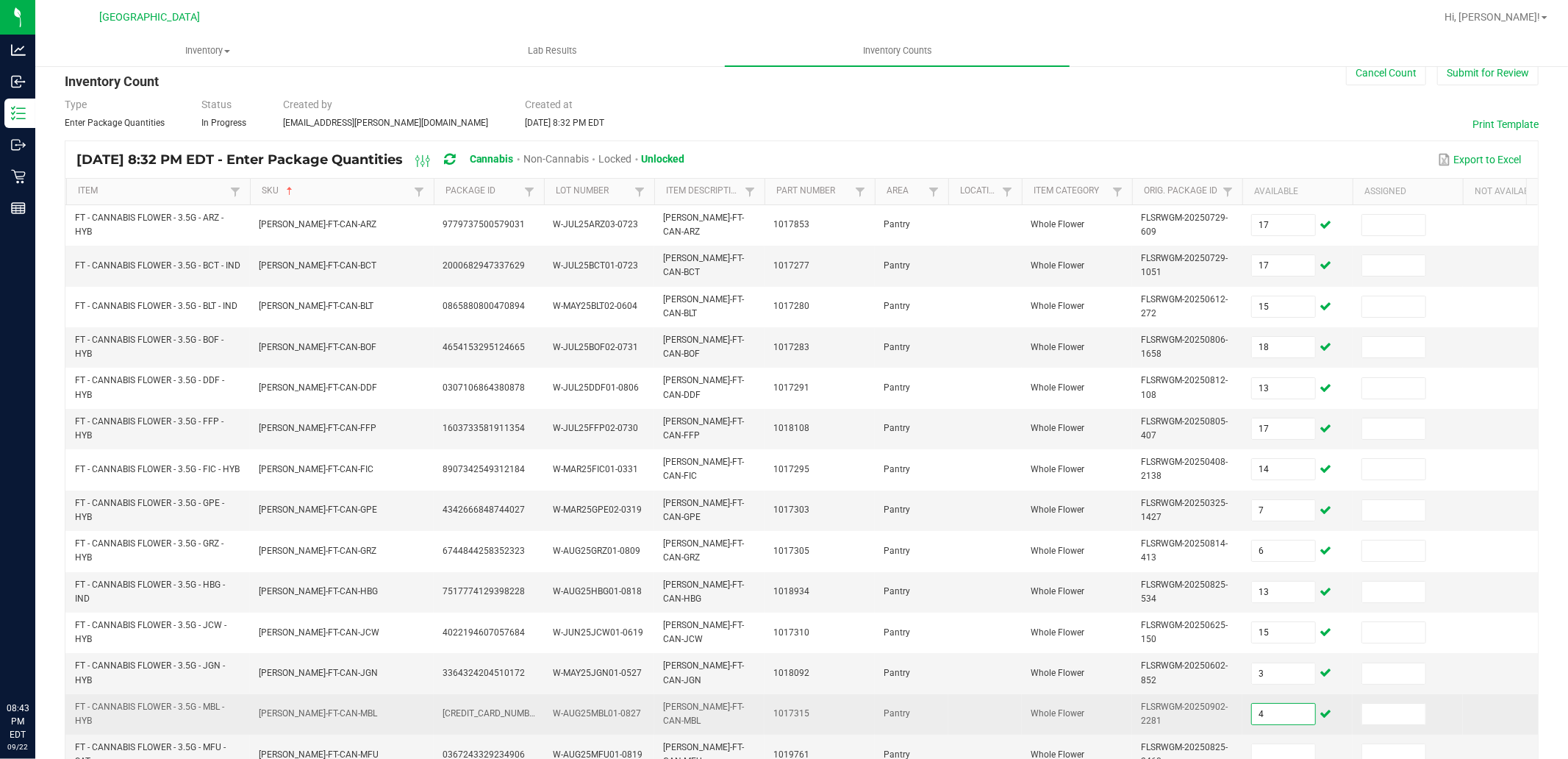
click at [1285, 707] on input "4" at bounding box center [1283, 714] width 63 height 21
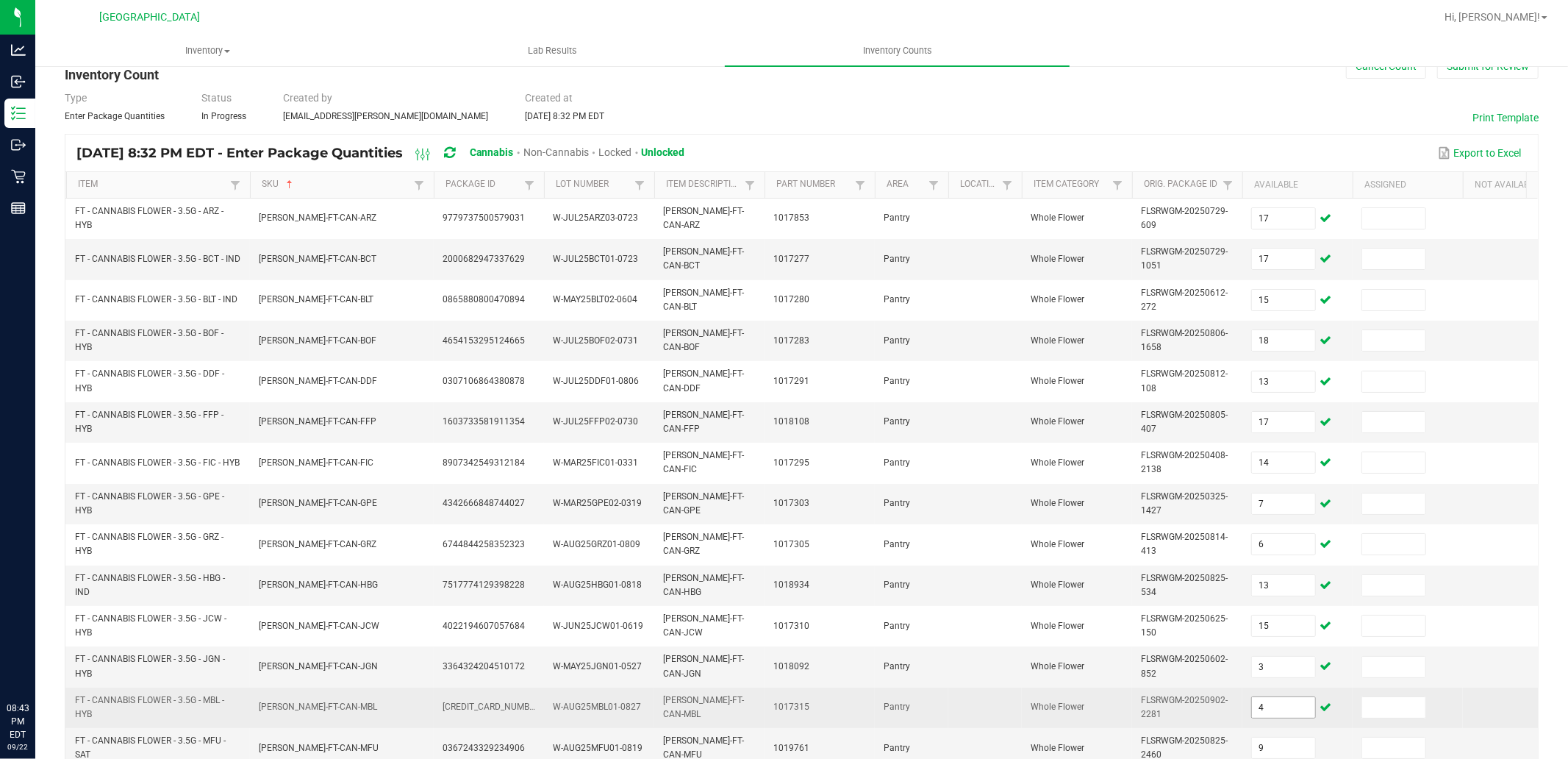
scroll to position [359, 0]
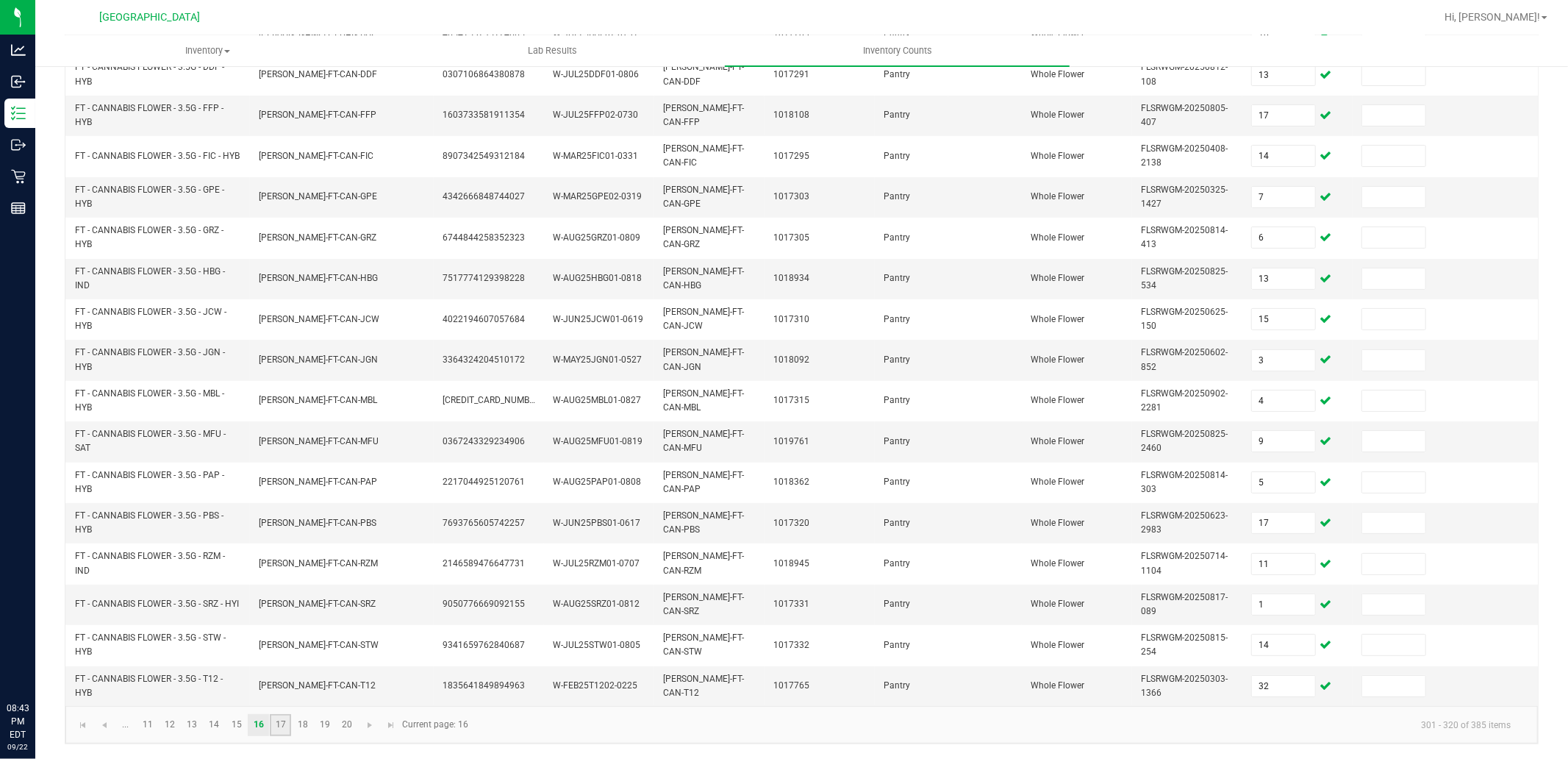
click at [287, 725] on link "17" at bounding box center [280, 725] width 21 height 22
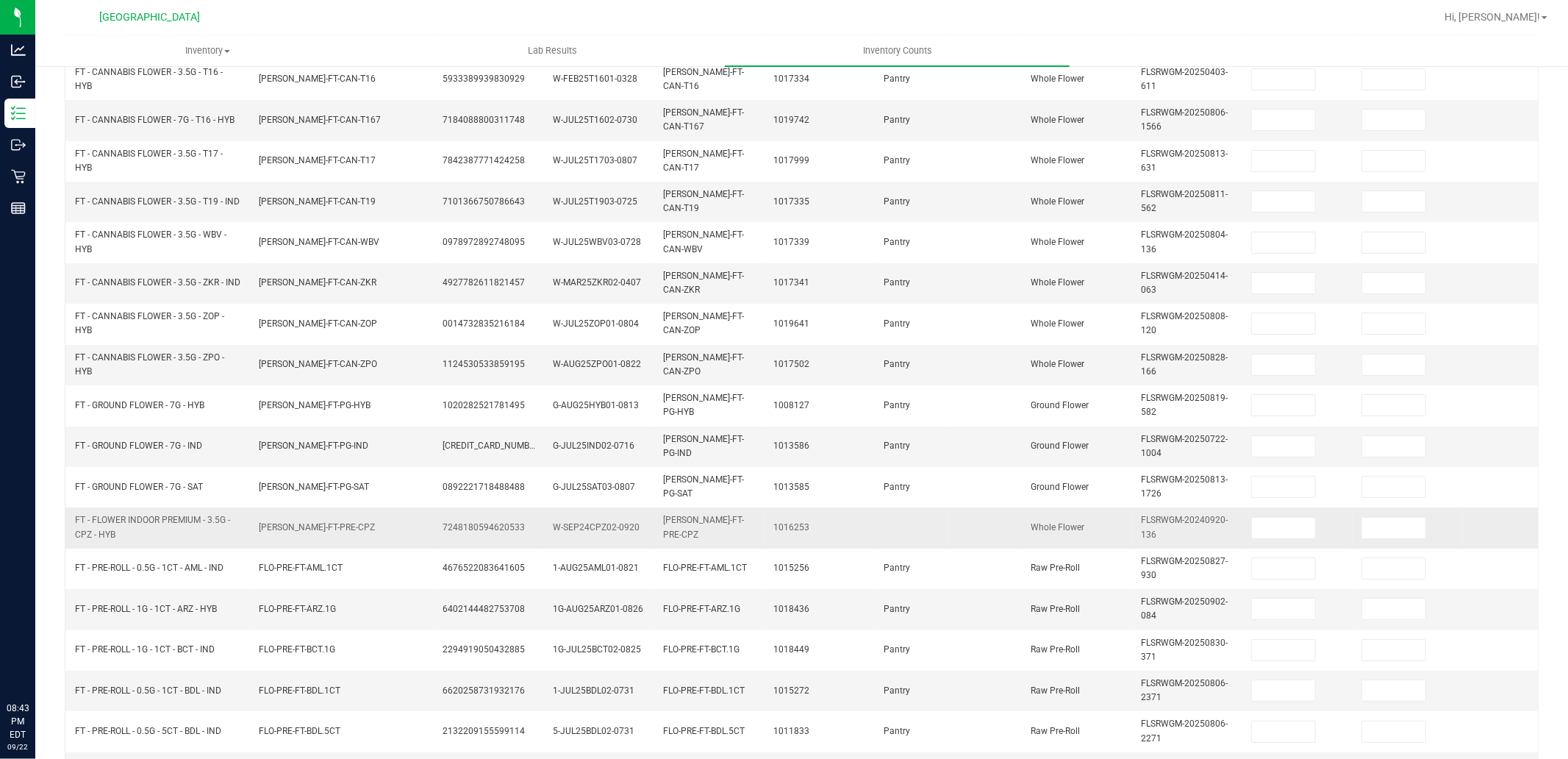
scroll to position [33, 0]
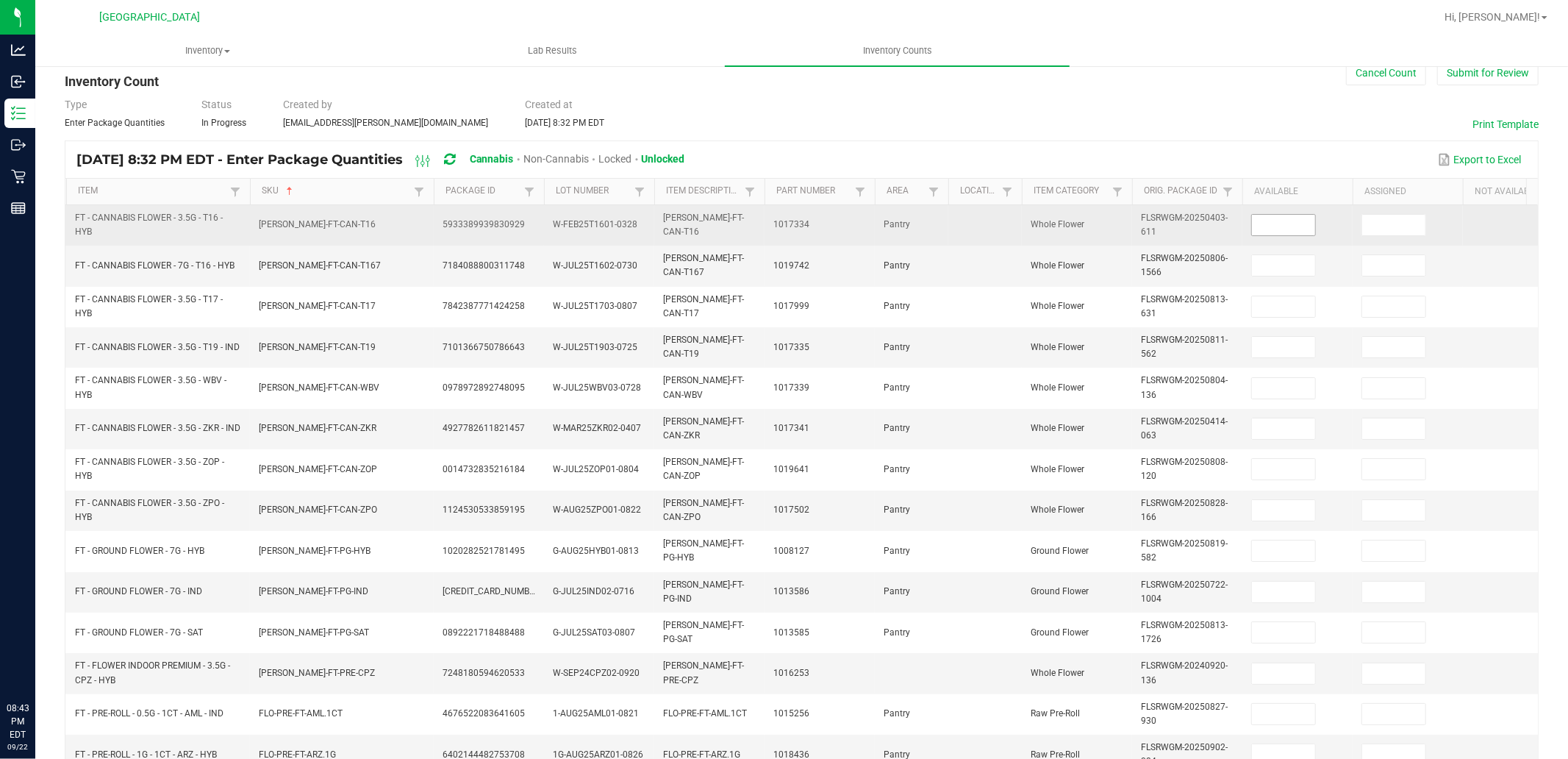
click at [1289, 219] on input at bounding box center [1283, 225] width 63 height 21
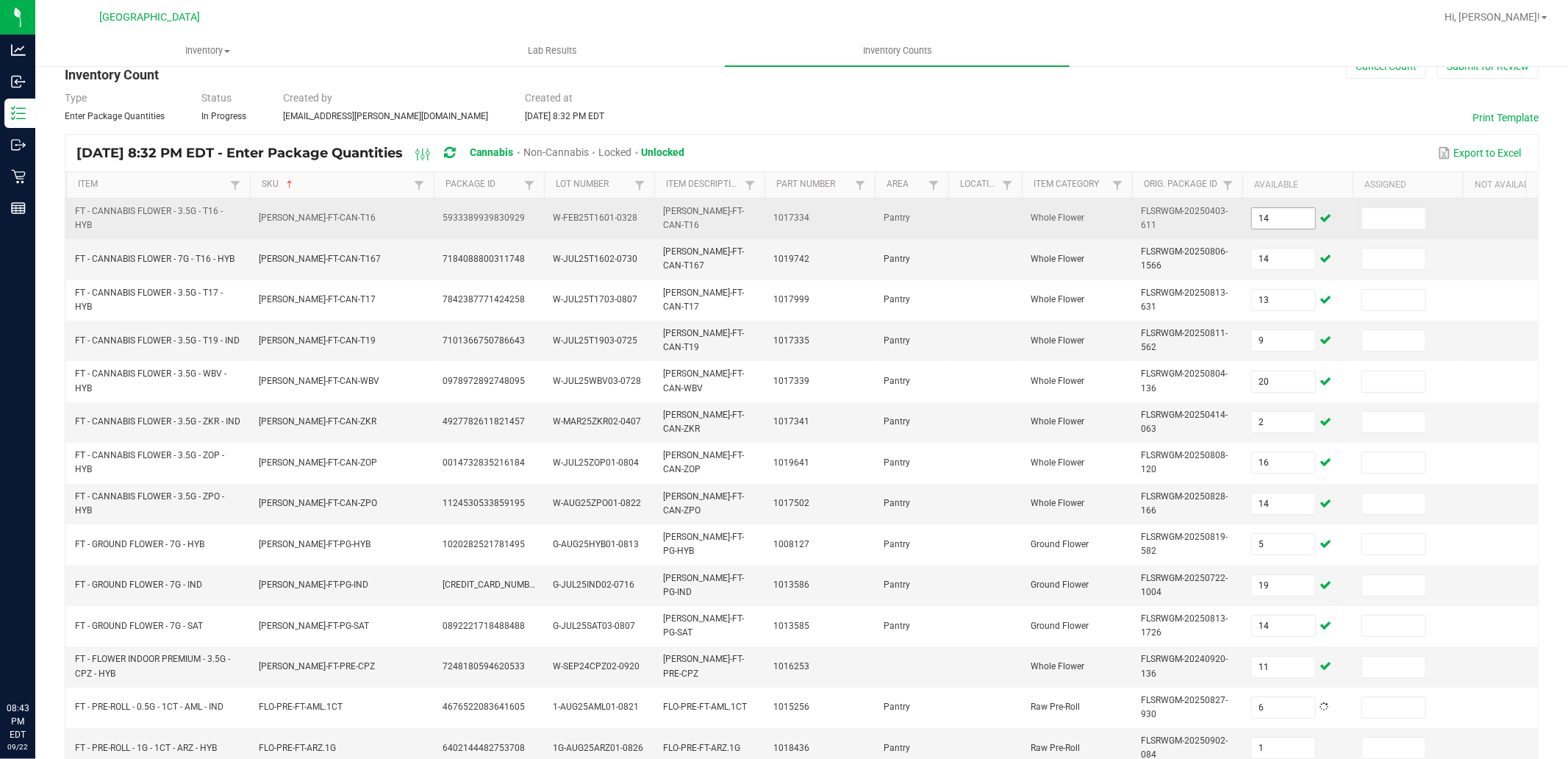
scroll to position [359, 0]
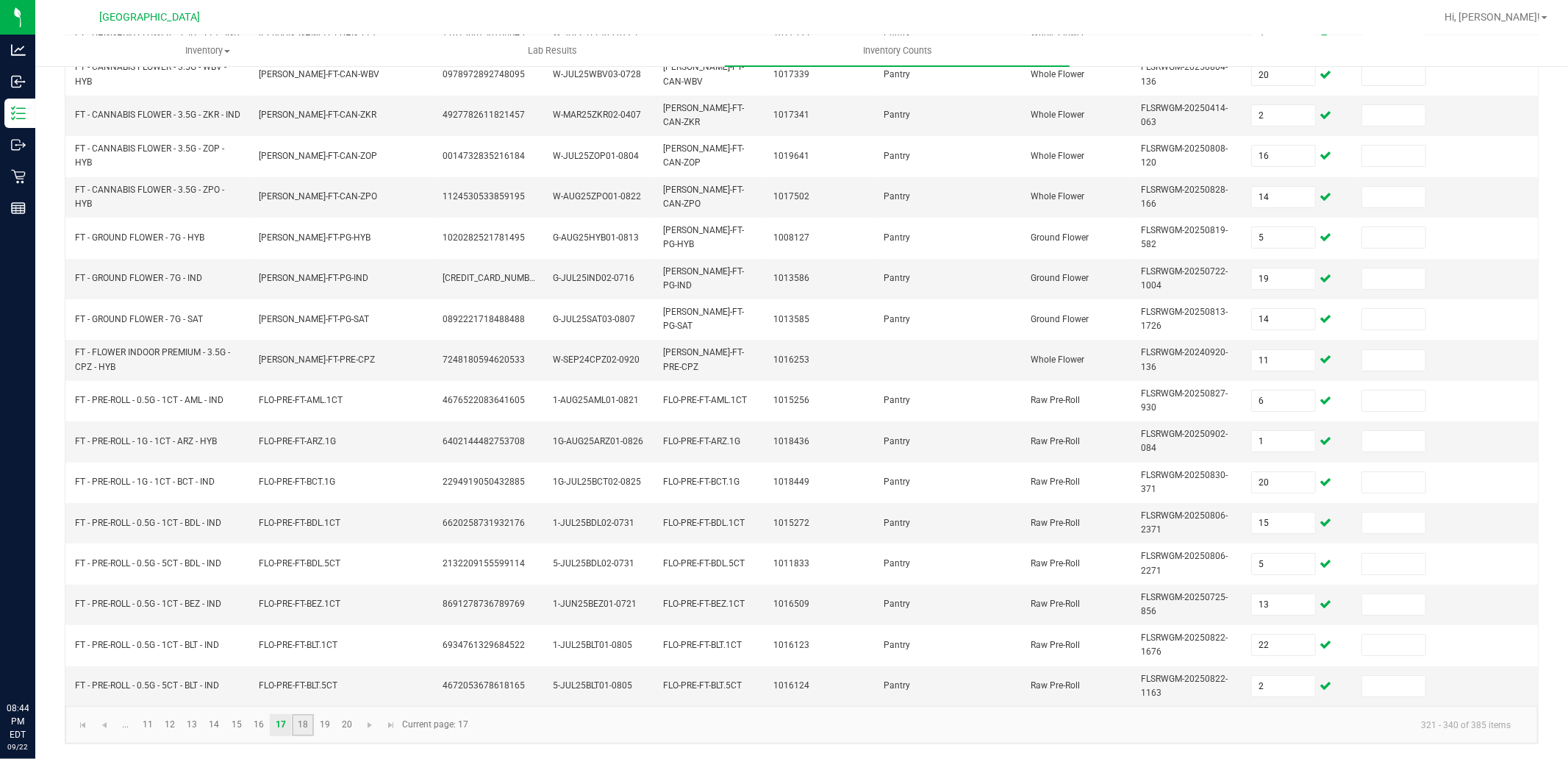
click at [296, 732] on link "18" at bounding box center [302, 725] width 21 height 22
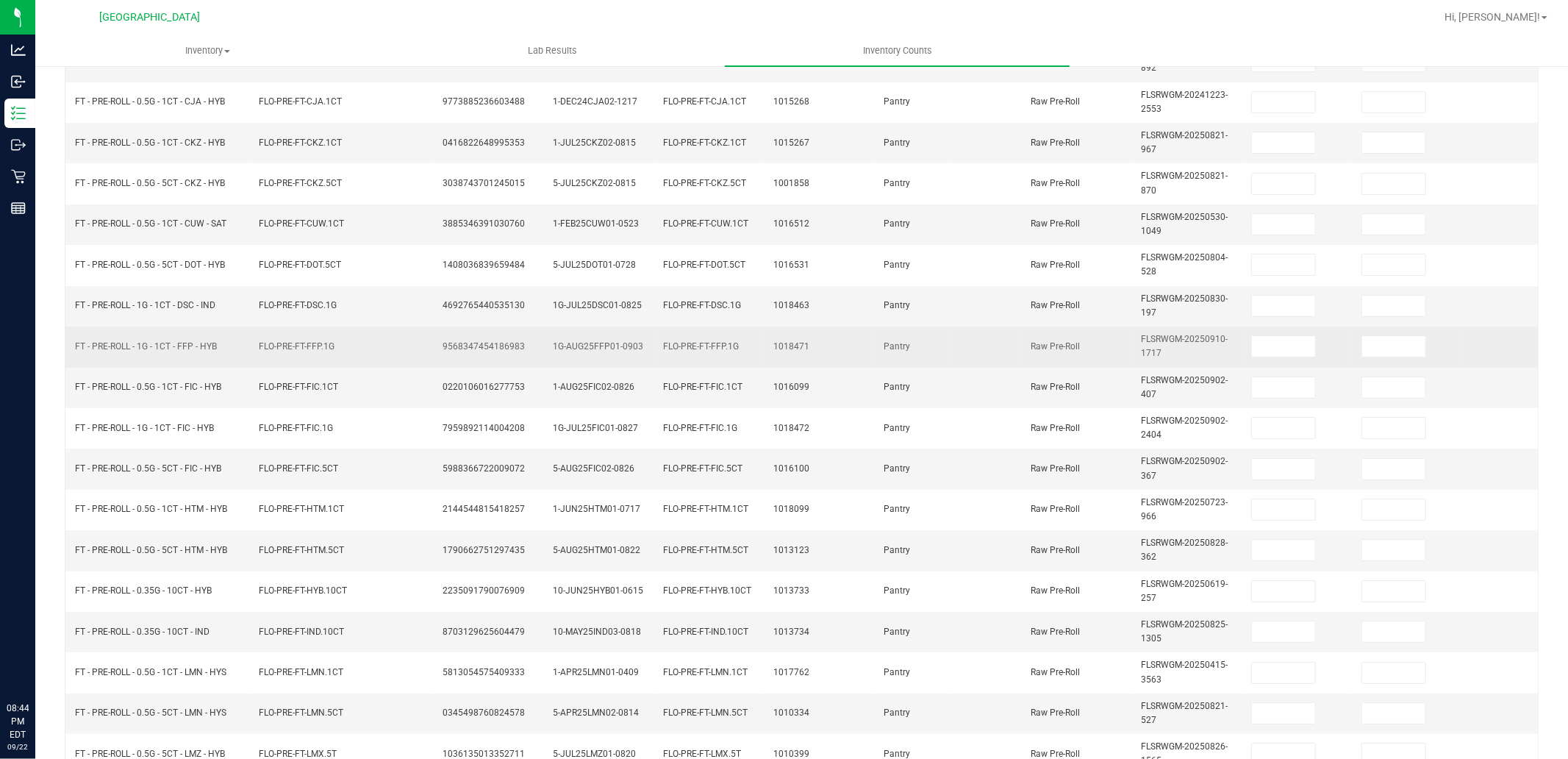
scroll to position [33, 0]
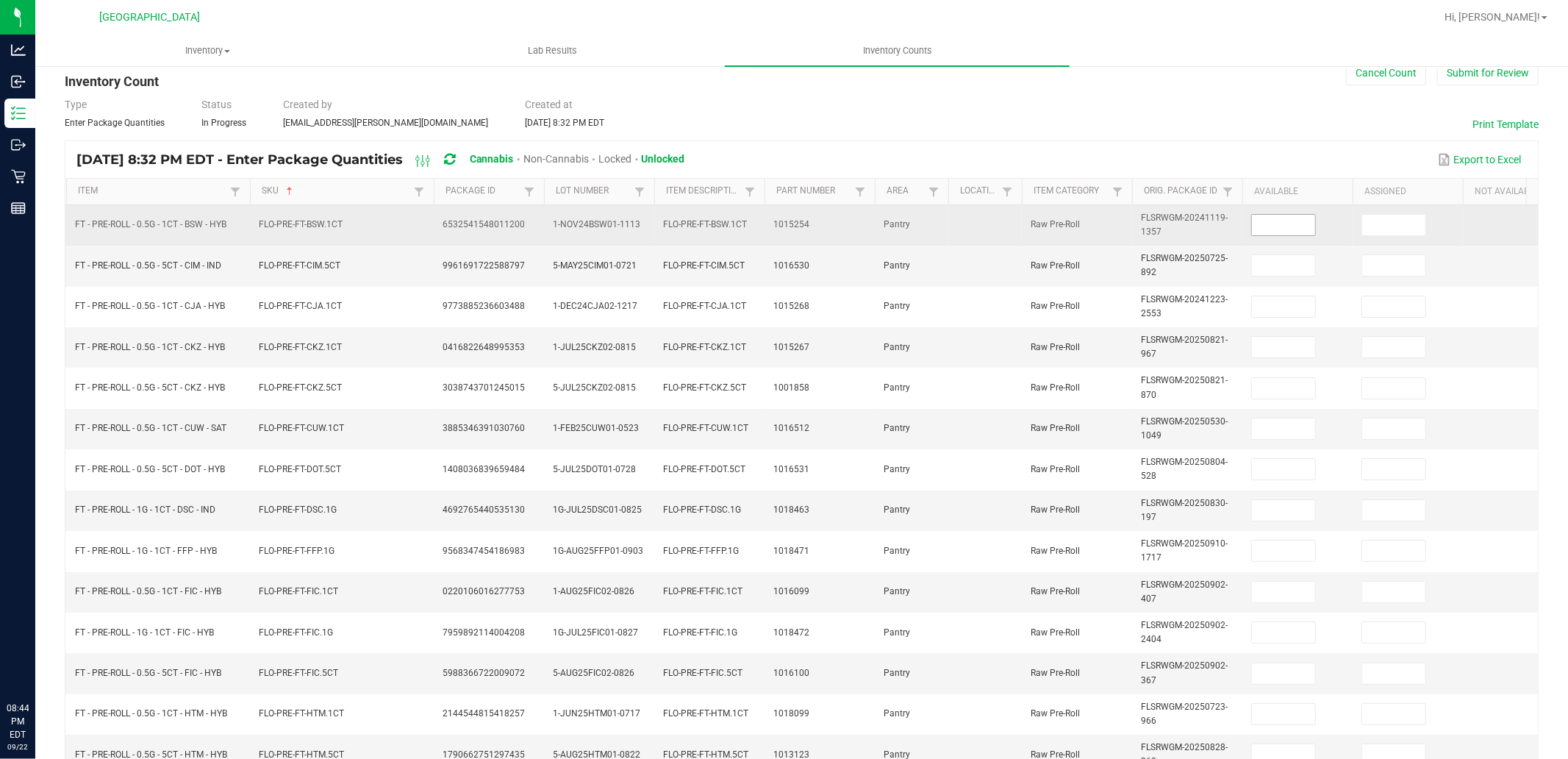
click at [1257, 227] on input at bounding box center [1283, 225] width 63 height 21
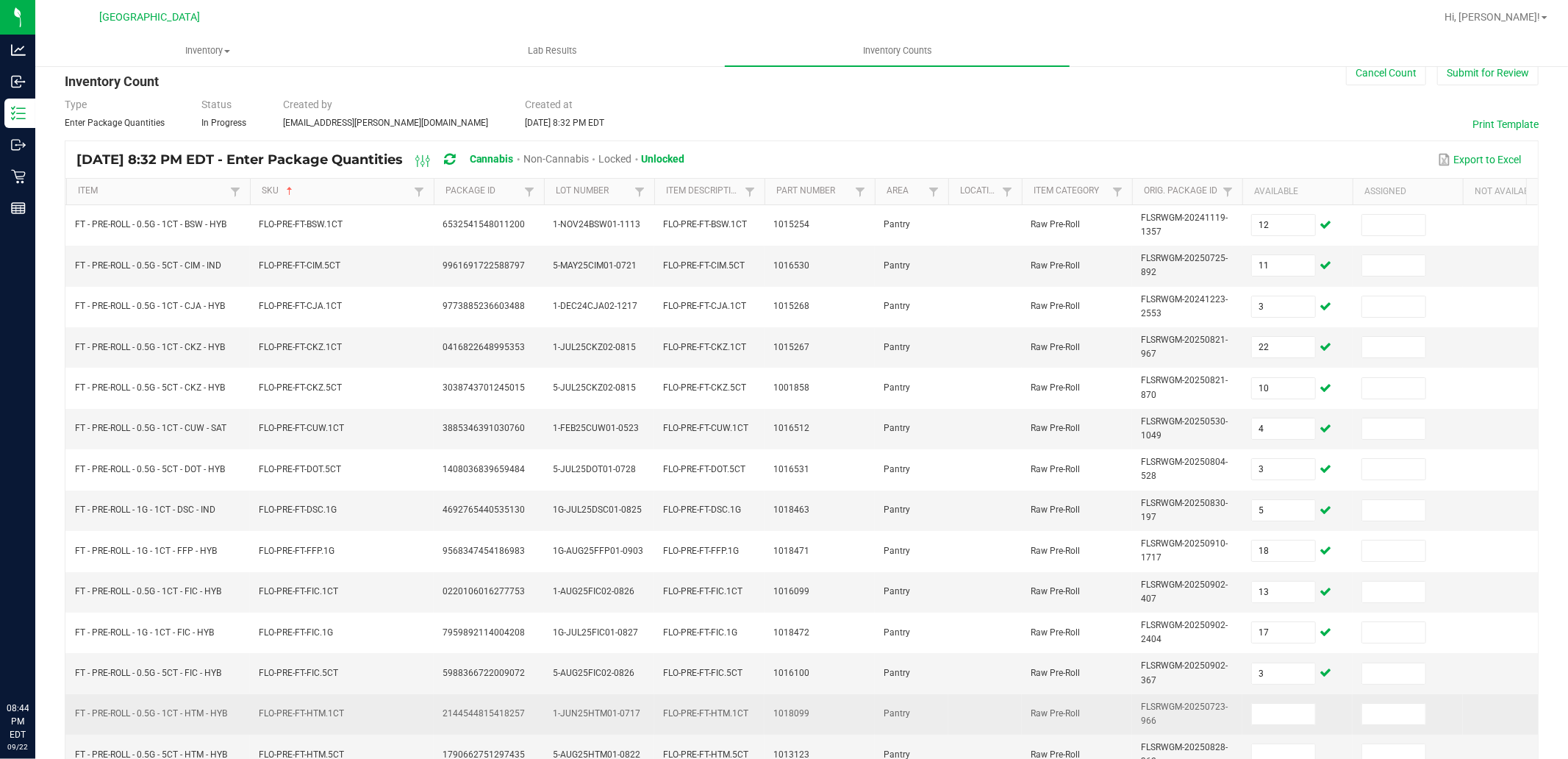
click at [1274, 694] on td at bounding box center [1296, 714] width 110 height 40
click at [1274, 707] on input at bounding box center [1283, 714] width 63 height 21
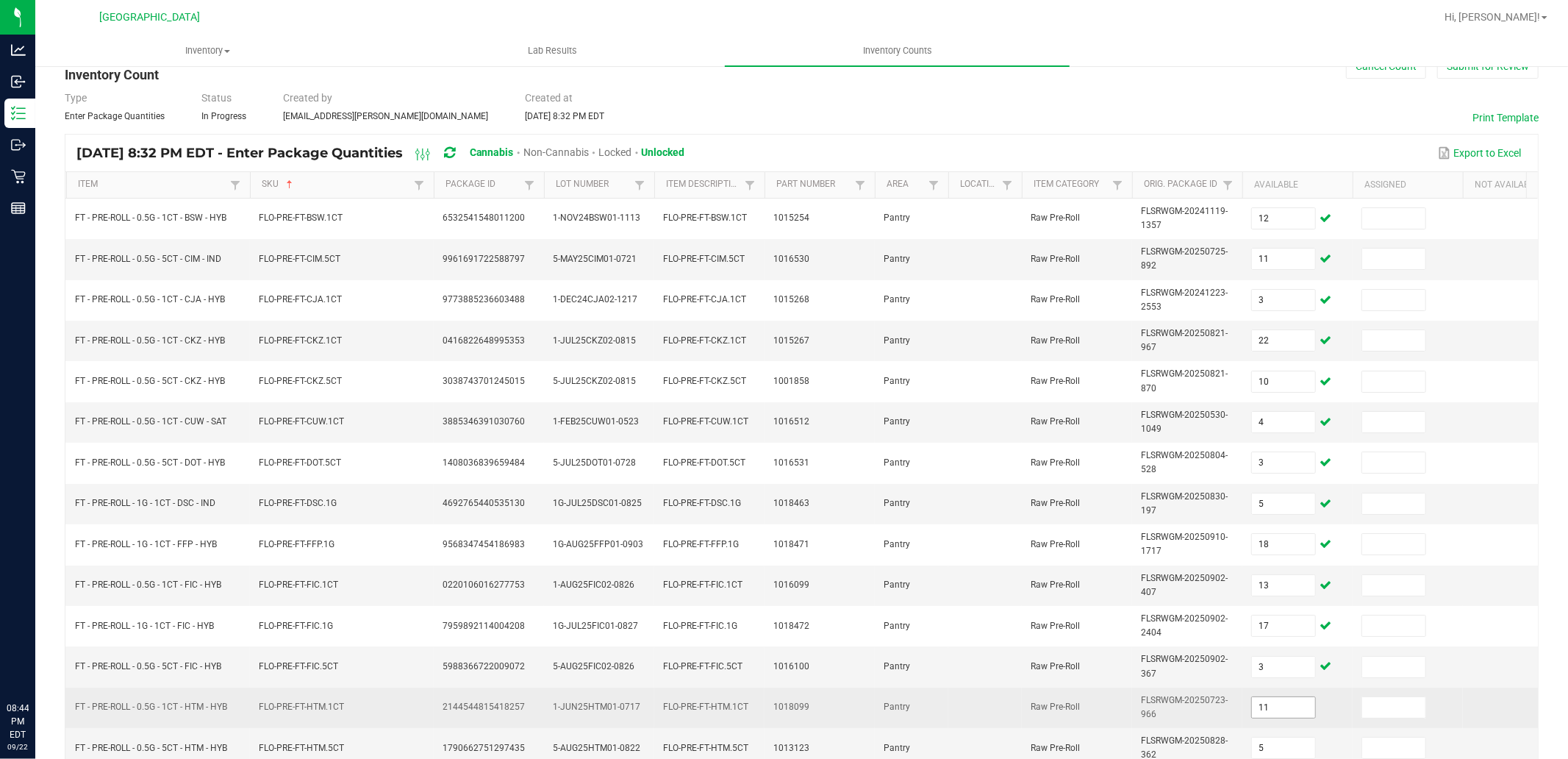
scroll to position [359, 0]
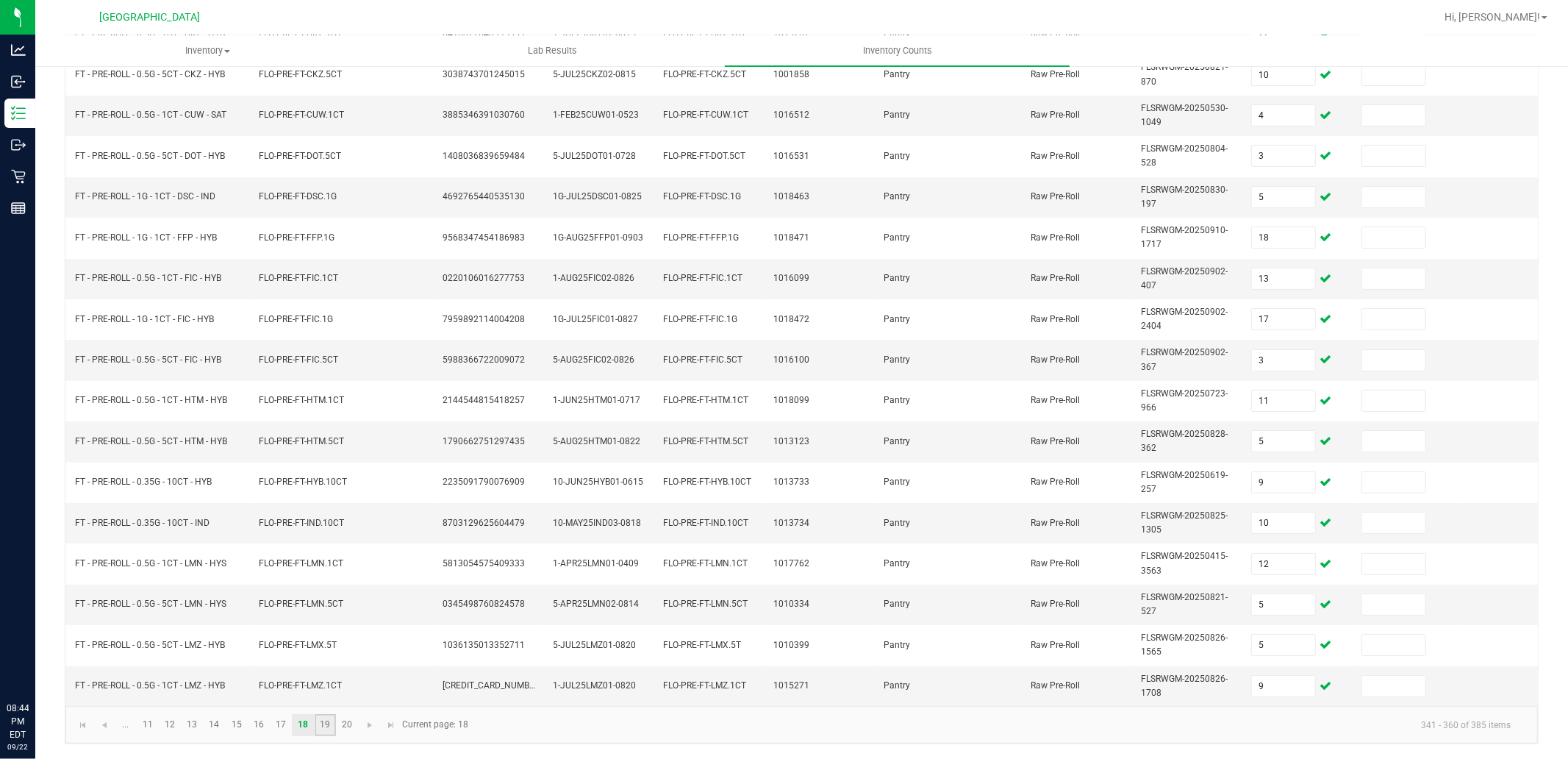
click at [325, 722] on link "19" at bounding box center [325, 725] width 21 height 22
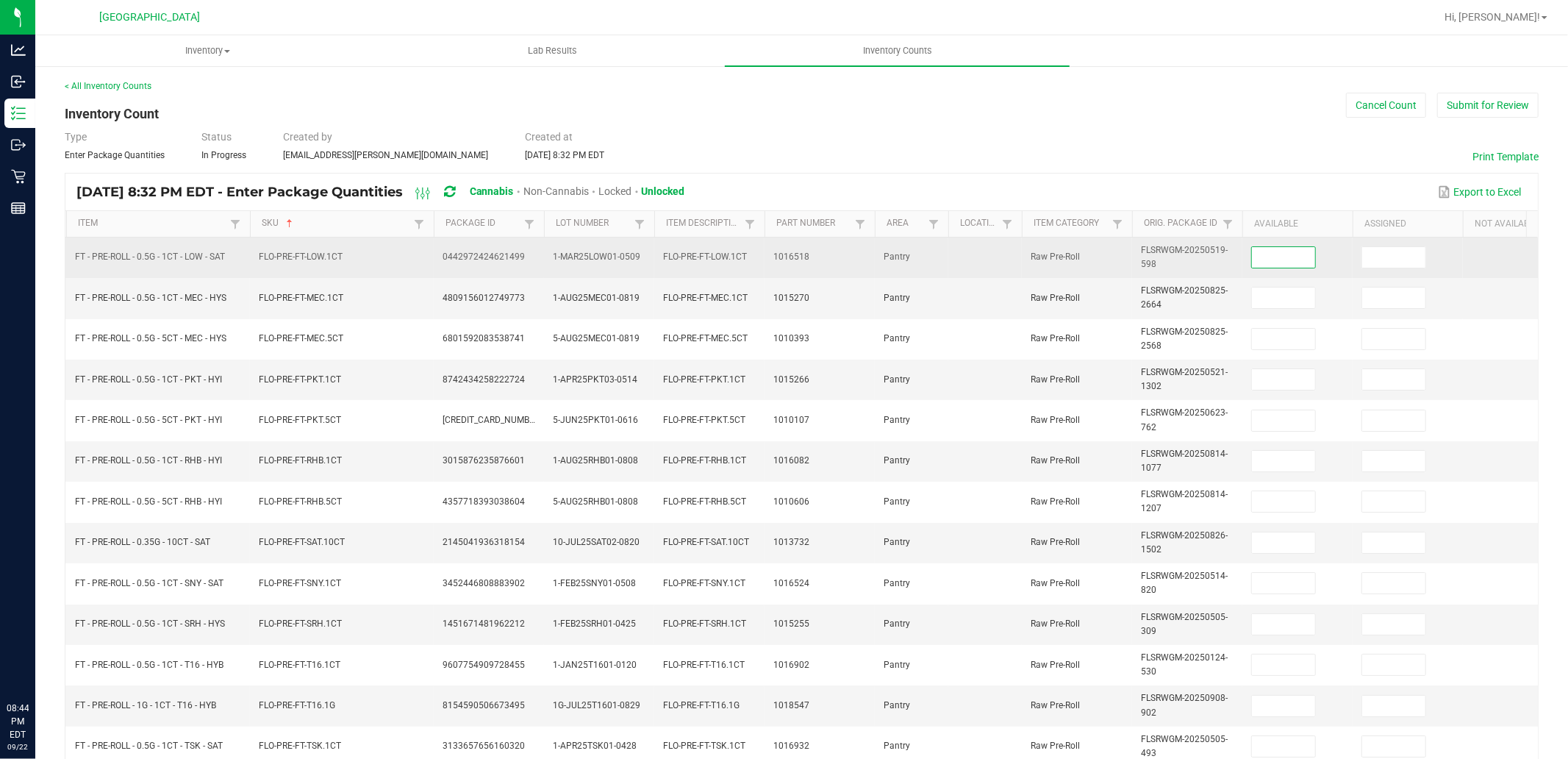
click at [1303, 262] on input at bounding box center [1283, 257] width 63 height 21
click at [1314, 256] on input "4" at bounding box center [1283, 257] width 63 height 21
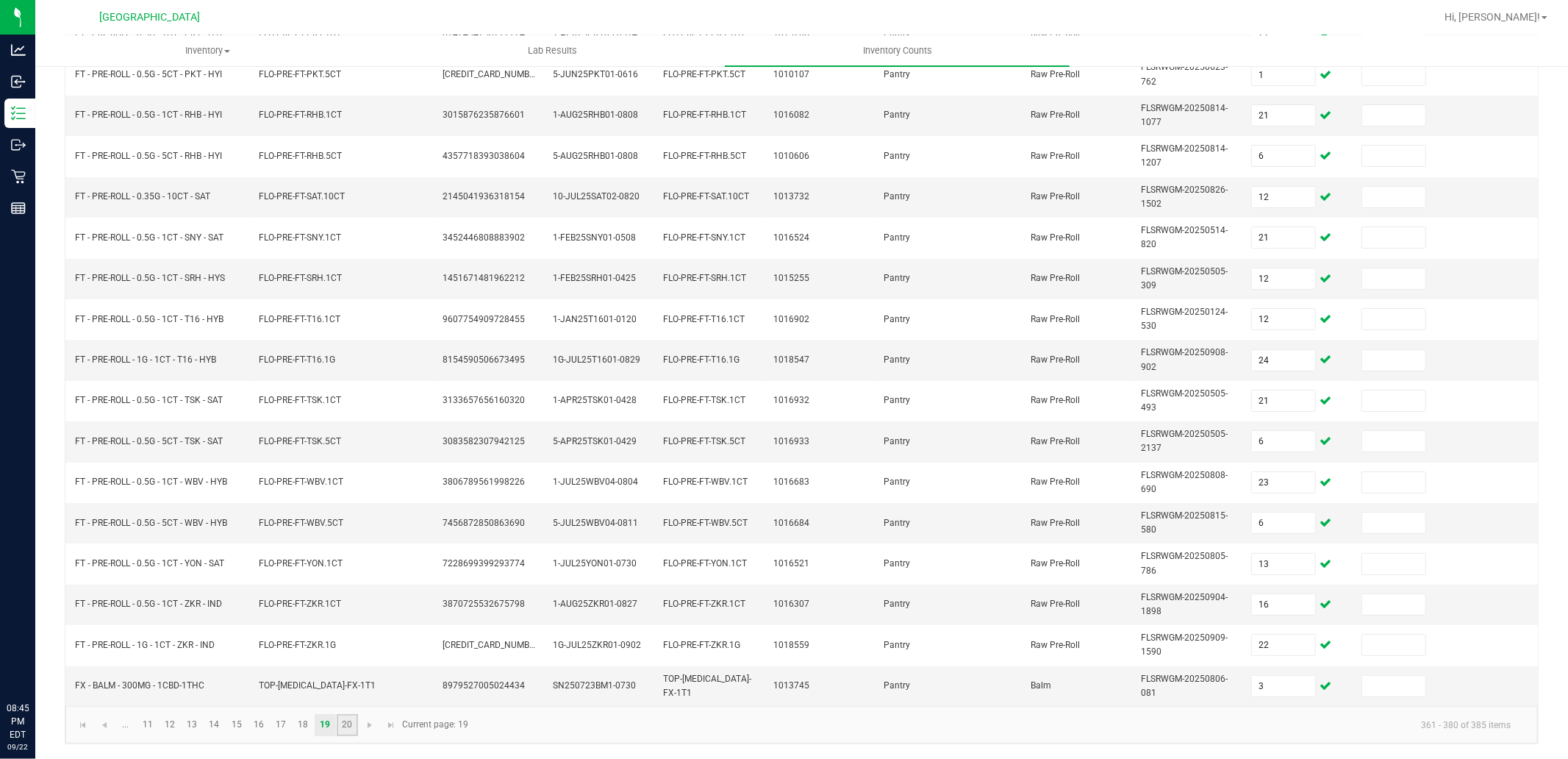
click at [350, 722] on link "20" at bounding box center [347, 725] width 21 height 22
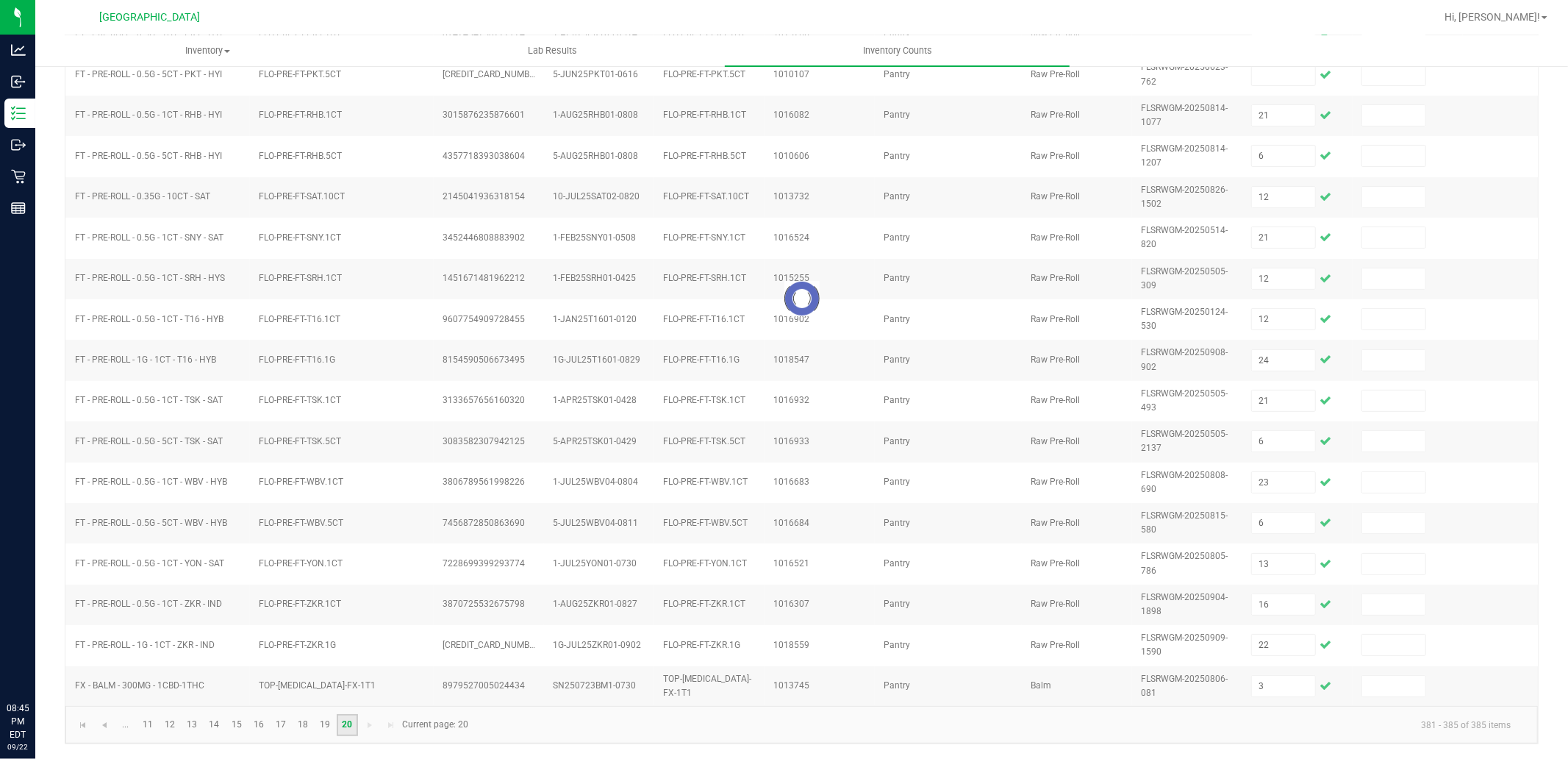
scroll to position [0, 0]
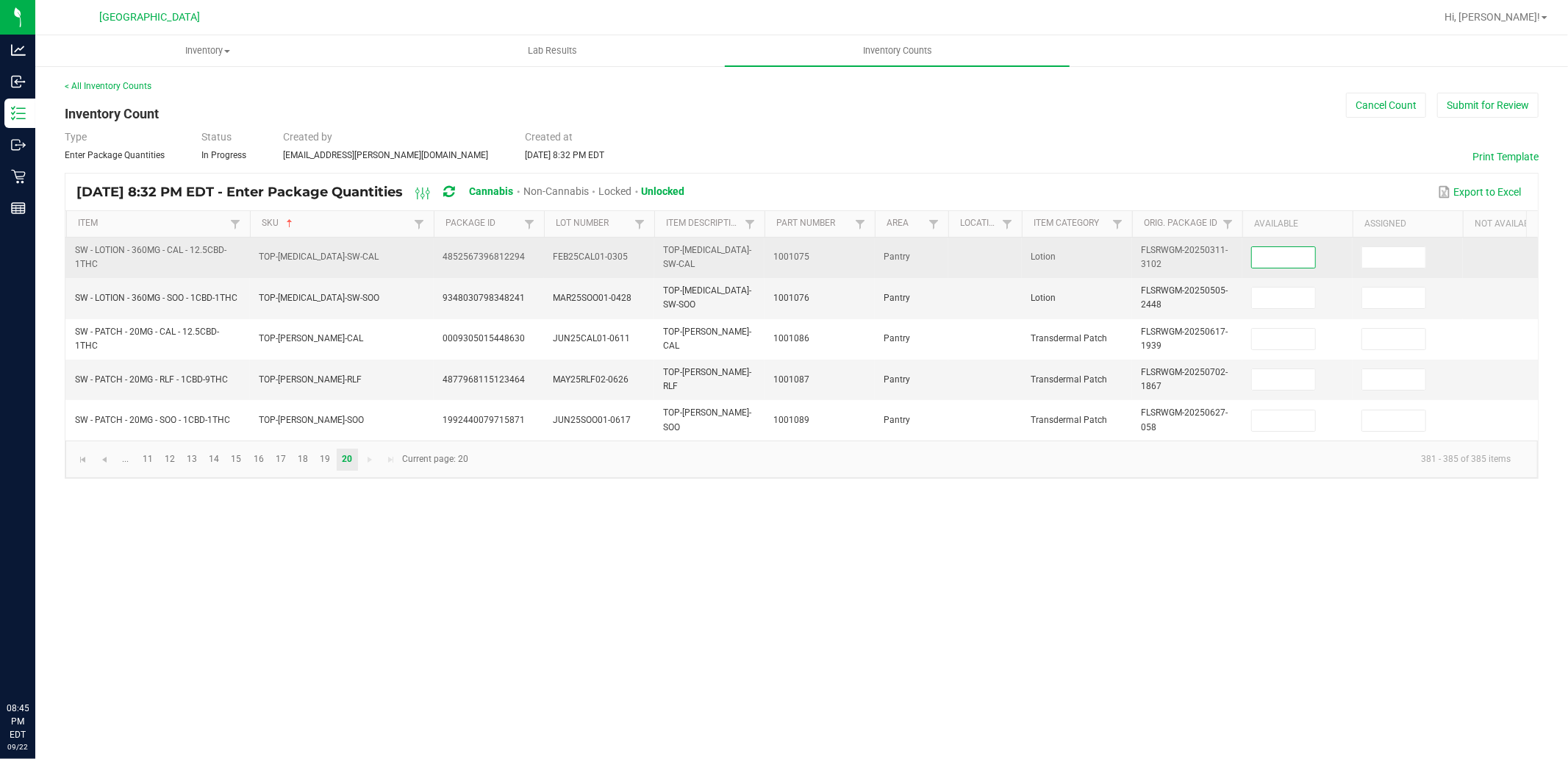
click at [1267, 252] on input at bounding box center [1283, 257] width 63 height 21
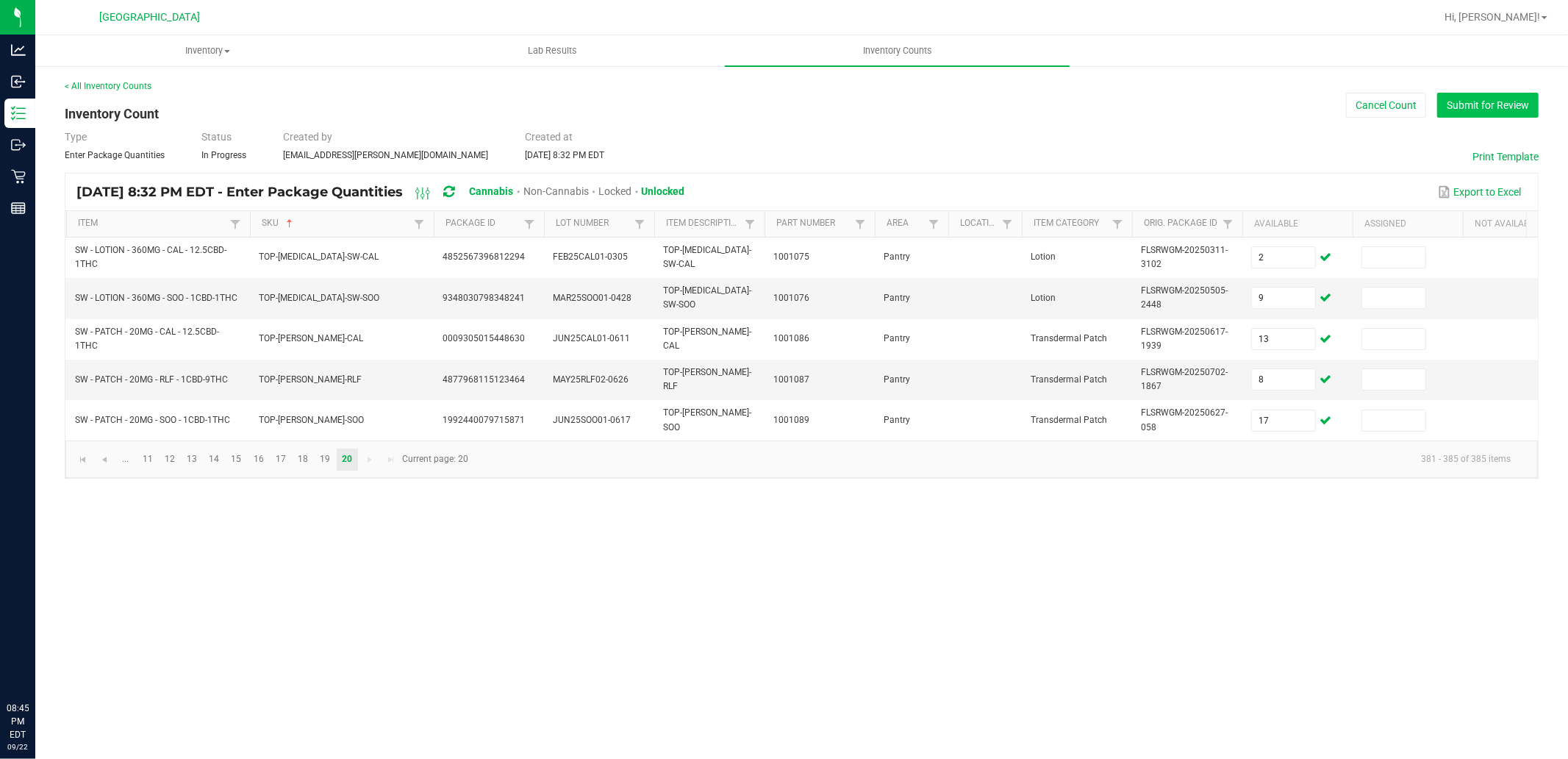
click at [1525, 101] on button "Submit for Review" at bounding box center [1488, 105] width 101 height 25
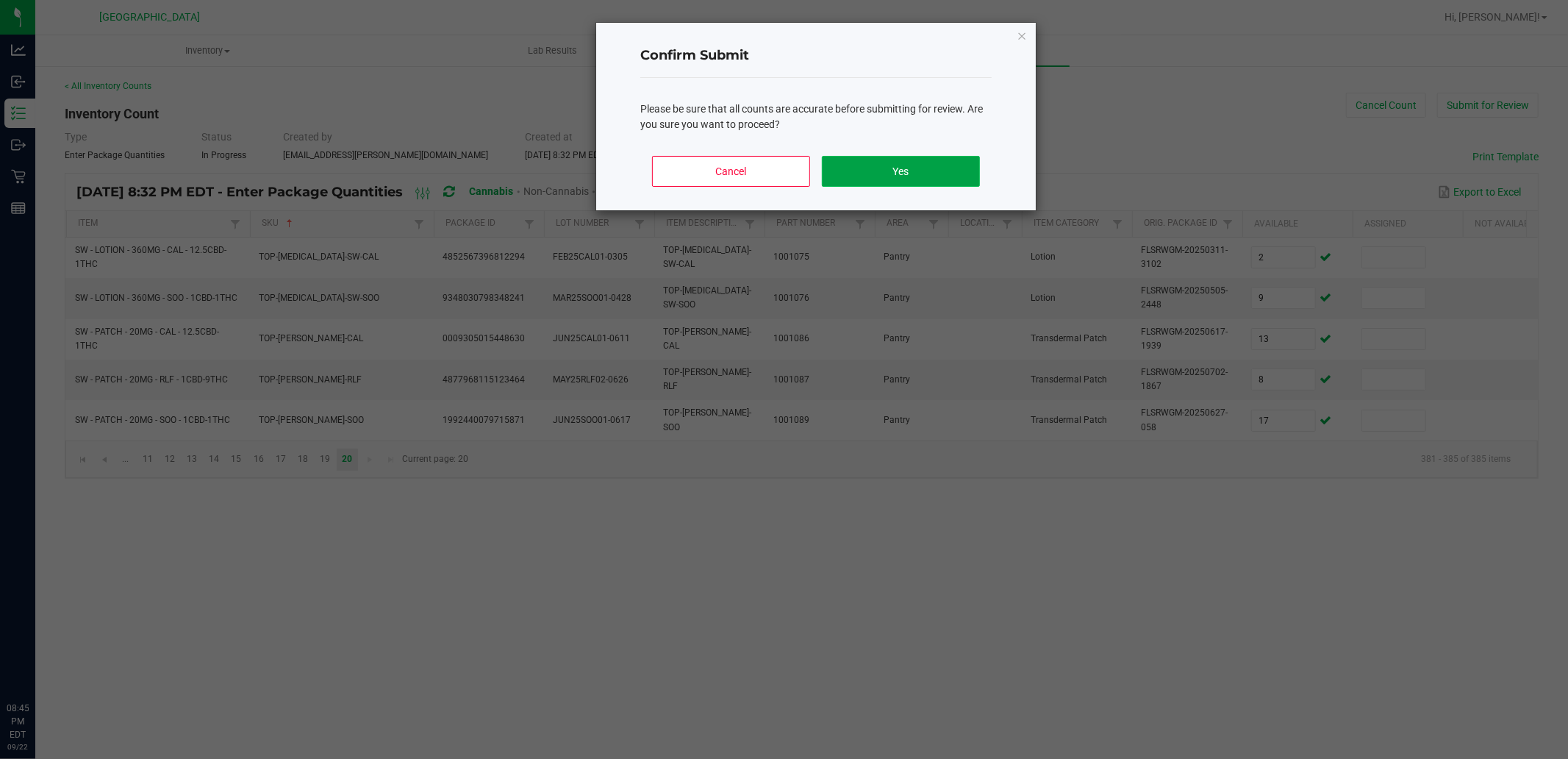
click at [973, 173] on button "Yes" at bounding box center [900, 171] width 158 height 31
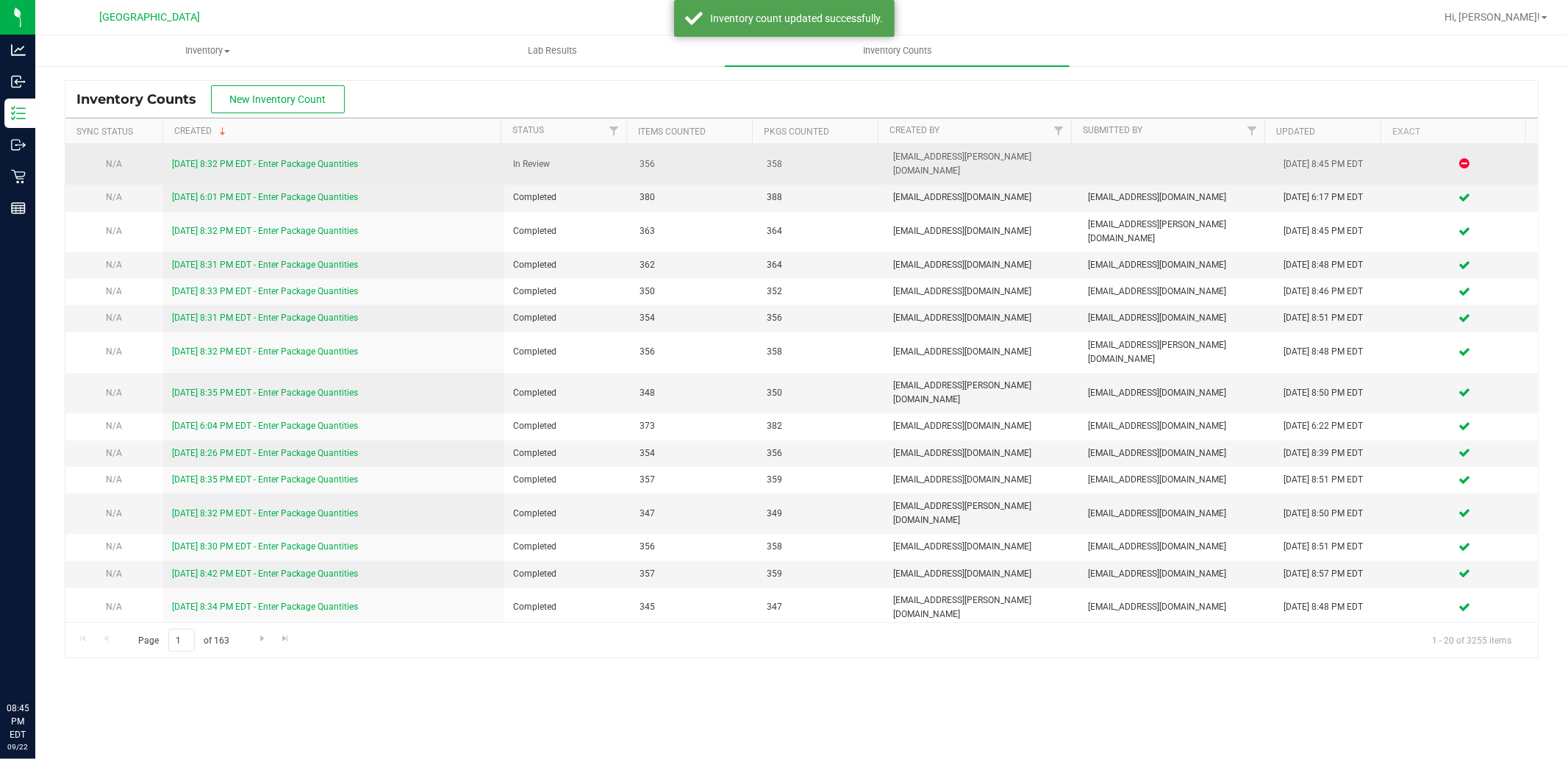
click at [325, 160] on link "[DATE] 8:32 PM EDT - Enter Package Quantities" at bounding box center [265, 164] width 186 height 11
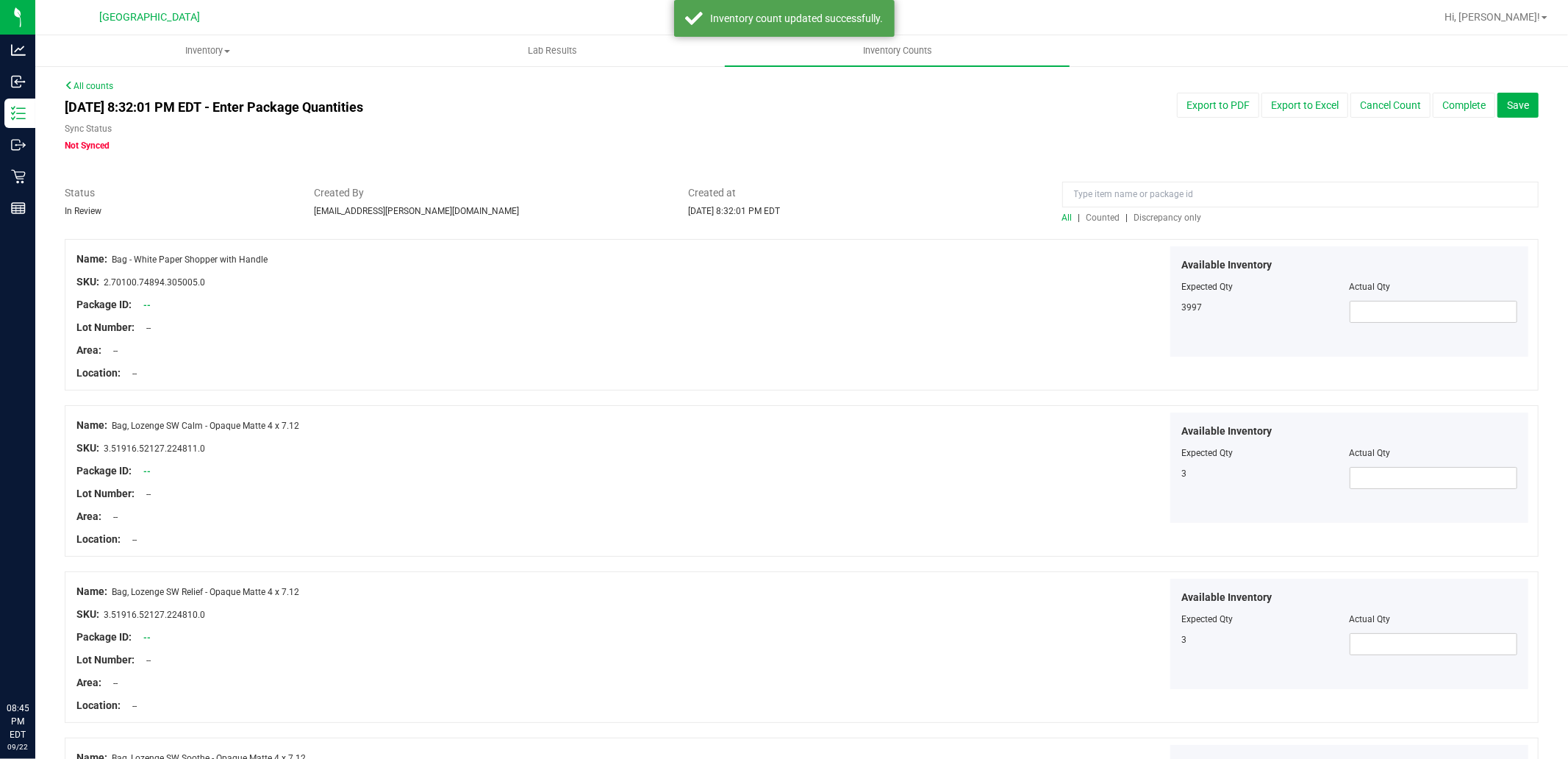
click at [1172, 210] on div at bounding box center [1300, 198] width 476 height 26
click at [1165, 210] on div at bounding box center [1300, 198] width 476 height 26
click at [1174, 213] on span "Discrepancy only" at bounding box center [1167, 217] width 68 height 11
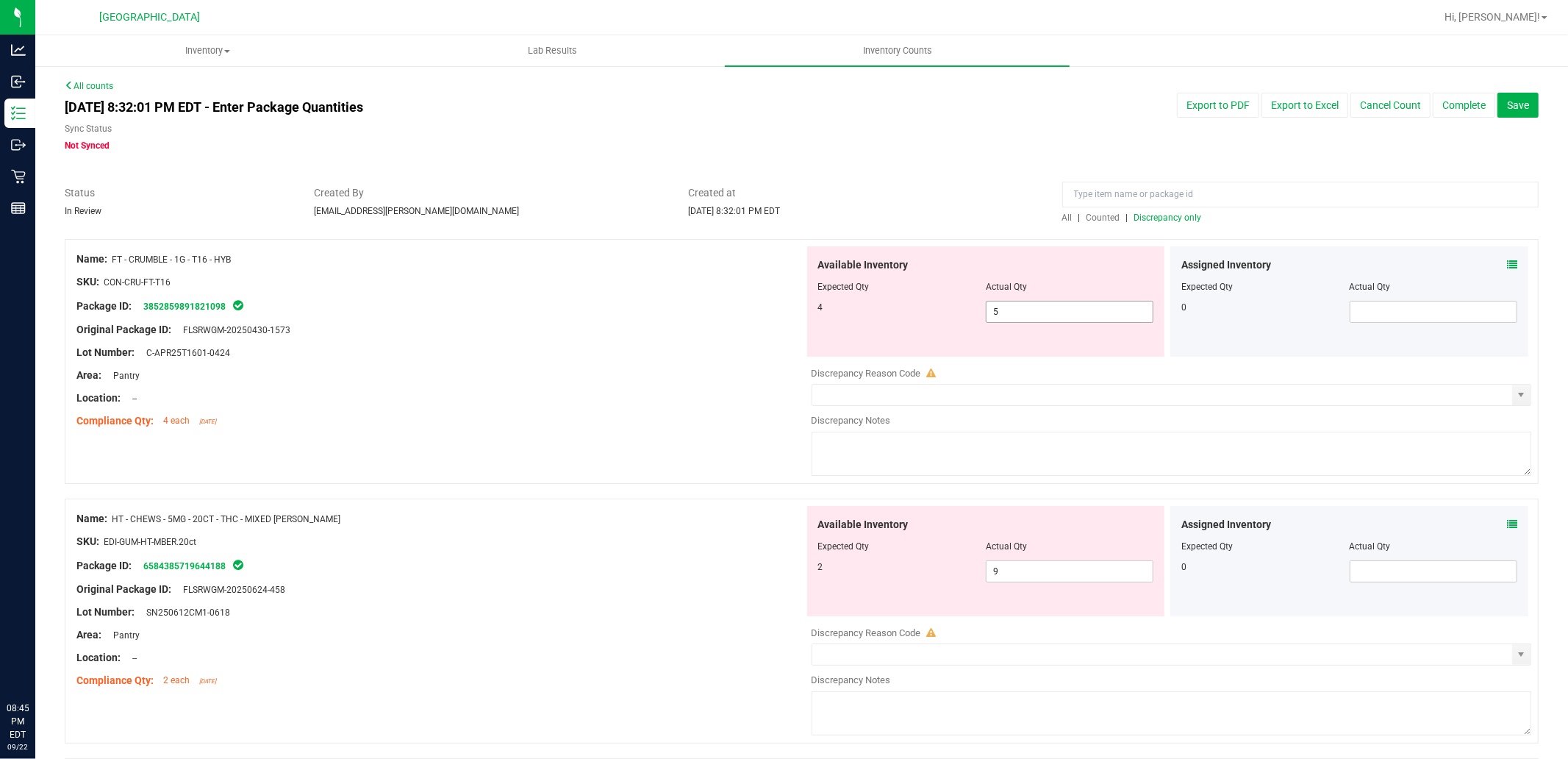
click at [1086, 313] on span "5 5" at bounding box center [1069, 311] width 167 height 22
click at [1049, 573] on div "Available Inventory Expected Qty Actual Qty 2 9 9" at bounding box center [1167, 623] width 727 height 234
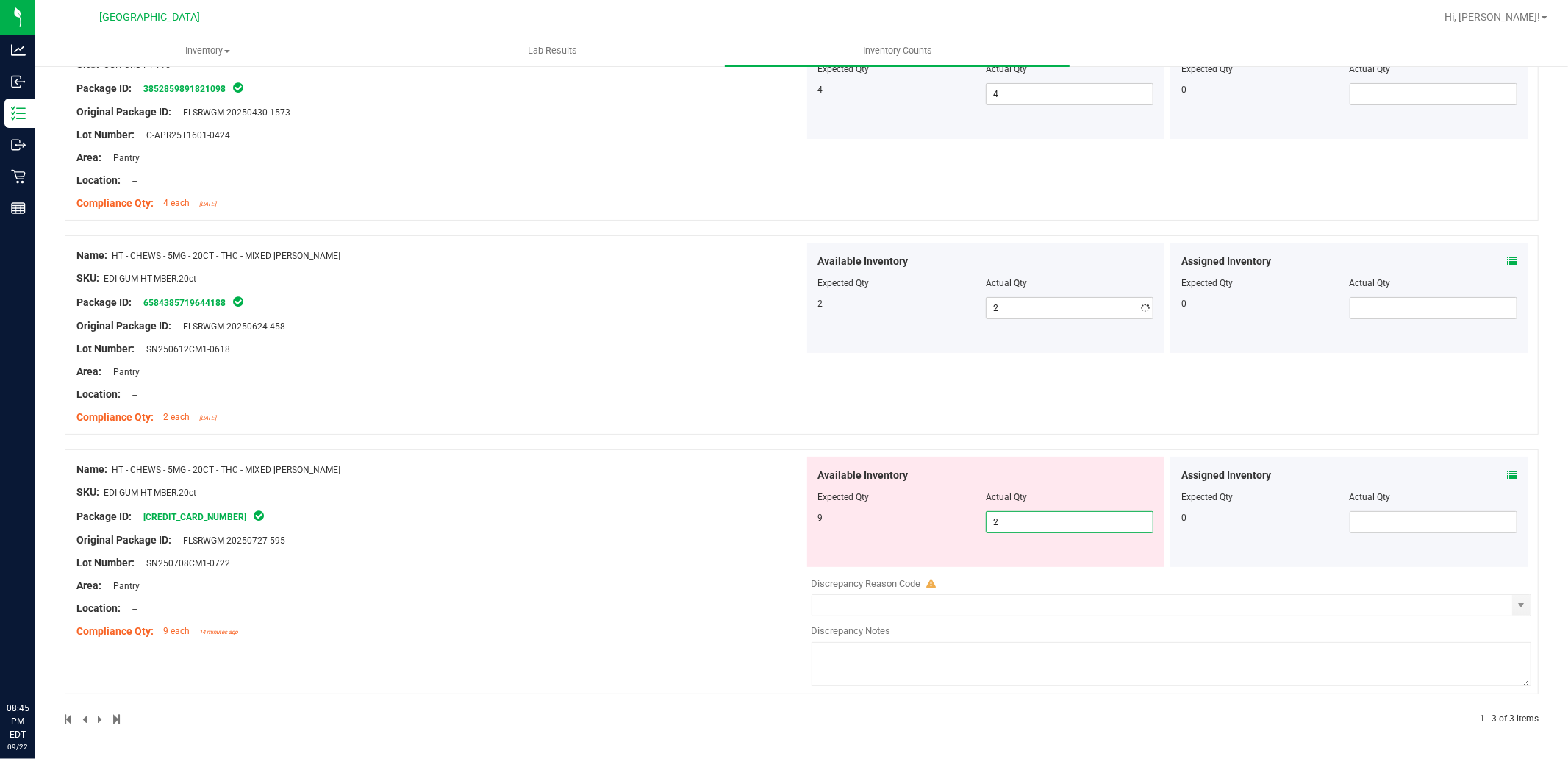
click at [1077, 530] on span "2 2" at bounding box center [1069, 522] width 167 height 22
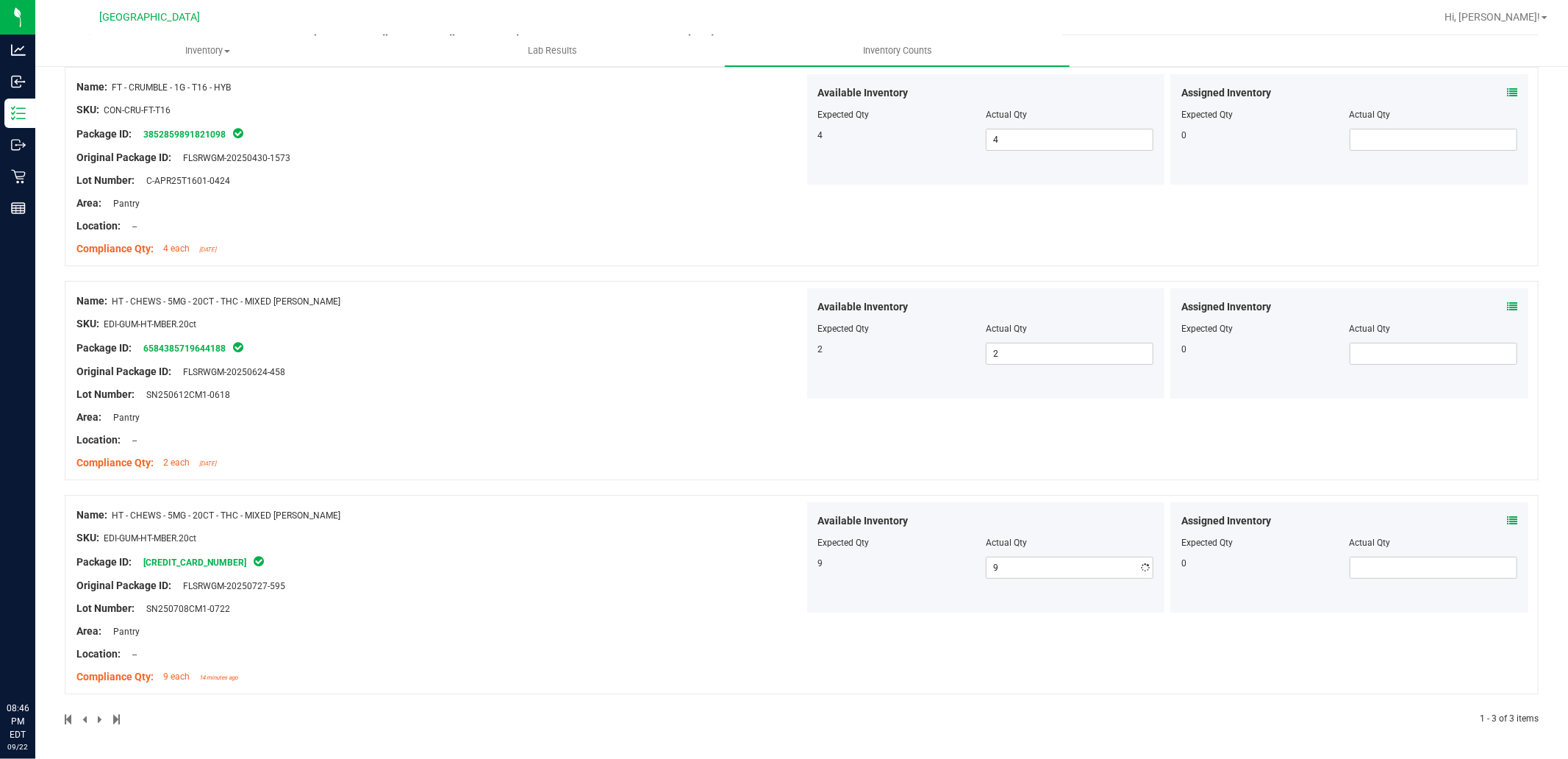
click at [502, 528] on div "Name: HT - CHEWS - 5MG - 20CT - THC - MIXED [PERSON_NAME] SKU: EDI-GUM-HT-MBER.…" at bounding box center [440, 596] width 727 height 188
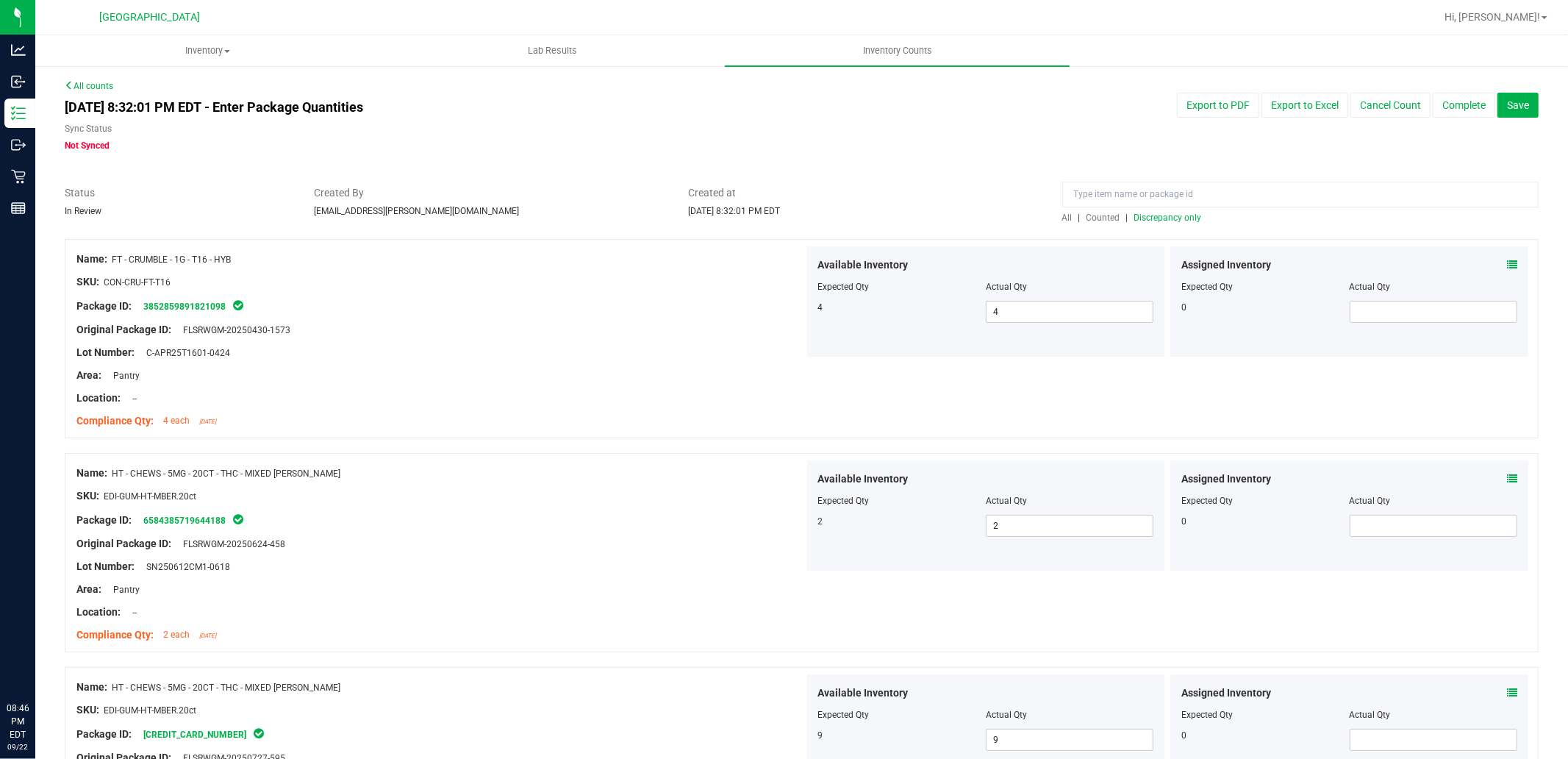
click at [1135, 226] on div at bounding box center [802, 231] width 1473 height 14
click at [1155, 224] on div "All | Counted | Discrepancy only" at bounding box center [1300, 217] width 476 height 13
click at [1156, 212] on span "Discrepancy only" at bounding box center [1167, 217] width 68 height 11
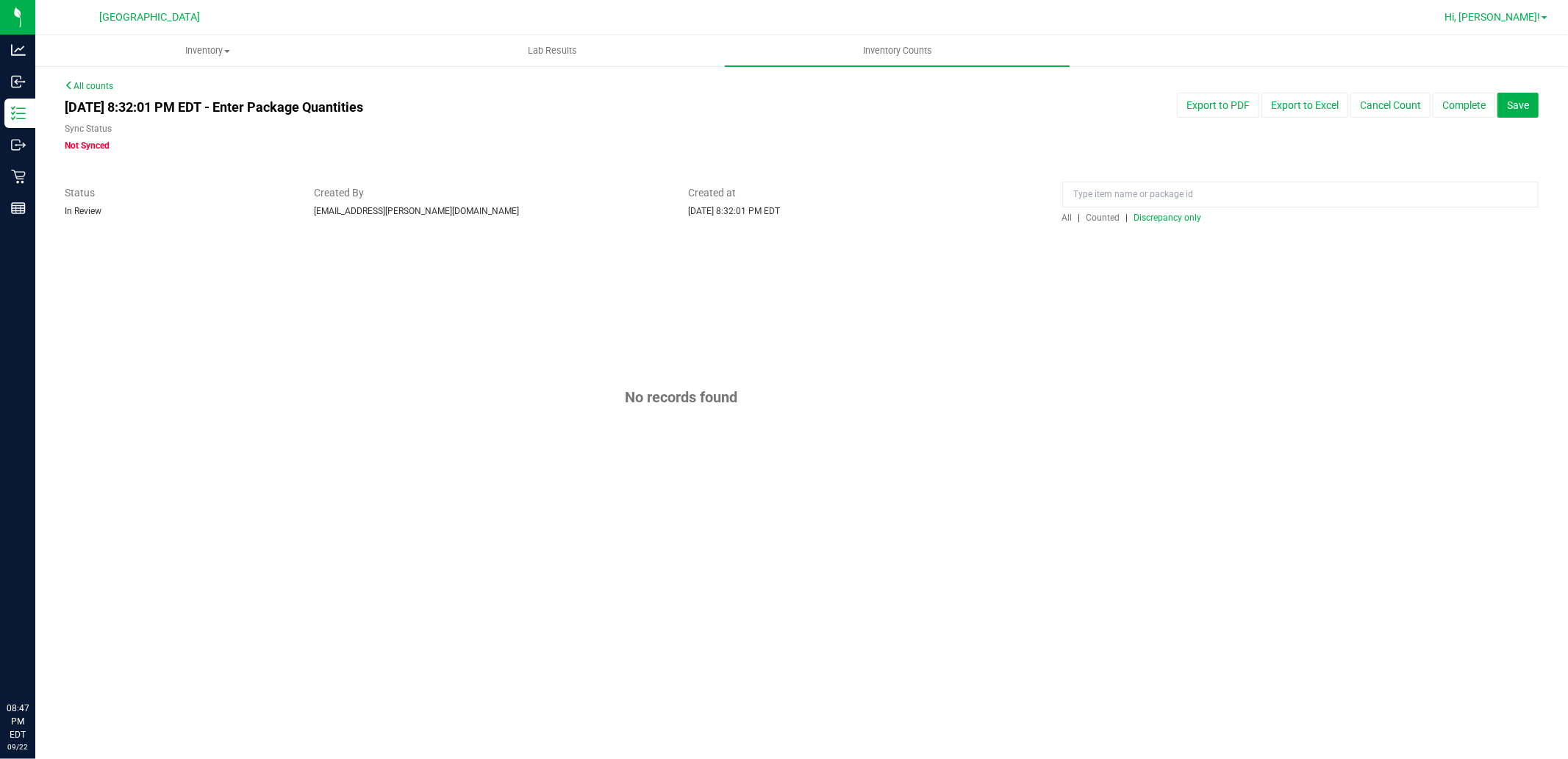
click at [1531, 11] on span "Hi, [PERSON_NAME]!" at bounding box center [1491, 17] width 96 height 11
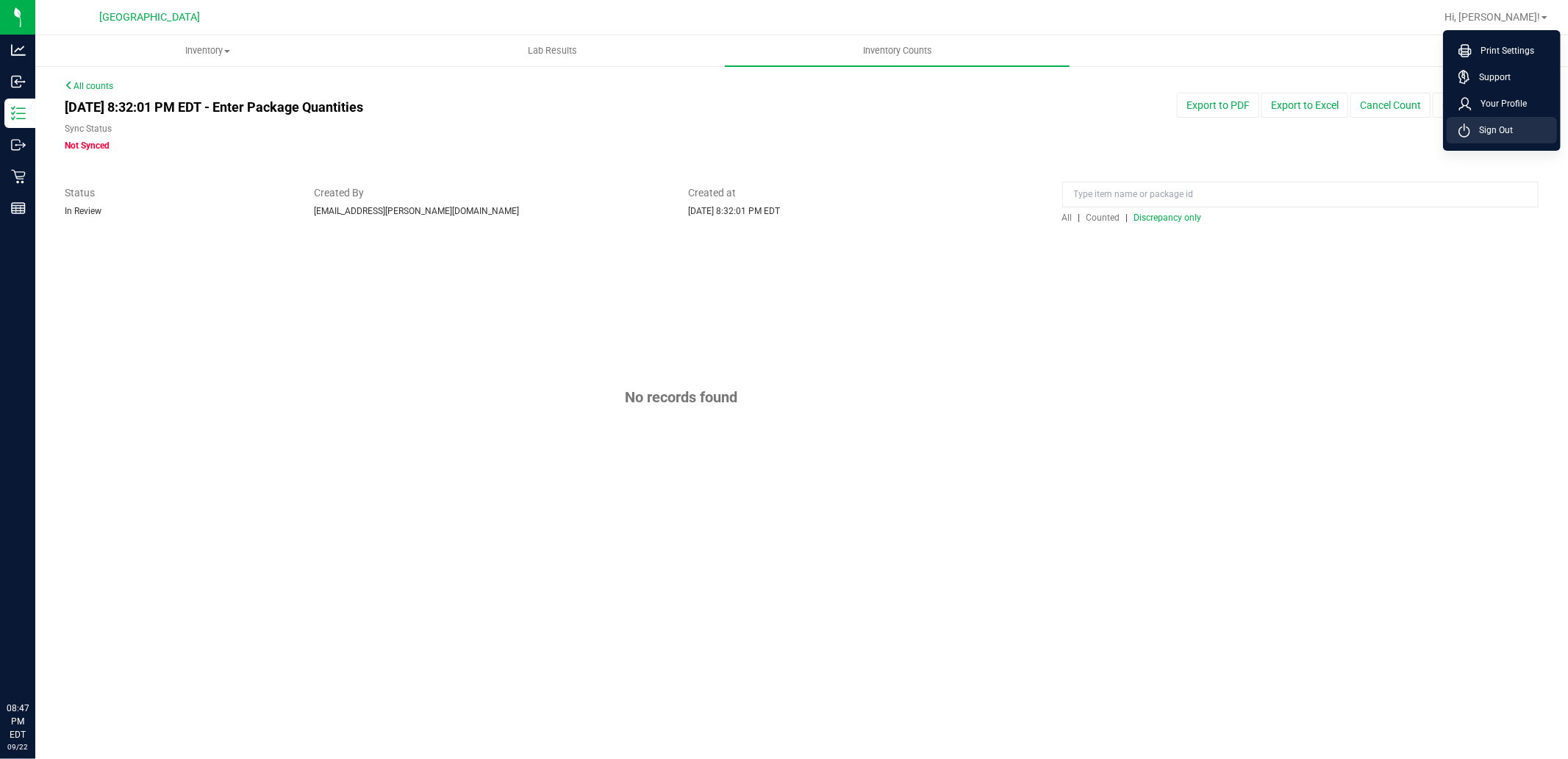
click at [1508, 129] on span "Sign Out" at bounding box center [1491, 129] width 43 height 14
